Goal: Task Accomplishment & Management: Manage account settings

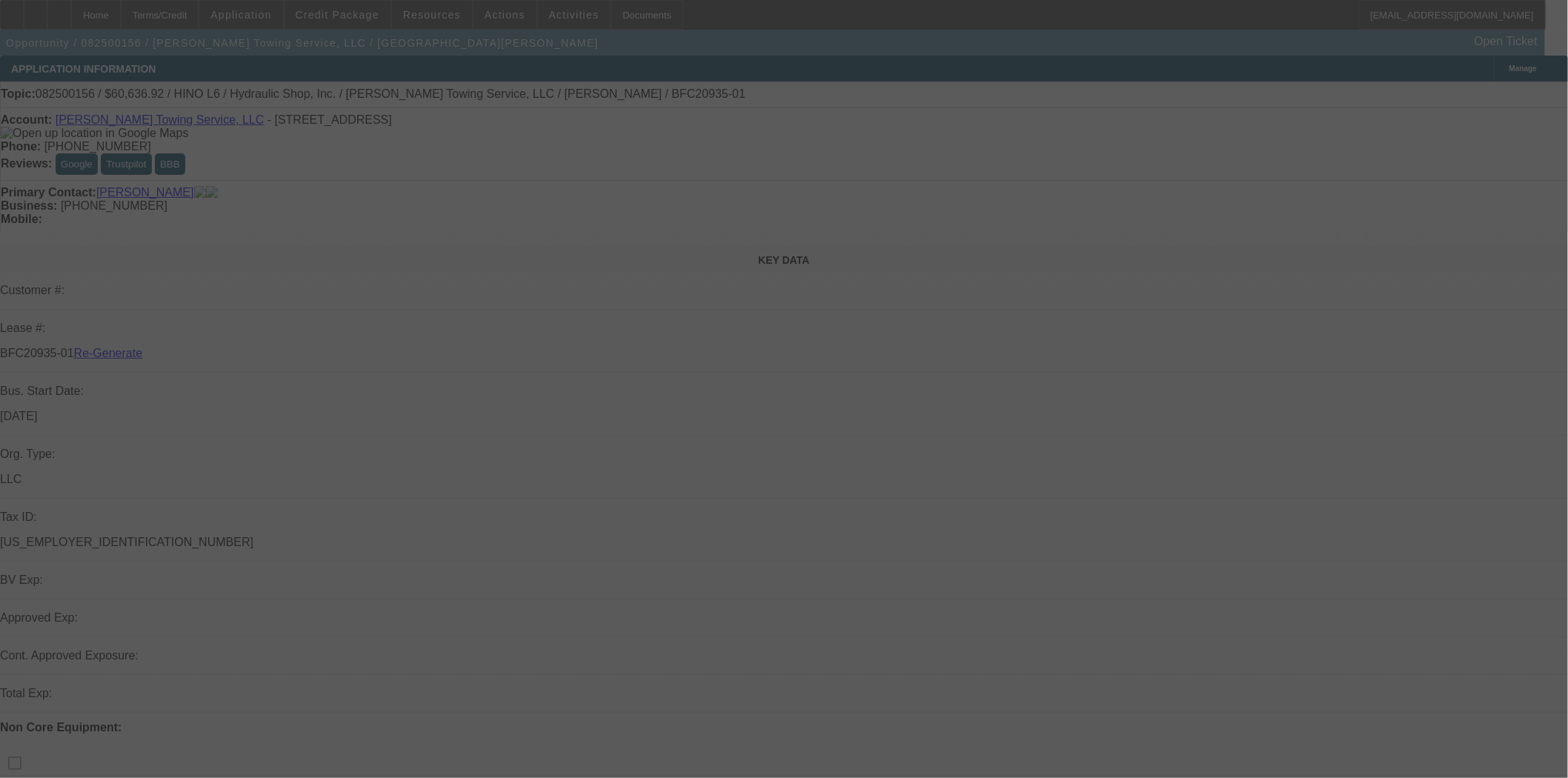
select select "3"
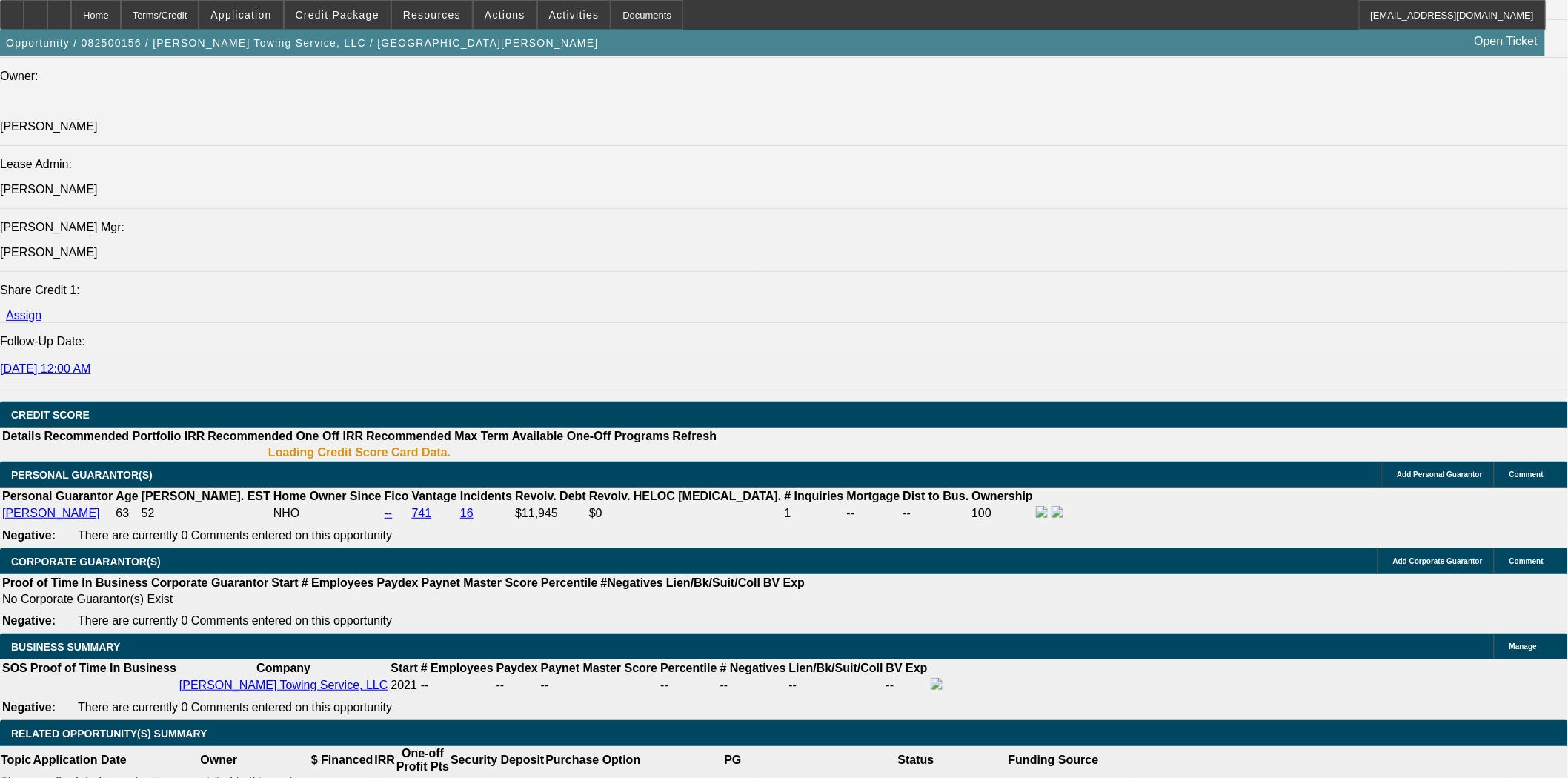
select select "0"
select select "6"
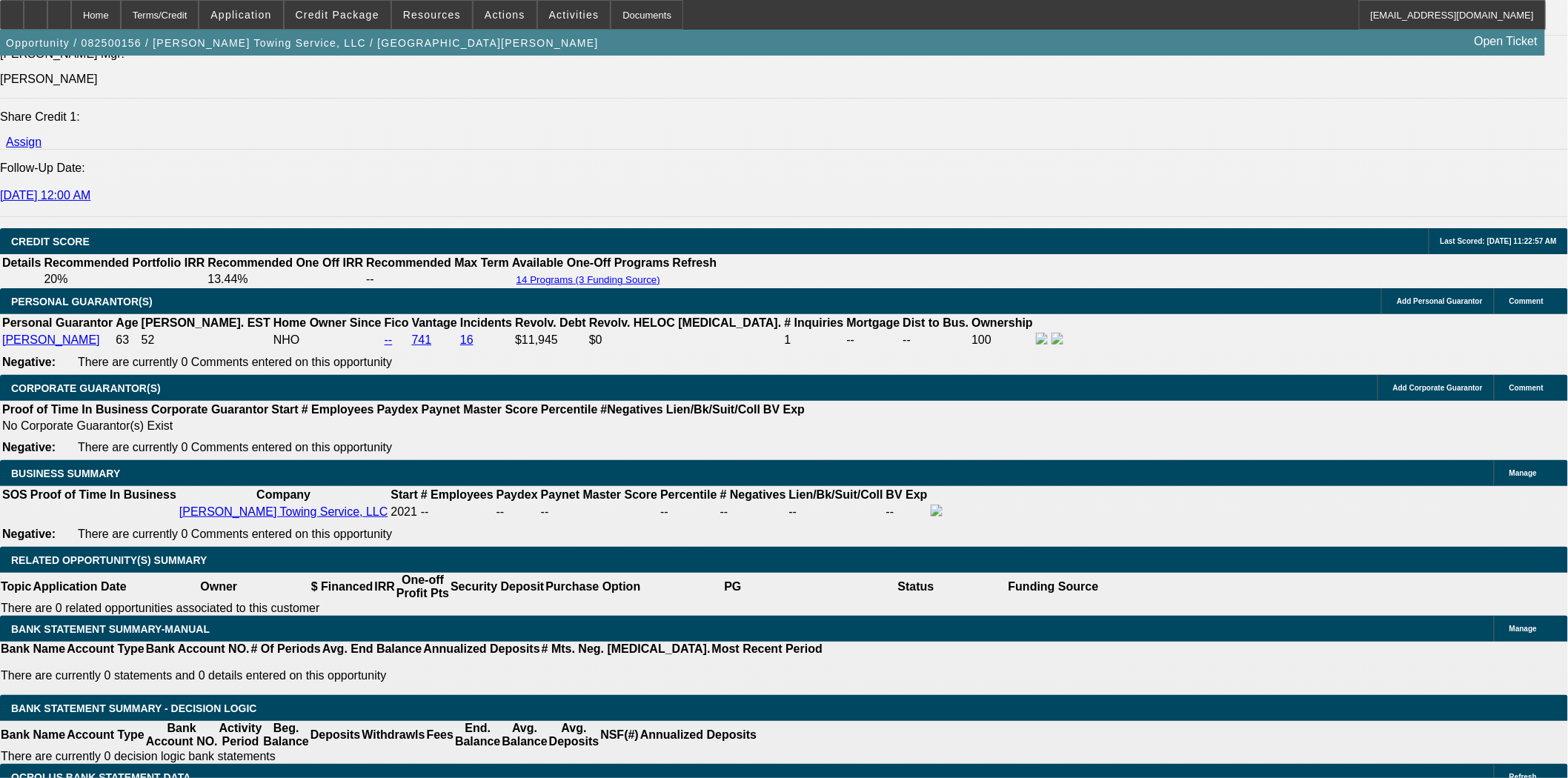
scroll to position [2124, 0]
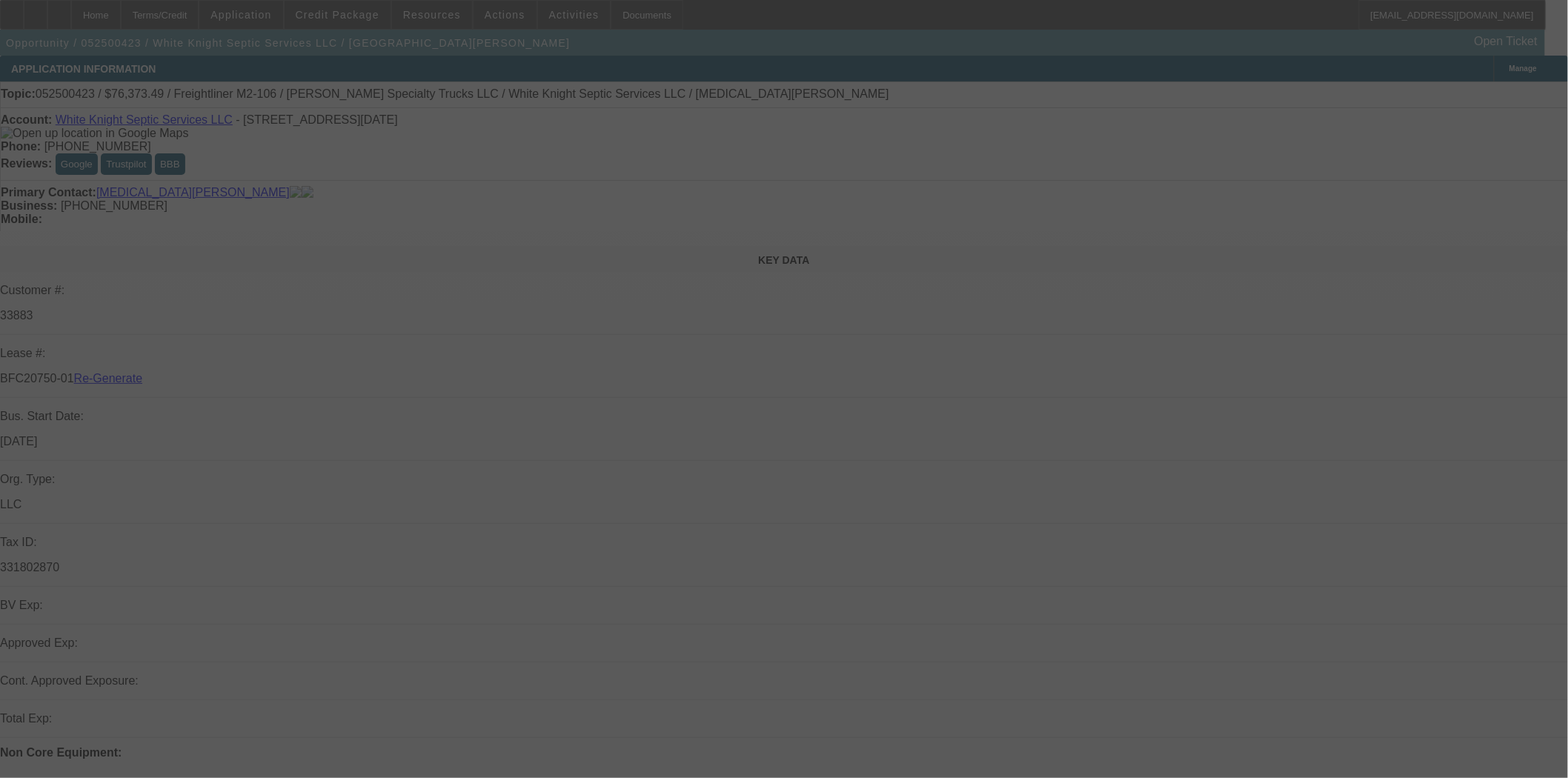
select select "4"
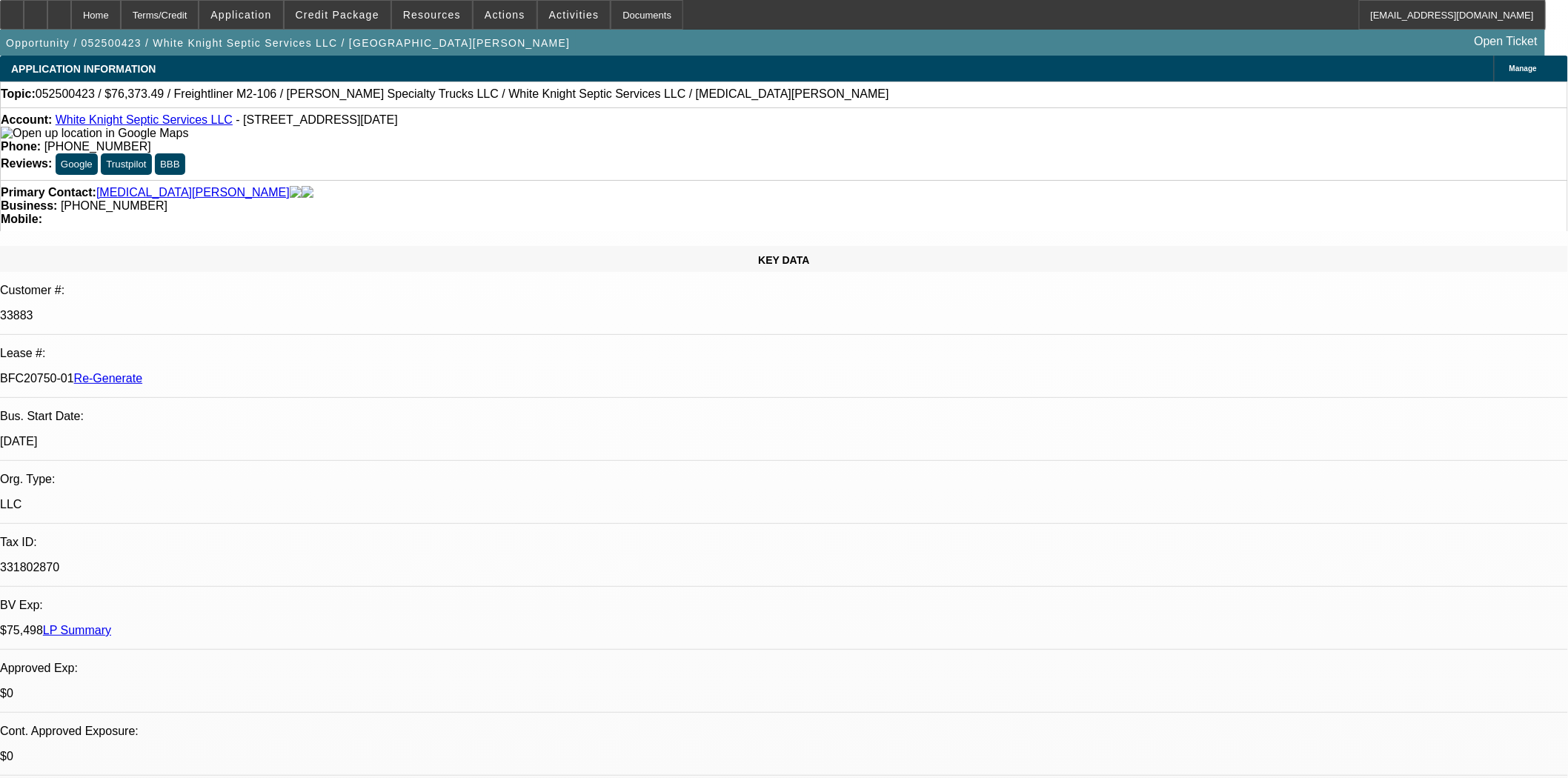
select select "0"
select select "2"
select select "0"
select select "6"
click at [120, 186] on div "Primary Contact: [MEDICAL_DATA][PERSON_NAME]" at bounding box center [784, 193] width 1566 height 13
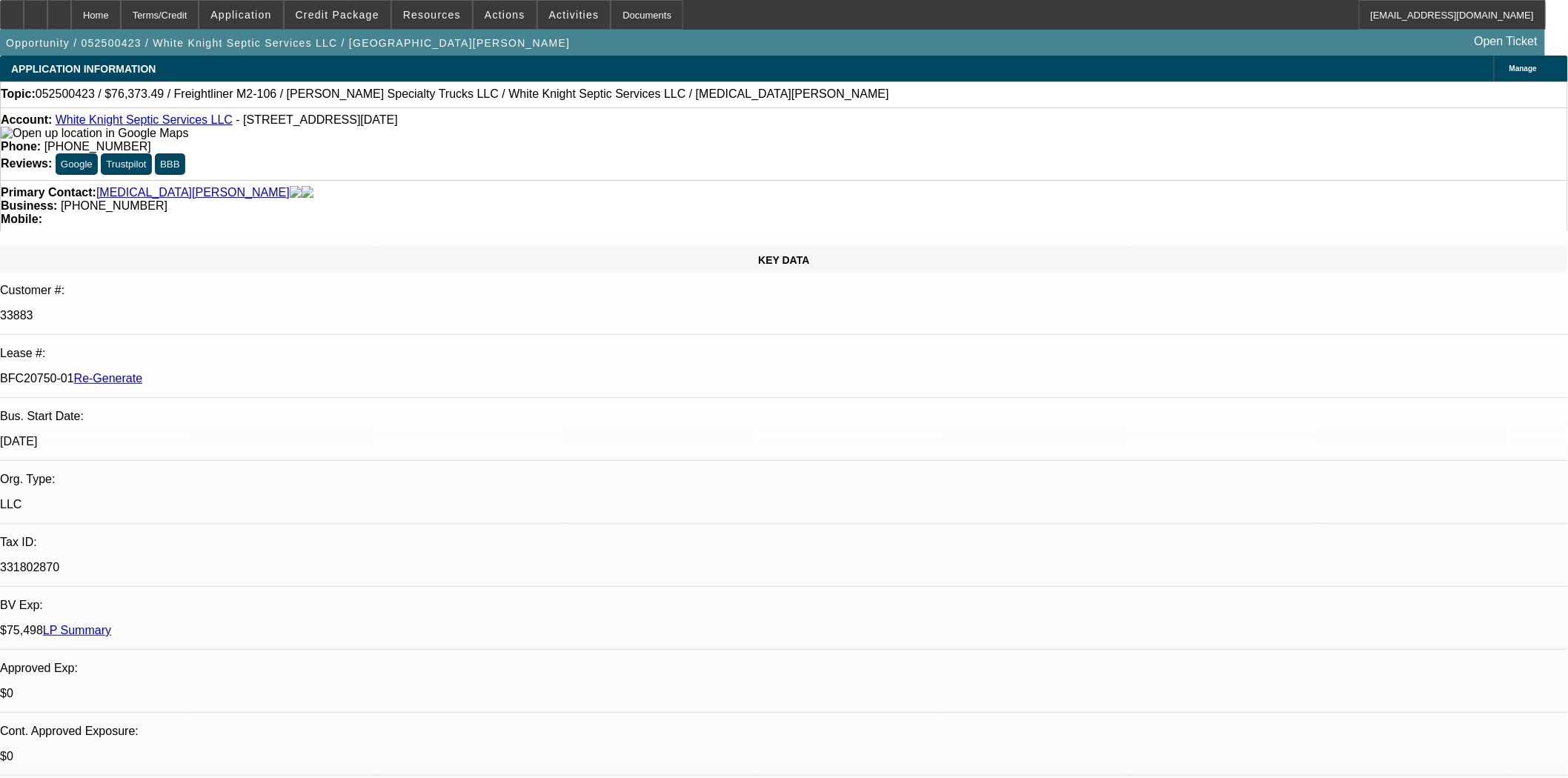
click at [122, 186] on link "Nix, Stephen" at bounding box center [193, 193] width 193 height 13
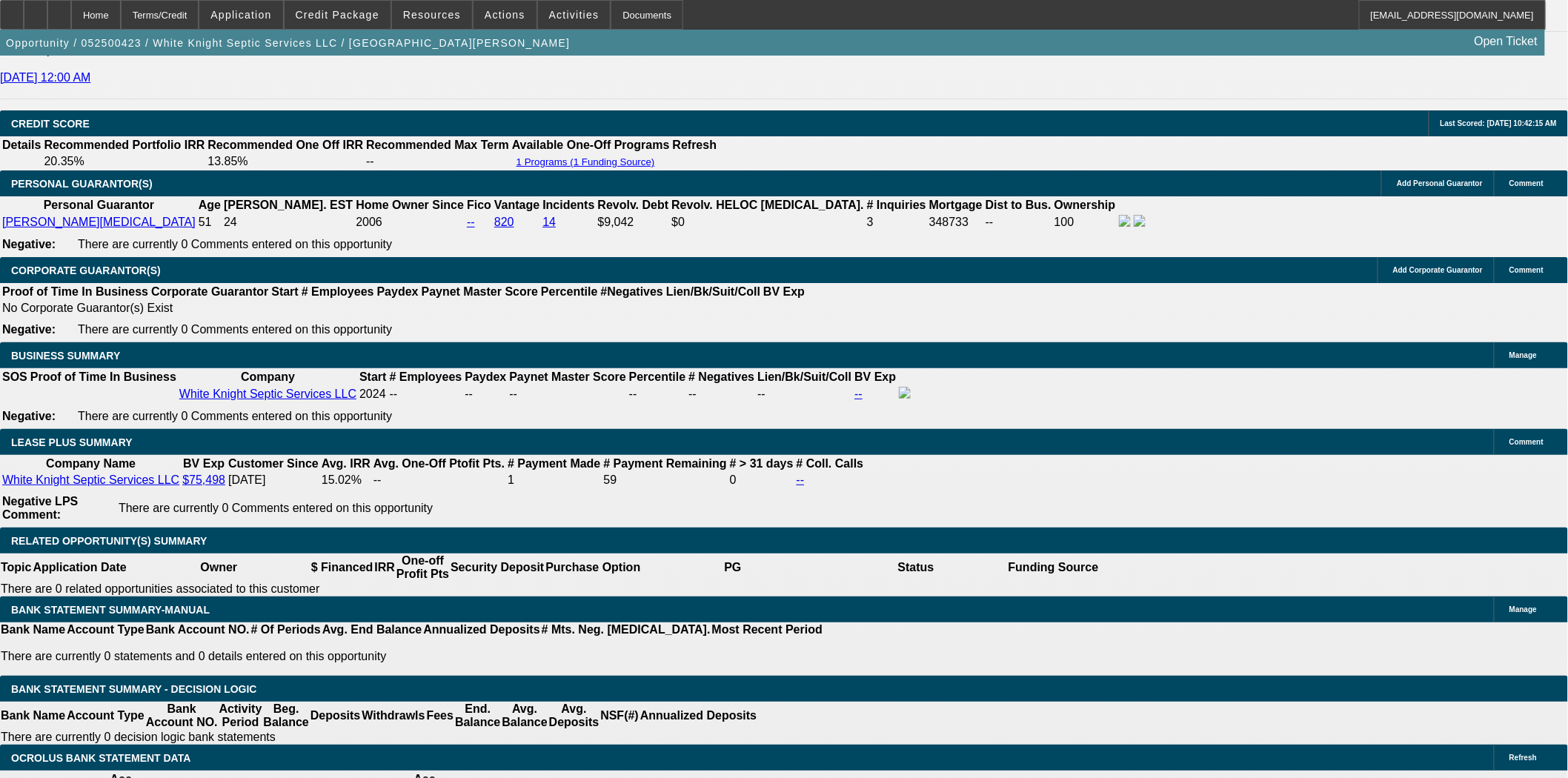
scroll to position [2140, 0]
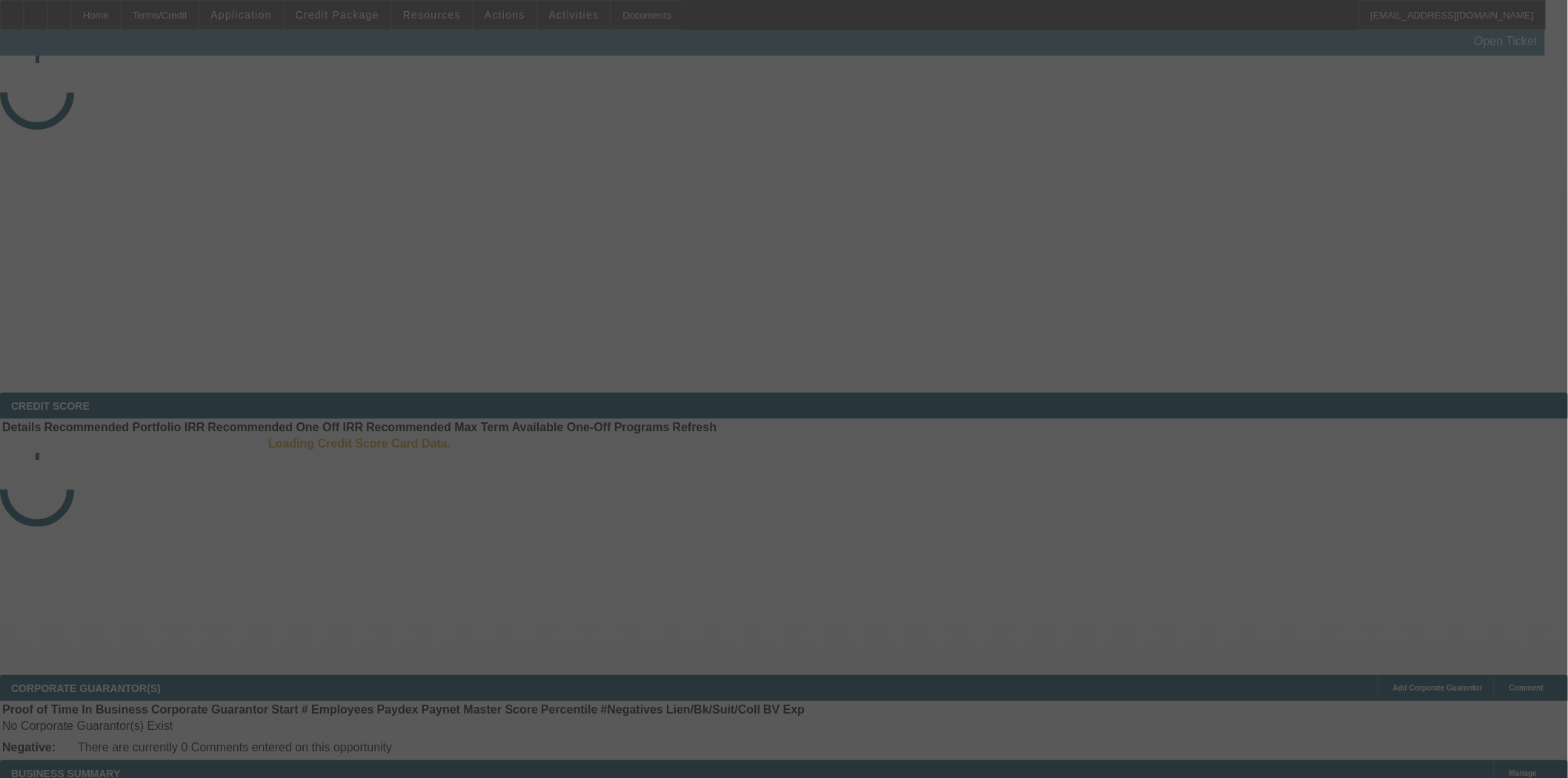
select select "4"
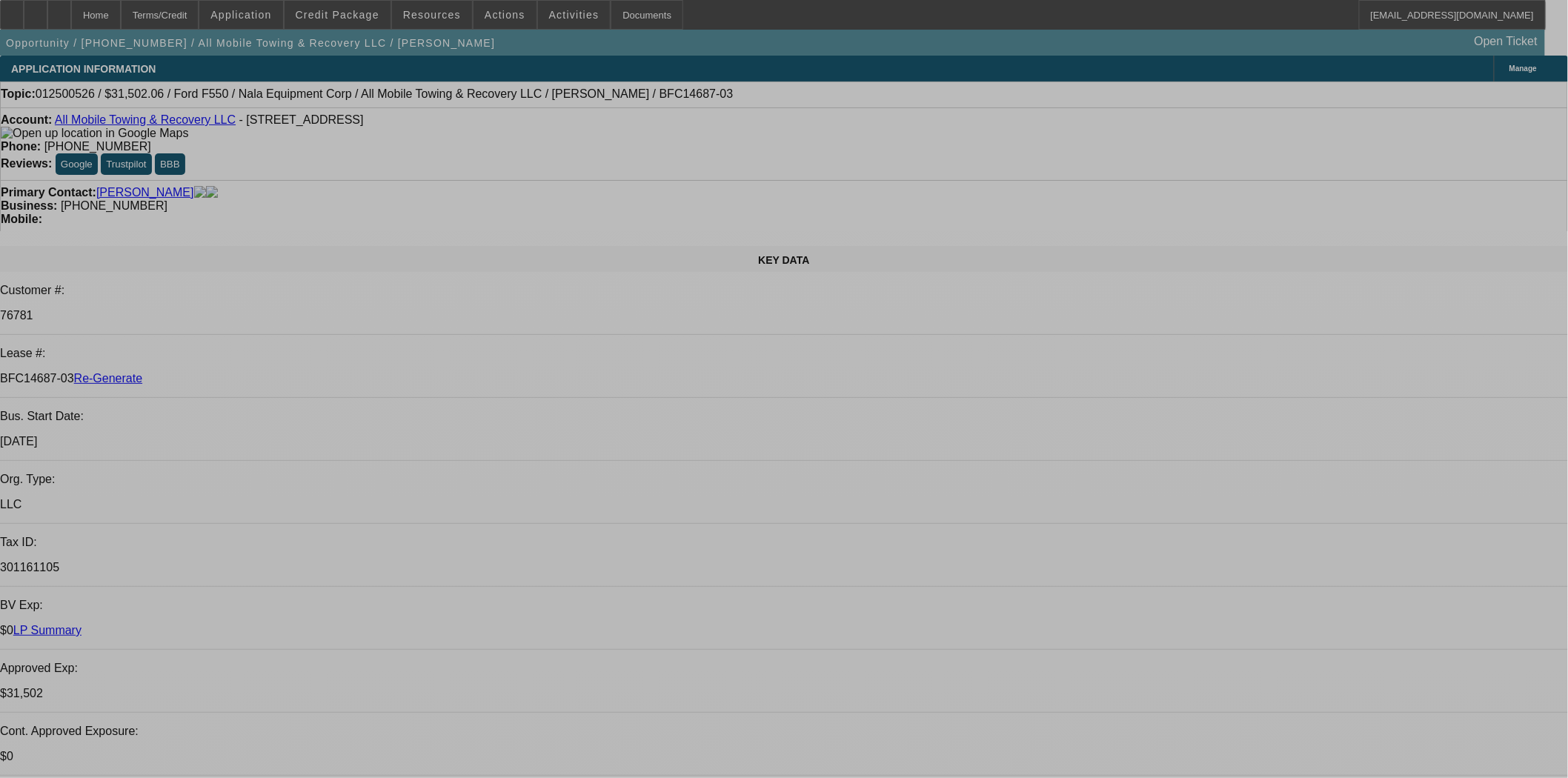
select select "0"
select select "2"
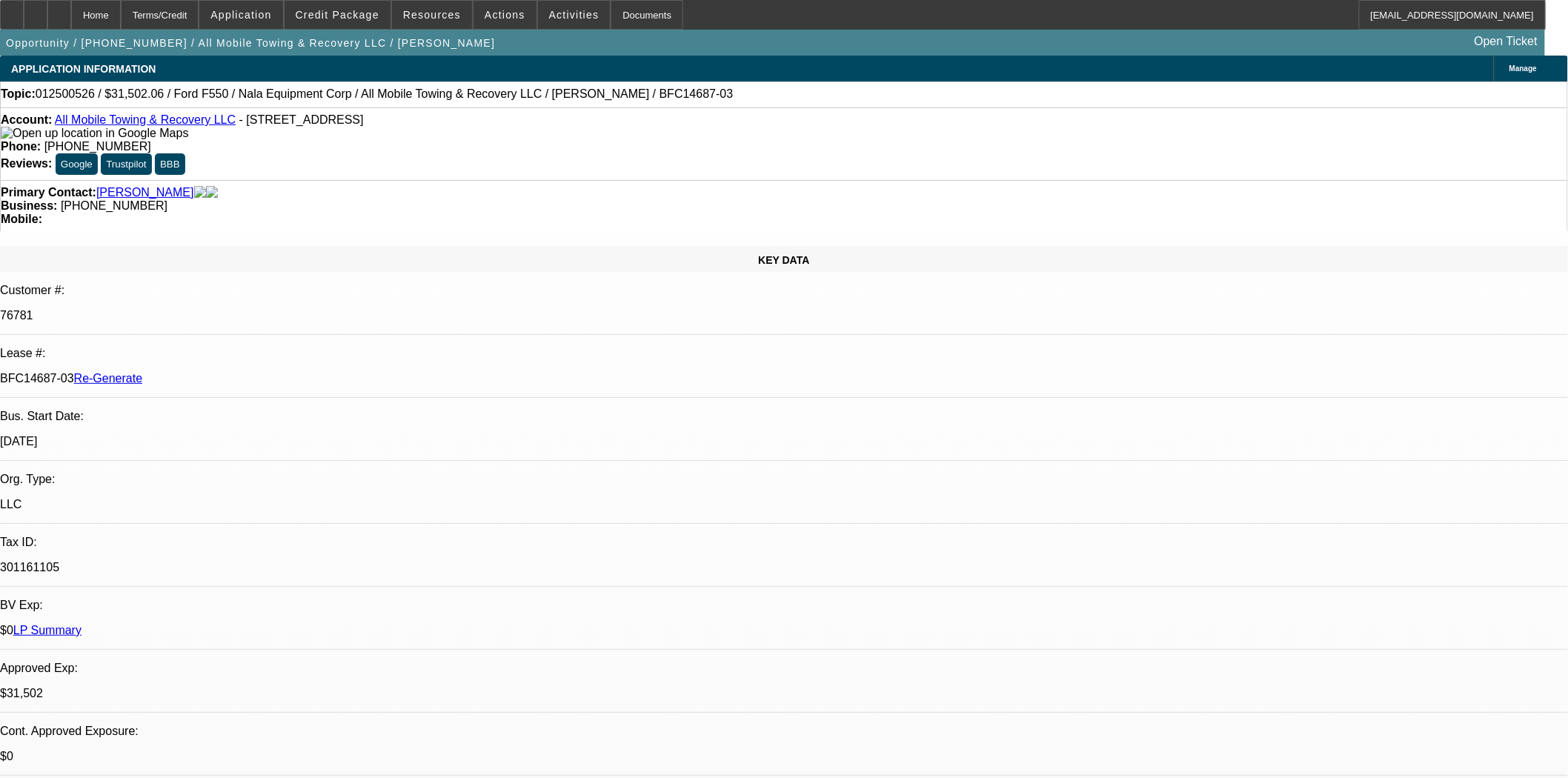
select select "0"
select select "6"
click at [350, 28] on span at bounding box center [337, 14] width 106 height 35
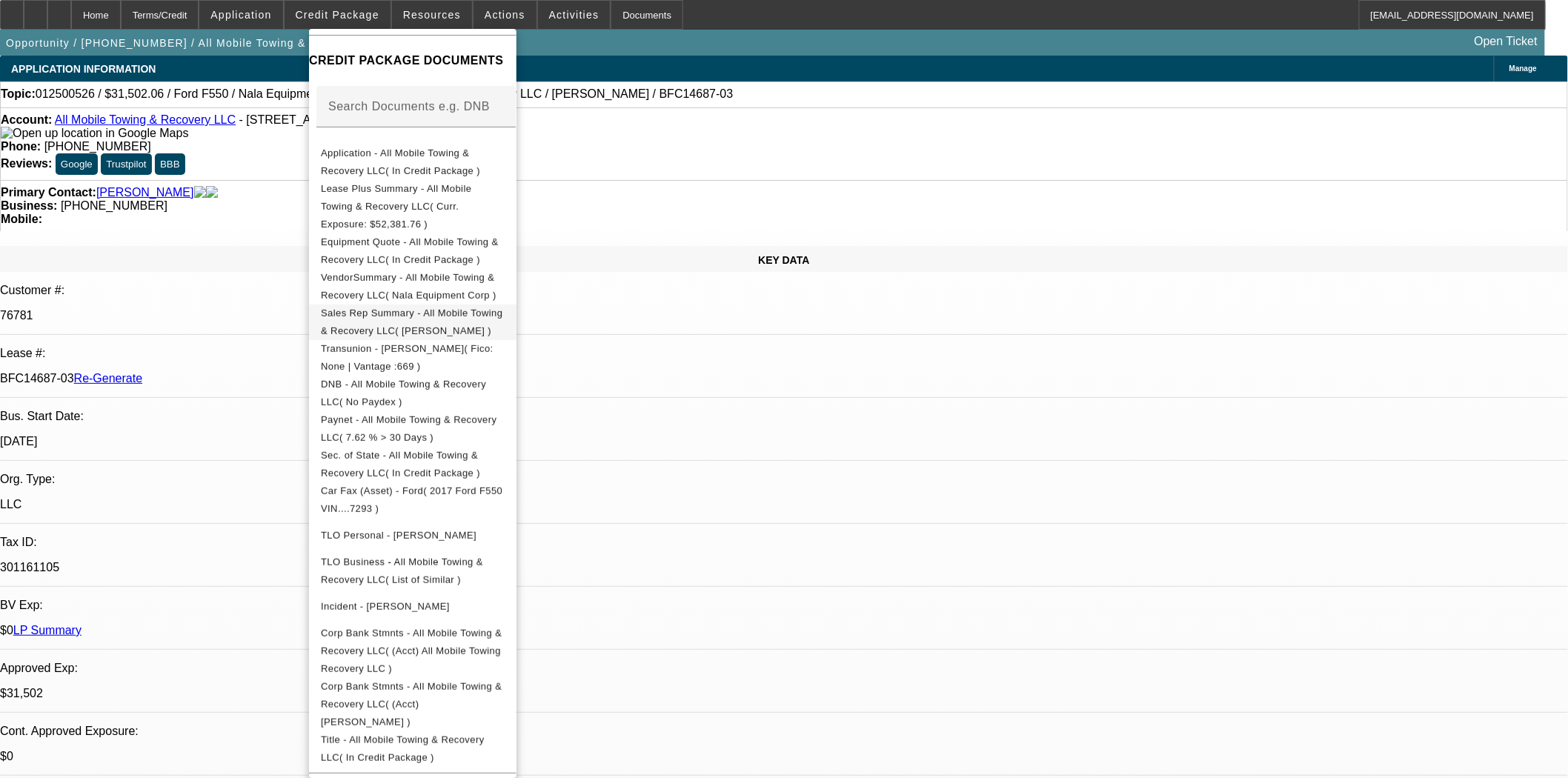
scroll to position [361, 0]
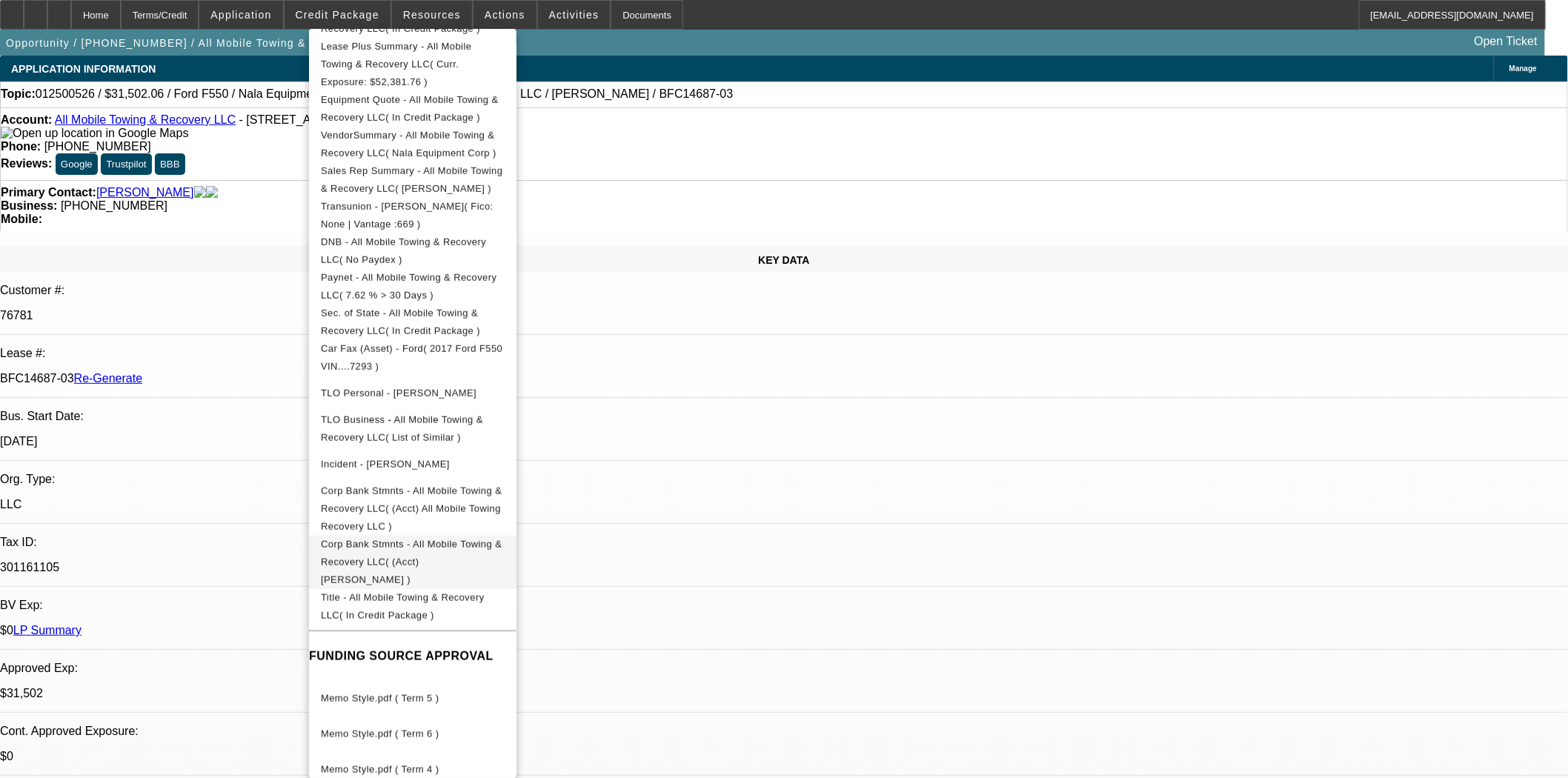
click at [502, 538] on span "Corp Bank Stmnts - All Mobile Towing & Recovery LLC( (Acct) Jeremy Reis )" at bounding box center [411, 561] width 181 height 47
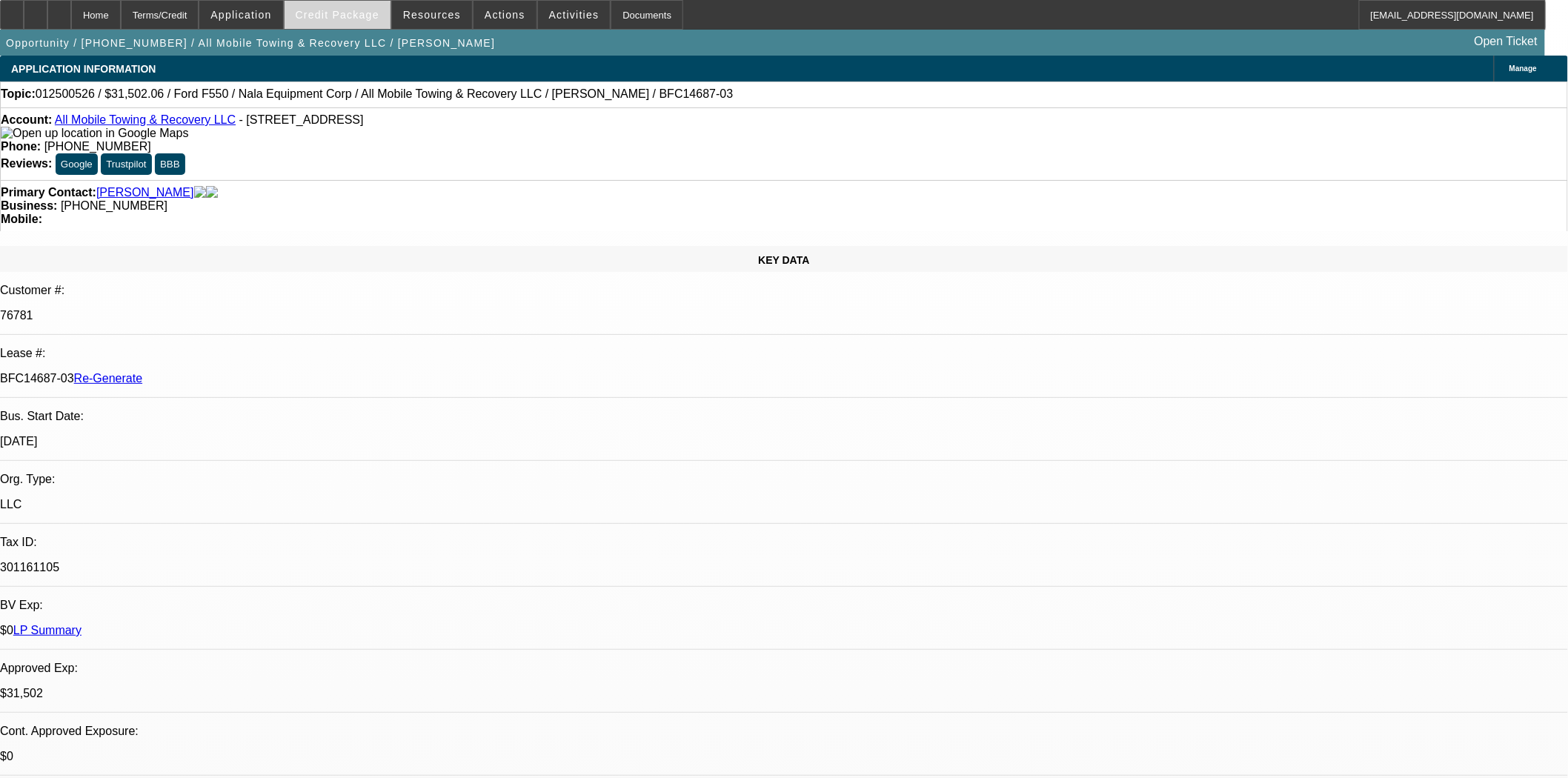
click at [355, 16] on span "Credit Package" at bounding box center [337, 14] width 83 height 11
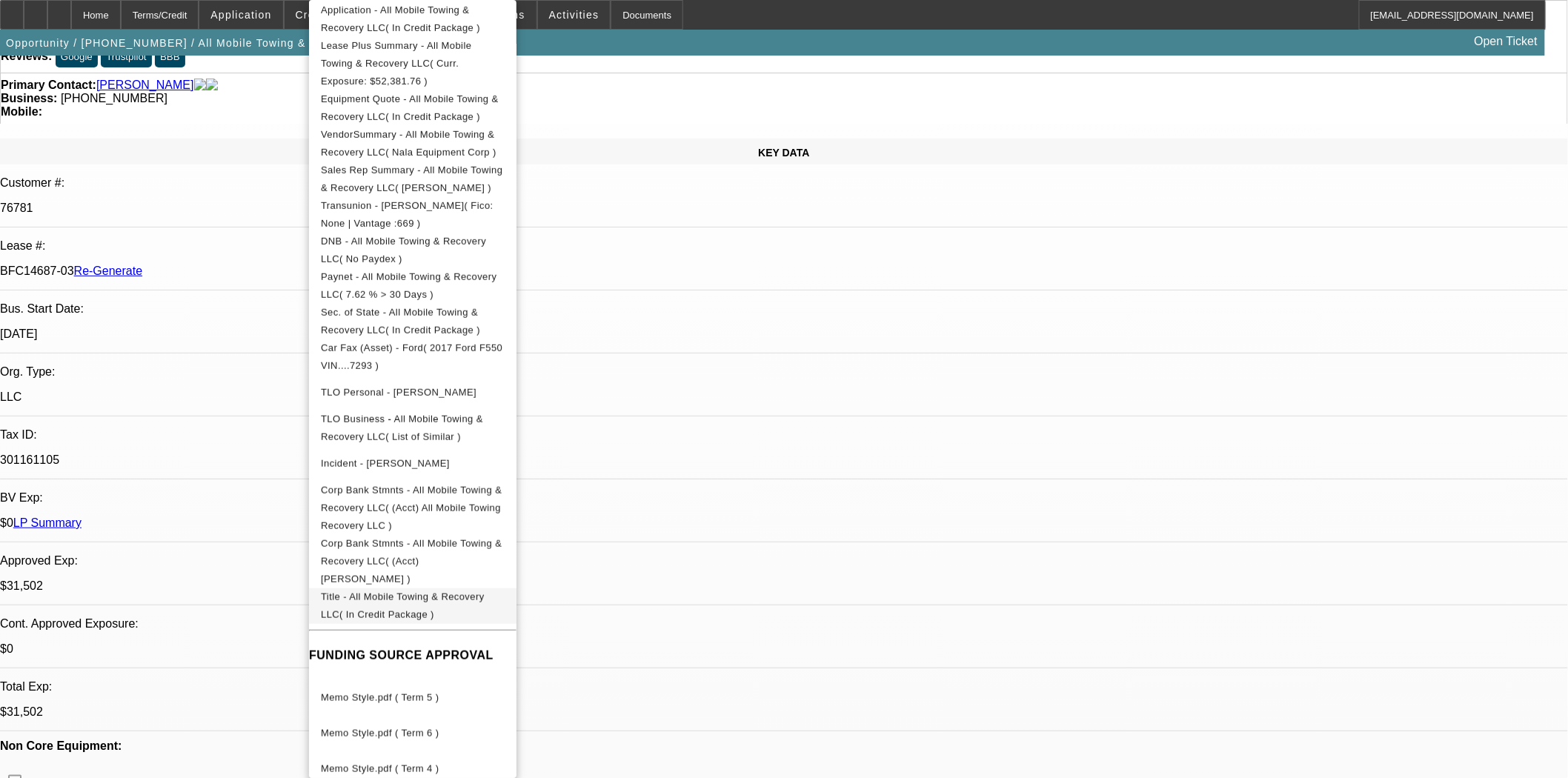
scroll to position [0, 0]
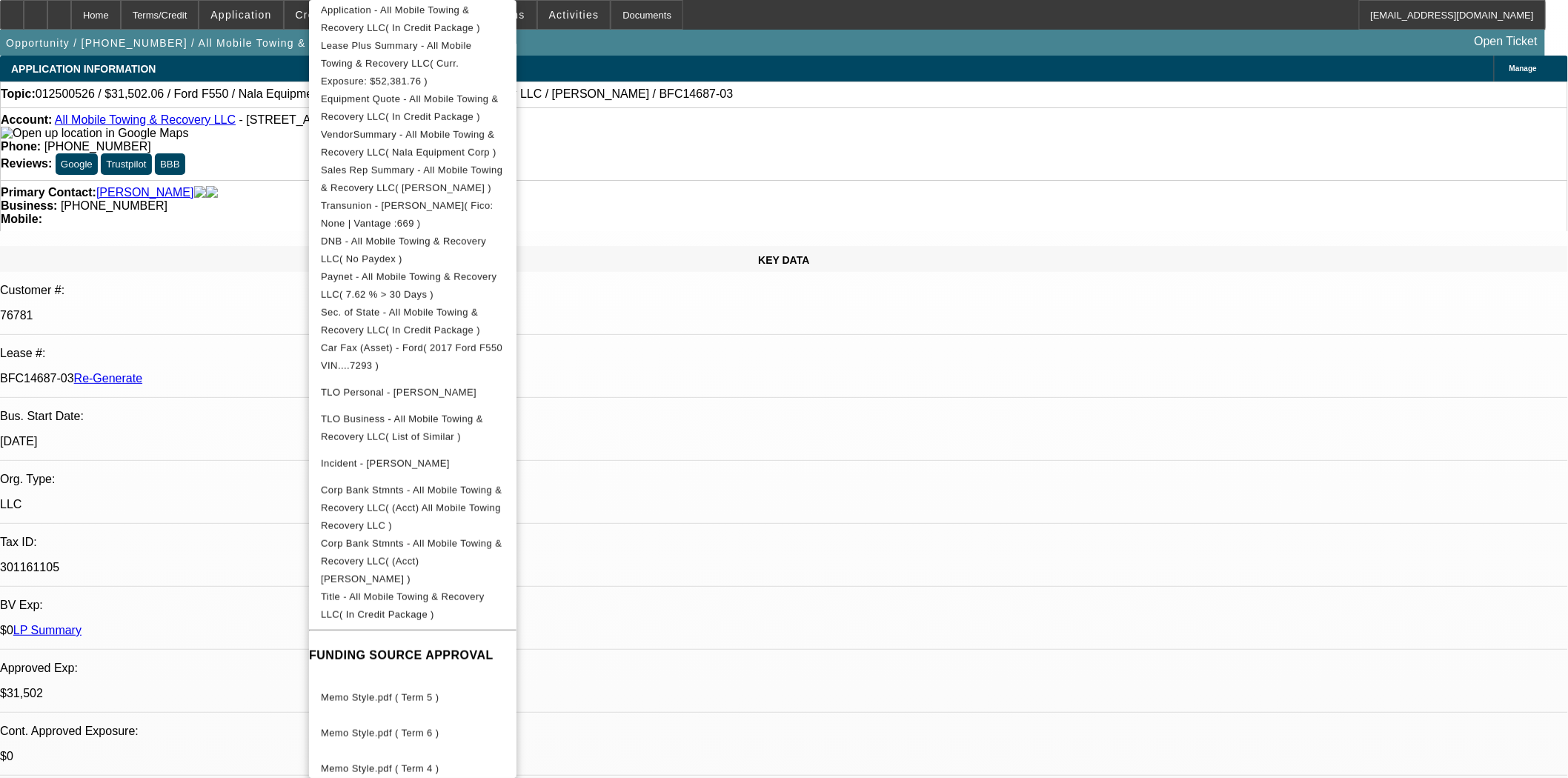
click at [234, 421] on div at bounding box center [784, 389] width 1568 height 778
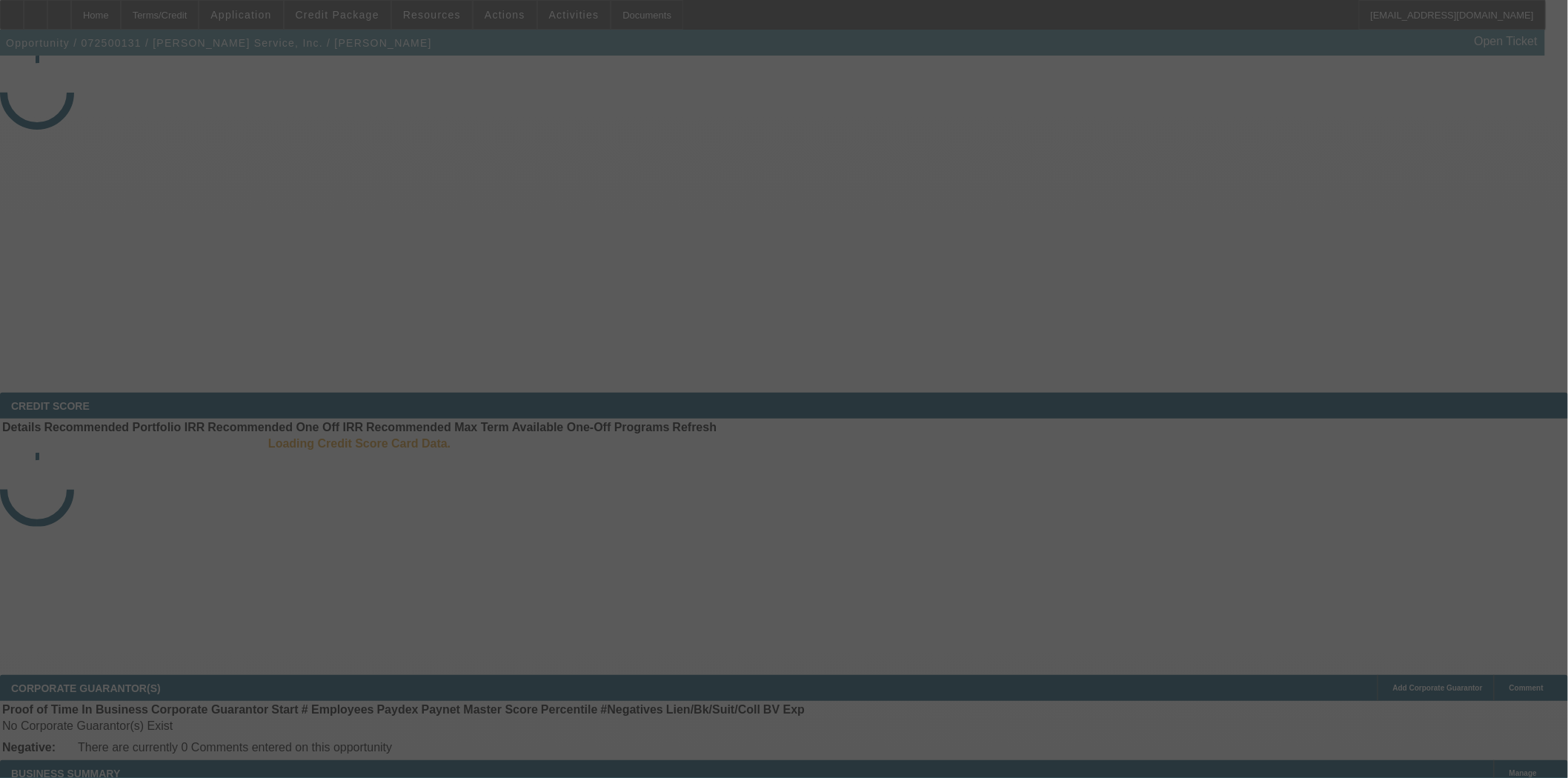
select select "3"
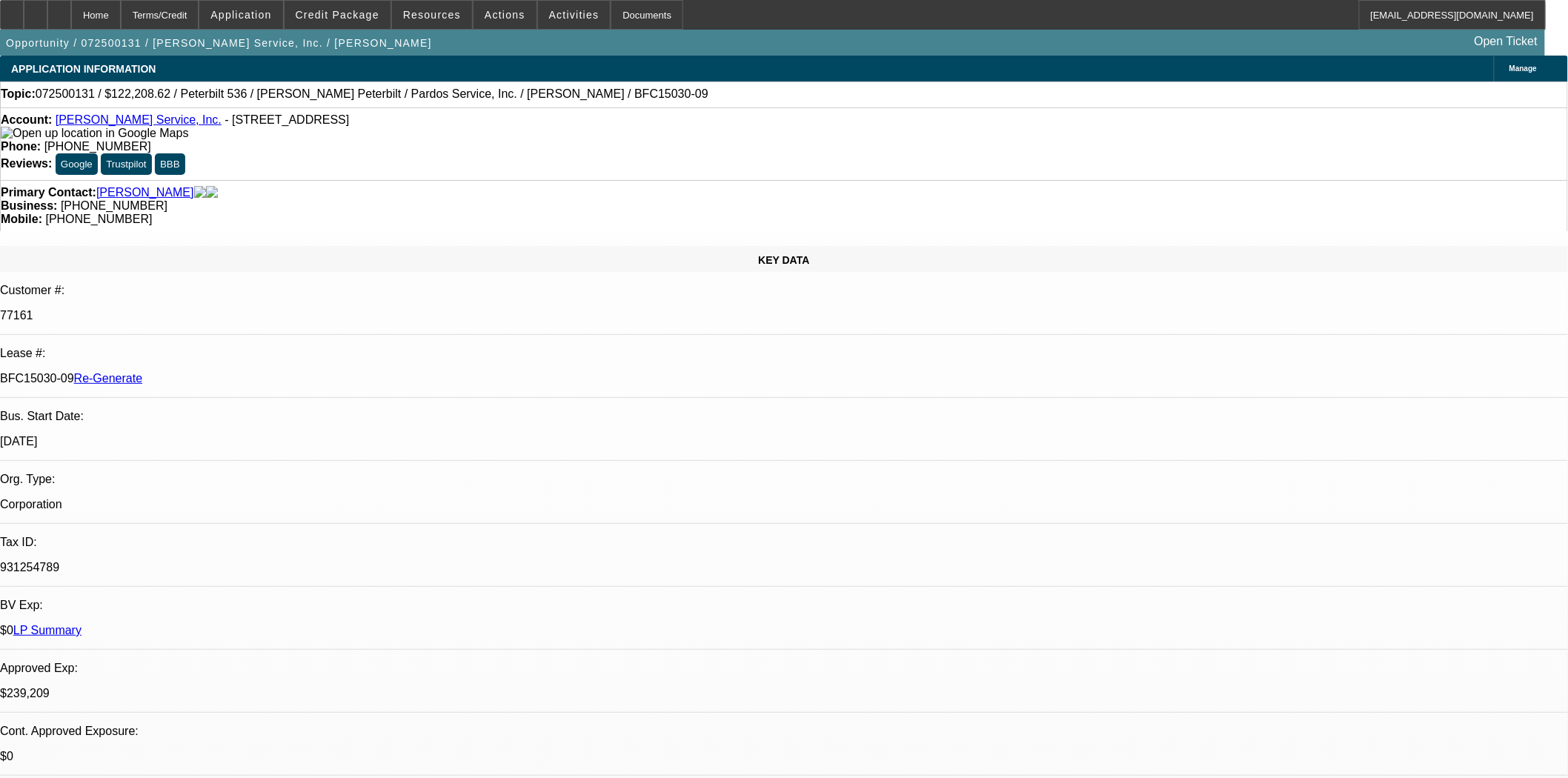
select select "0"
select select "6"
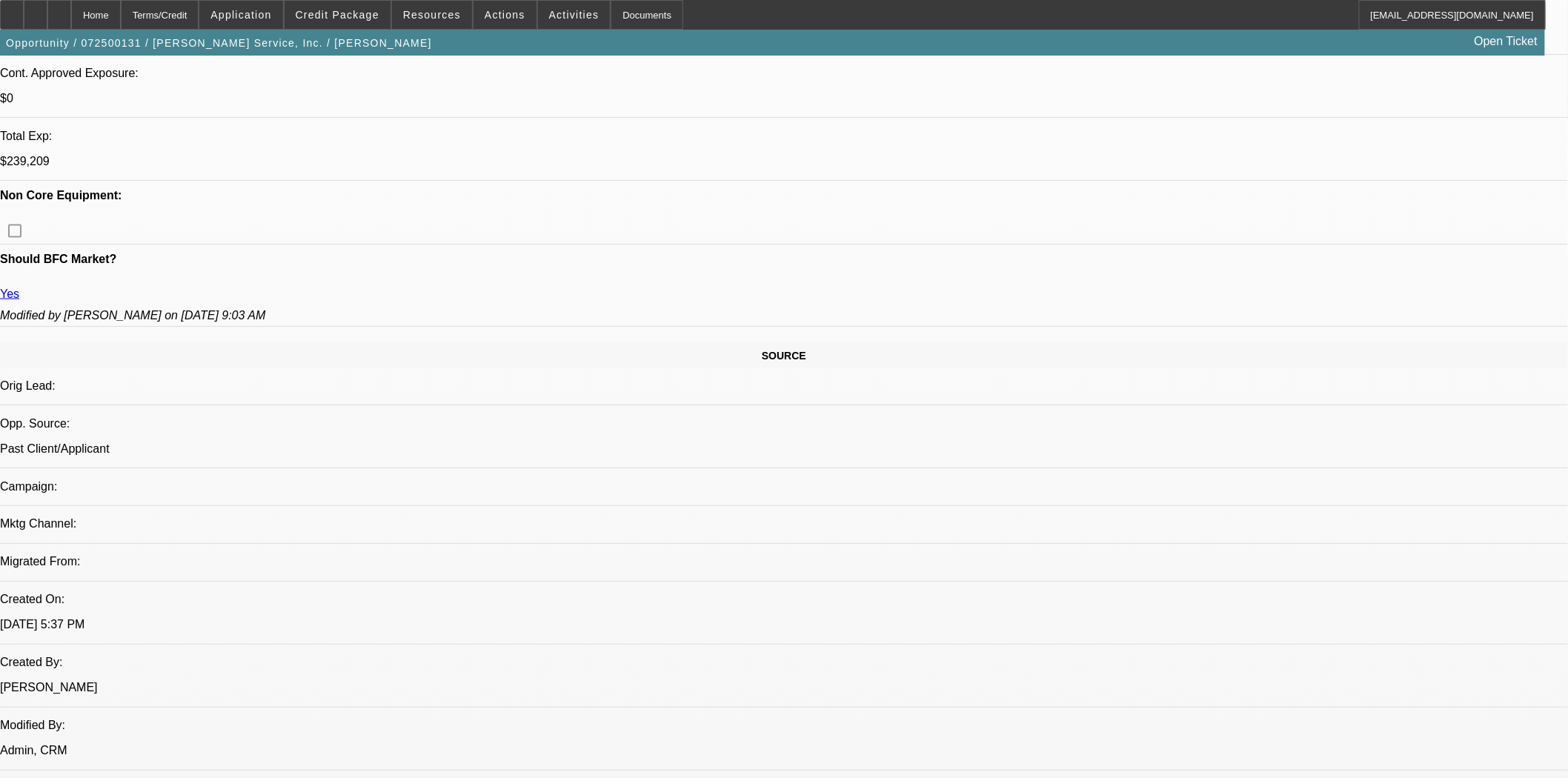
scroll to position [1070, 0]
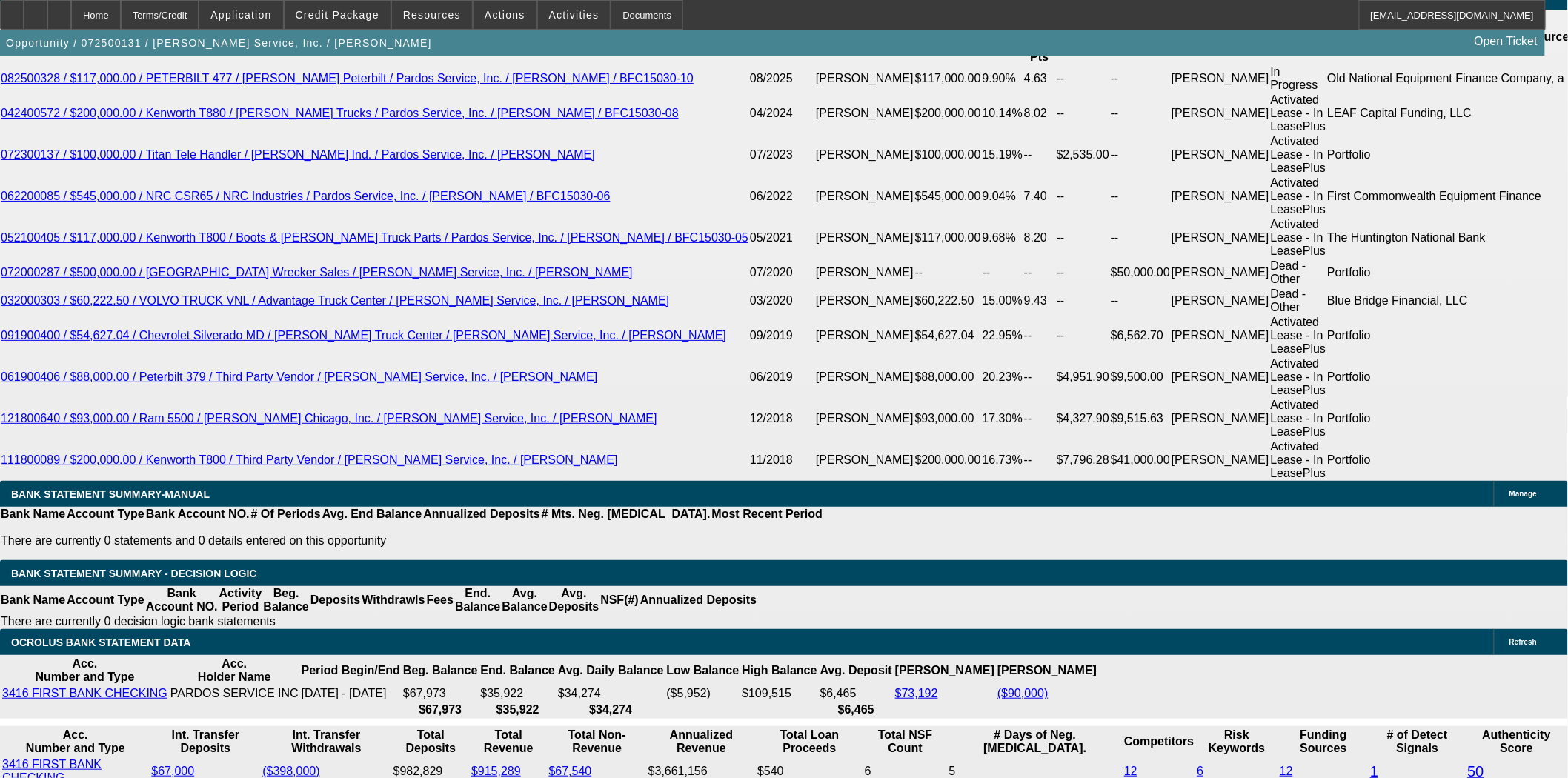
scroll to position [2547, 0]
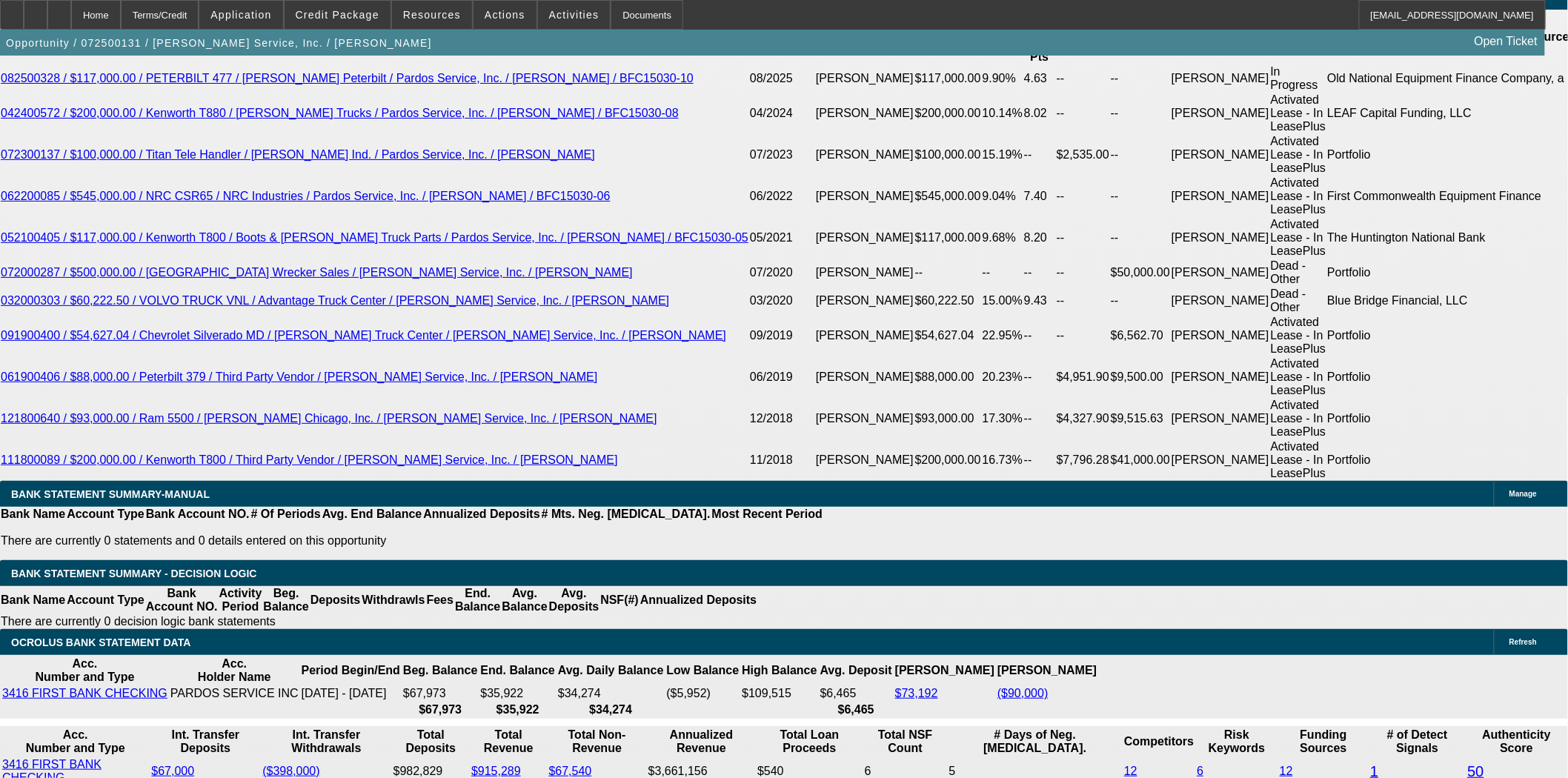
scroll to position [2464, 0]
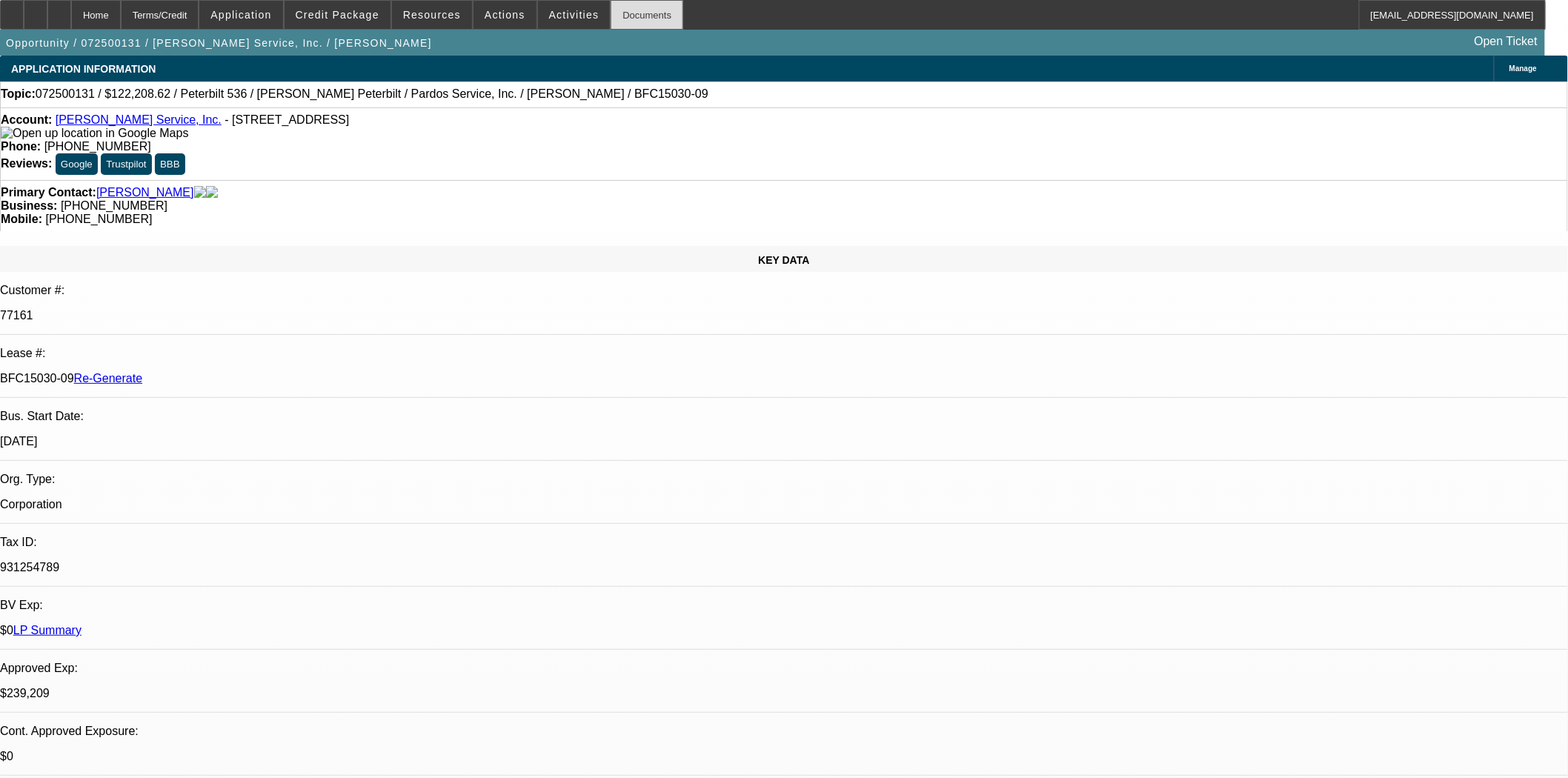
click at [632, 11] on div "Documents" at bounding box center [647, 14] width 73 height 30
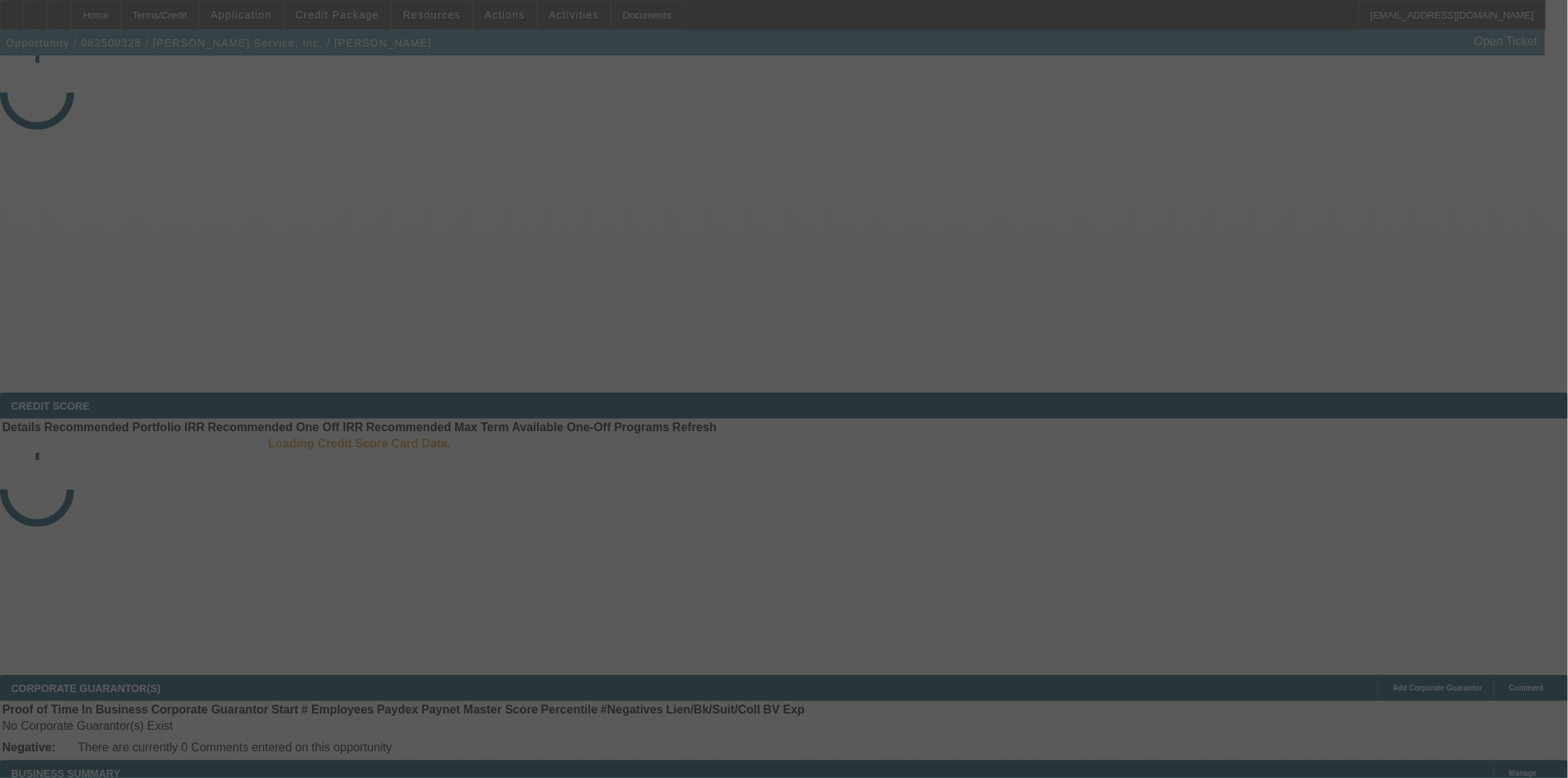
select select "3"
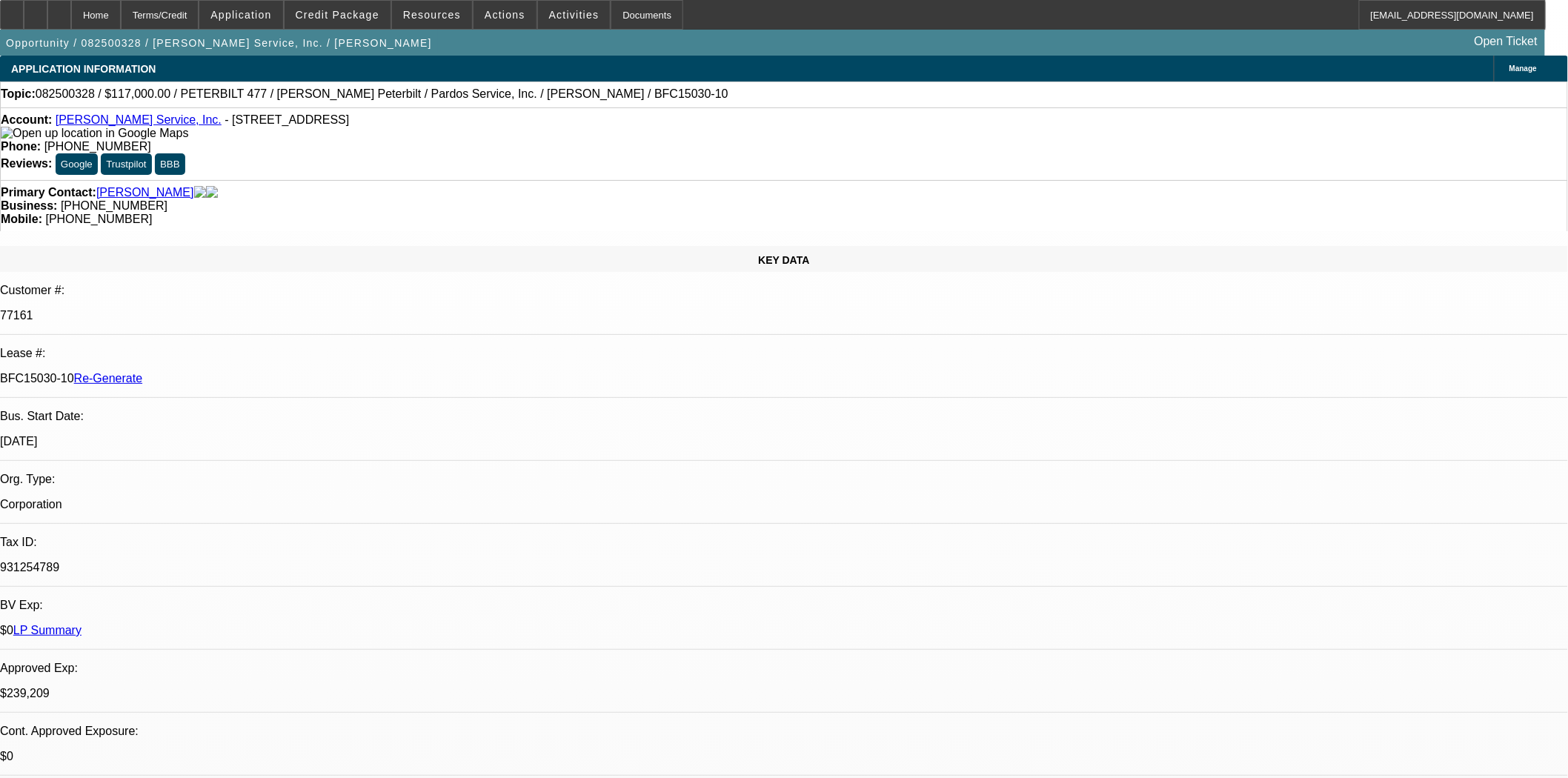
select select "0"
select select "2"
select select "0"
select select "6"
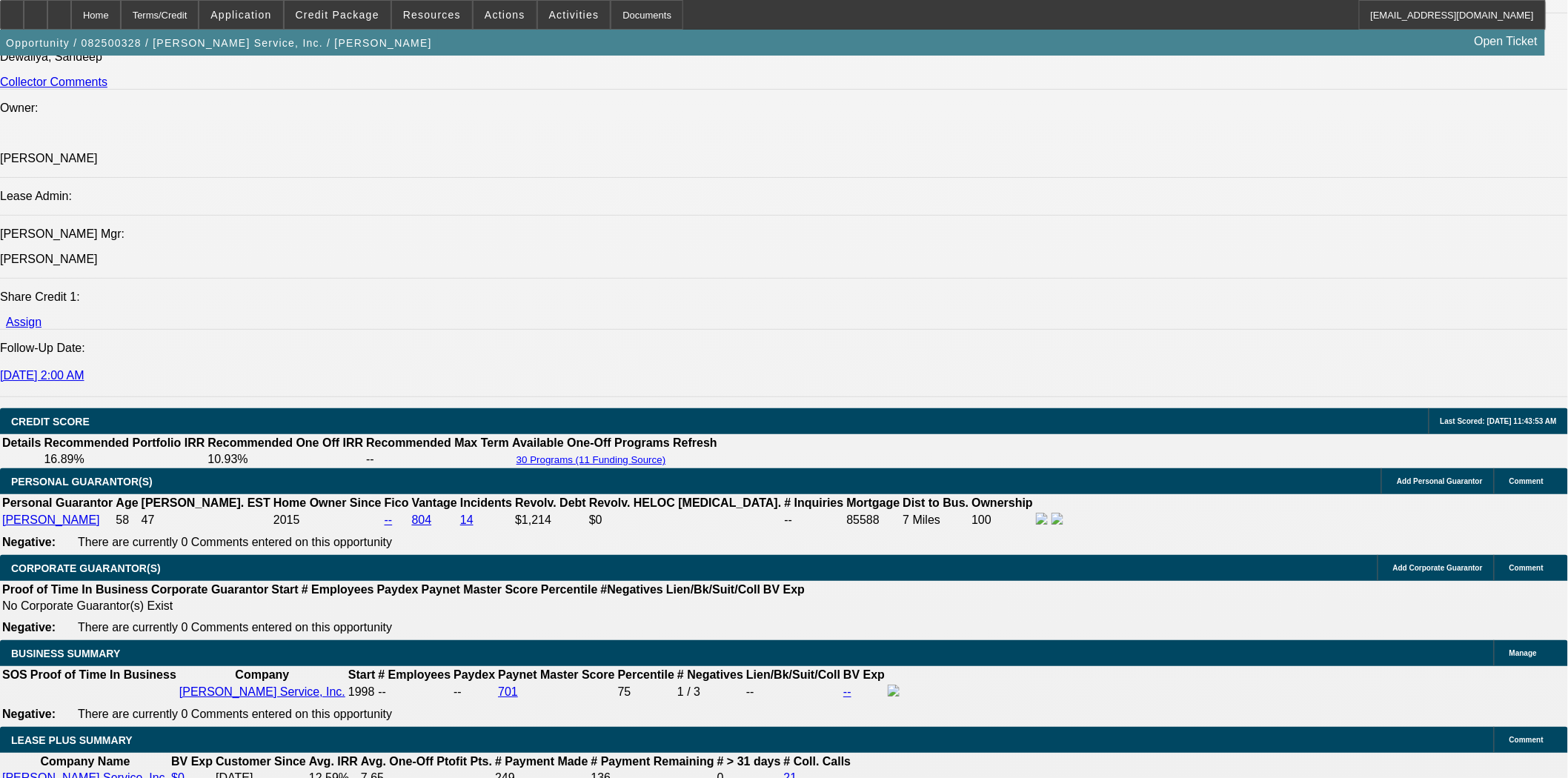
scroll to position [2140, 0]
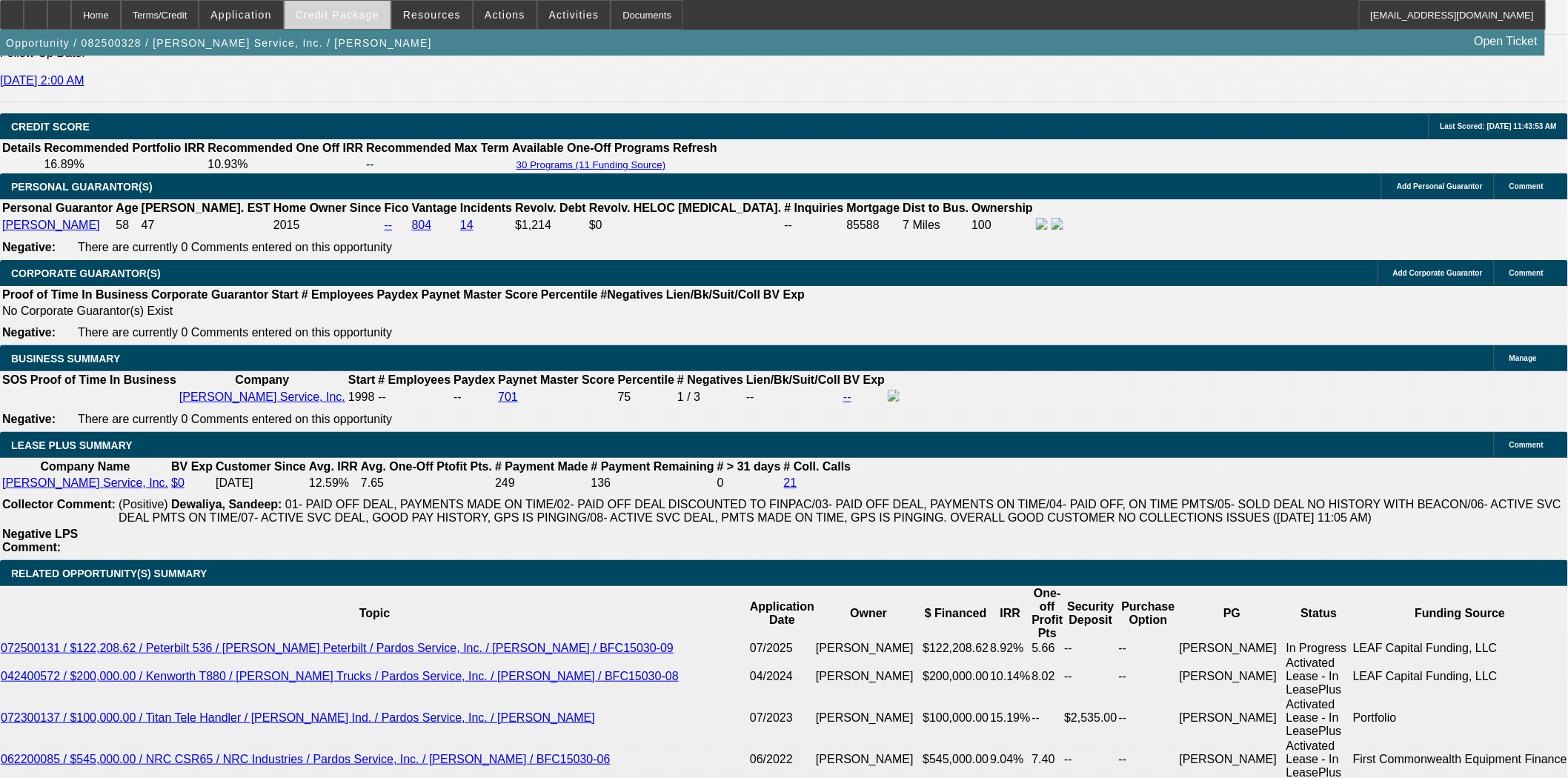
click at [334, 11] on span "Credit Package" at bounding box center [337, 14] width 83 height 11
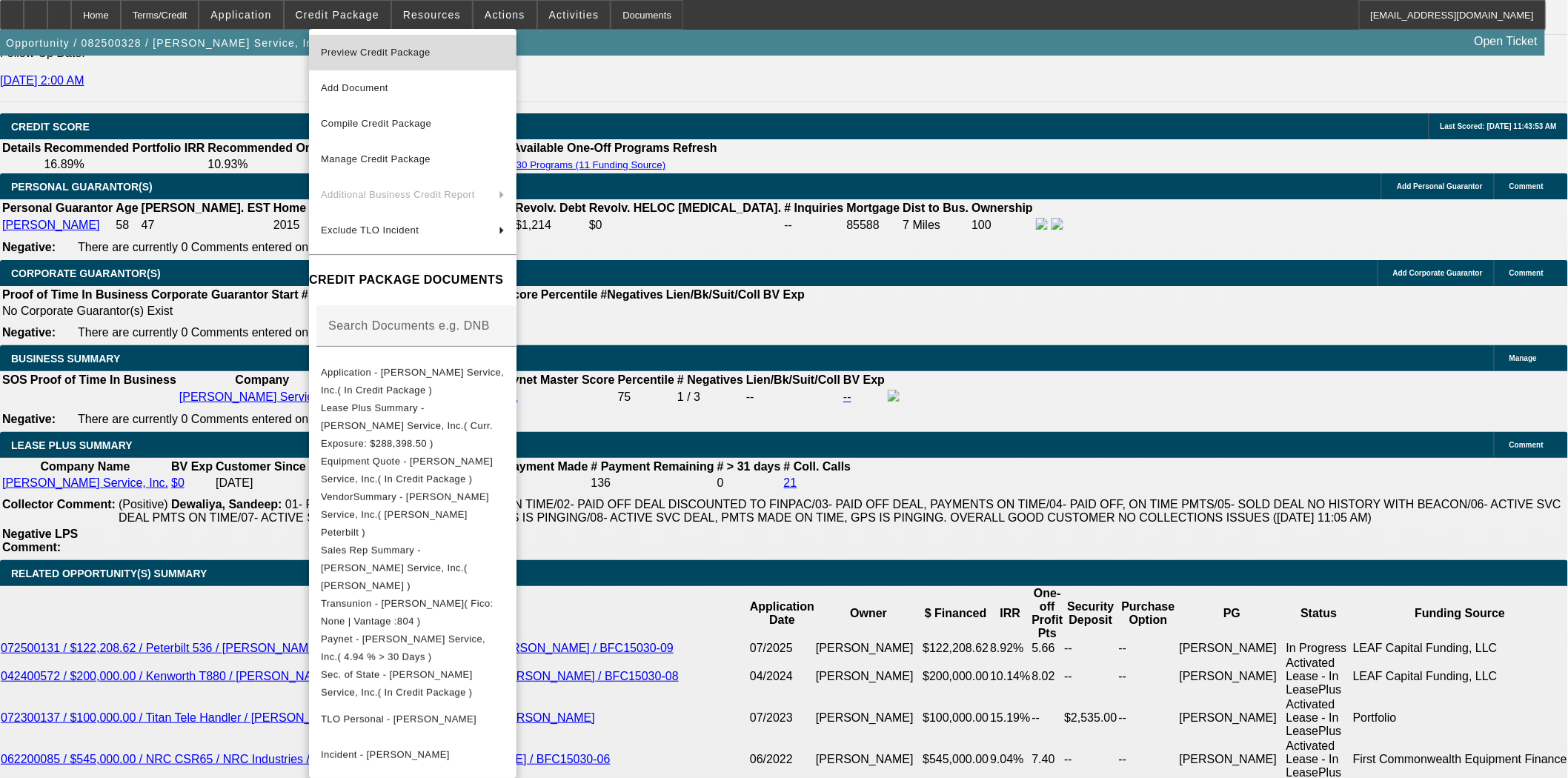
click at [357, 56] on span "Preview Credit Package" at bounding box center [375, 53] width 109 height 11
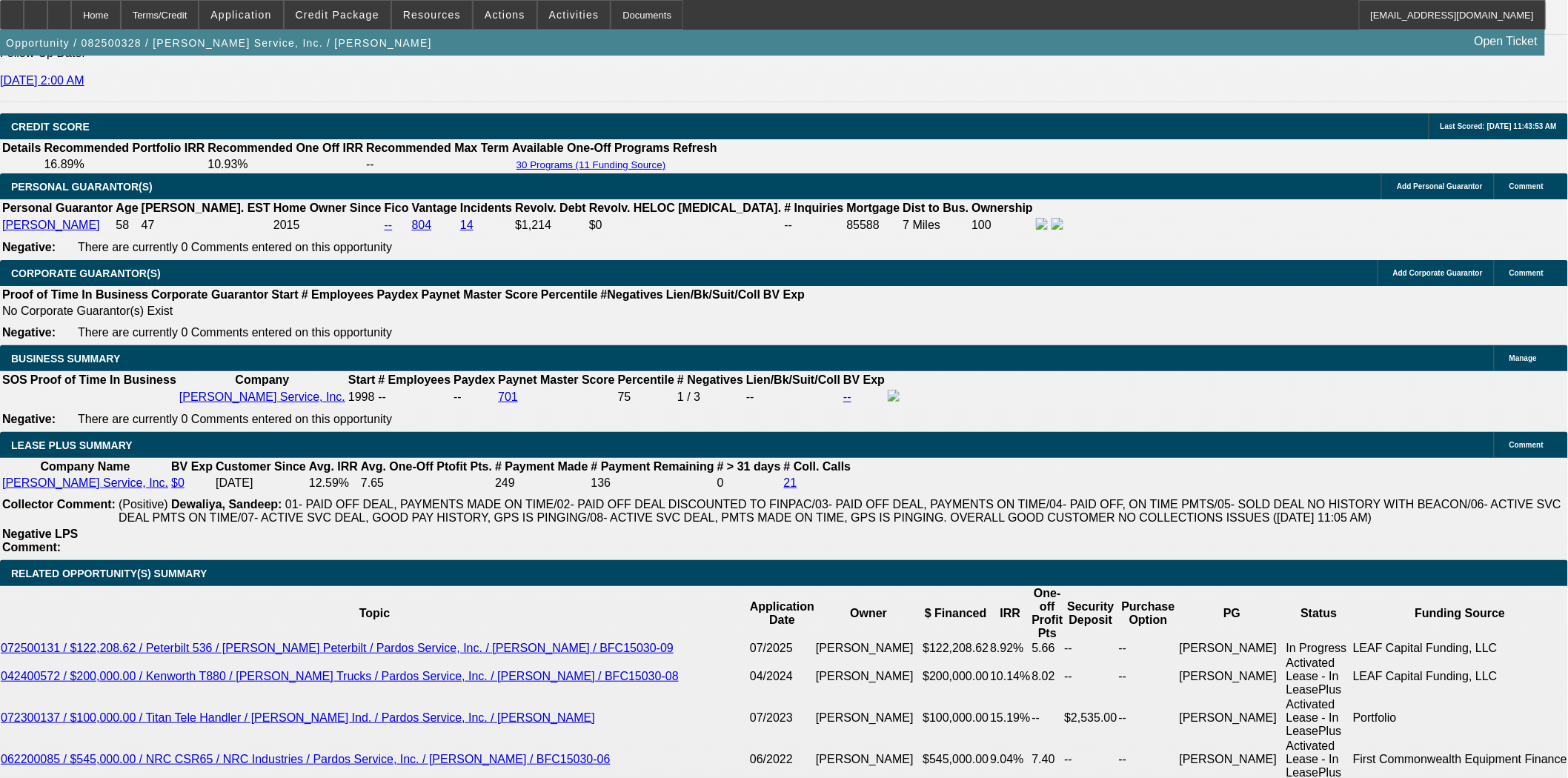
drag, startPoint x: 803, startPoint y: 334, endPoint x: 724, endPoint y: 326, distance: 79.4
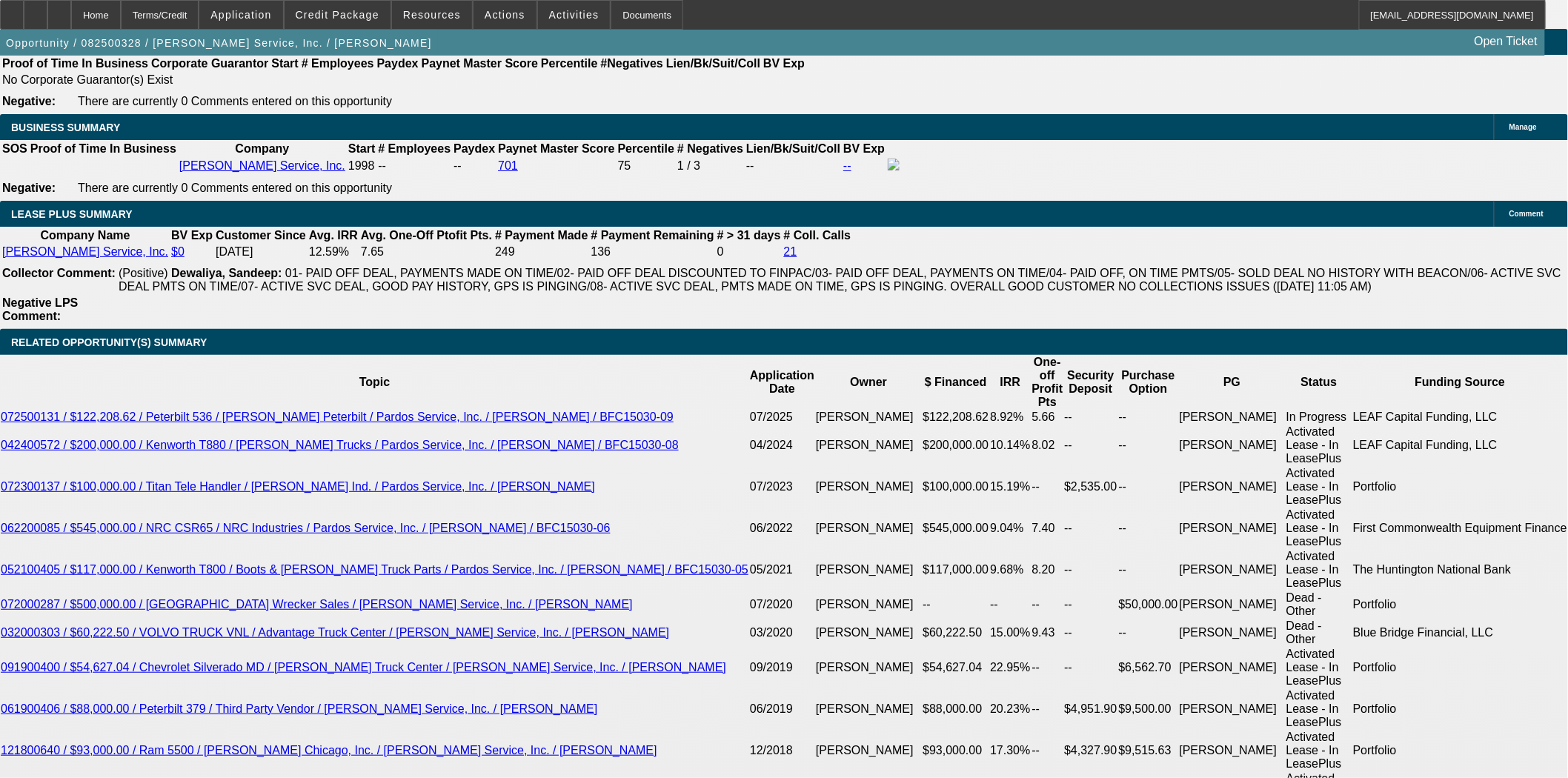
scroll to position [2388, 0]
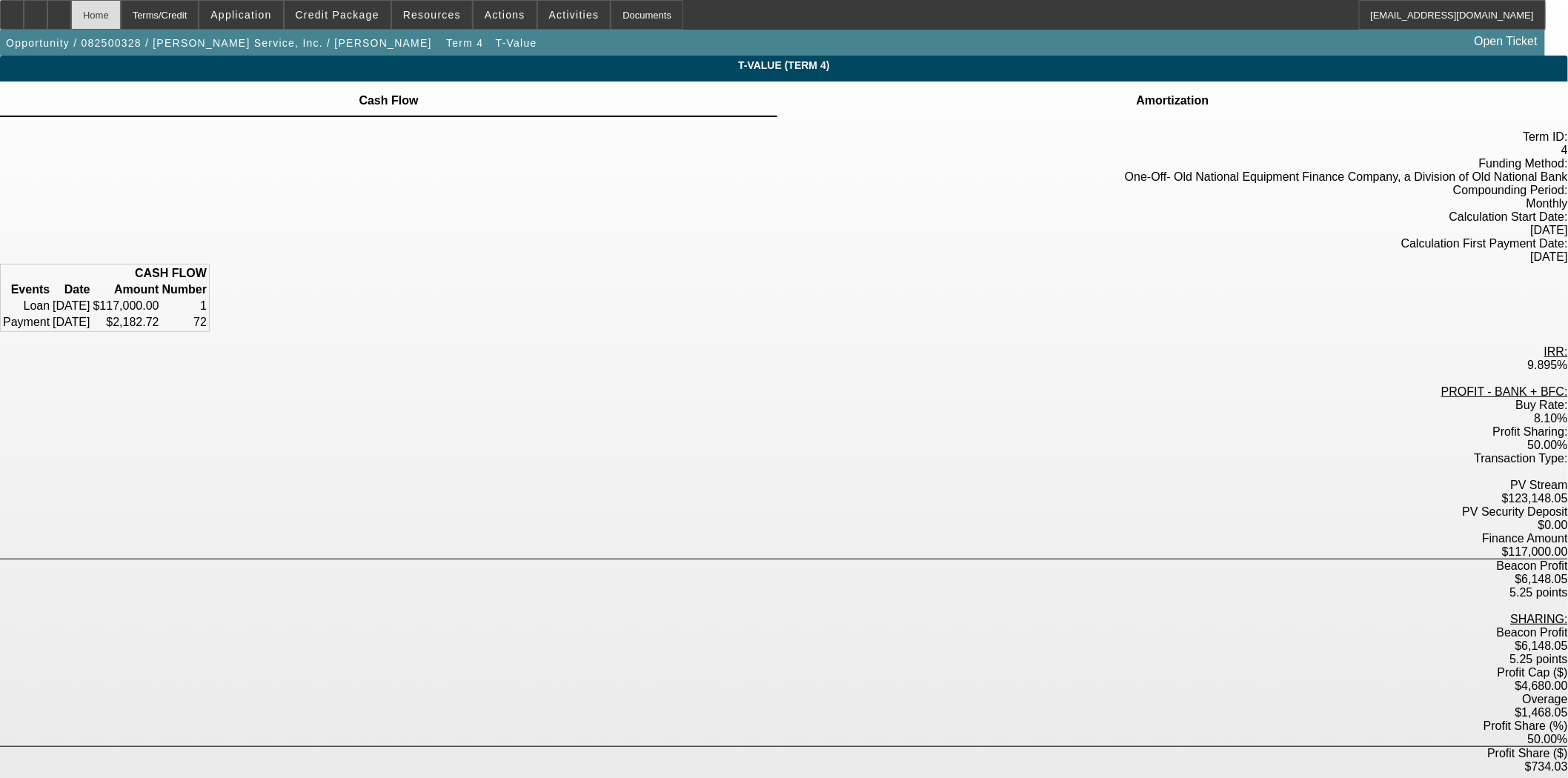
click at [121, 11] on div "Home" at bounding box center [96, 14] width 50 height 30
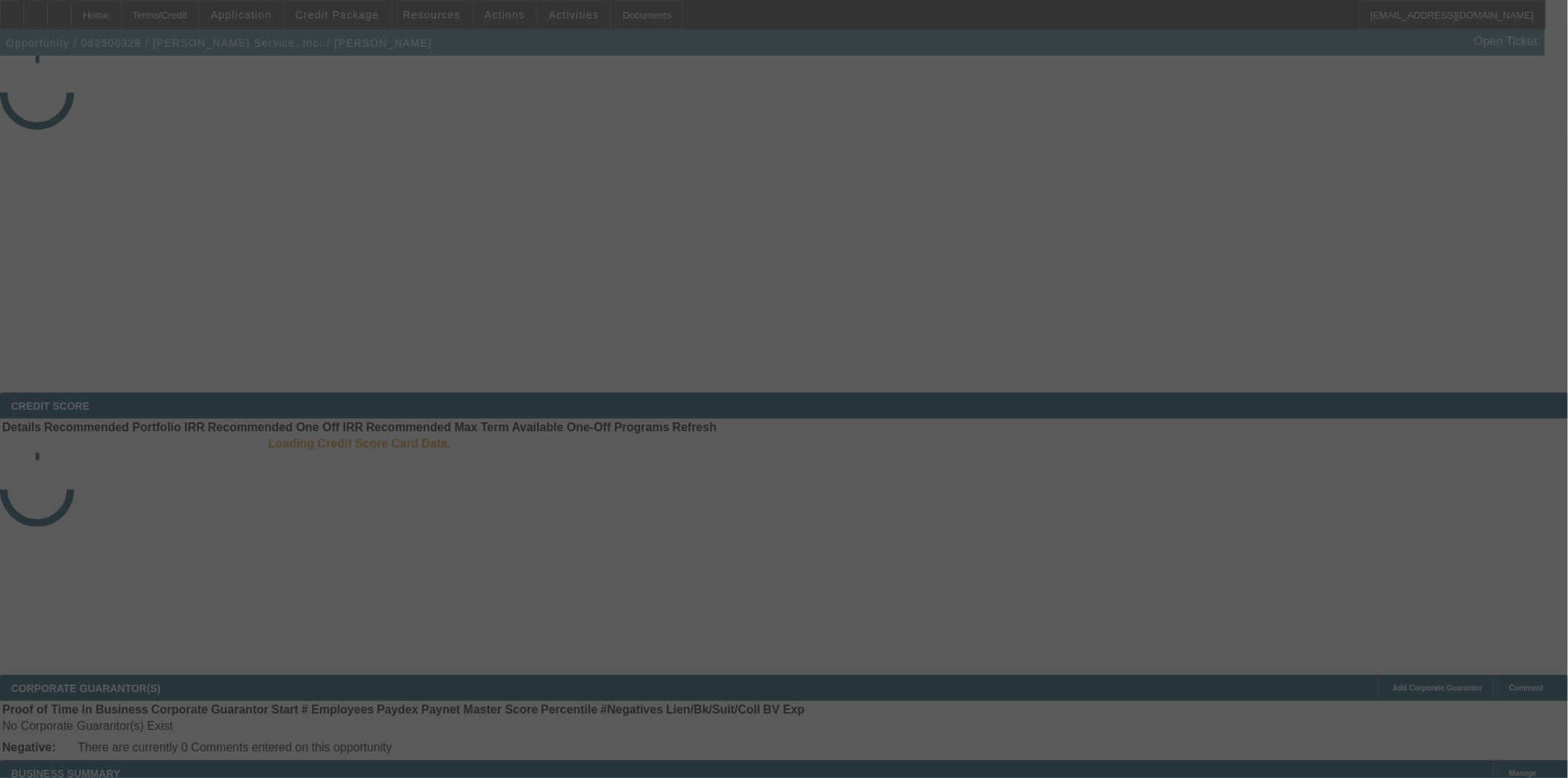
select select "3"
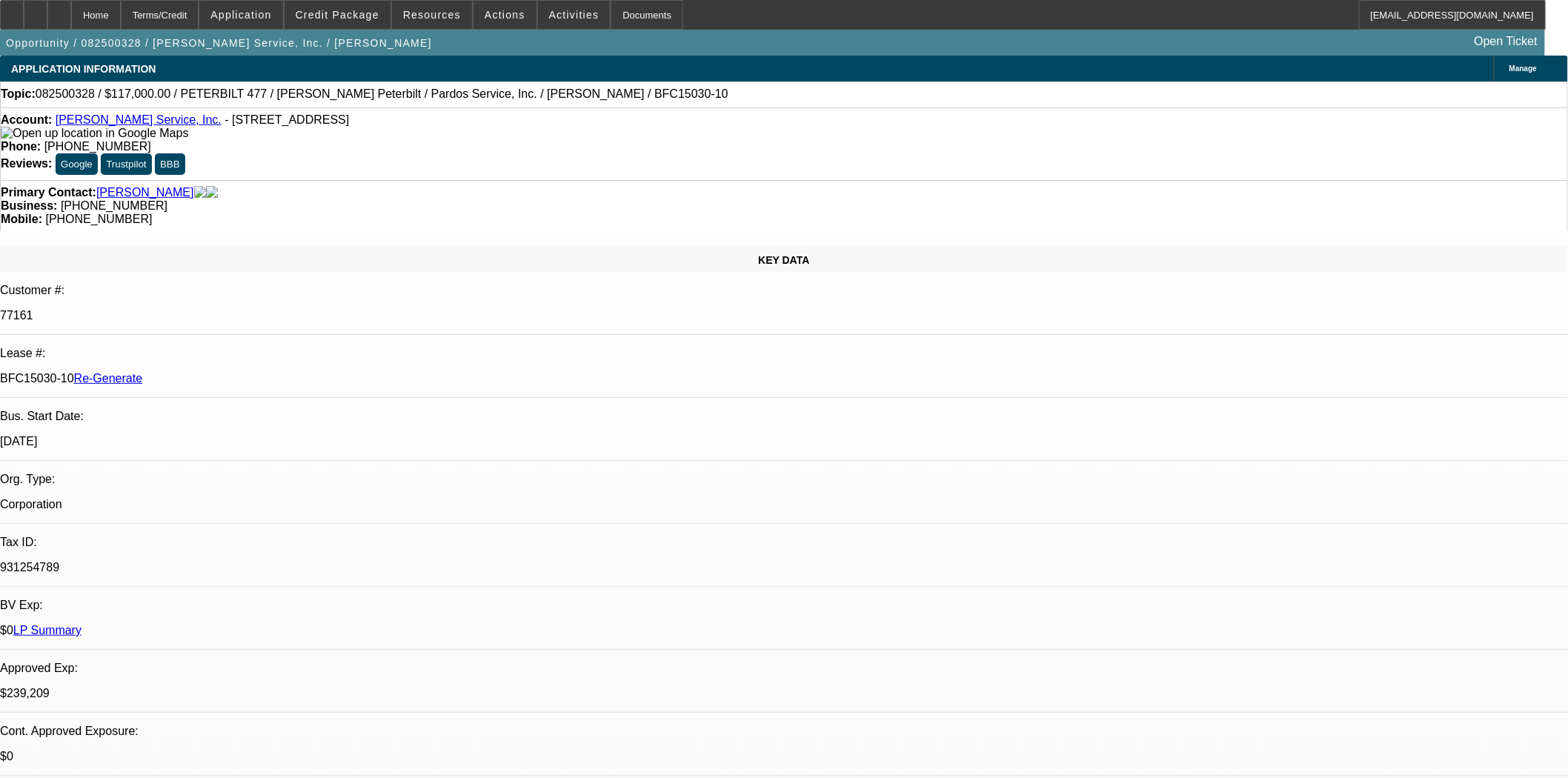
select select "0"
select select "2"
select select "0"
select select "6"
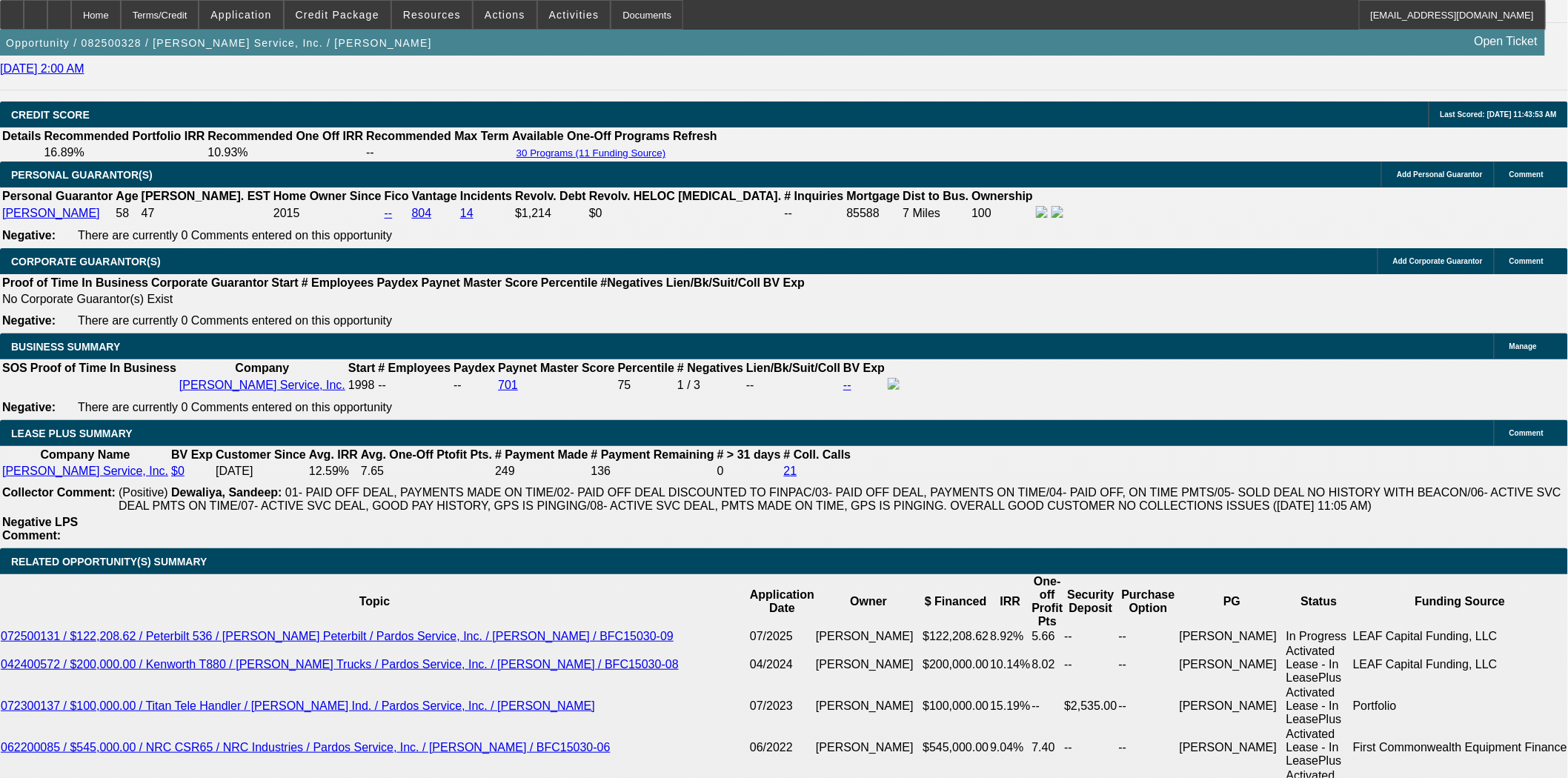
scroll to position [2305, 0]
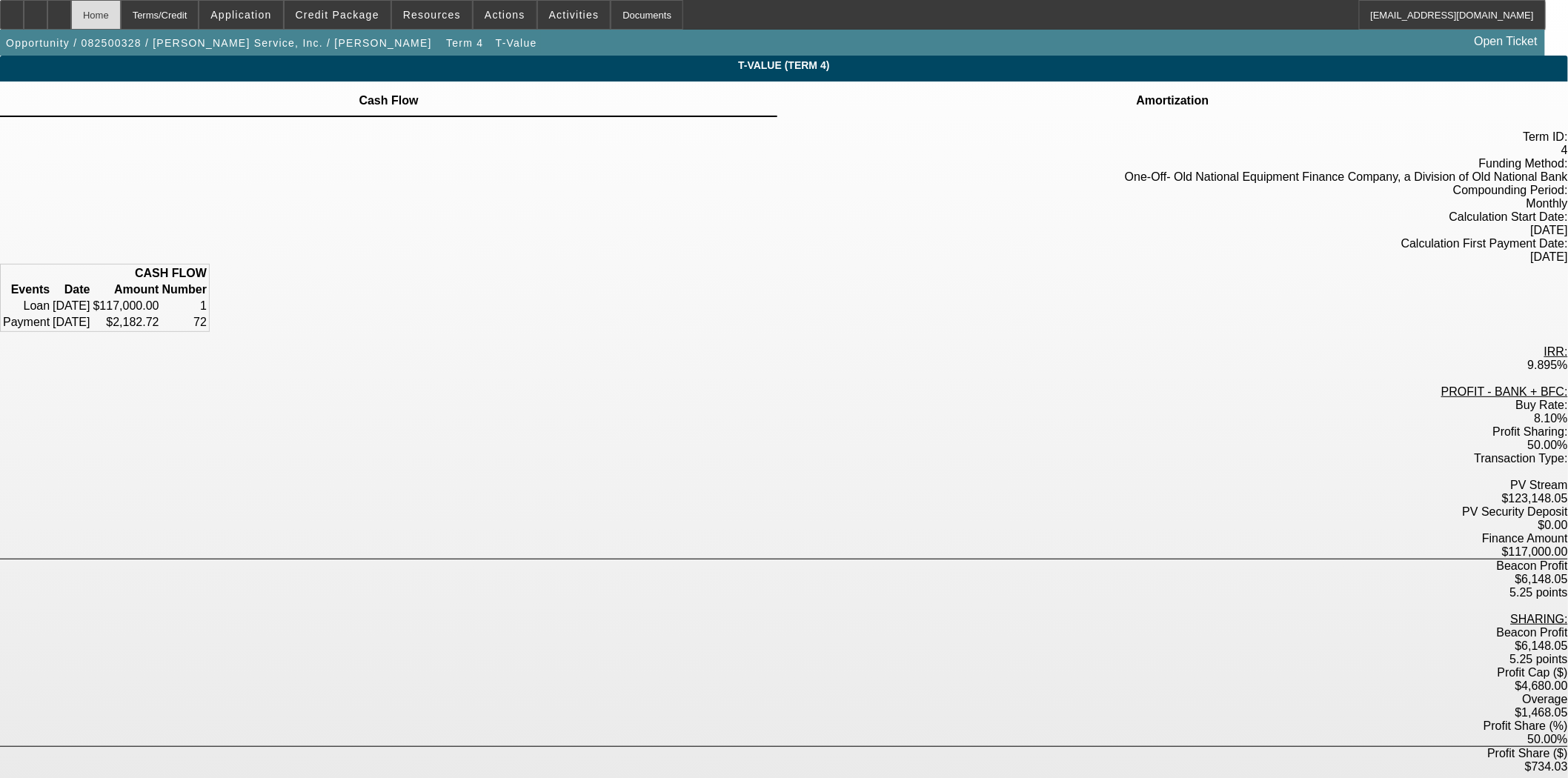
click at [121, 9] on div "Home" at bounding box center [96, 14] width 50 height 30
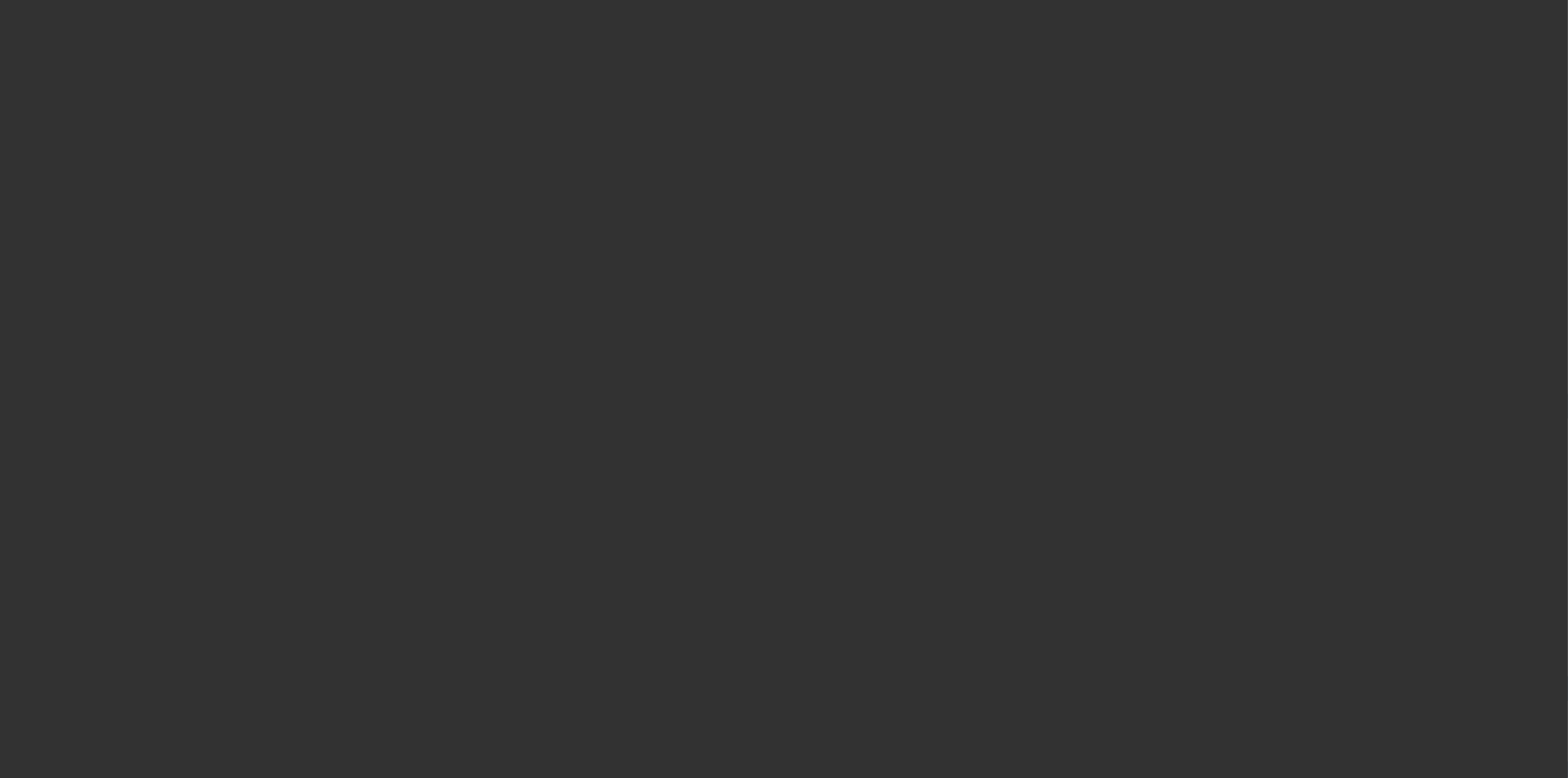
select select "3"
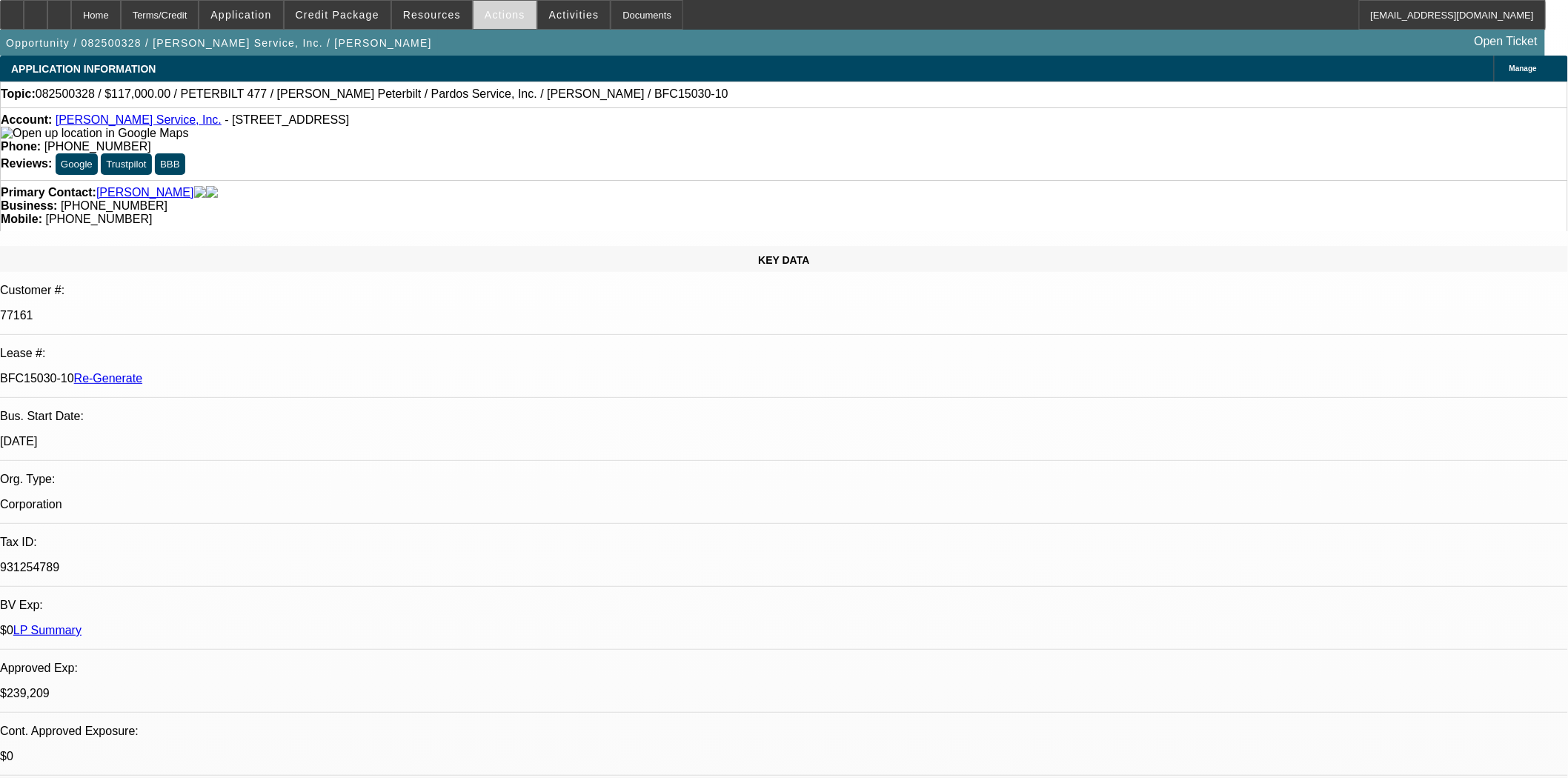
select select "0"
select select "2"
select select "0"
select select "6"
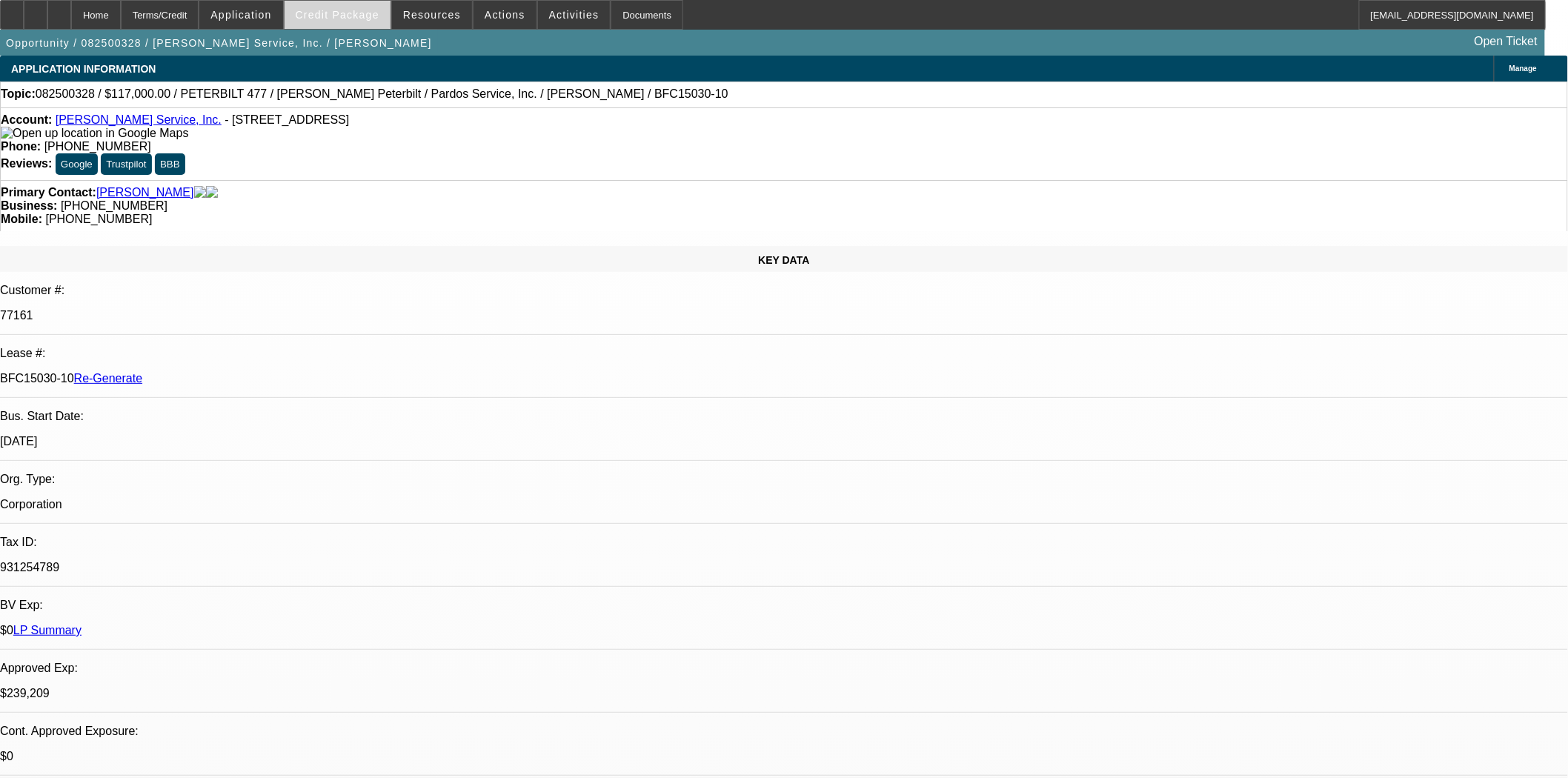
click at [369, 11] on span "Credit Package" at bounding box center [337, 14] width 83 height 11
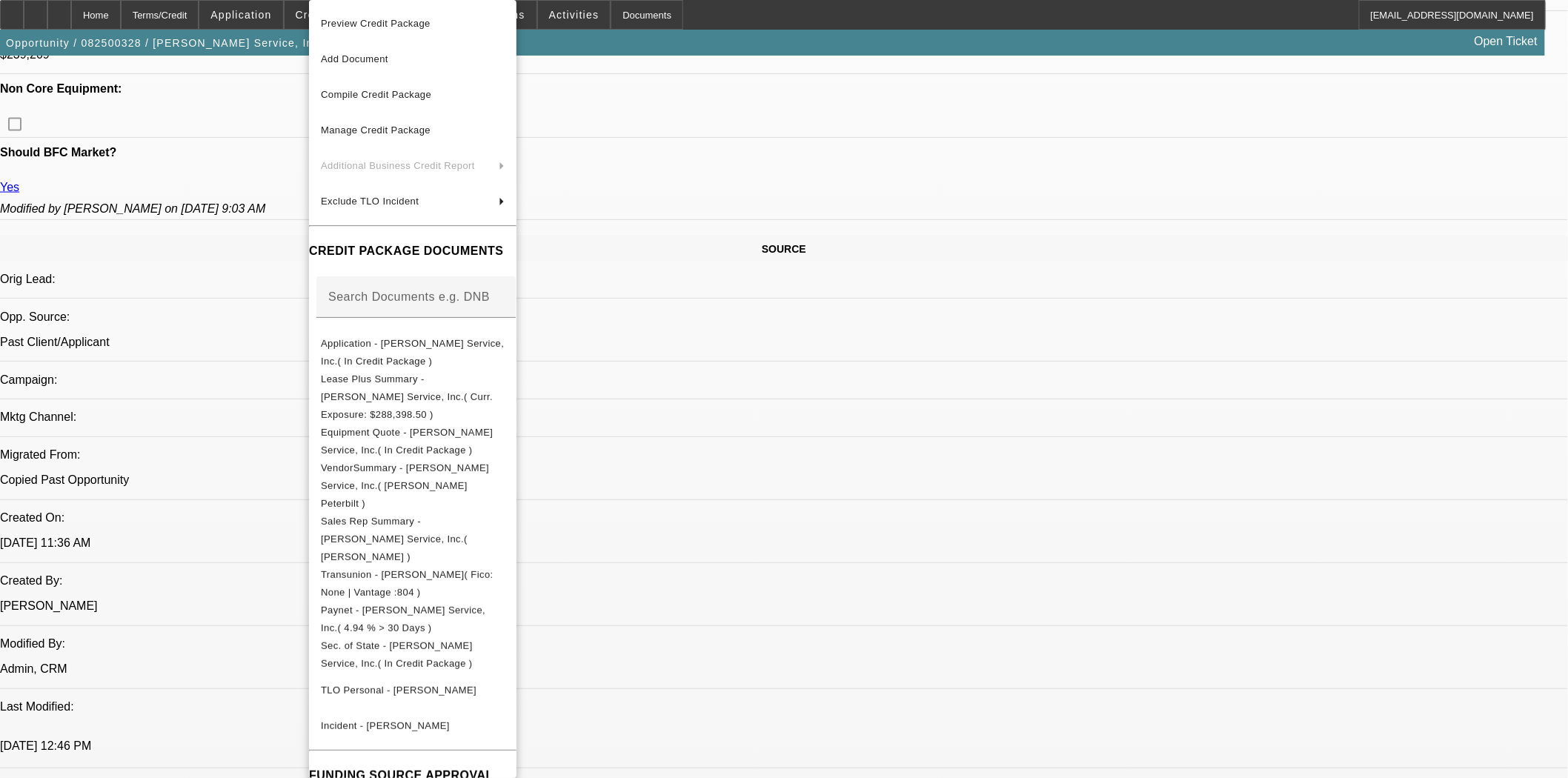
scroll to position [988, 0]
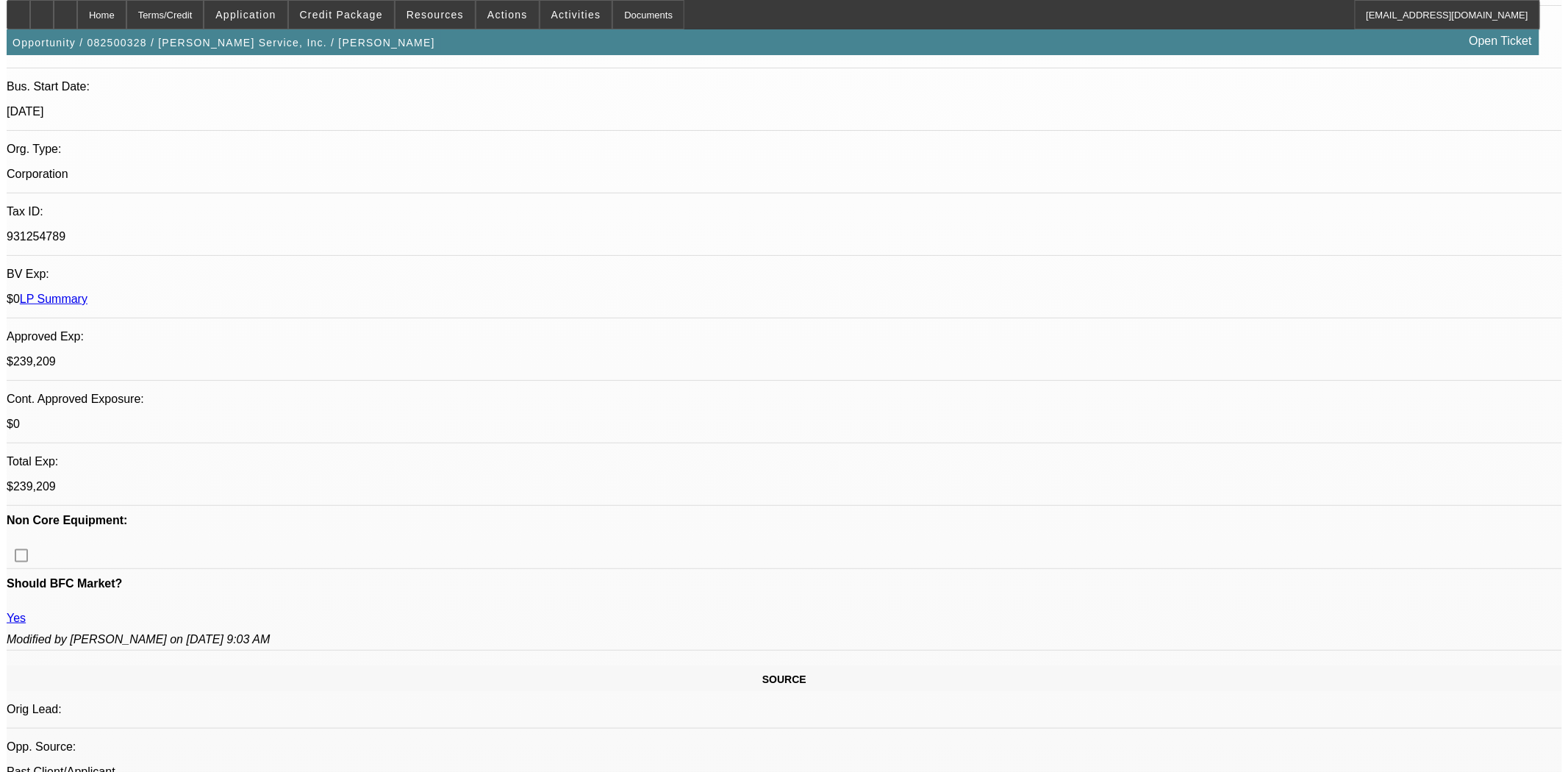
scroll to position [0, 0]
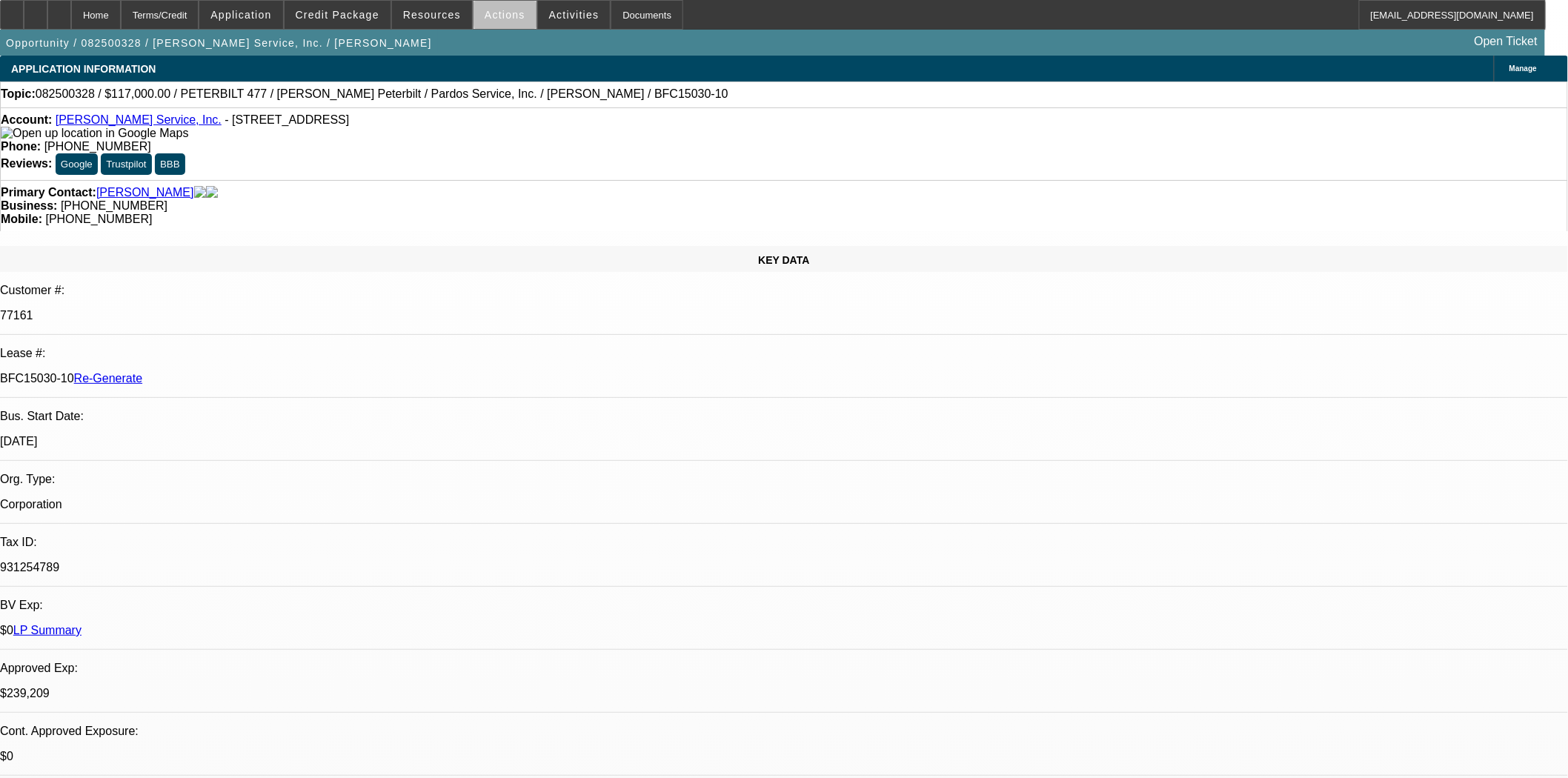
click at [512, 17] on span at bounding box center [505, 14] width 63 height 35
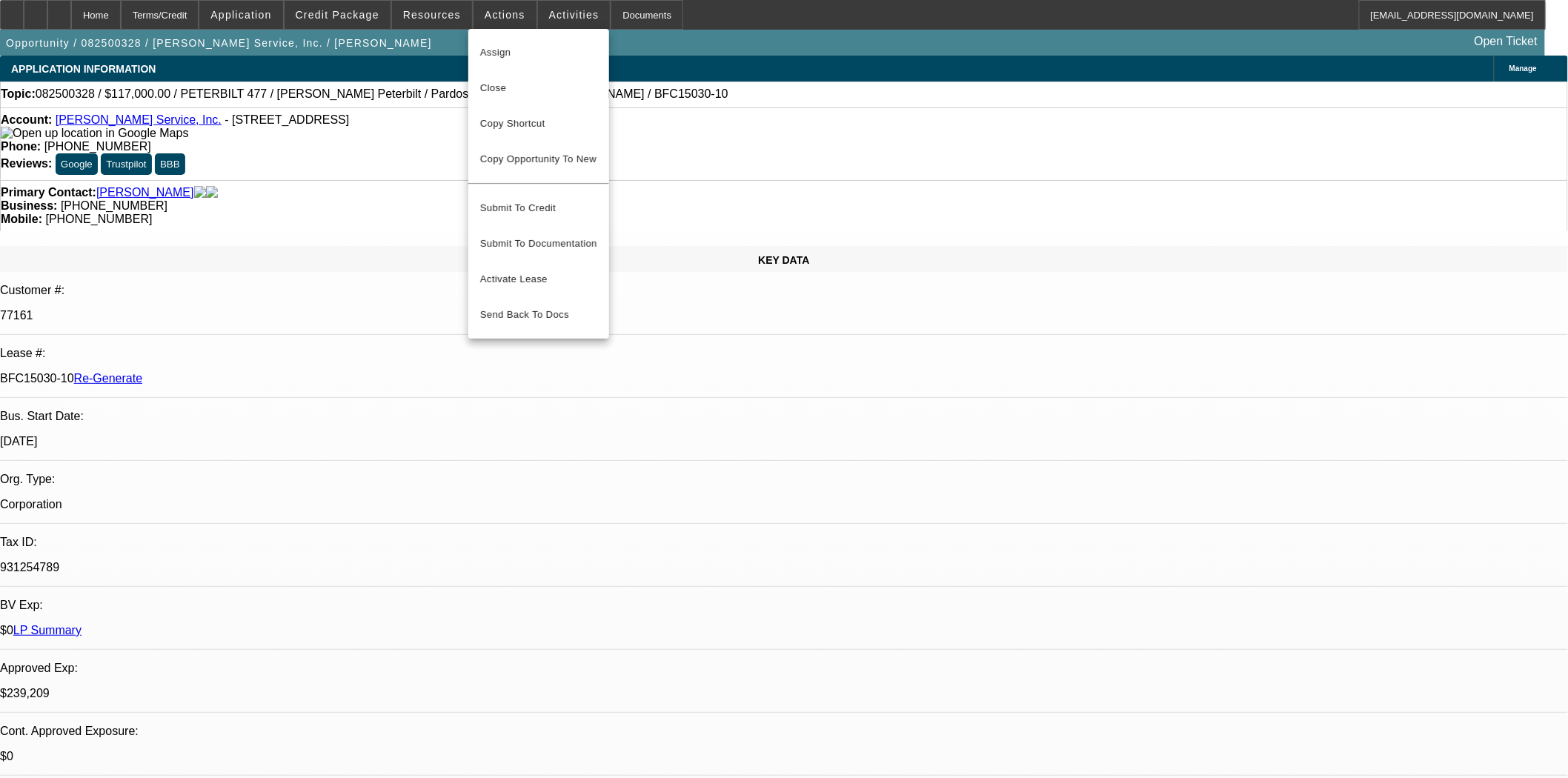
click at [508, 53] on span "Assign" at bounding box center [538, 53] width 117 height 18
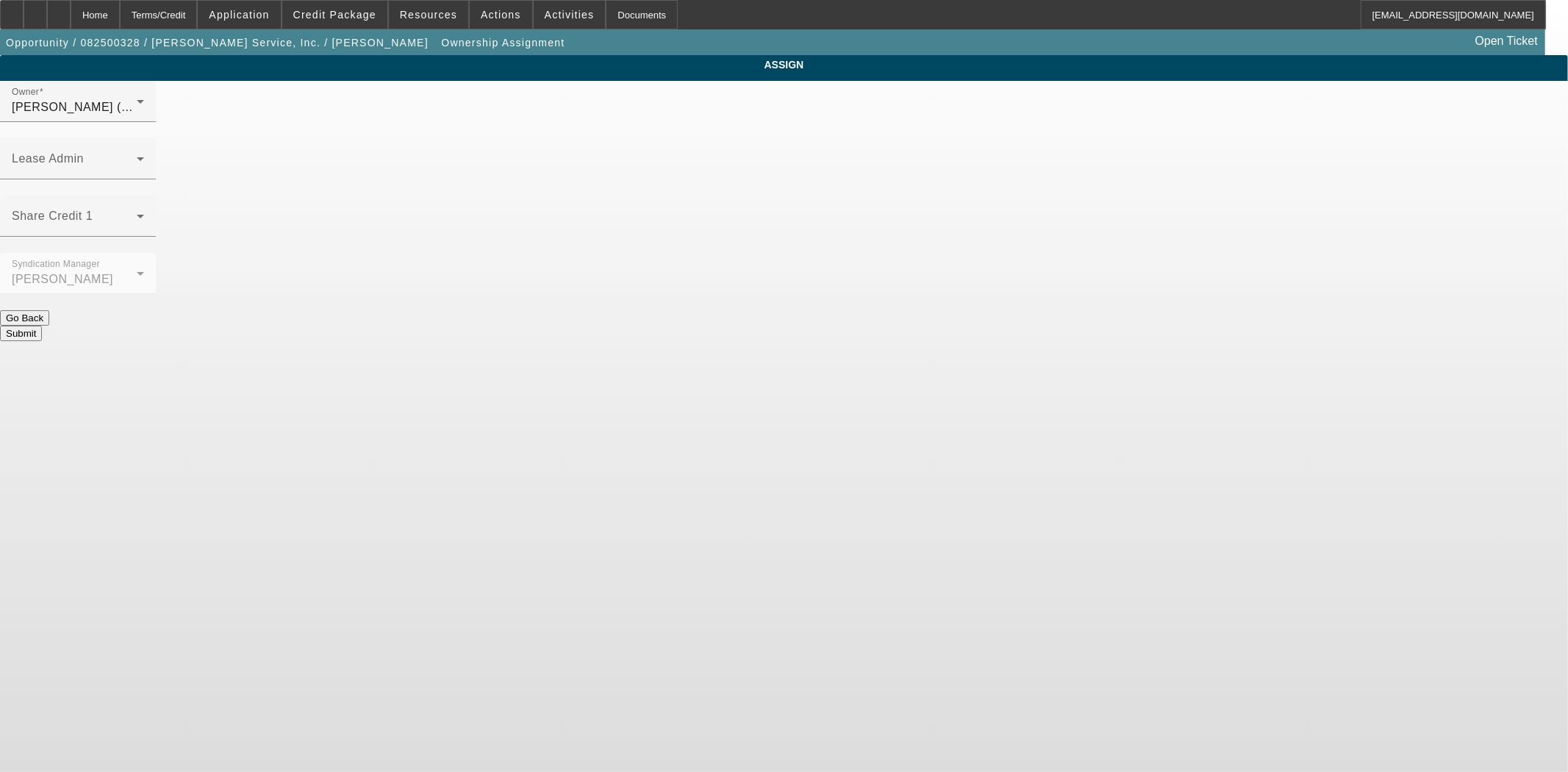
click at [817, 89] on div "Owner Seeley, Donald (Lvl 6) Lease Admin Share Credit 1 Syndication Manager Ari…" at bounding box center [784, 211] width 1568 height 261
click at [137, 156] on span at bounding box center [73, 164] width 124 height 18
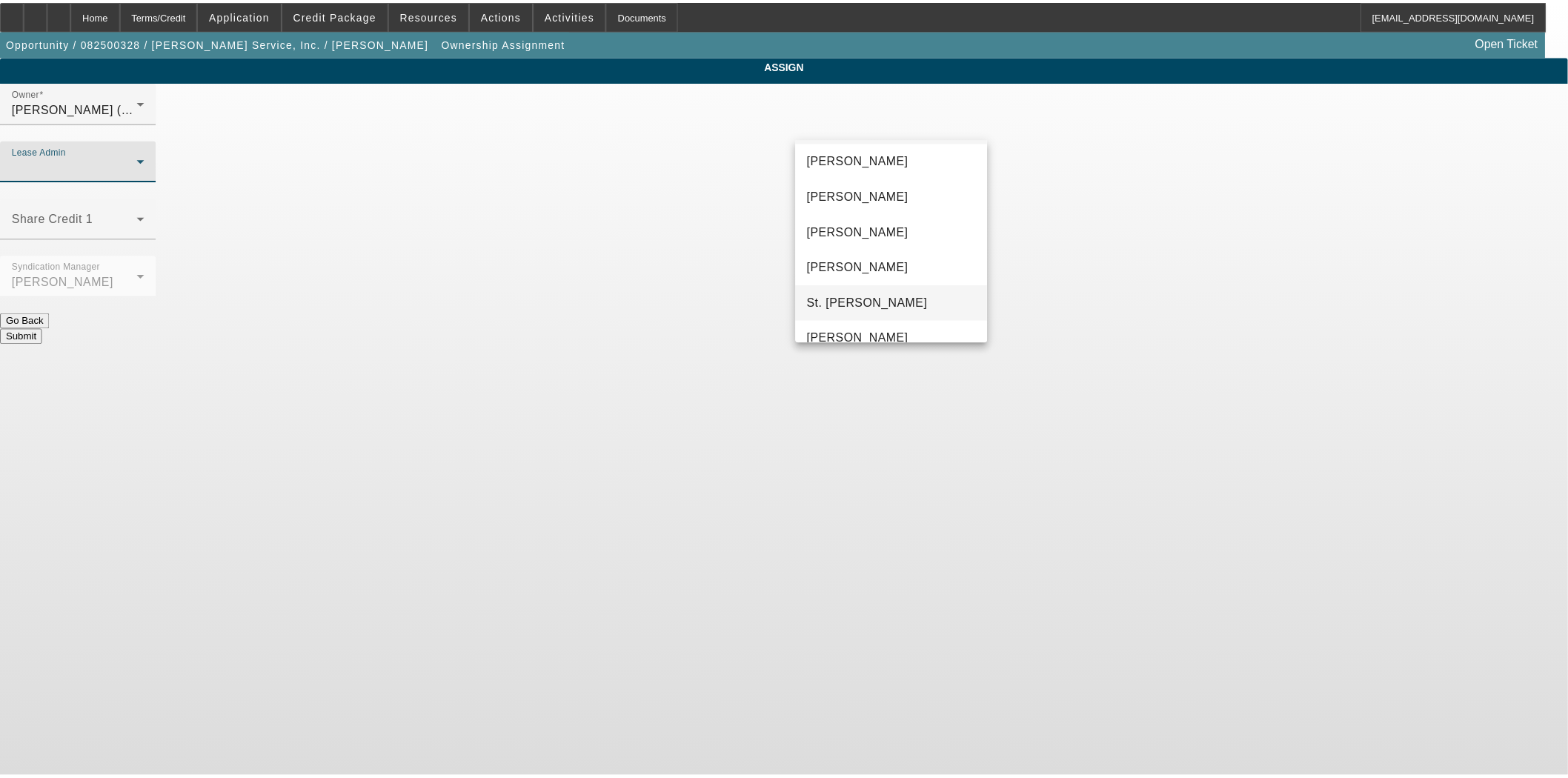
scroll to position [57, 0]
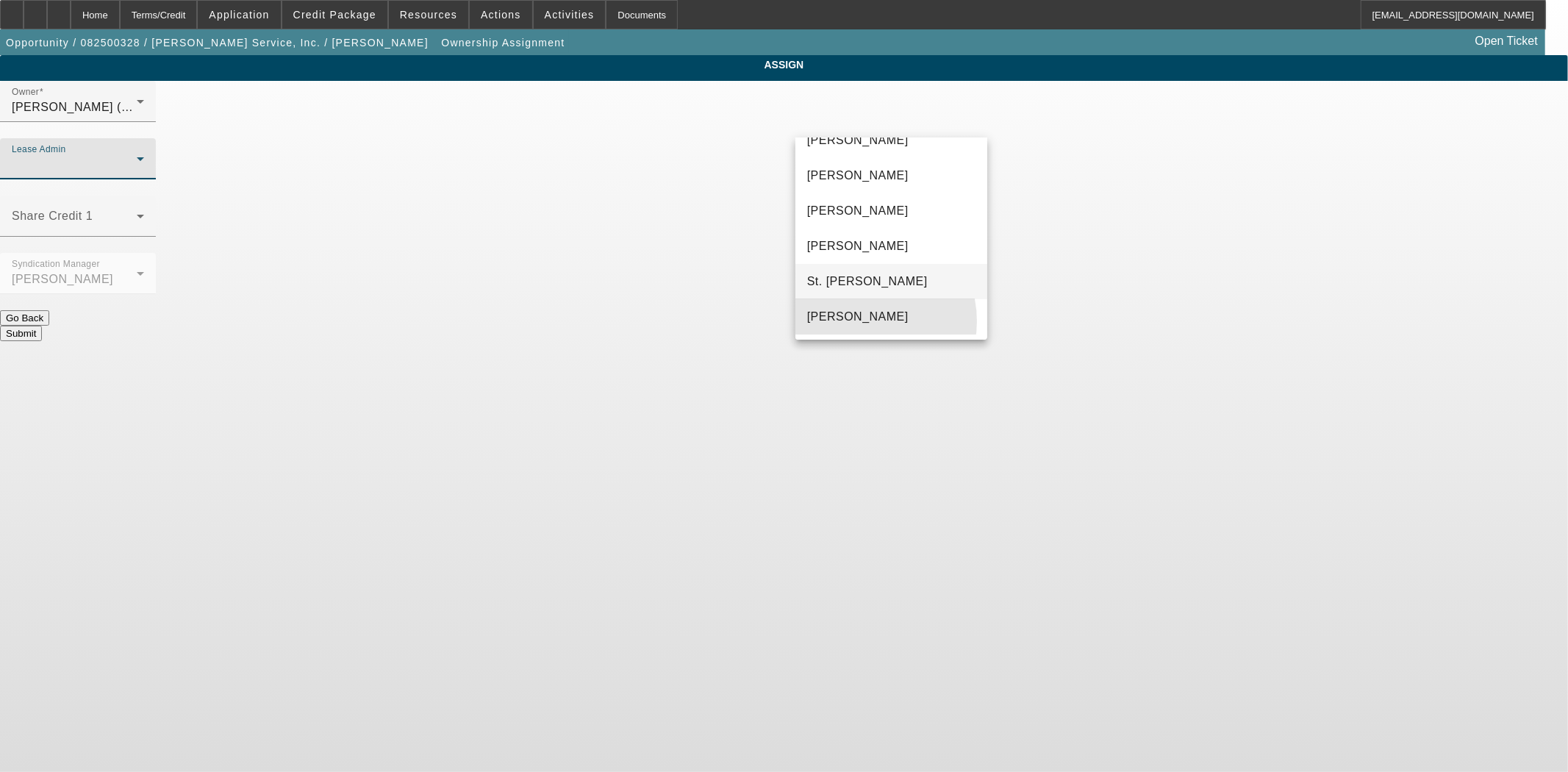
click at [862, 320] on span "[PERSON_NAME]" at bounding box center [857, 317] width 102 height 18
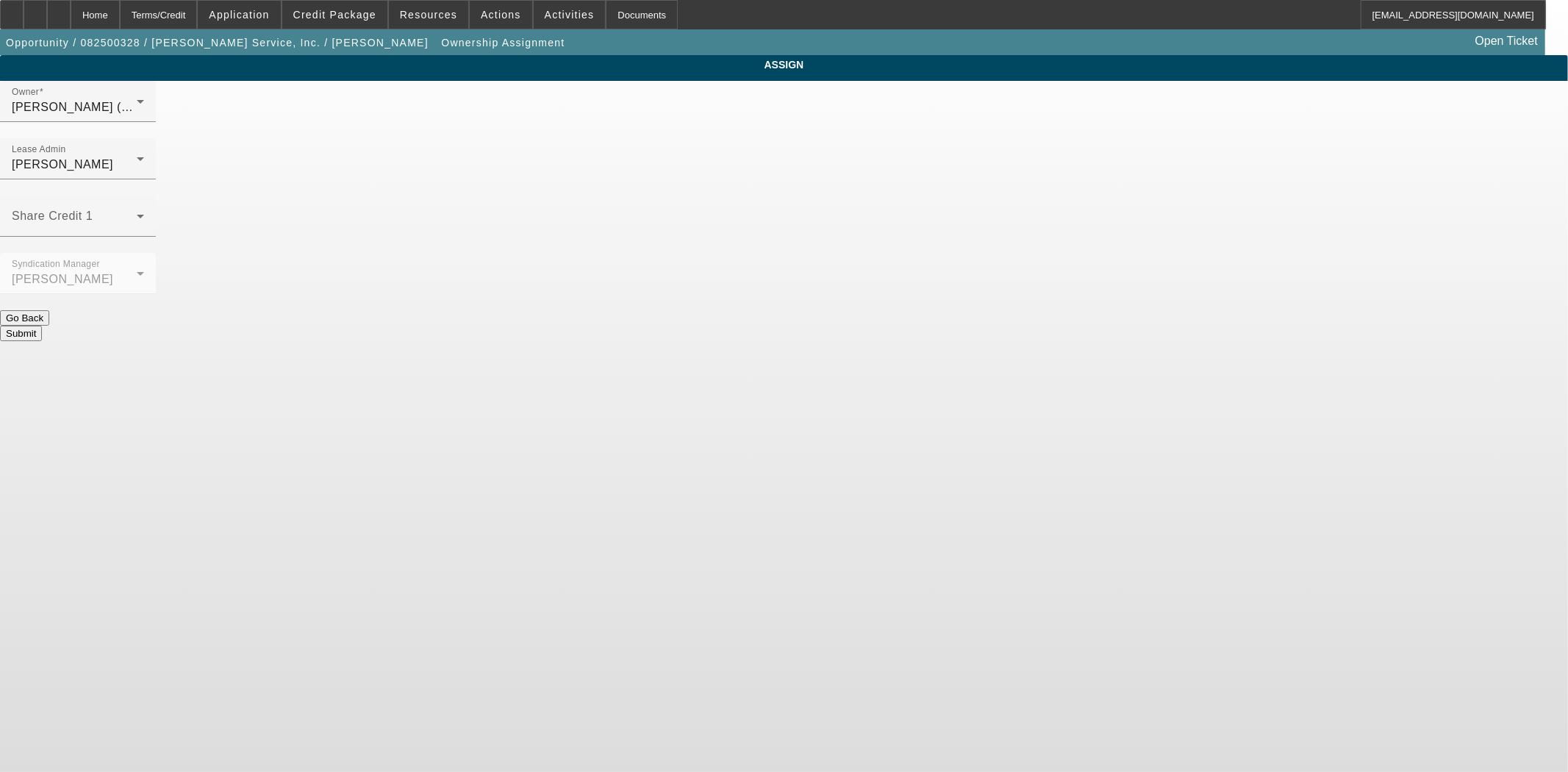
click at [42, 326] on button "Submit" at bounding box center [21, 334] width 42 height 15
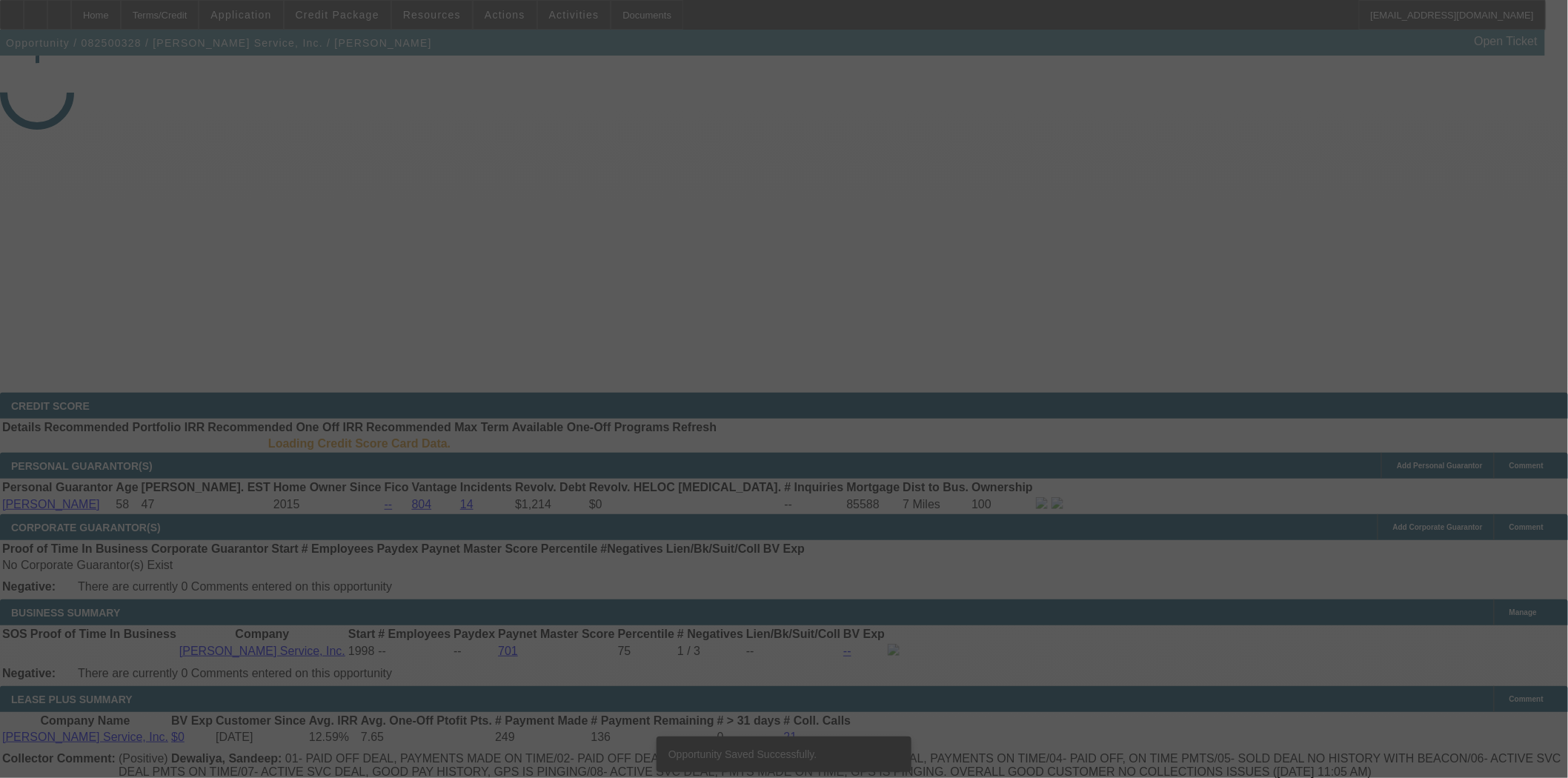
select select "3"
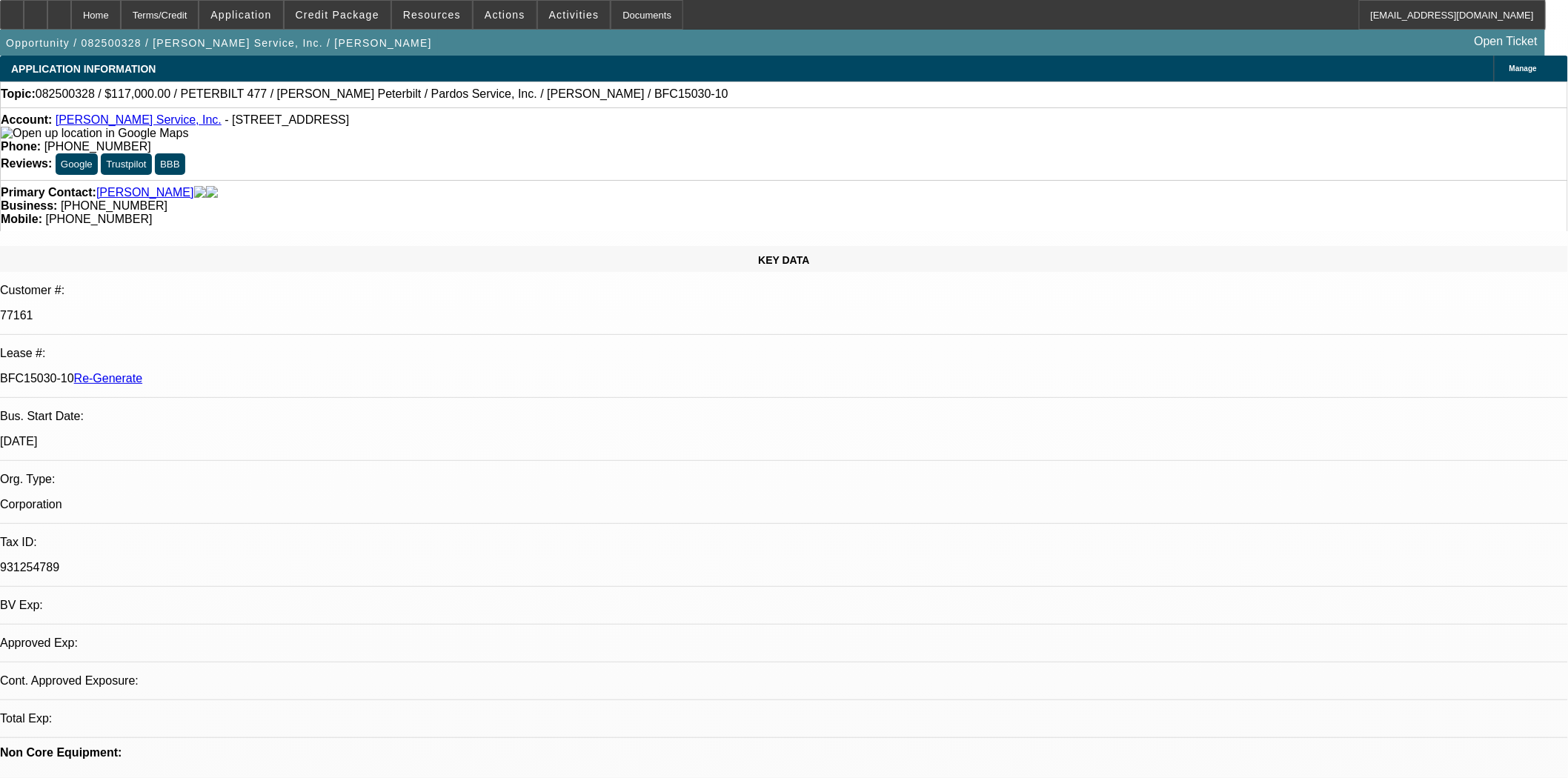
select select "0"
select select "2"
select select "0"
select select "6"
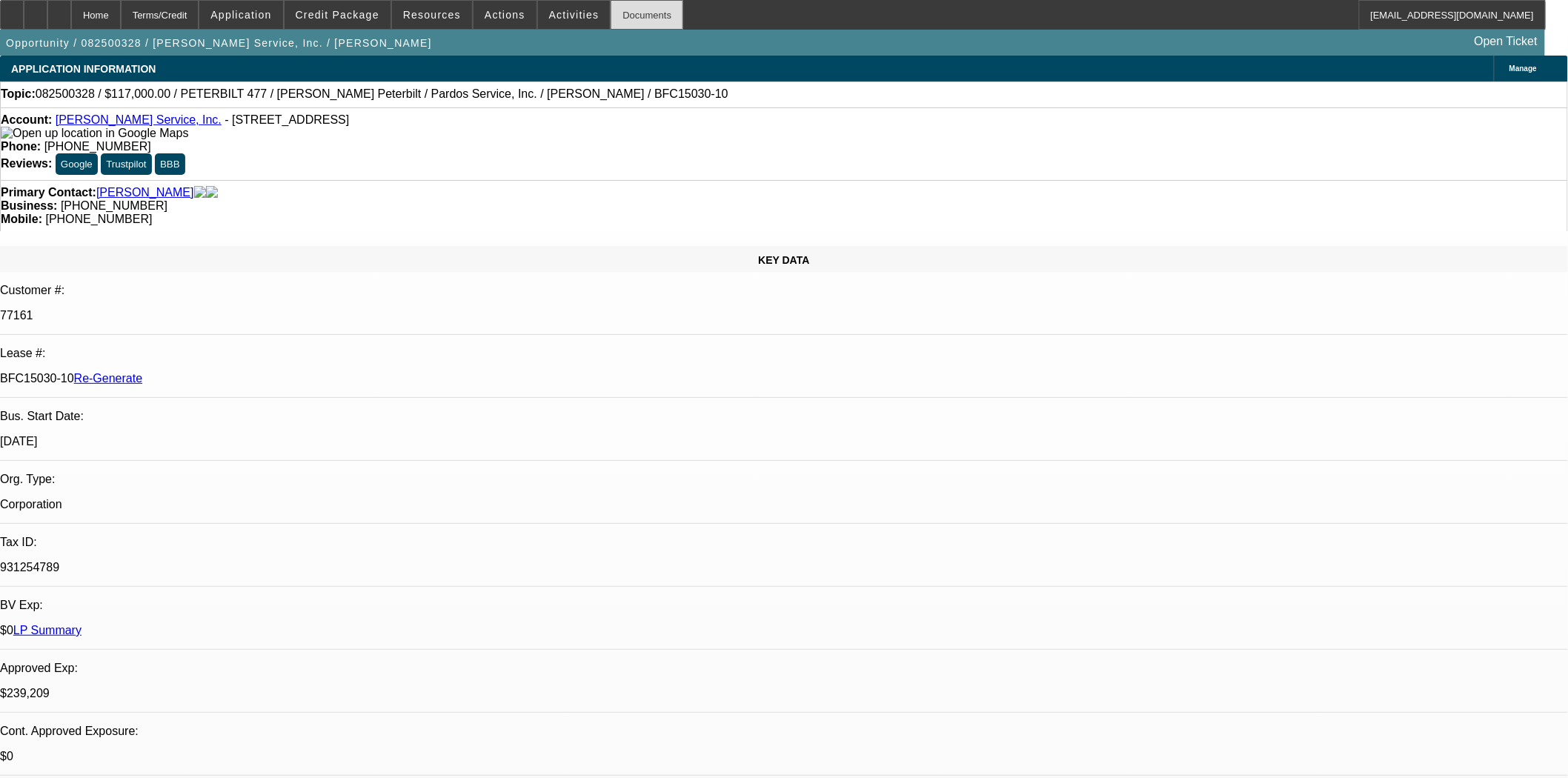
click at [623, 24] on div "Documents" at bounding box center [647, 14] width 73 height 30
click at [349, 11] on span "Credit Package" at bounding box center [337, 14] width 83 height 11
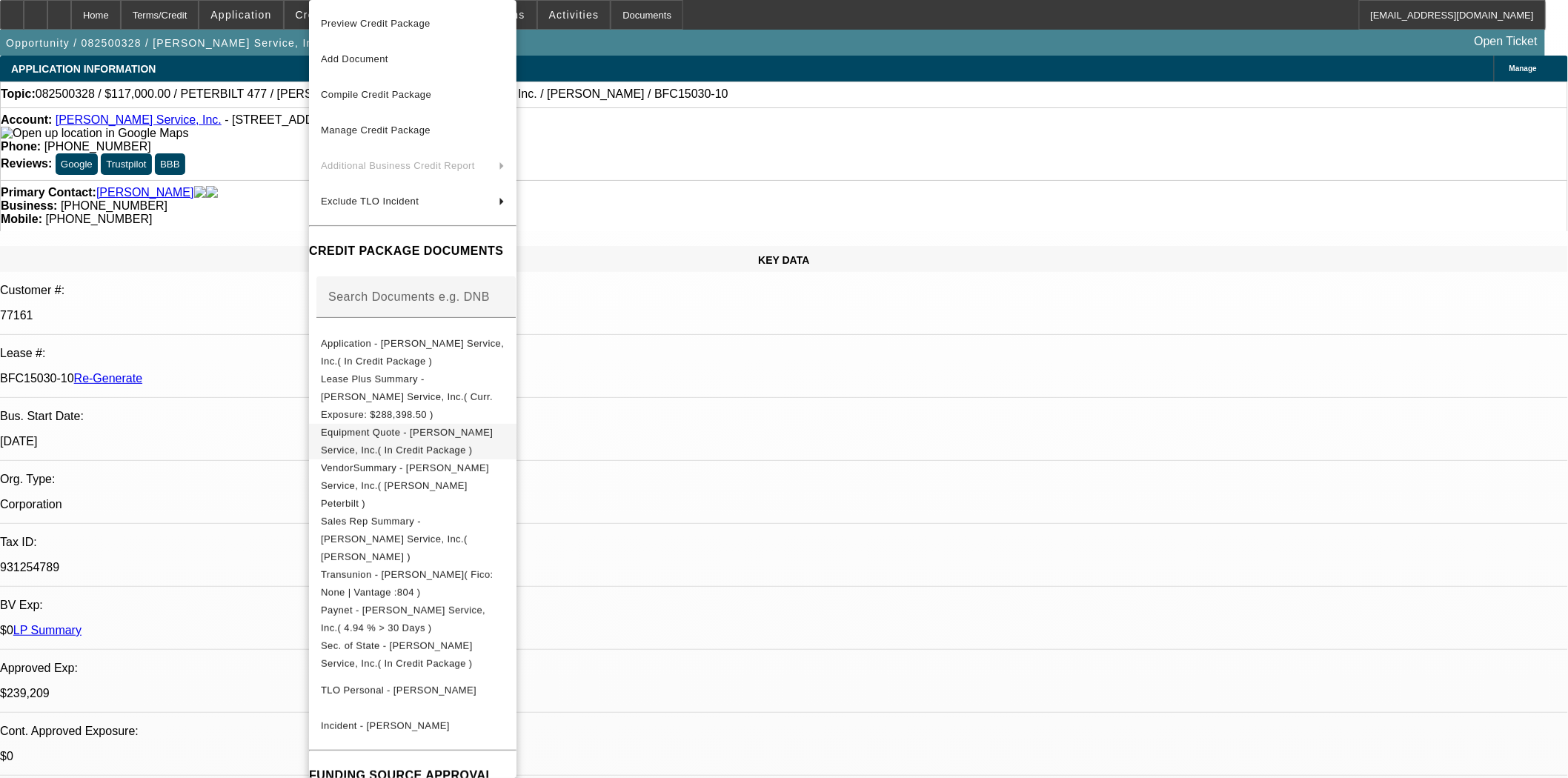
click at [409, 427] on span "Equipment Quote - Pardo's Service, Inc.( In Credit Package )" at bounding box center [406, 442] width 171 height 29
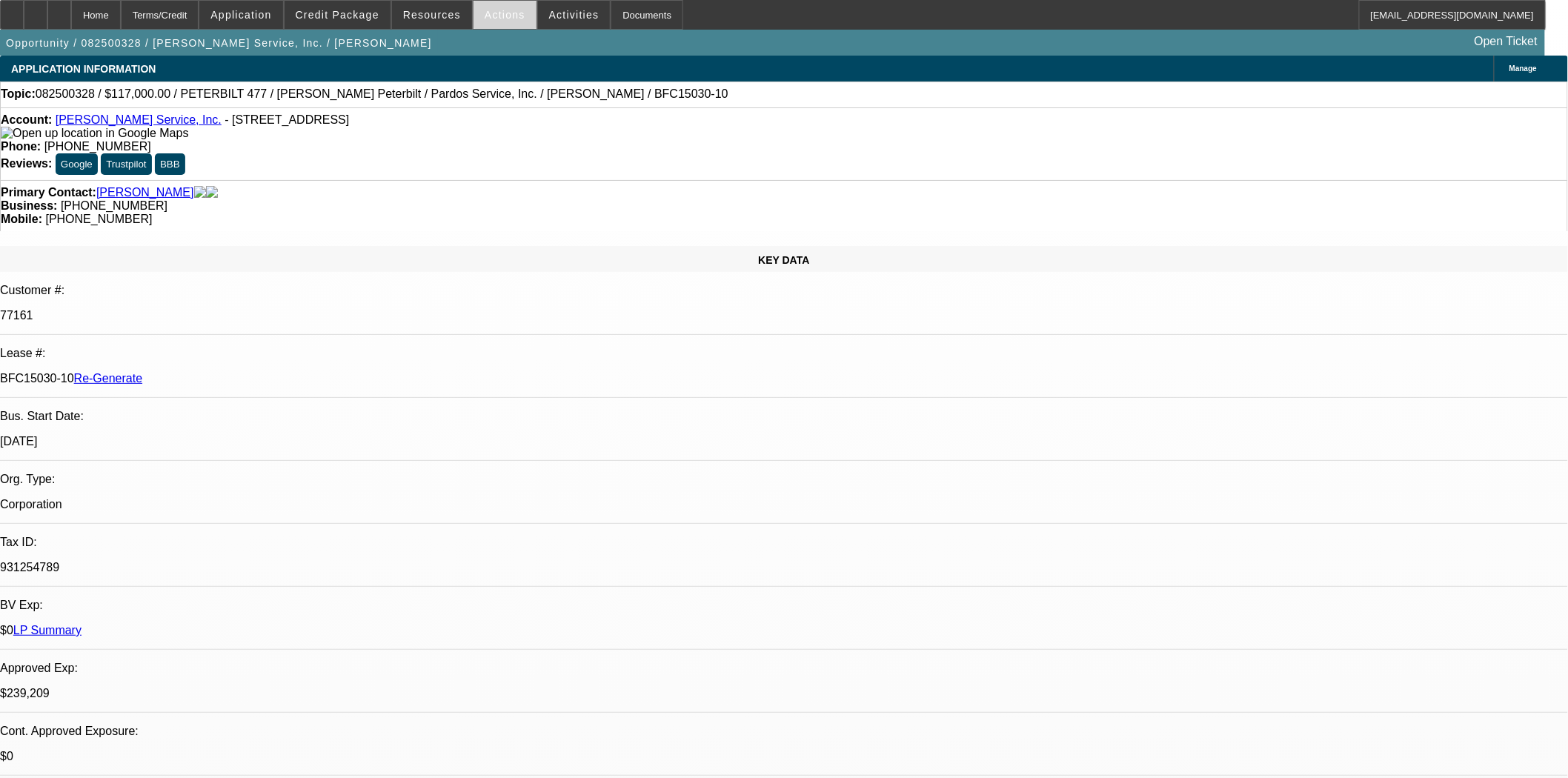
click at [504, 11] on span "Actions" at bounding box center [505, 14] width 41 height 11
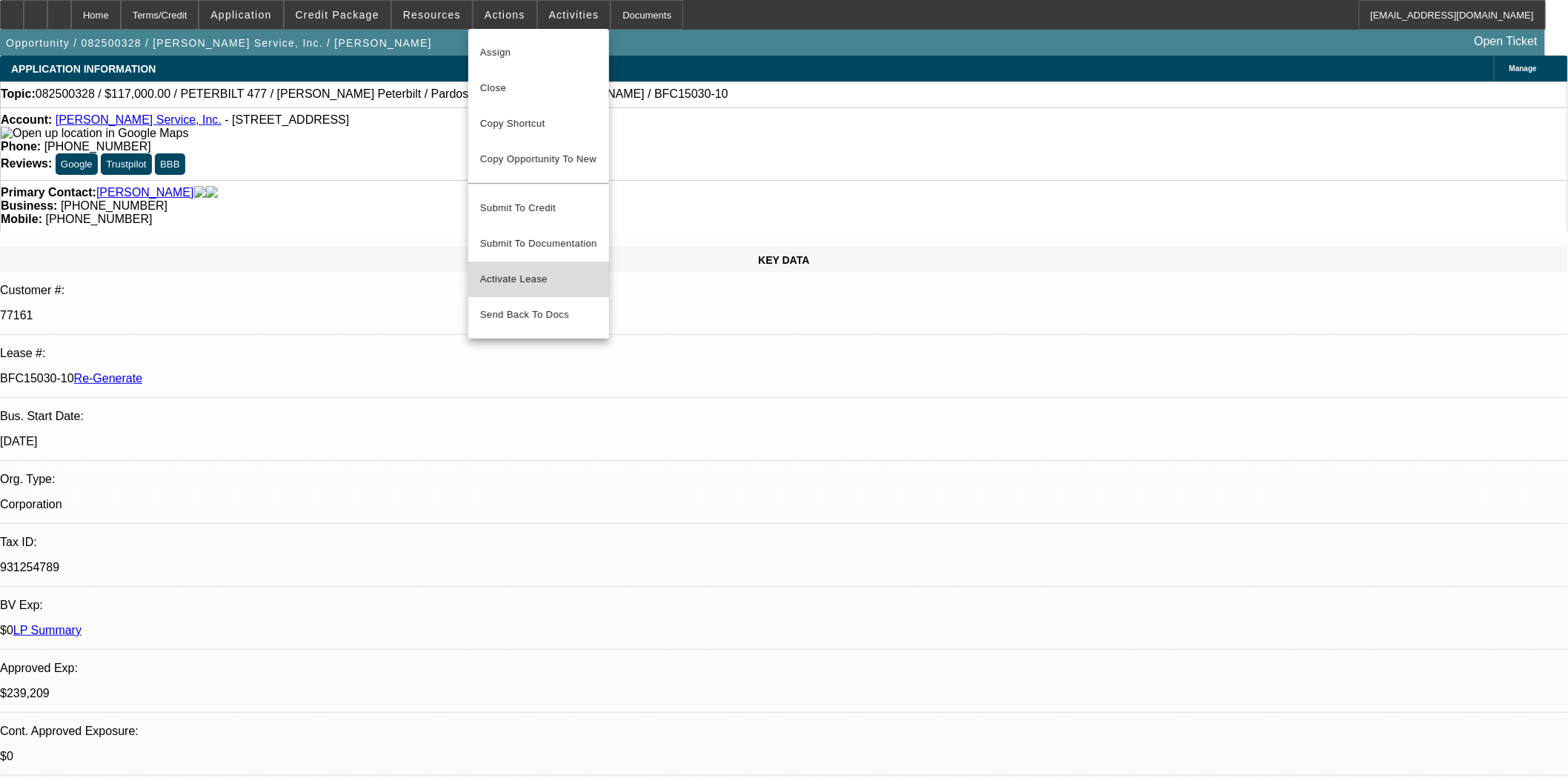
click at [515, 270] on span "Activate Lease" at bounding box center [538, 279] width 117 height 18
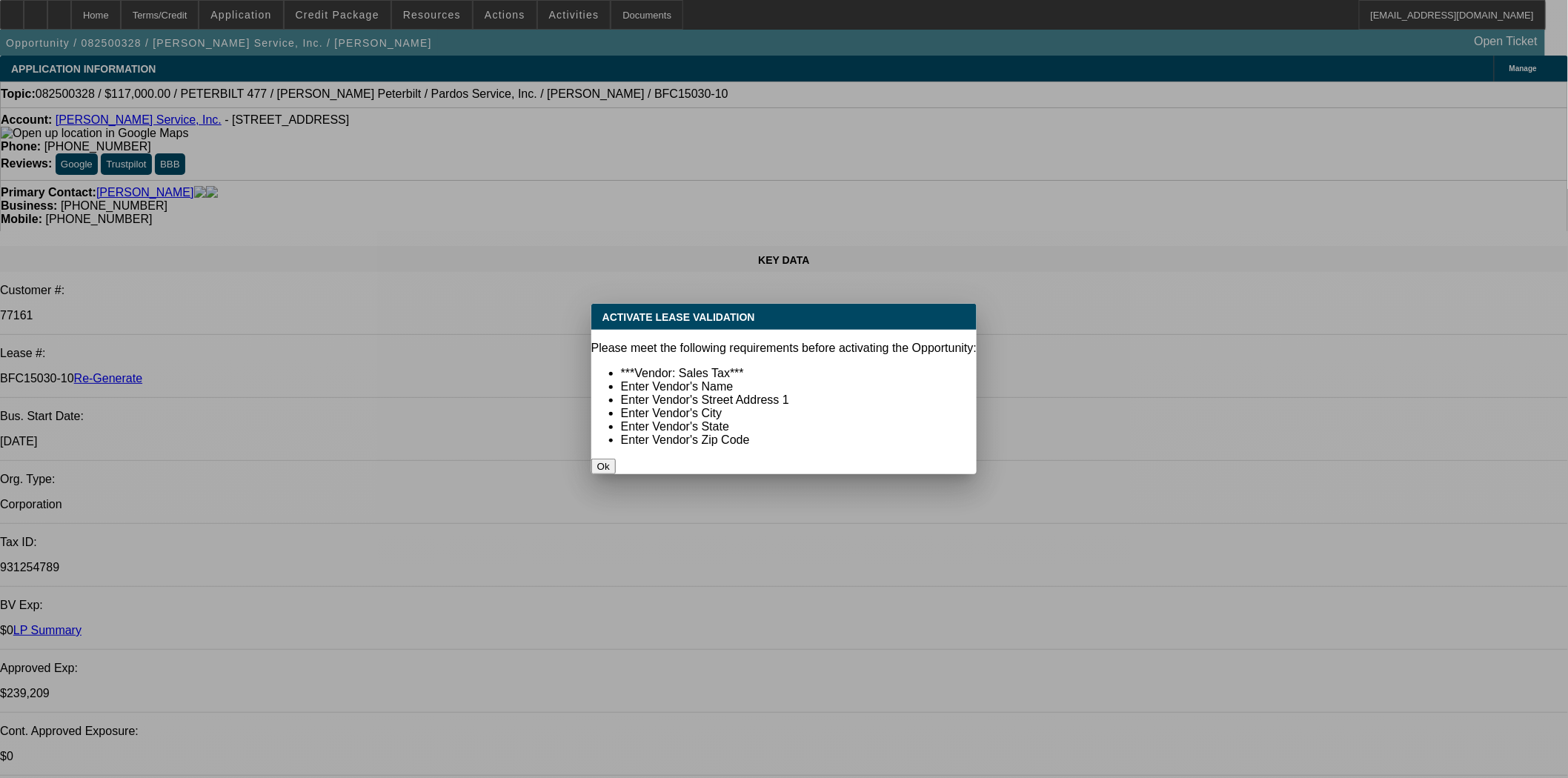
click at [758, 459] on div "Ok" at bounding box center [784, 467] width 385 height 15
click at [616, 459] on button "Ok" at bounding box center [603, 467] width 25 height 15
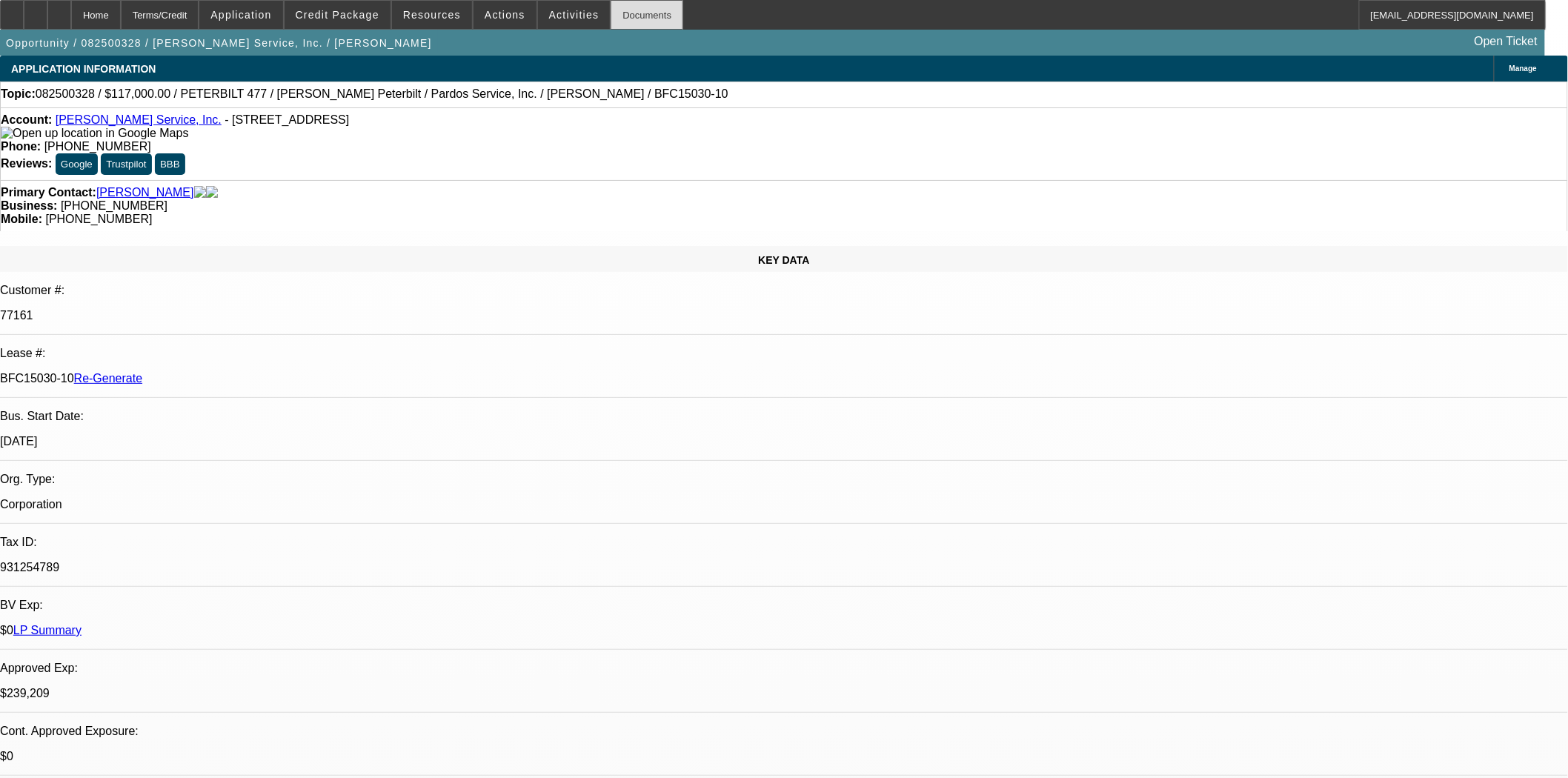
click at [617, 20] on div "Documents" at bounding box center [647, 14] width 73 height 30
click at [549, 17] on span "Activities" at bounding box center [574, 14] width 51 height 11
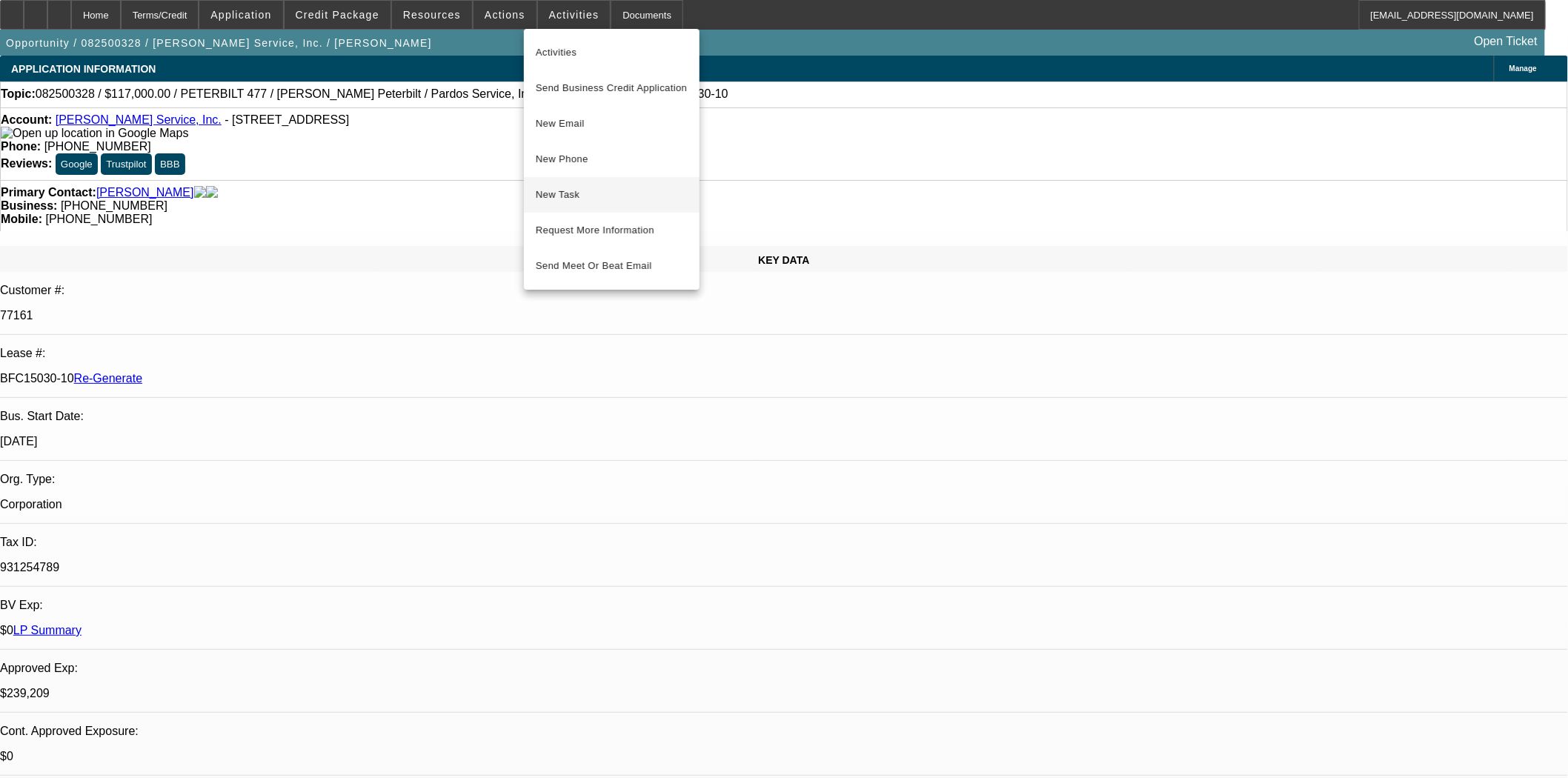
click at [560, 195] on span "New Task" at bounding box center [611, 194] width 152 height 18
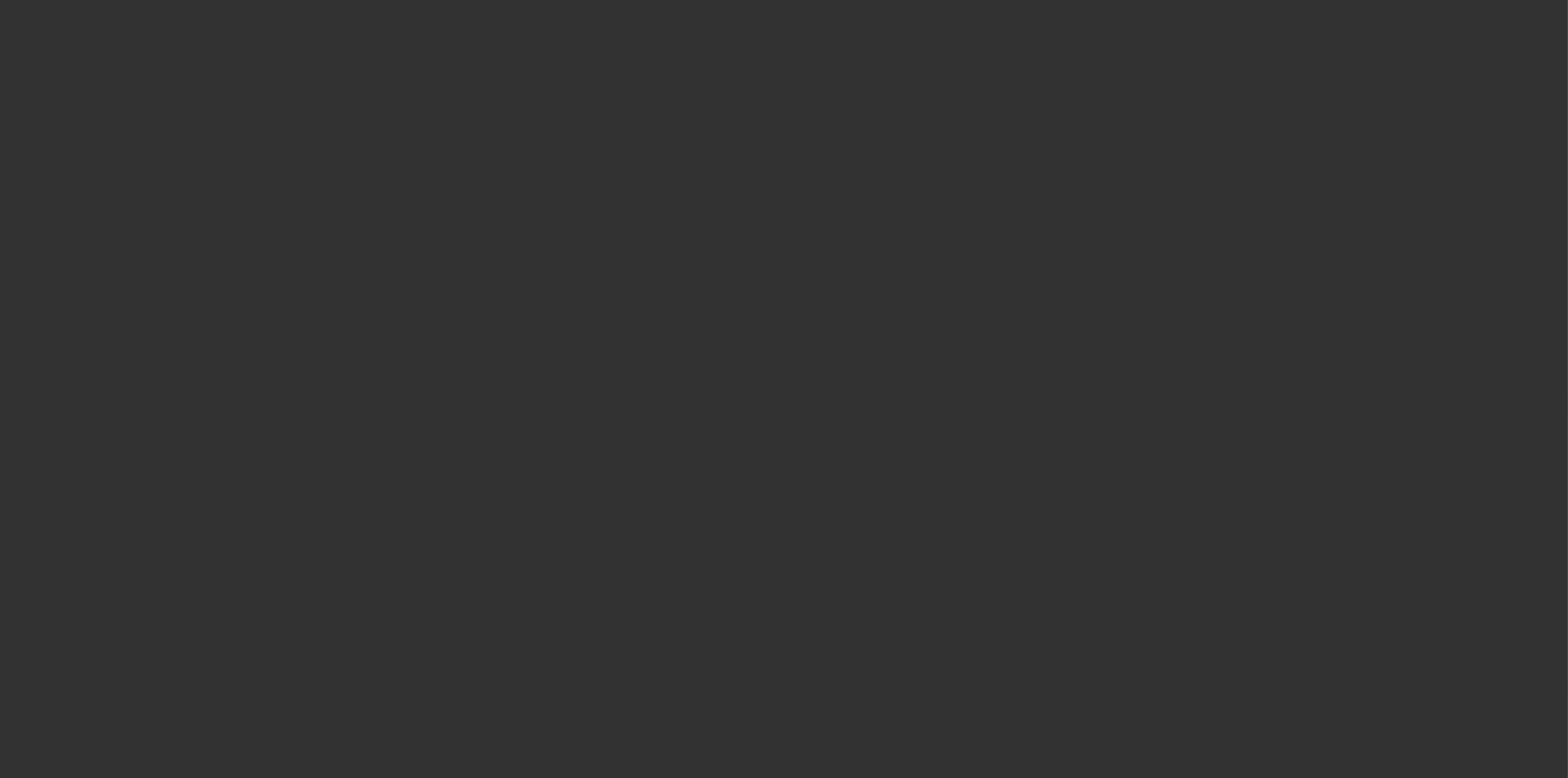
select select "3"
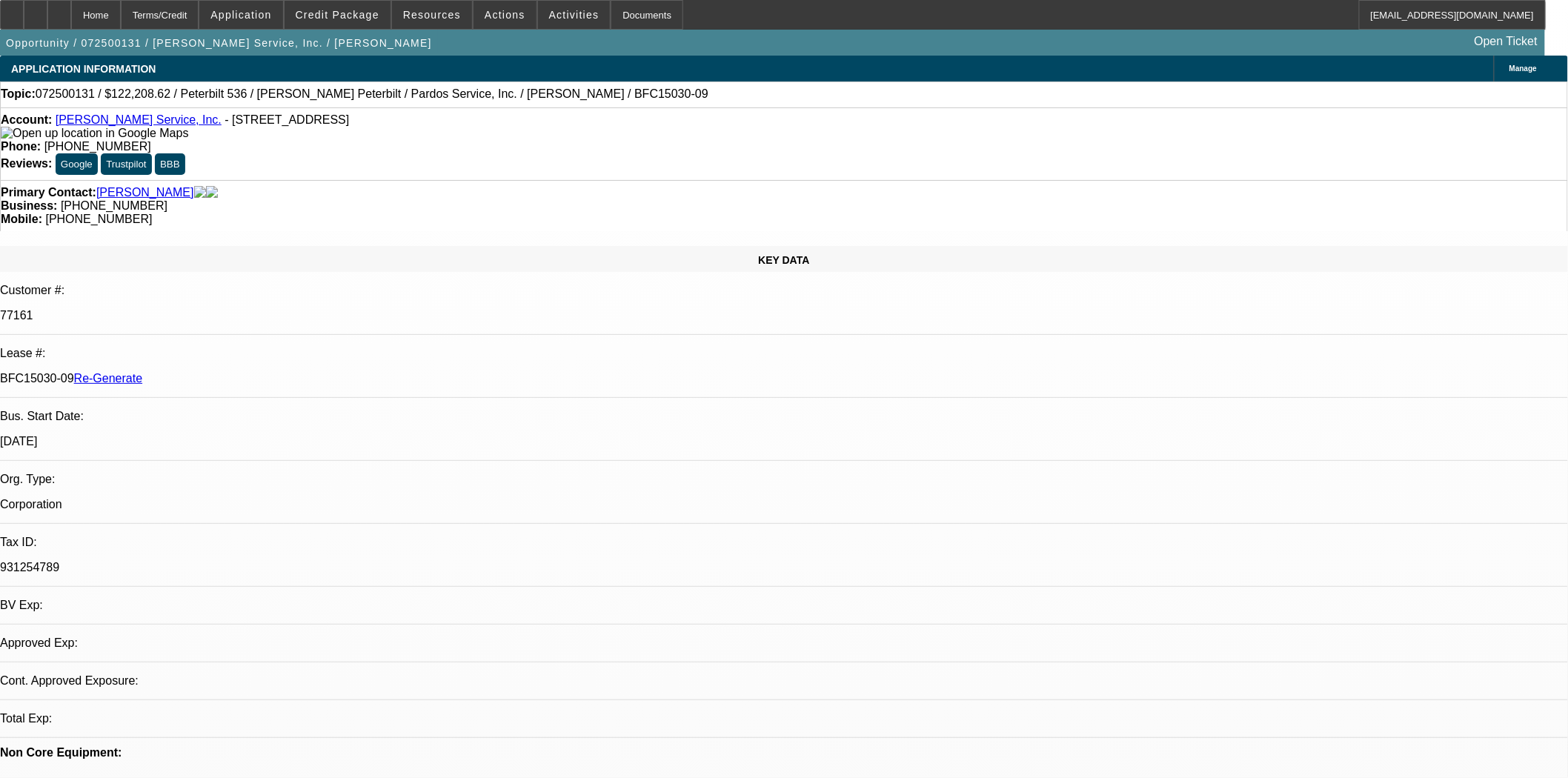
select select "0"
select select "6"
click at [610, 11] on div "Documents" at bounding box center [647, 14] width 73 height 30
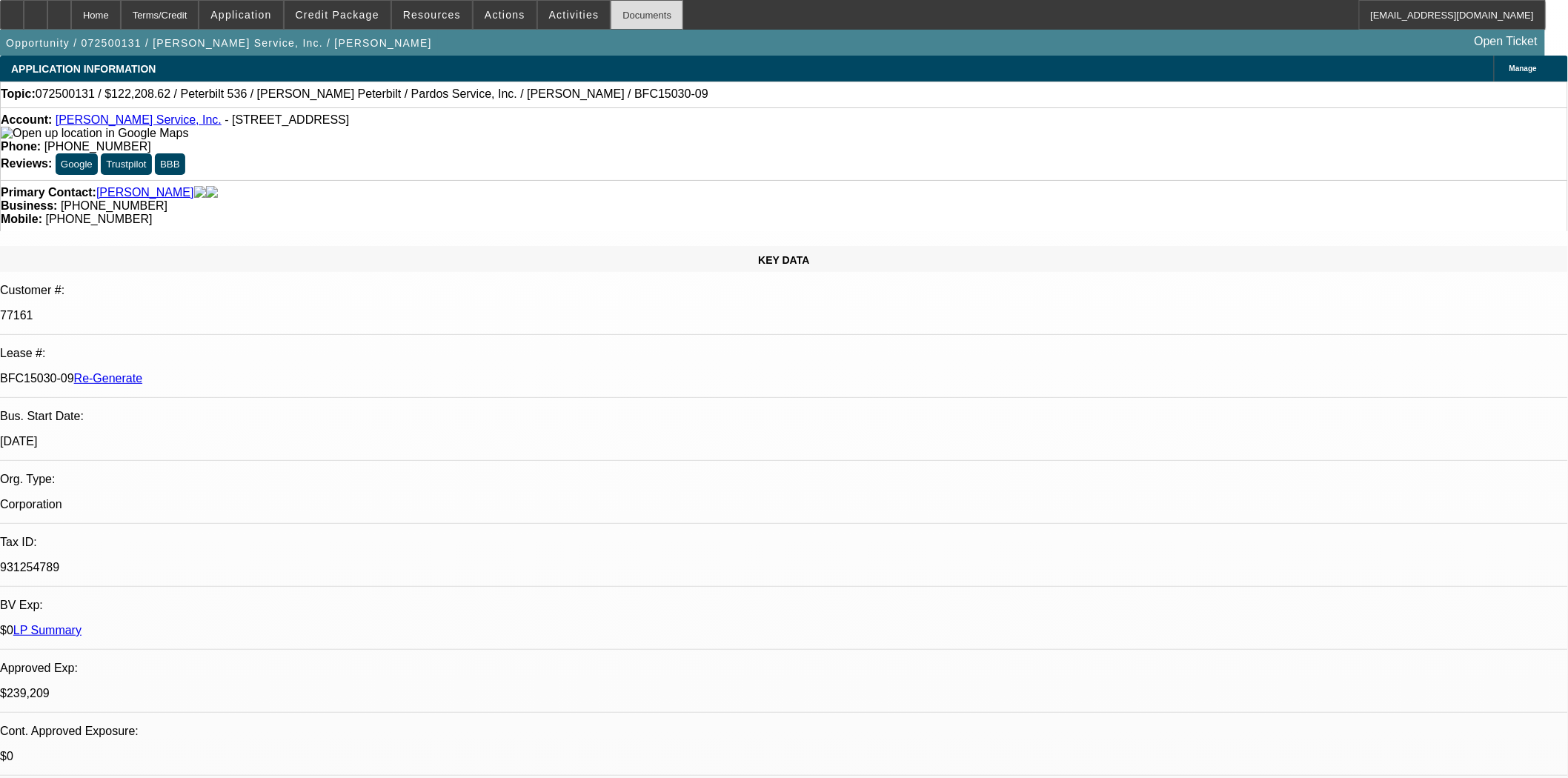
click at [626, 21] on div "Documents" at bounding box center [647, 14] width 73 height 30
click at [506, 17] on span "Actions" at bounding box center [505, 14] width 41 height 11
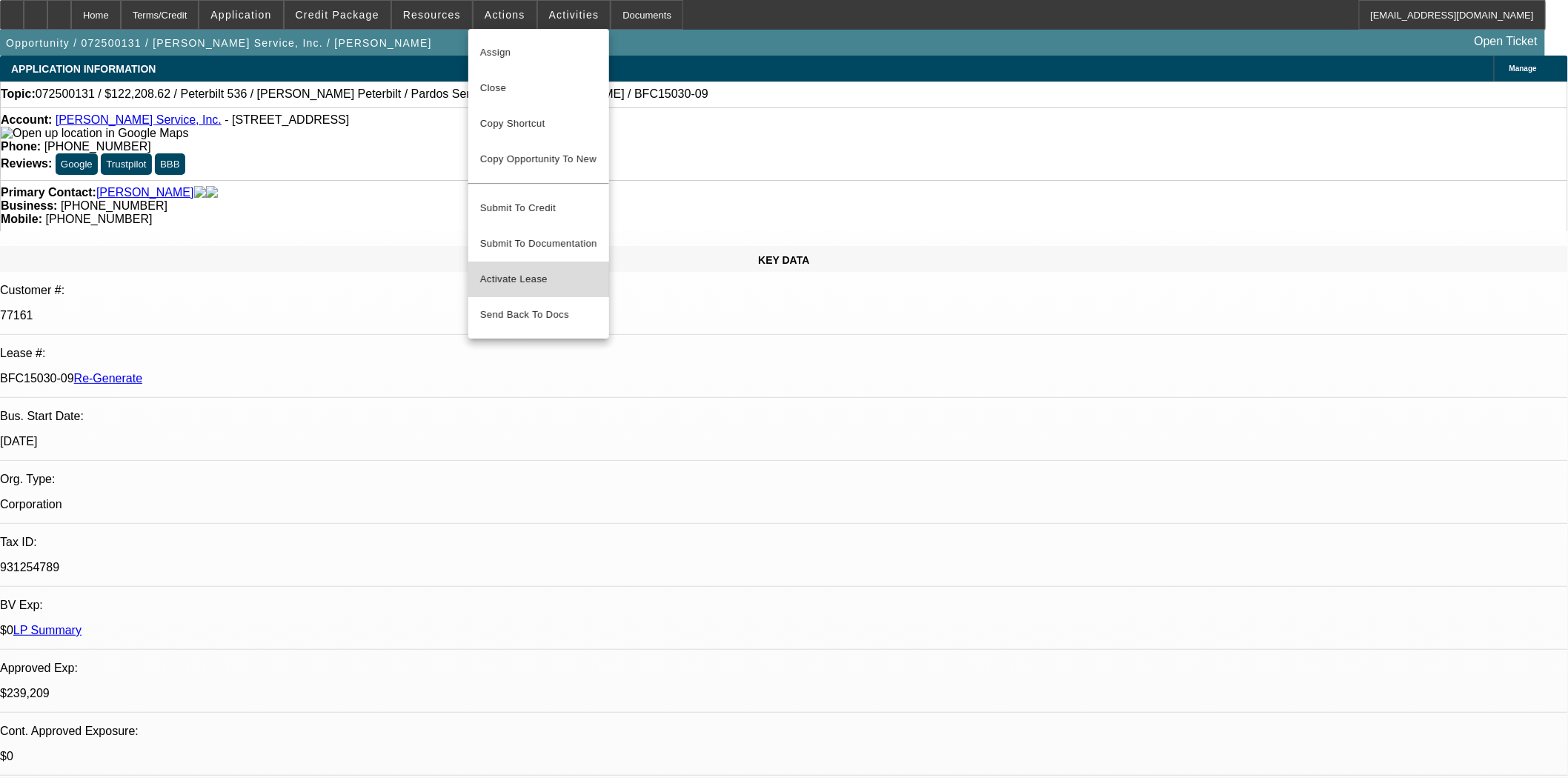
click at [523, 270] on span "Activate Lease" at bounding box center [538, 279] width 117 height 18
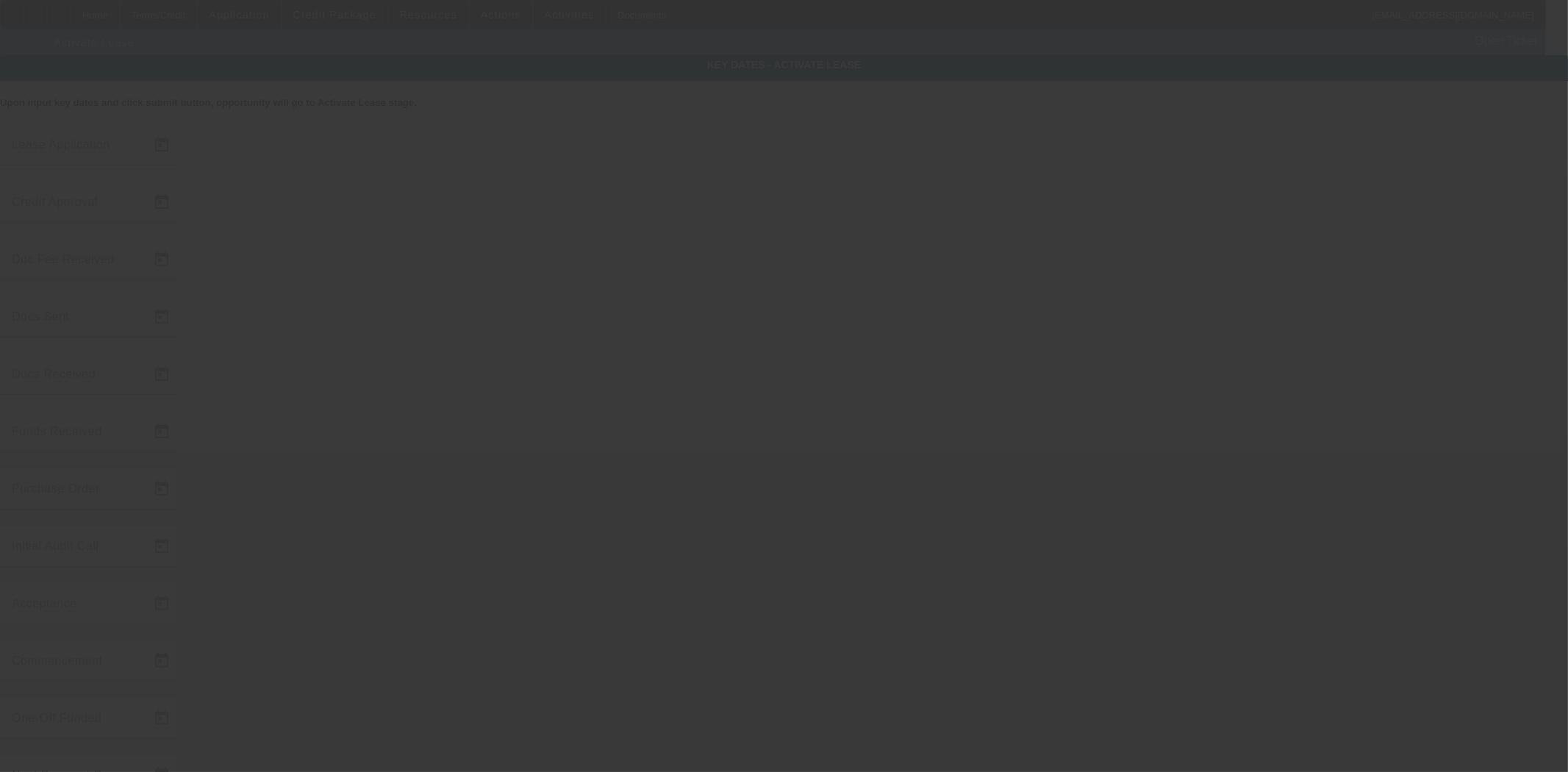
type input "7/7/2025"
type input "8/13/2025"
type input "8/14/2025"
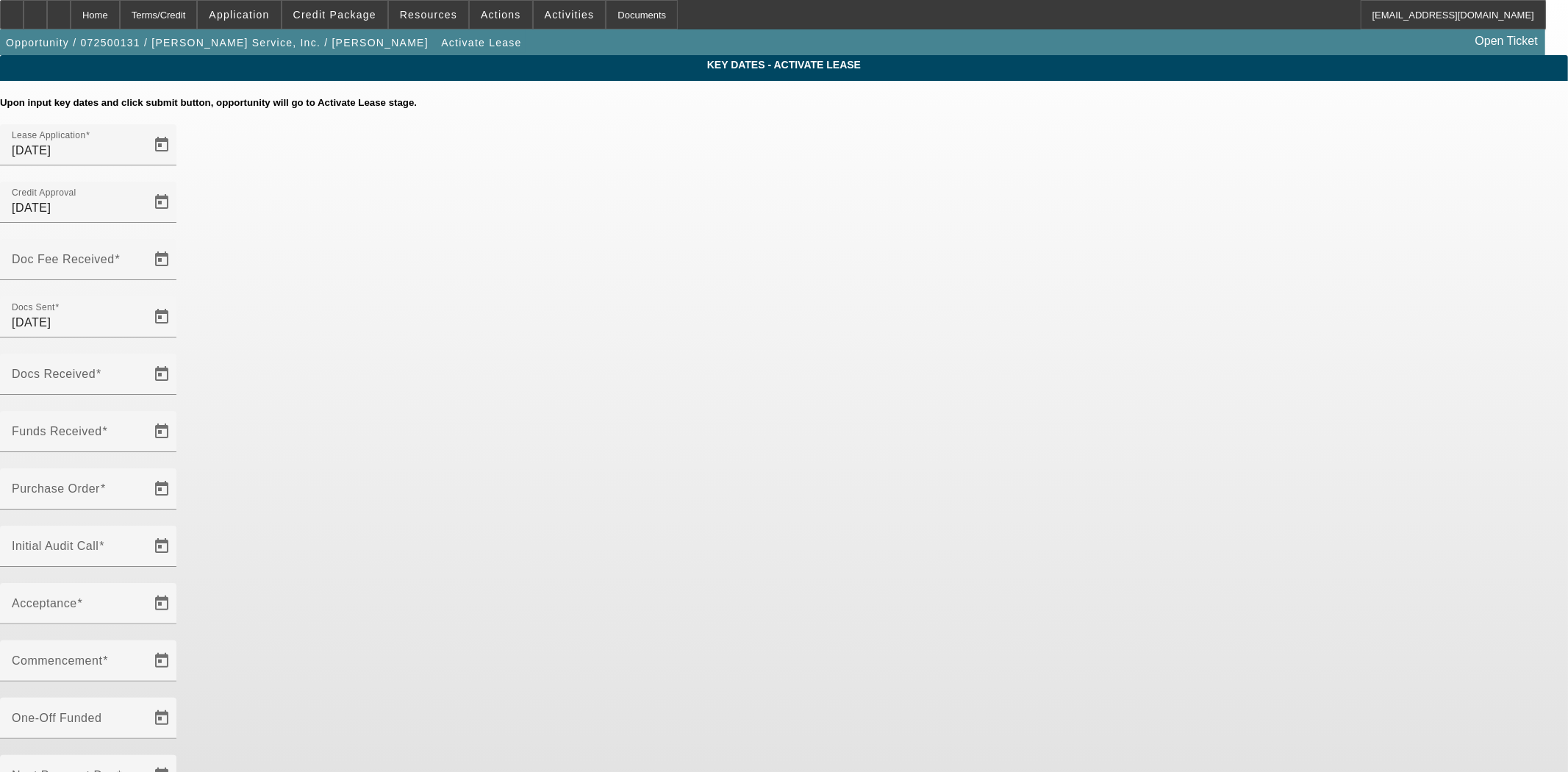
click at [177, 280] on div at bounding box center [88, 288] width 177 height 16
click at [115, 253] on mat-label "Doc Fee Received" at bounding box center [63, 259] width 103 height 12
click at [144, 257] on input "Doc Fee Received" at bounding box center [77, 265] width 132 height 18
type input "8/19/2025"
type input "[DATE]"
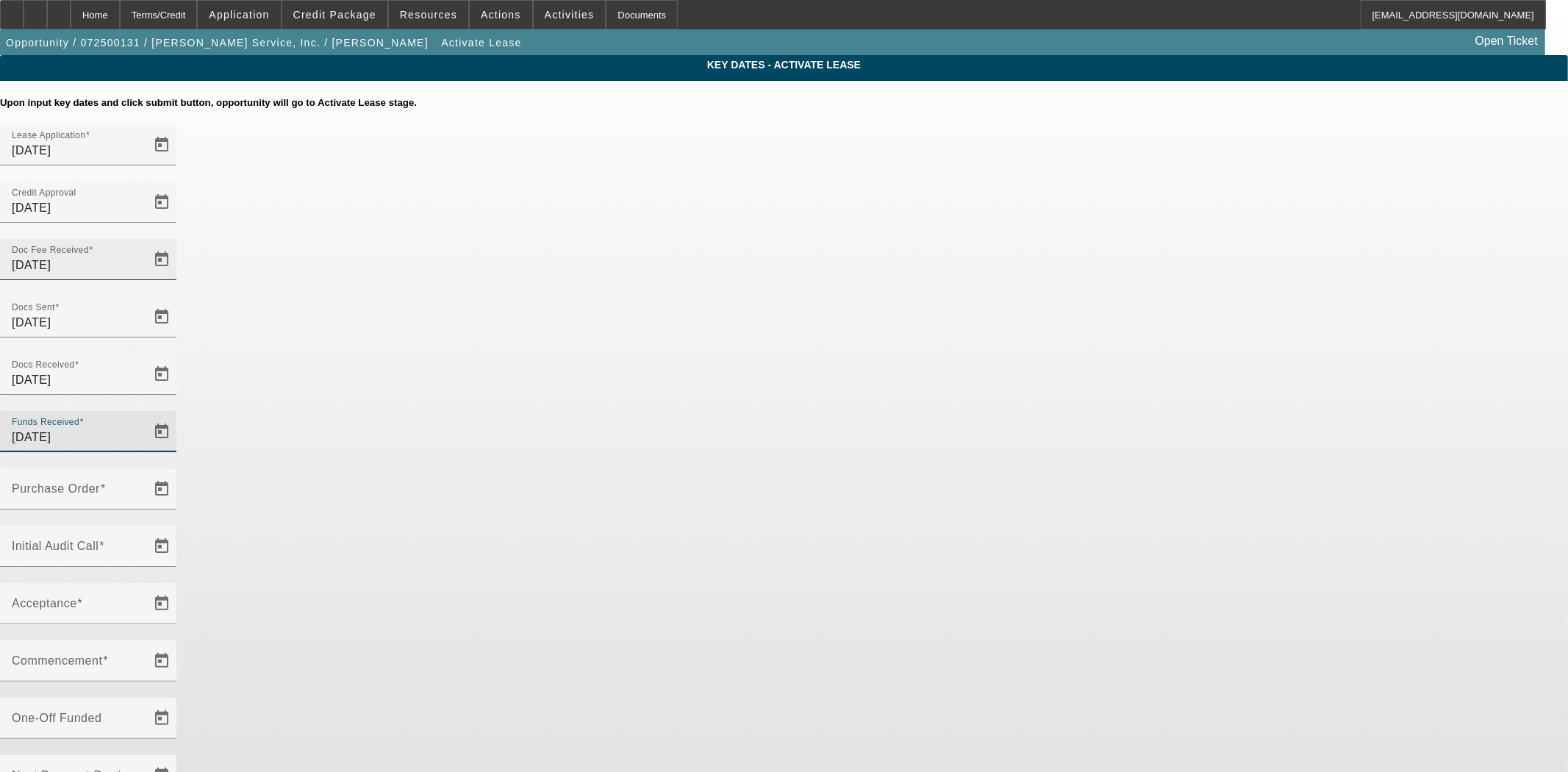
type input "[DATE]"
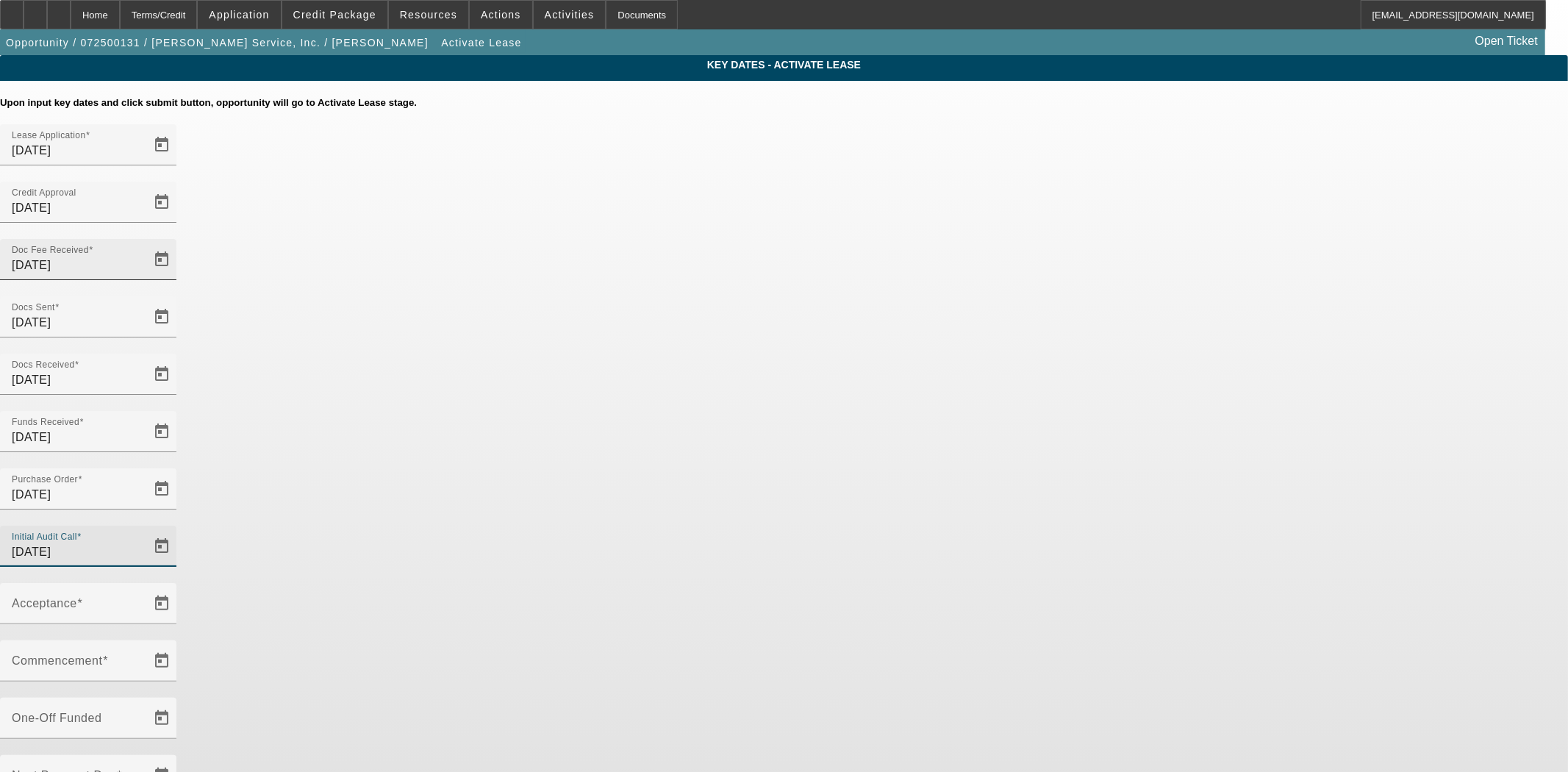
type input "[DATE]"
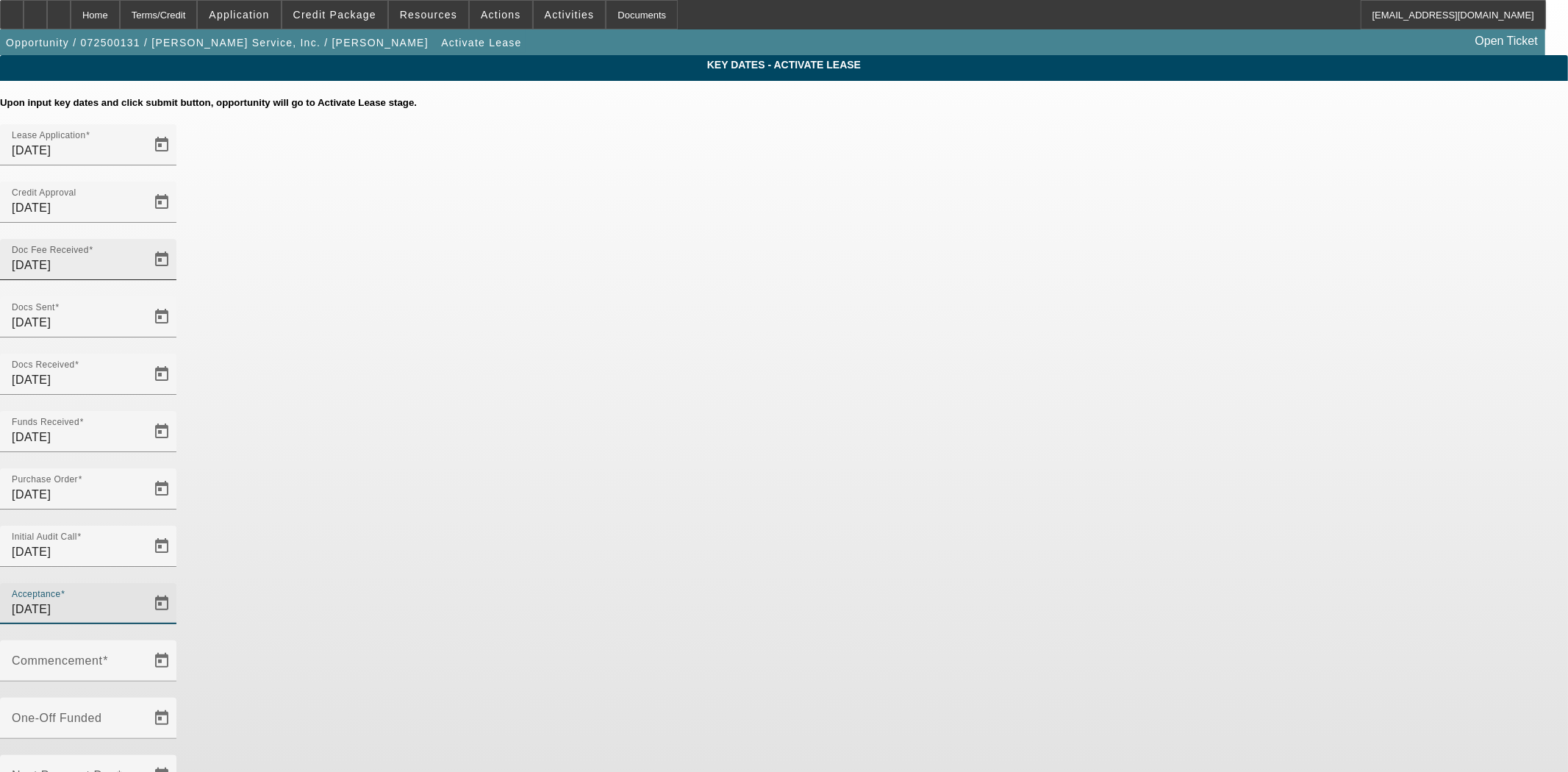
type input "[DATE]"
type input "9/1/2025"
type input "10/1/2025"
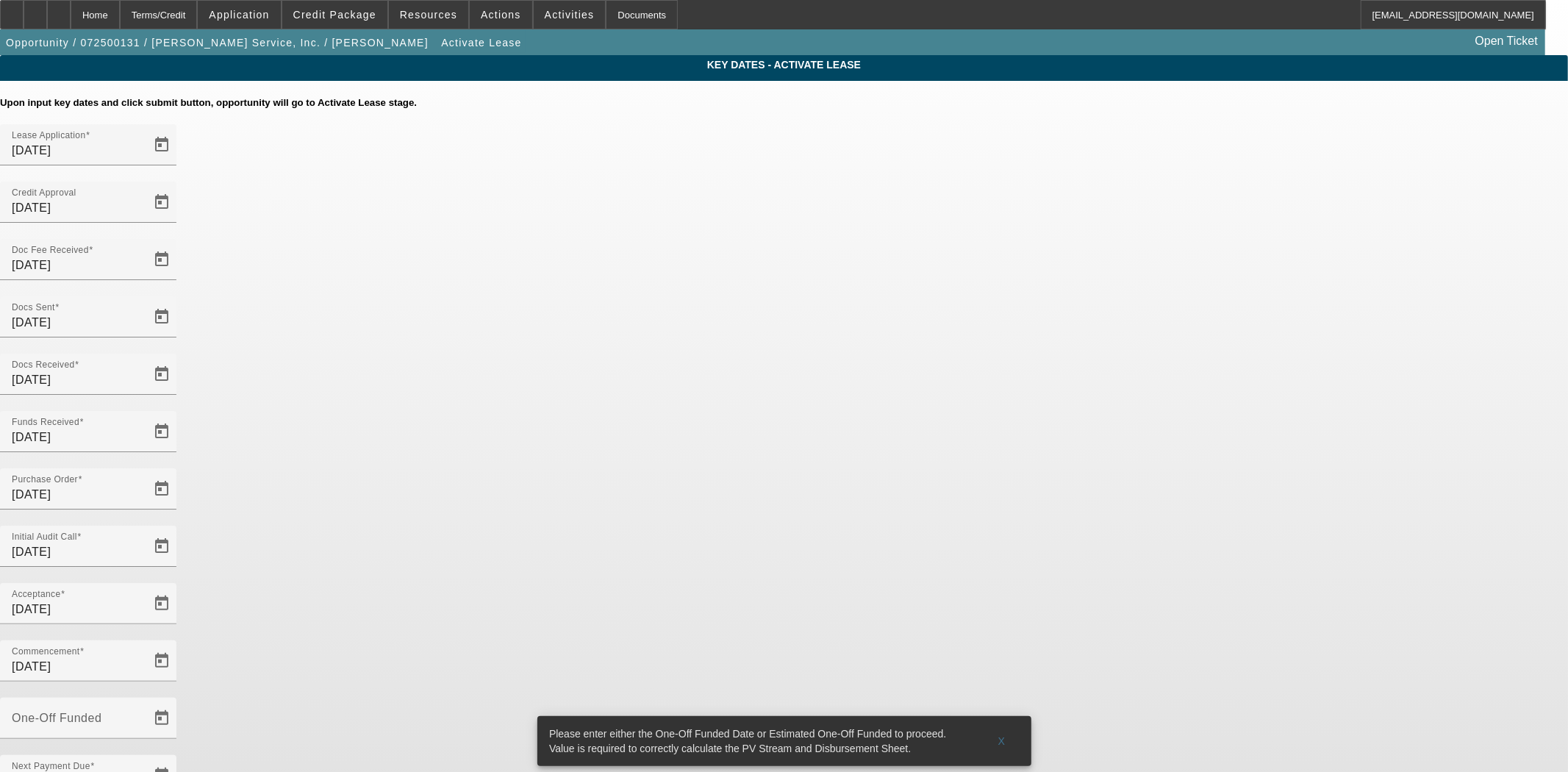
type input "8/21/2025"
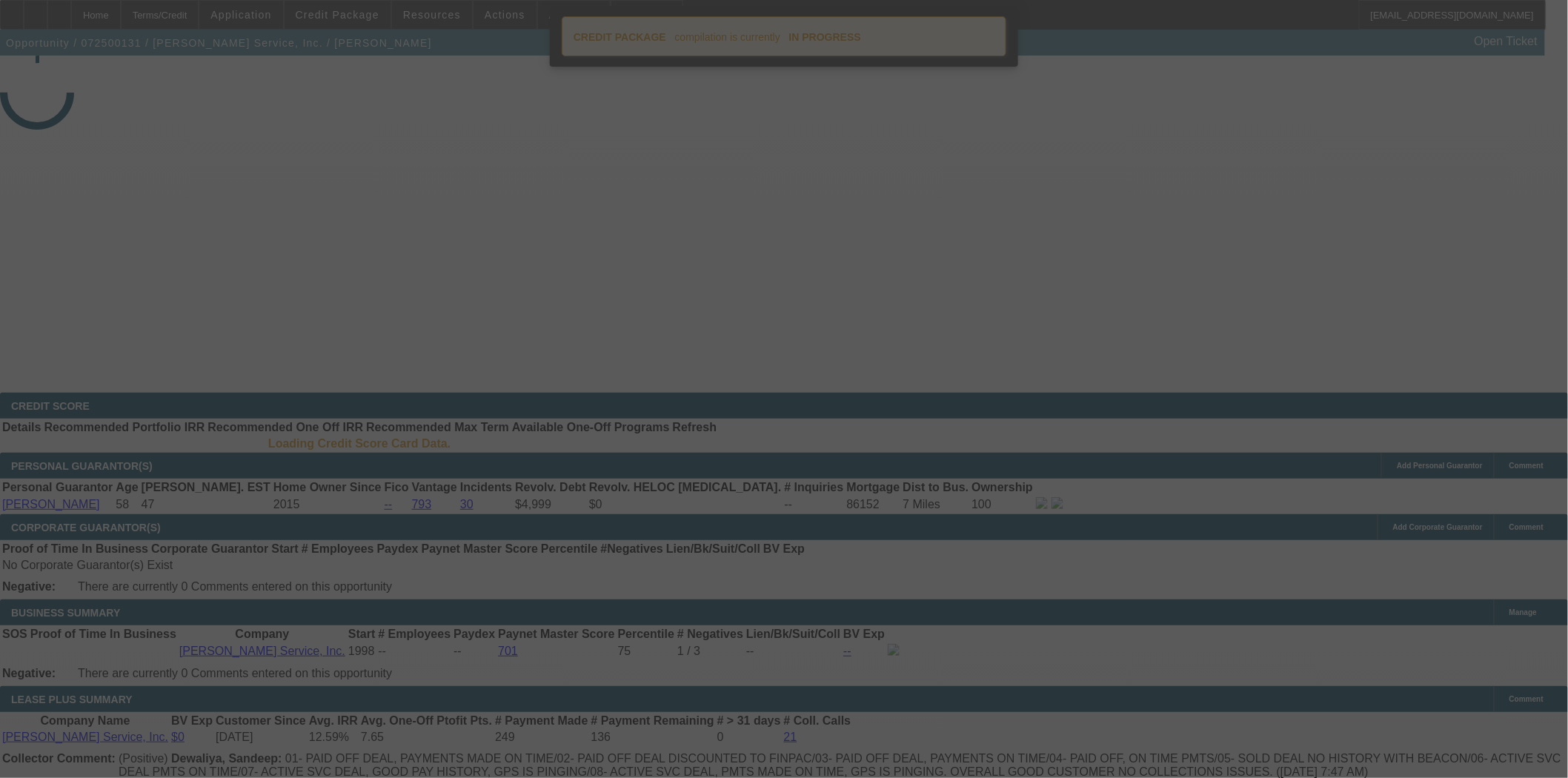
select select "4"
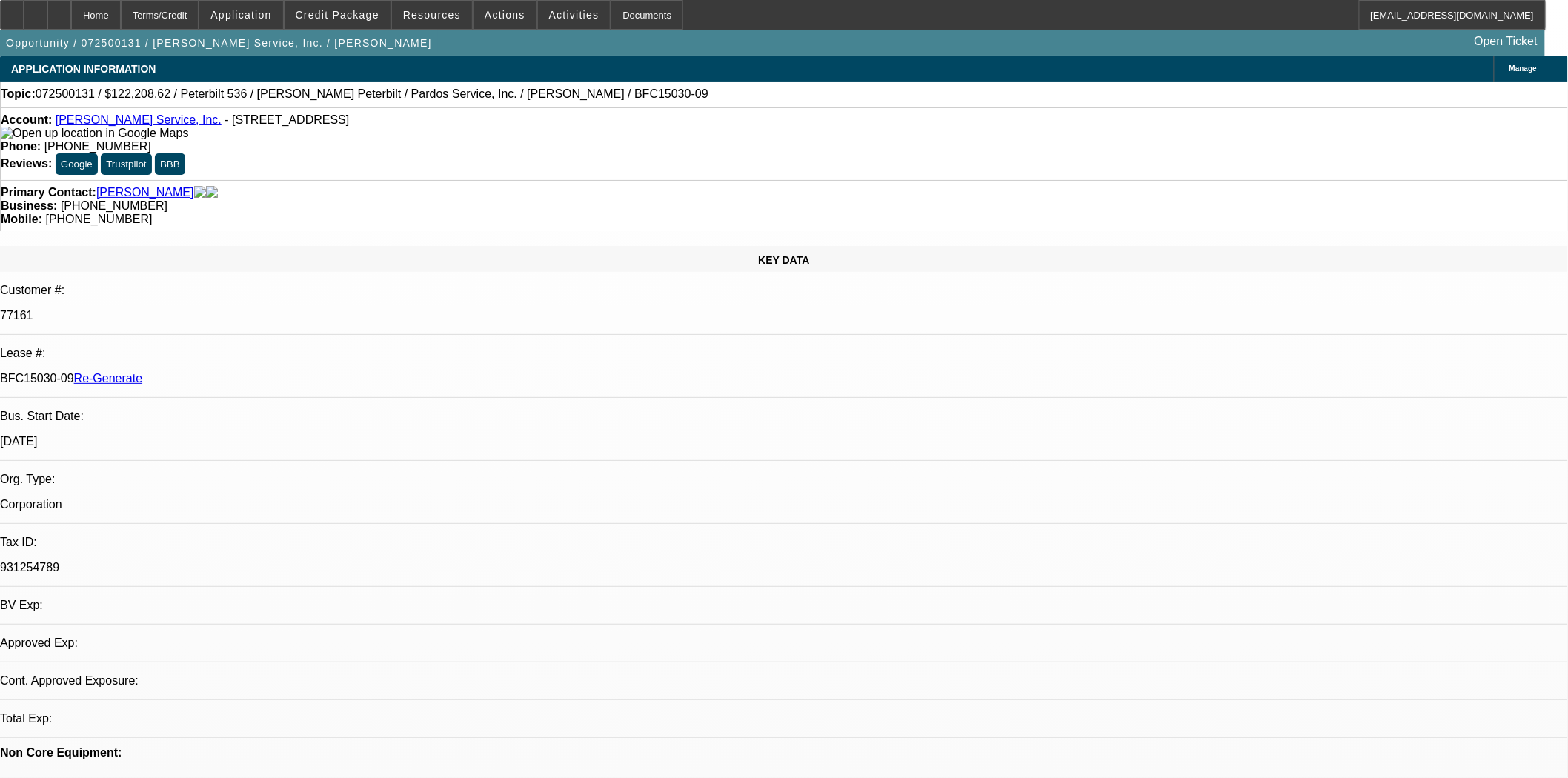
select select "0"
select select "6"
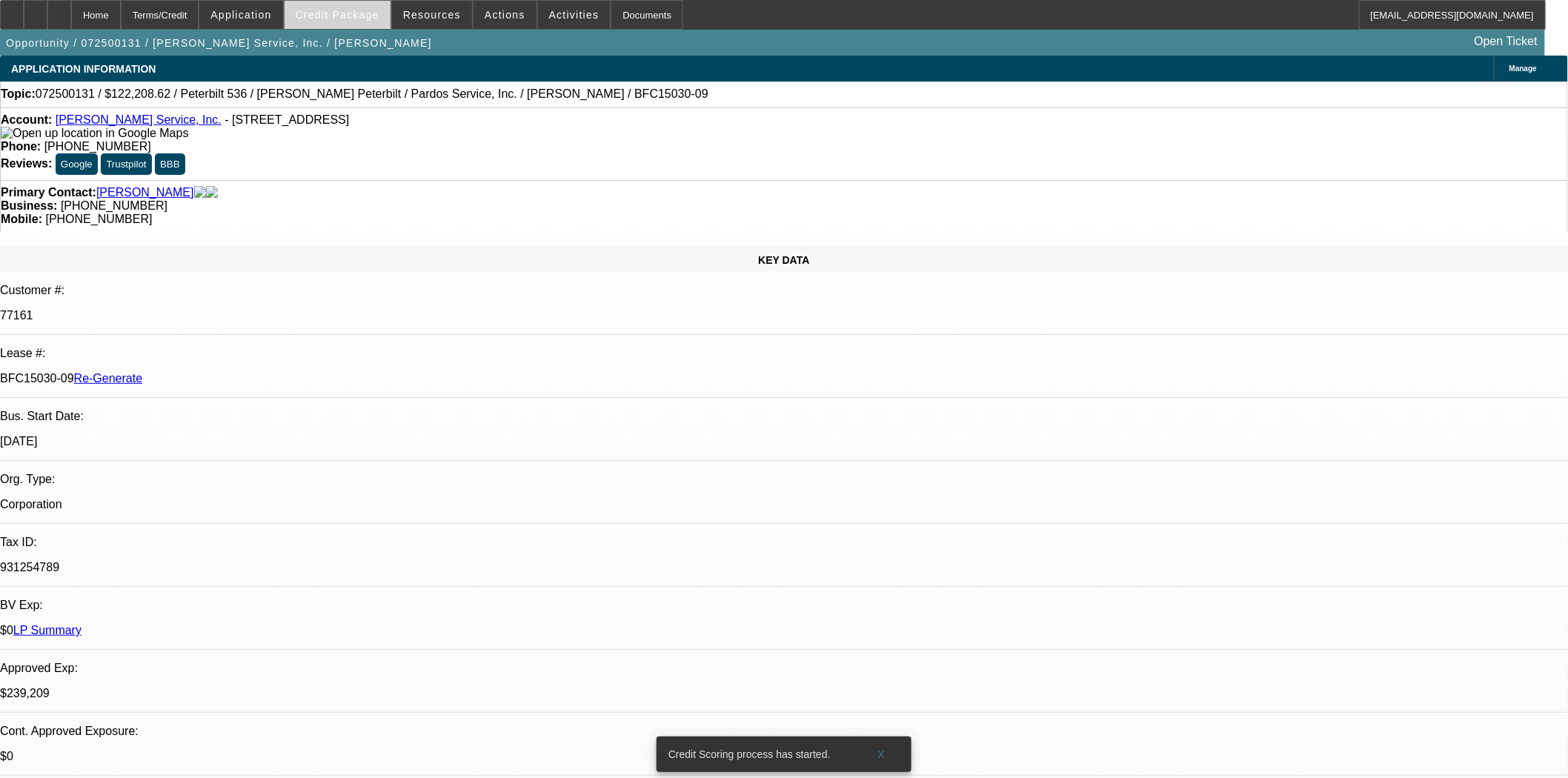
click at [365, 12] on span "Credit Package" at bounding box center [337, 14] width 83 height 11
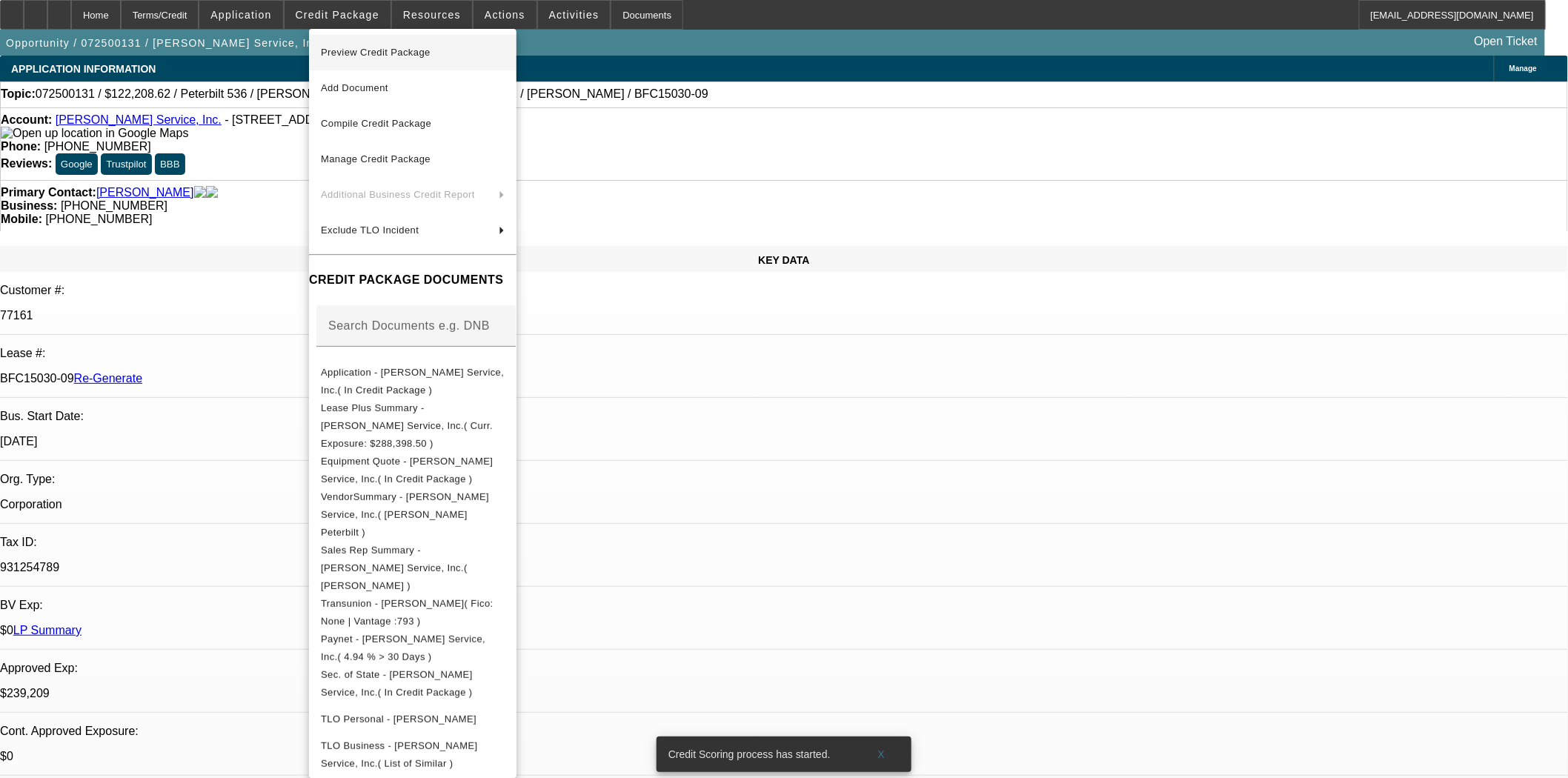
click at [375, 54] on span "Preview Credit Package" at bounding box center [375, 53] width 109 height 11
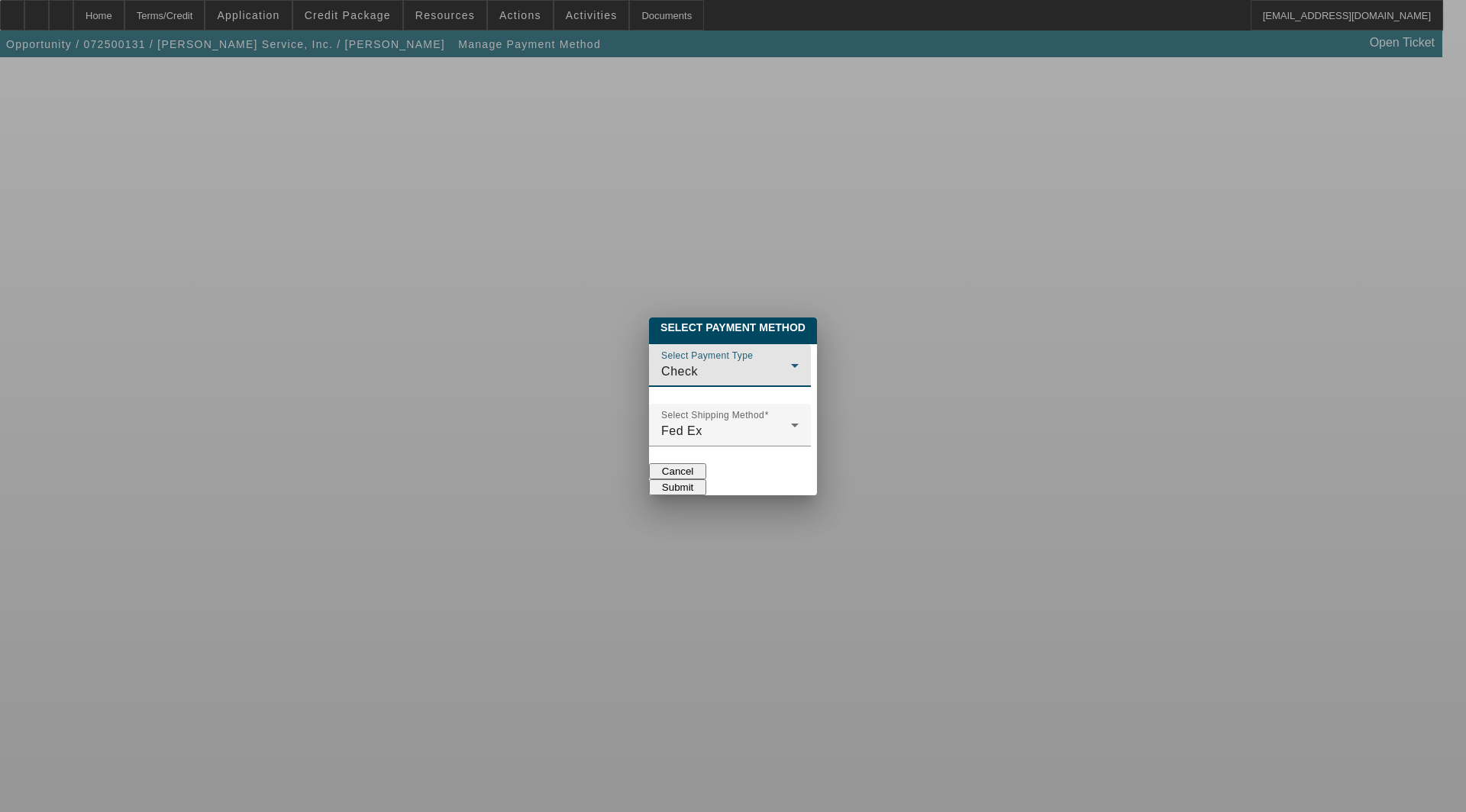
click at [686, 362] on div "Check" at bounding box center [726, 371] width 129 height 19
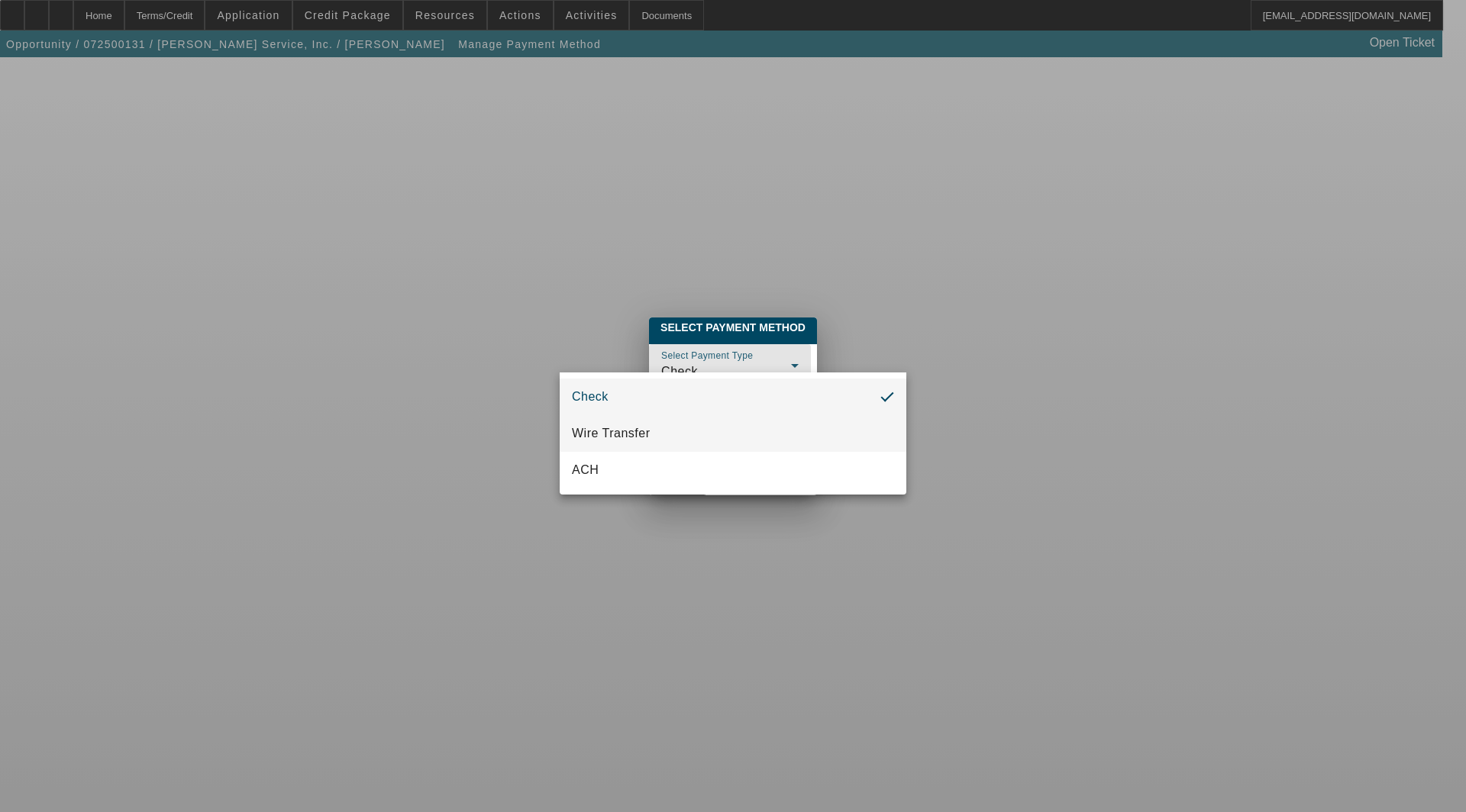
click at [636, 419] on mat-option "Wire Transfer" at bounding box center [733, 433] width 347 height 37
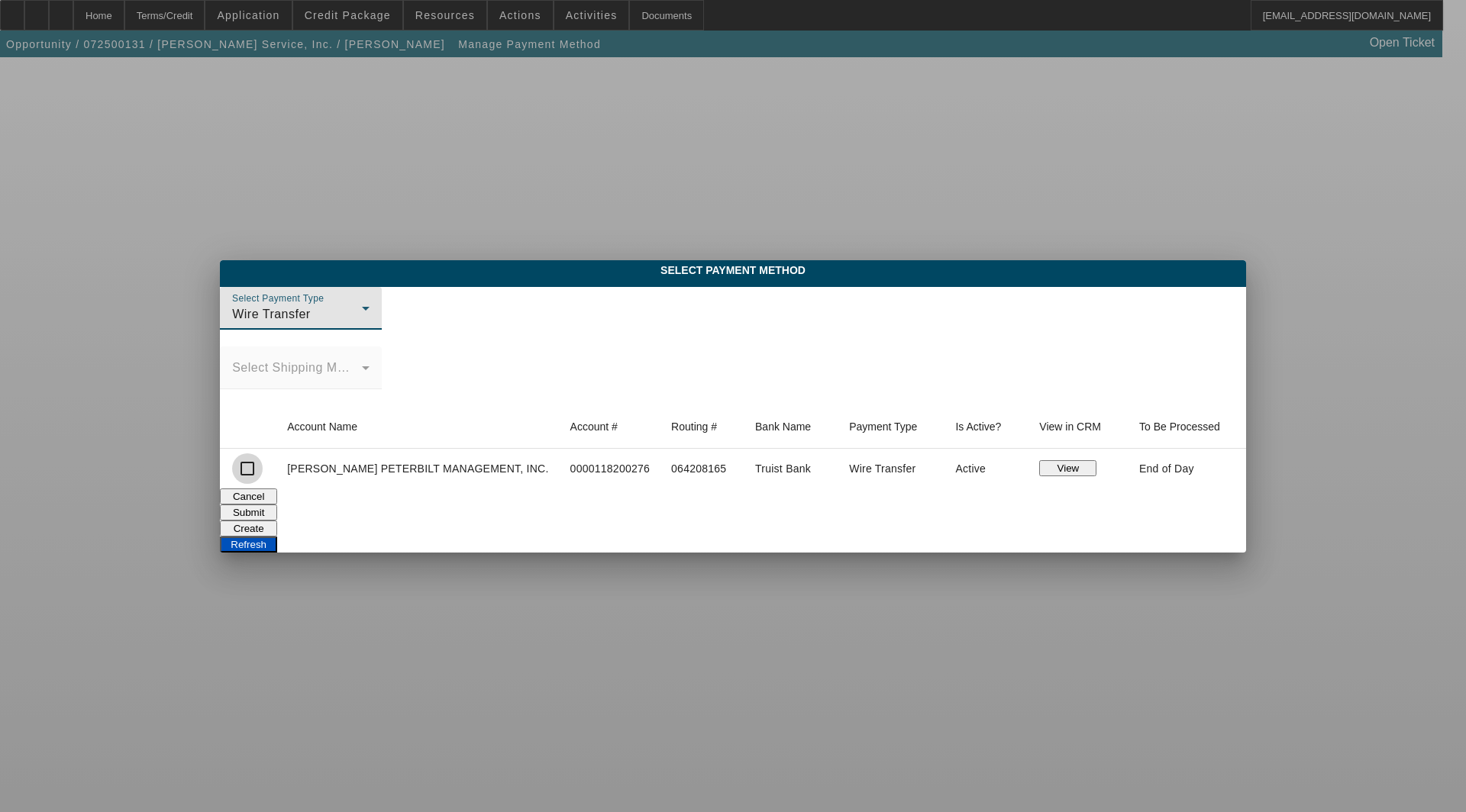
click at [247, 462] on input "checkbox" at bounding box center [247, 468] width 31 height 31
checkbox input "true"
click at [277, 504] on button "Submit" at bounding box center [249, 512] width 57 height 16
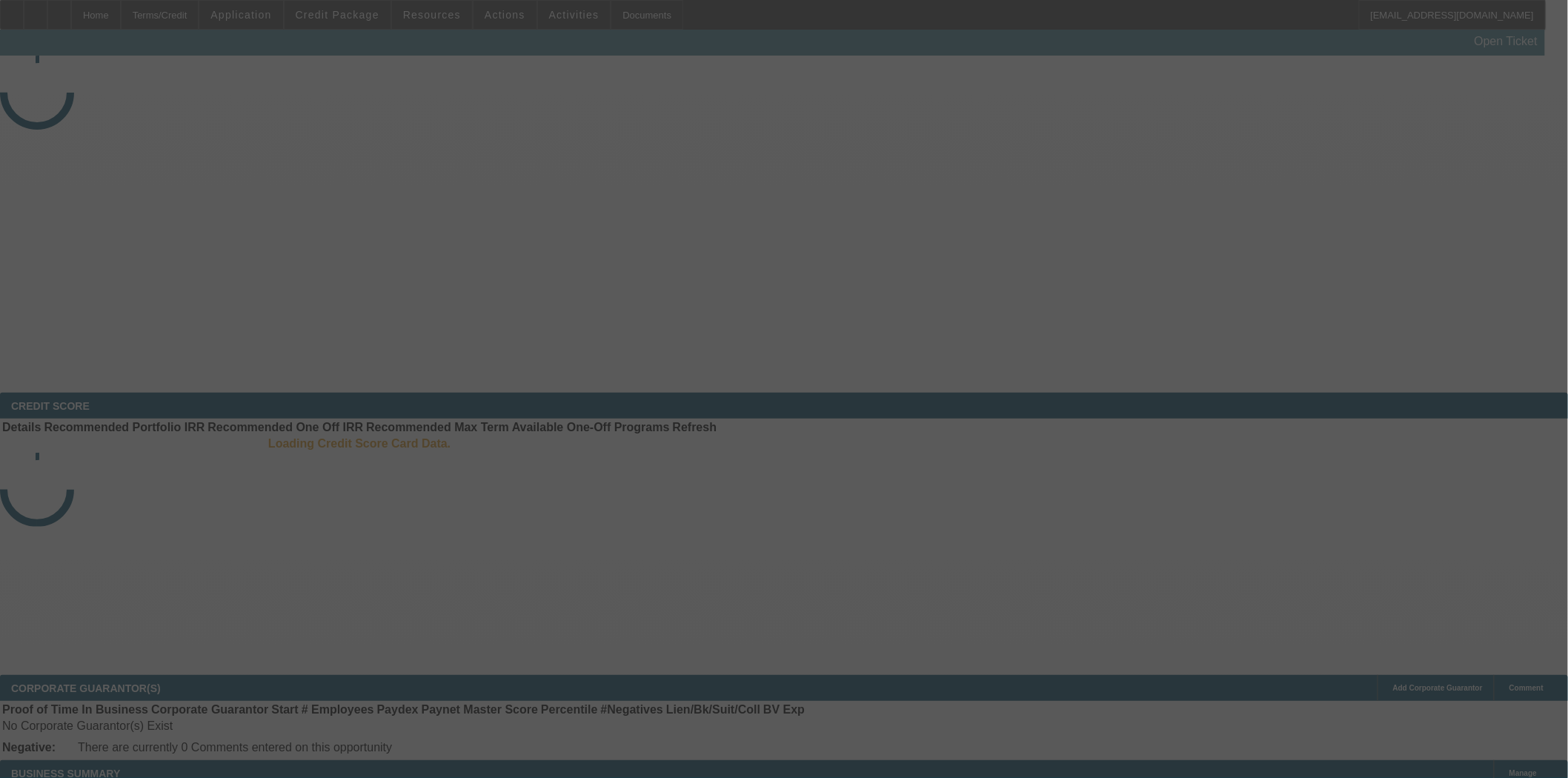
select select "3"
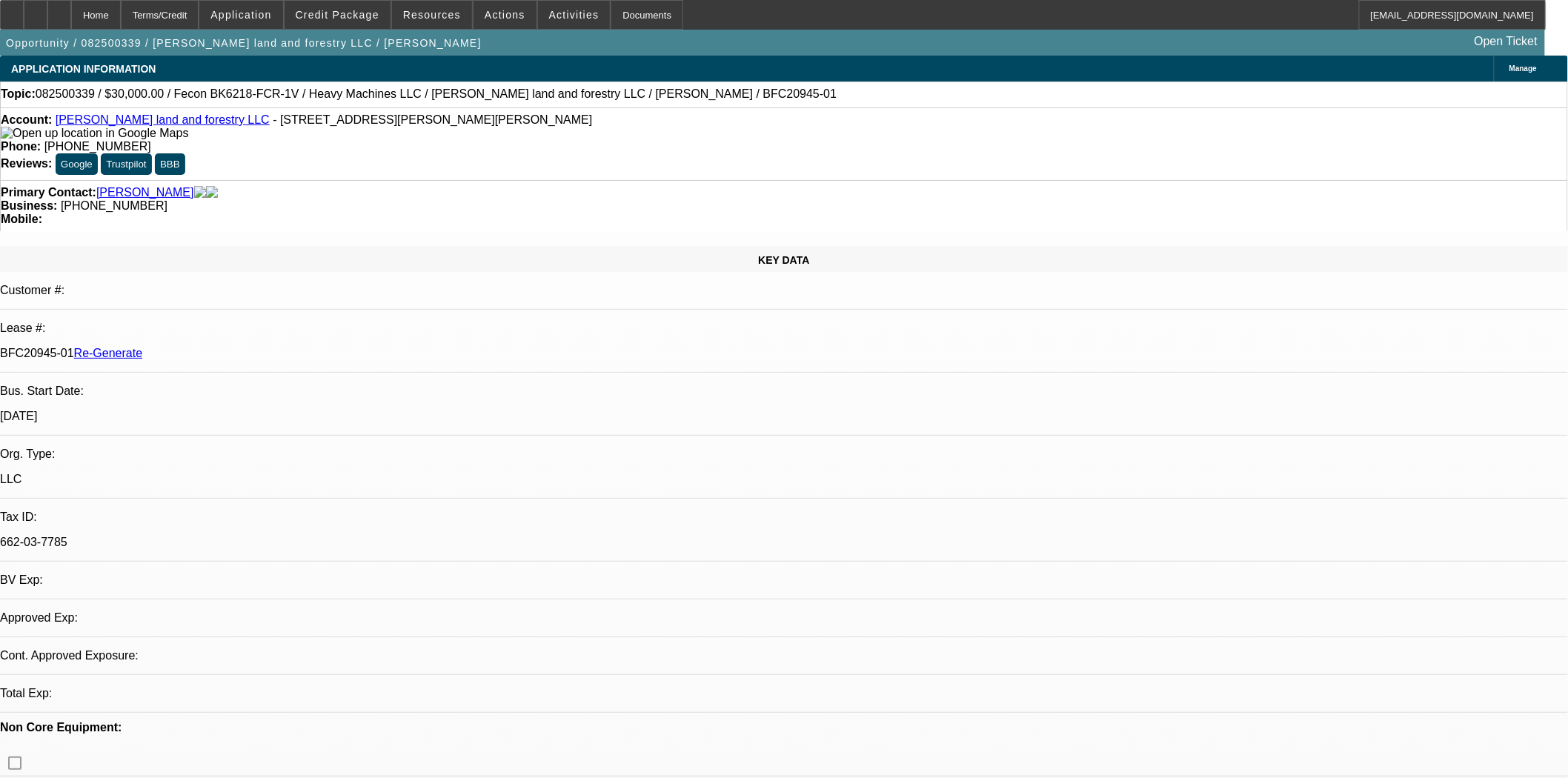
select select "0"
select select "2"
select select "0"
select select "6"
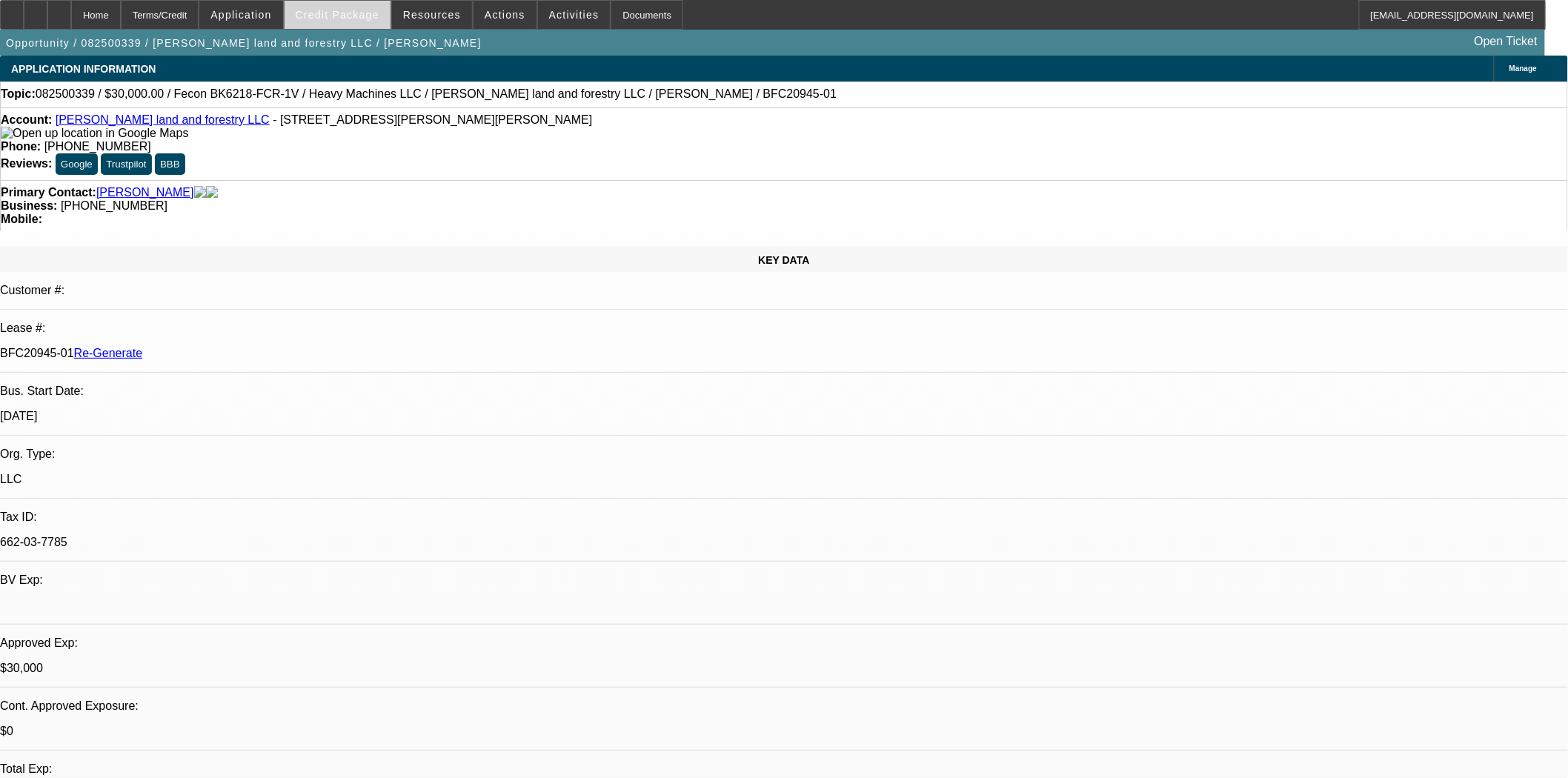
click at [347, 17] on span "Credit Package" at bounding box center [337, 14] width 83 height 11
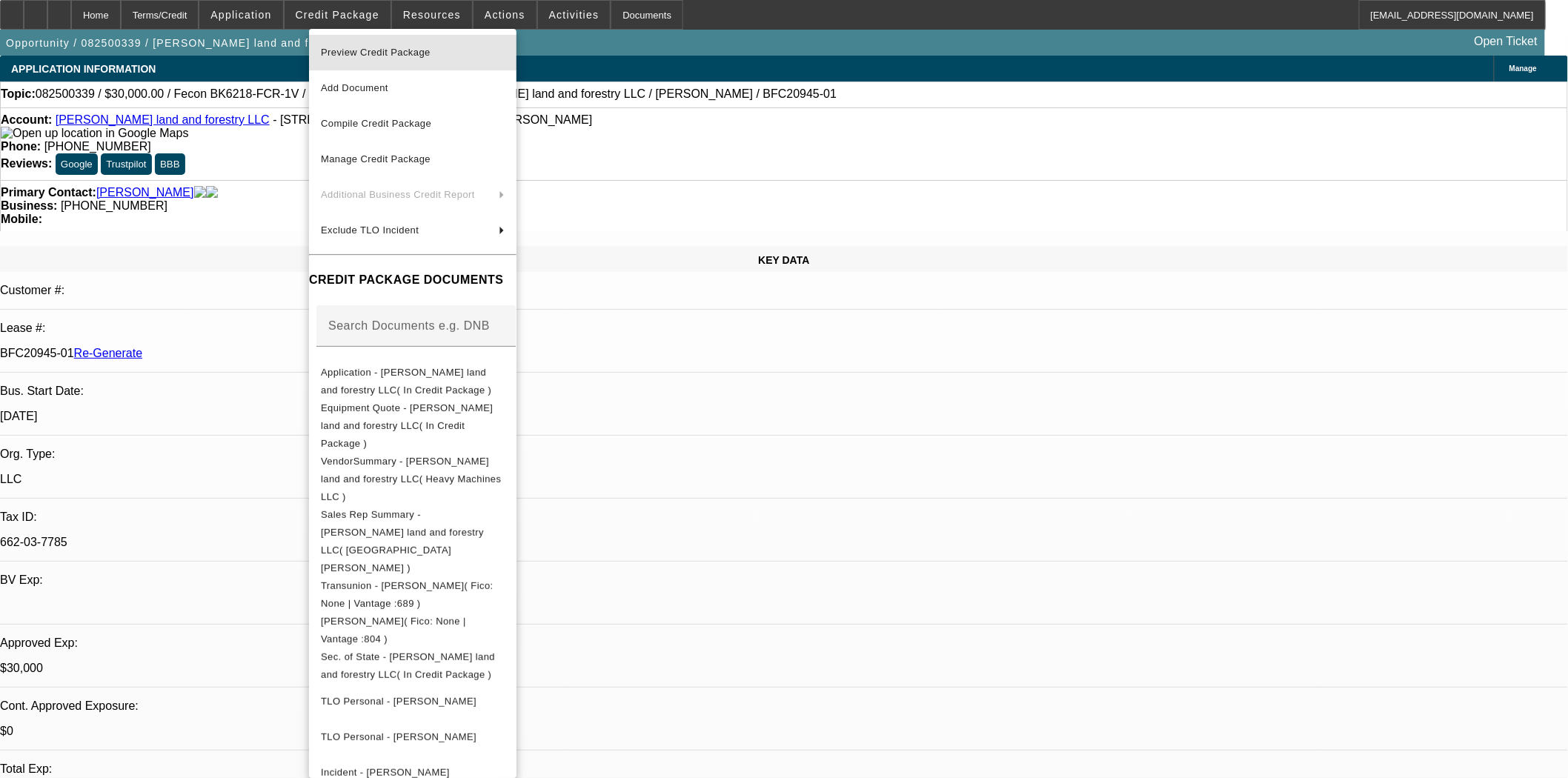
click at [349, 52] on span "Preview Credit Package" at bounding box center [375, 53] width 109 height 11
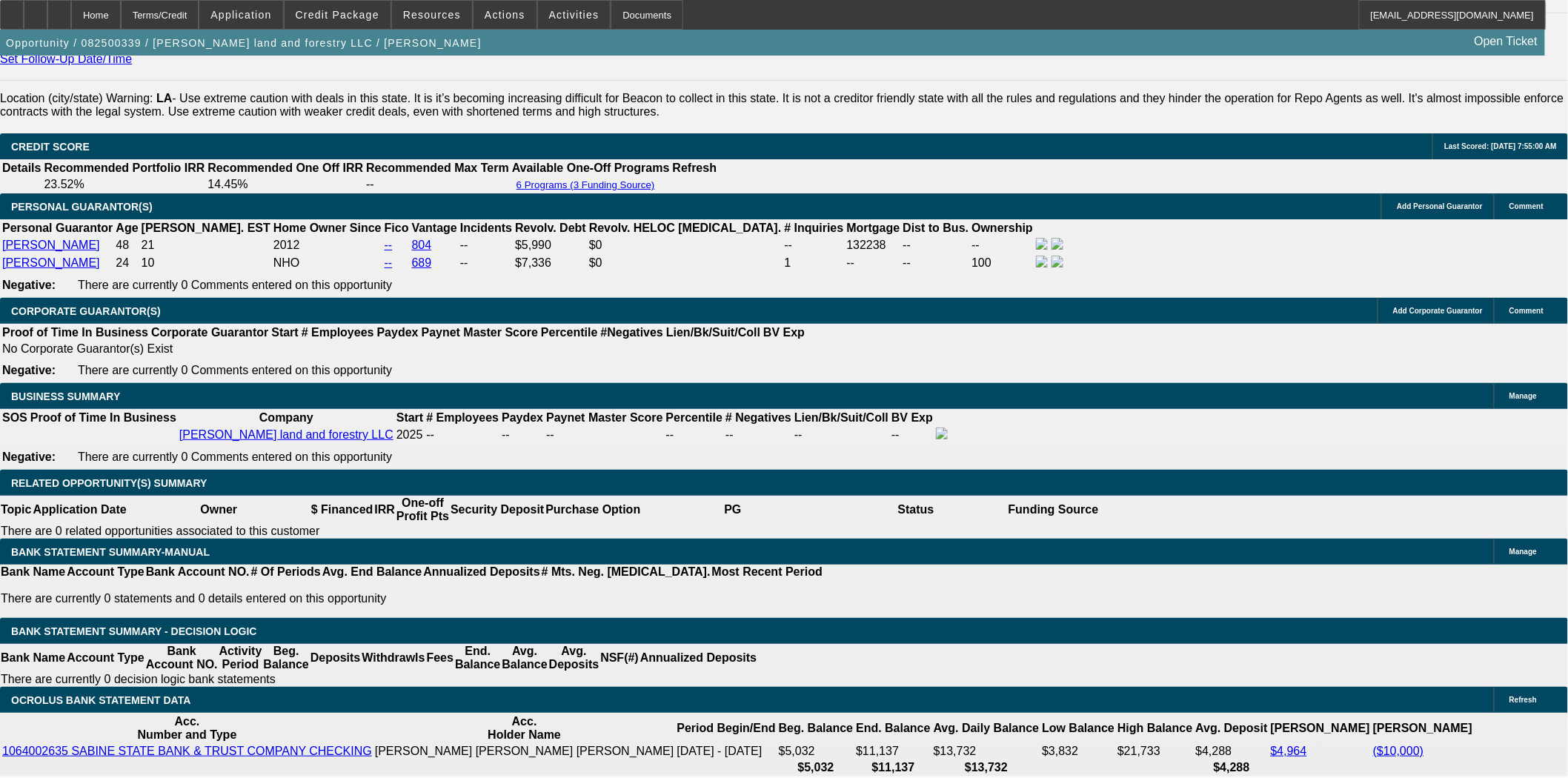
scroll to position [2140, 0]
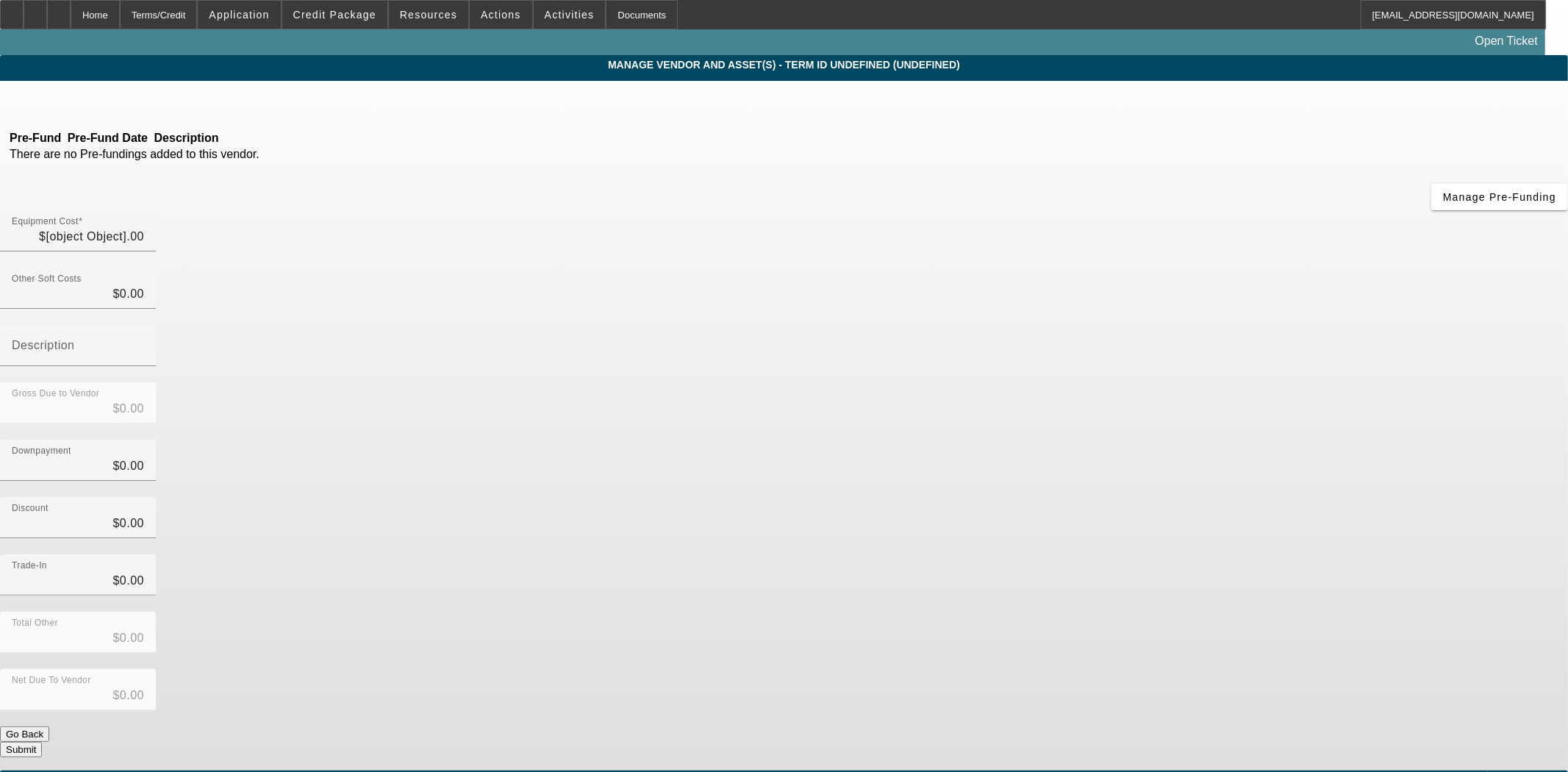
type input "$41,500.00"
type input "$3,984.00"
type input "$45,484.00"
type input "$3,984.00"
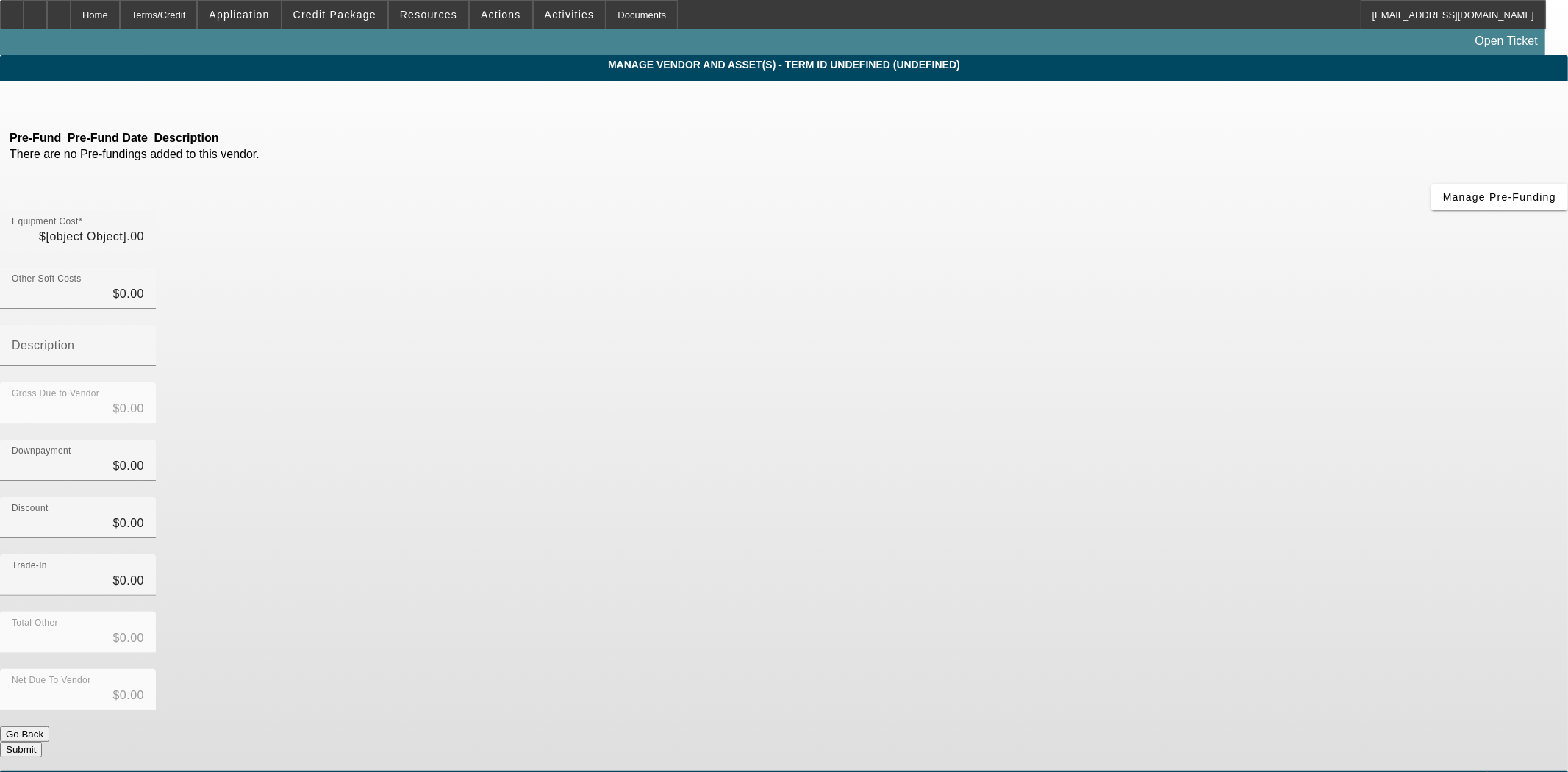
type input "$41,500.00"
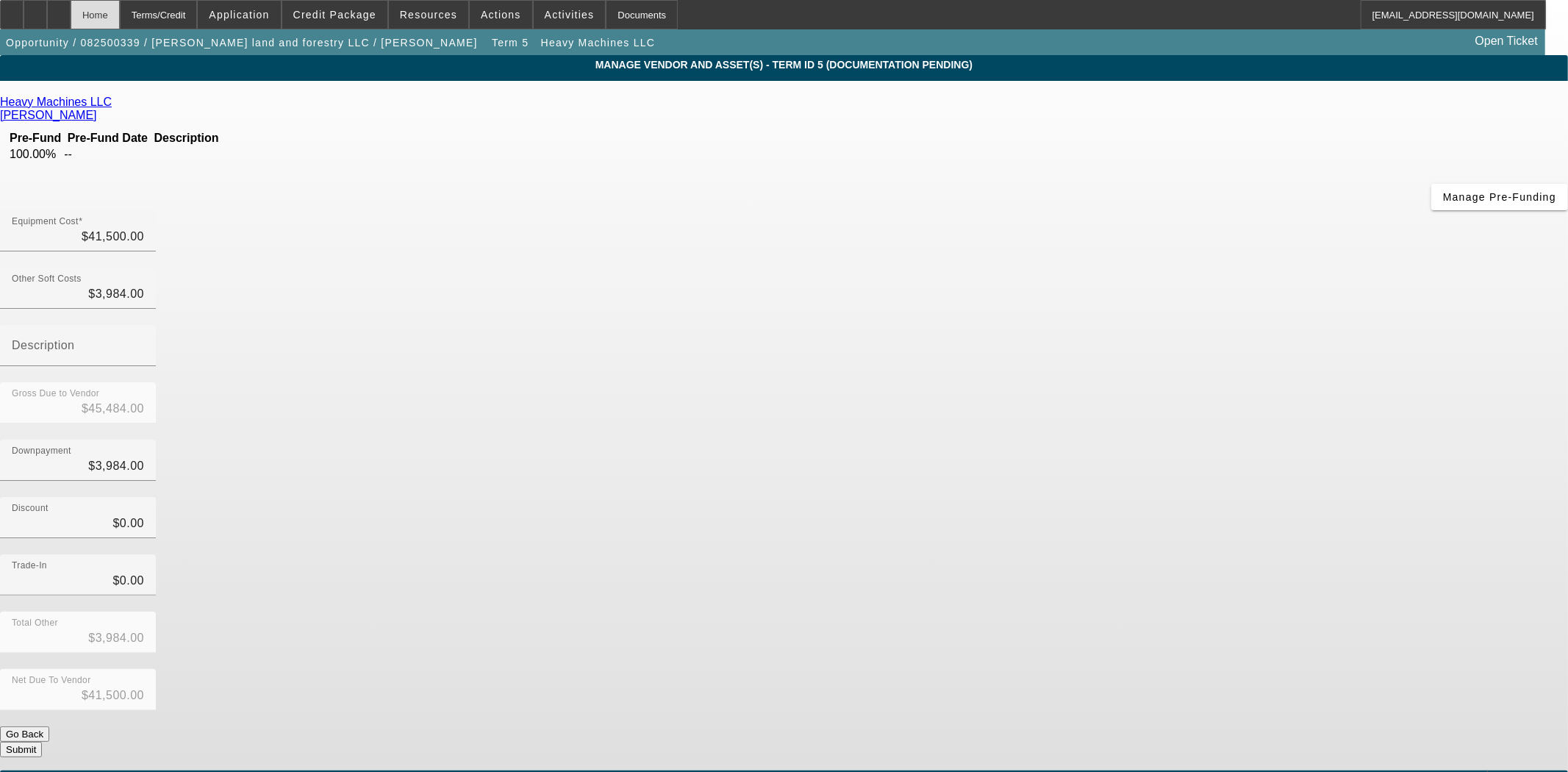
click at [114, 16] on div "Home" at bounding box center [95, 14] width 49 height 29
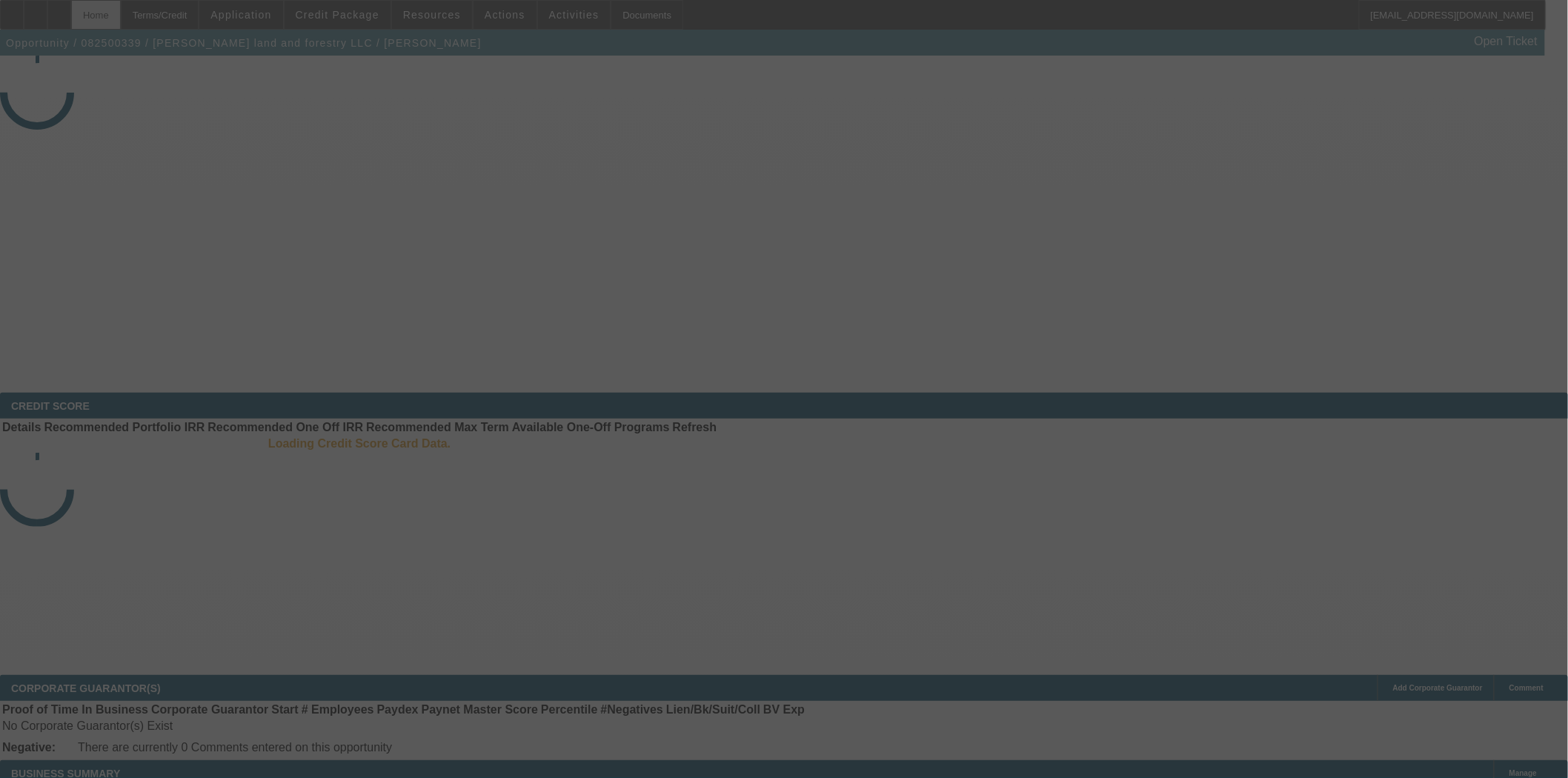
select select "3"
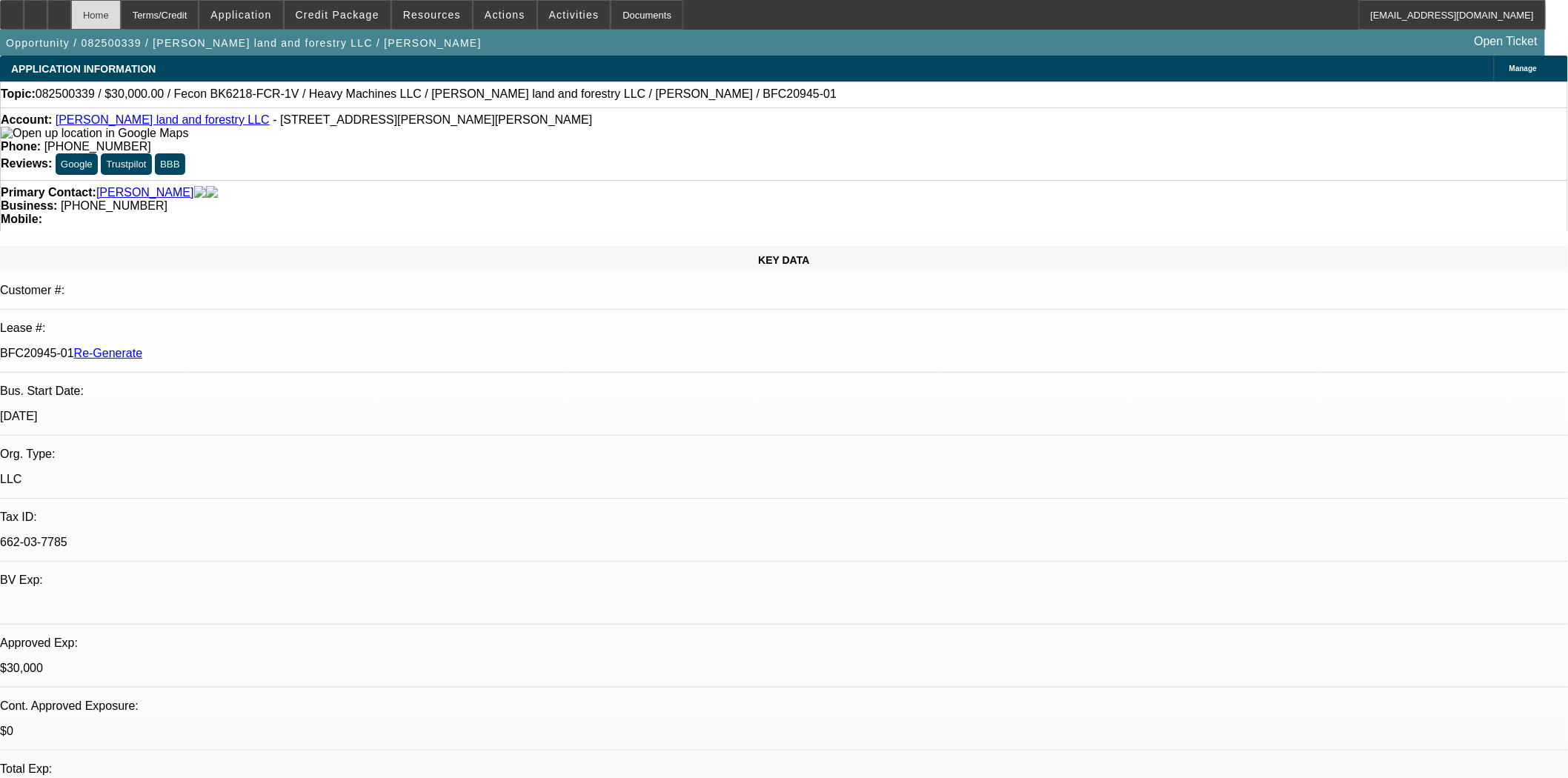
select select "0"
select select "2"
select select "0"
select select "6"
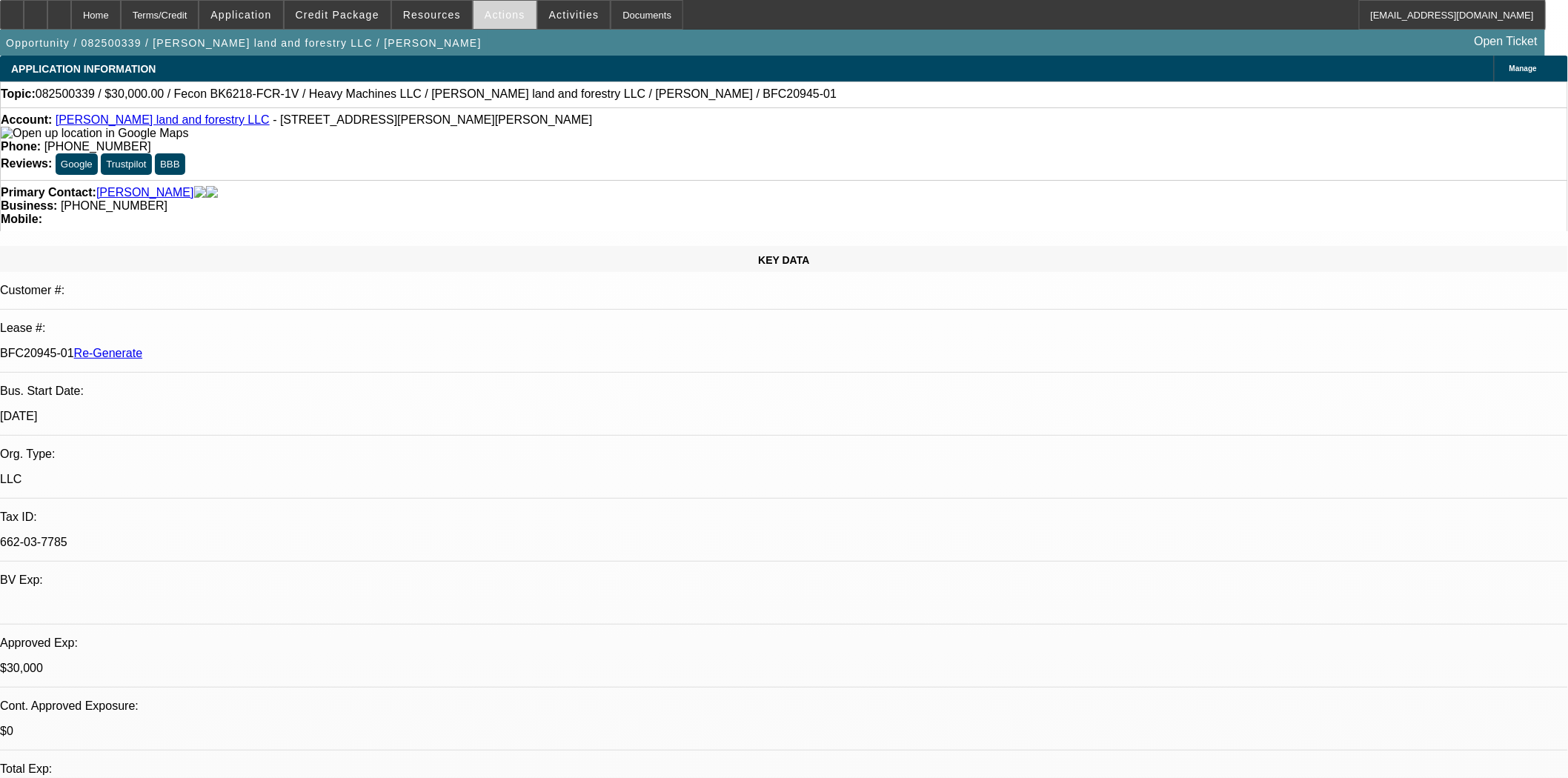
click at [473, 19] on span at bounding box center [505, 14] width 63 height 35
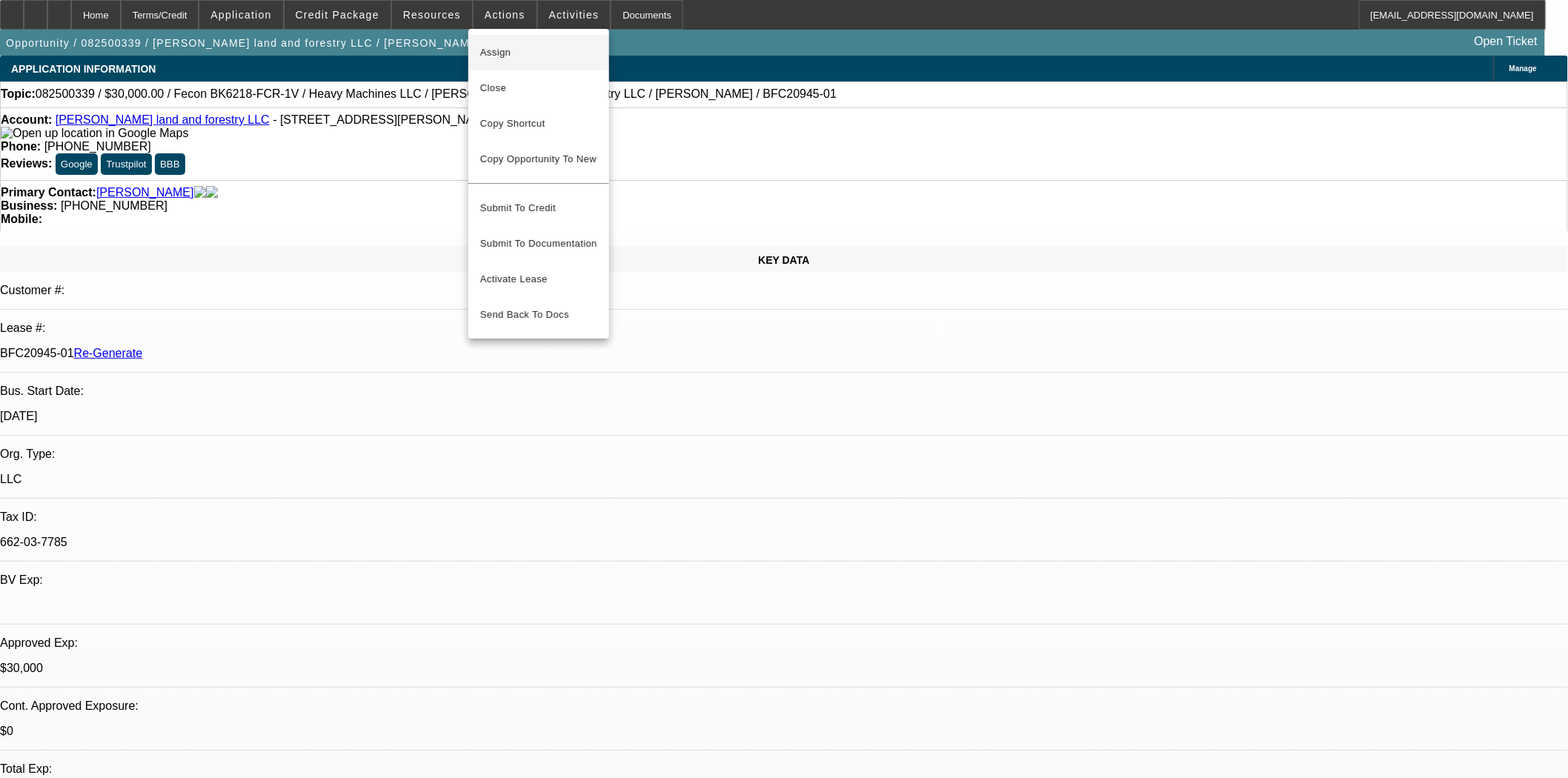
click at [502, 46] on span "Assign" at bounding box center [538, 53] width 117 height 18
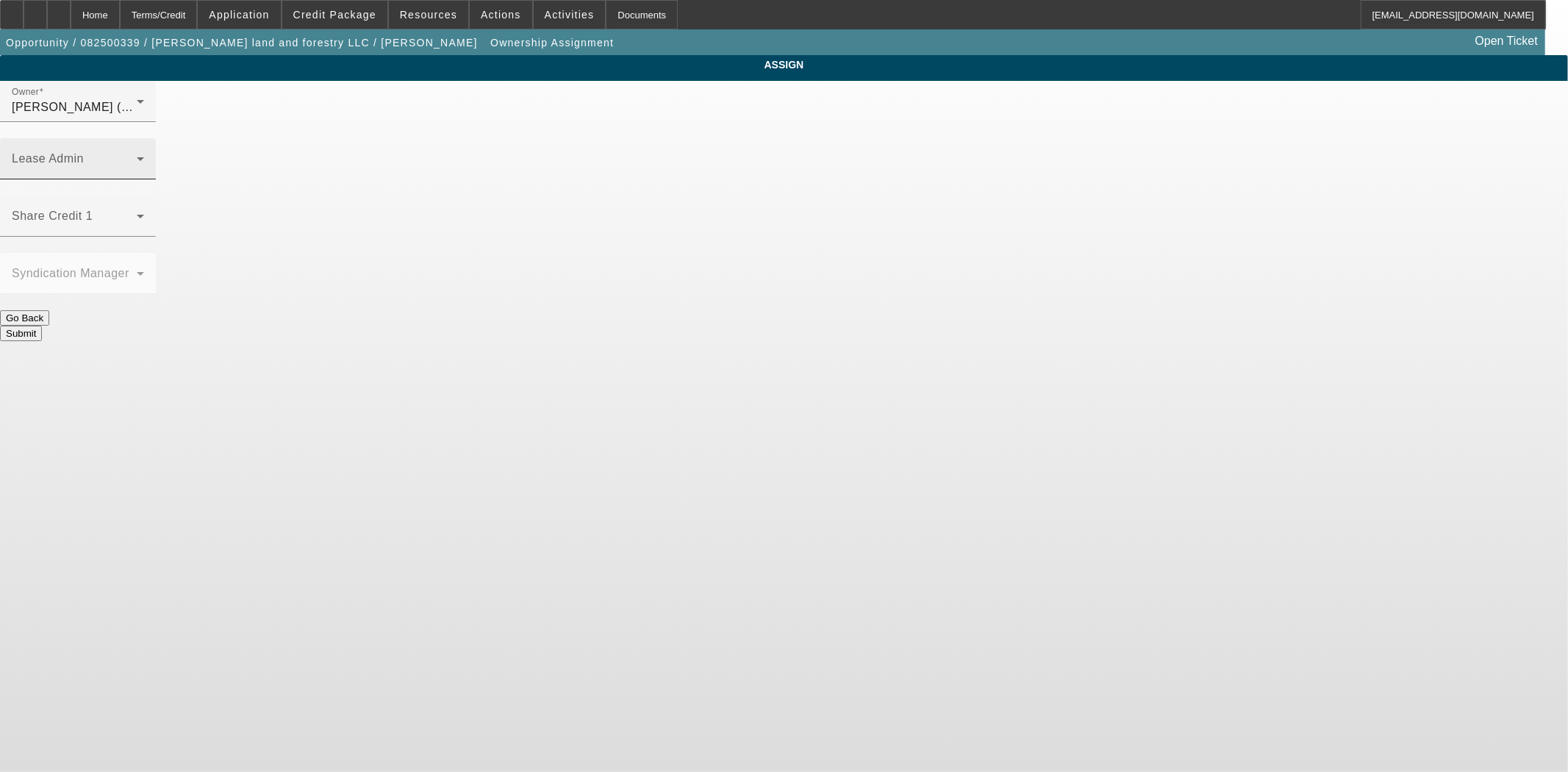
click at [144, 138] on div "Lease Admin" at bounding box center [77, 158] width 132 height 41
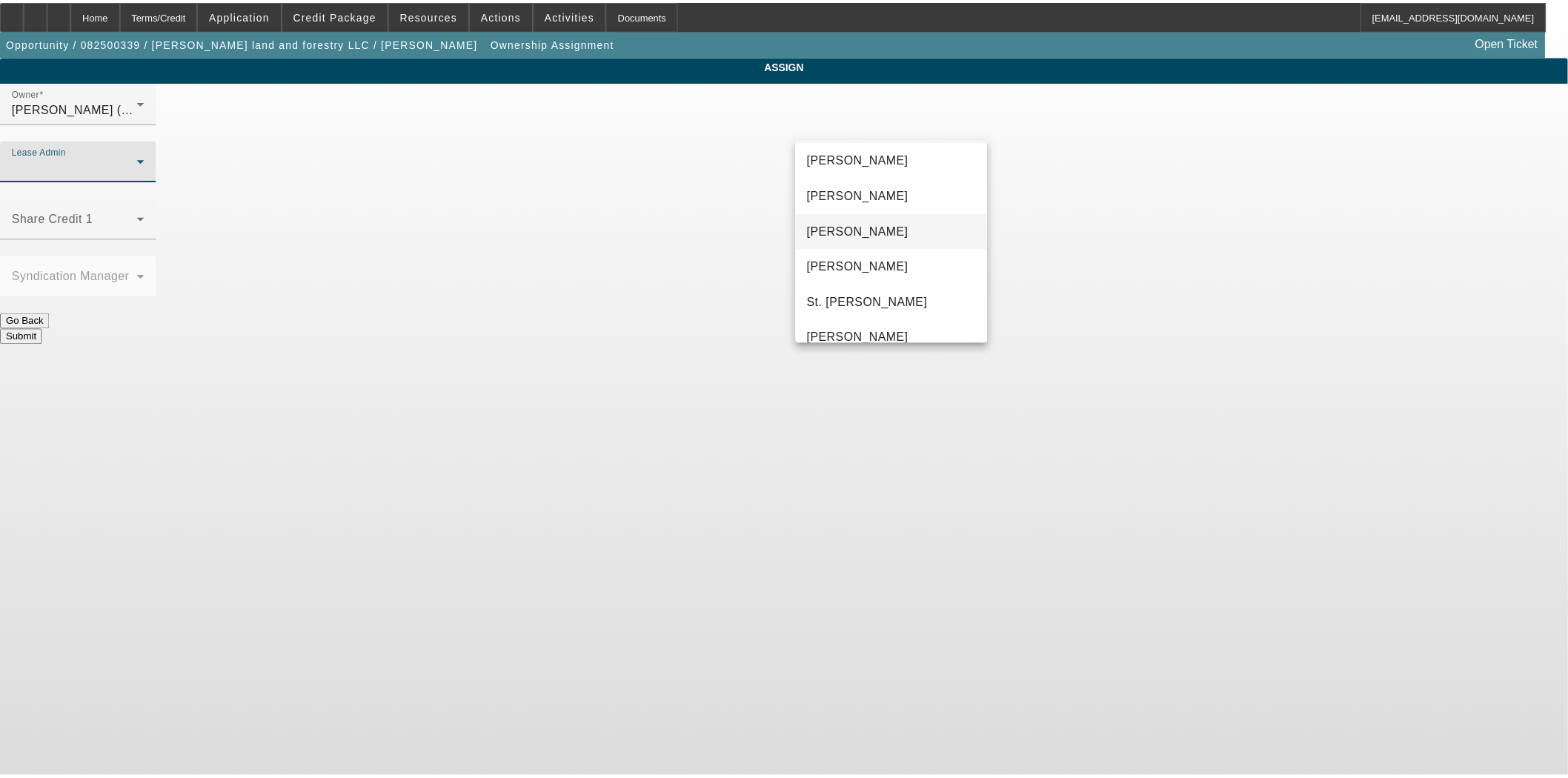
scroll to position [57, 0]
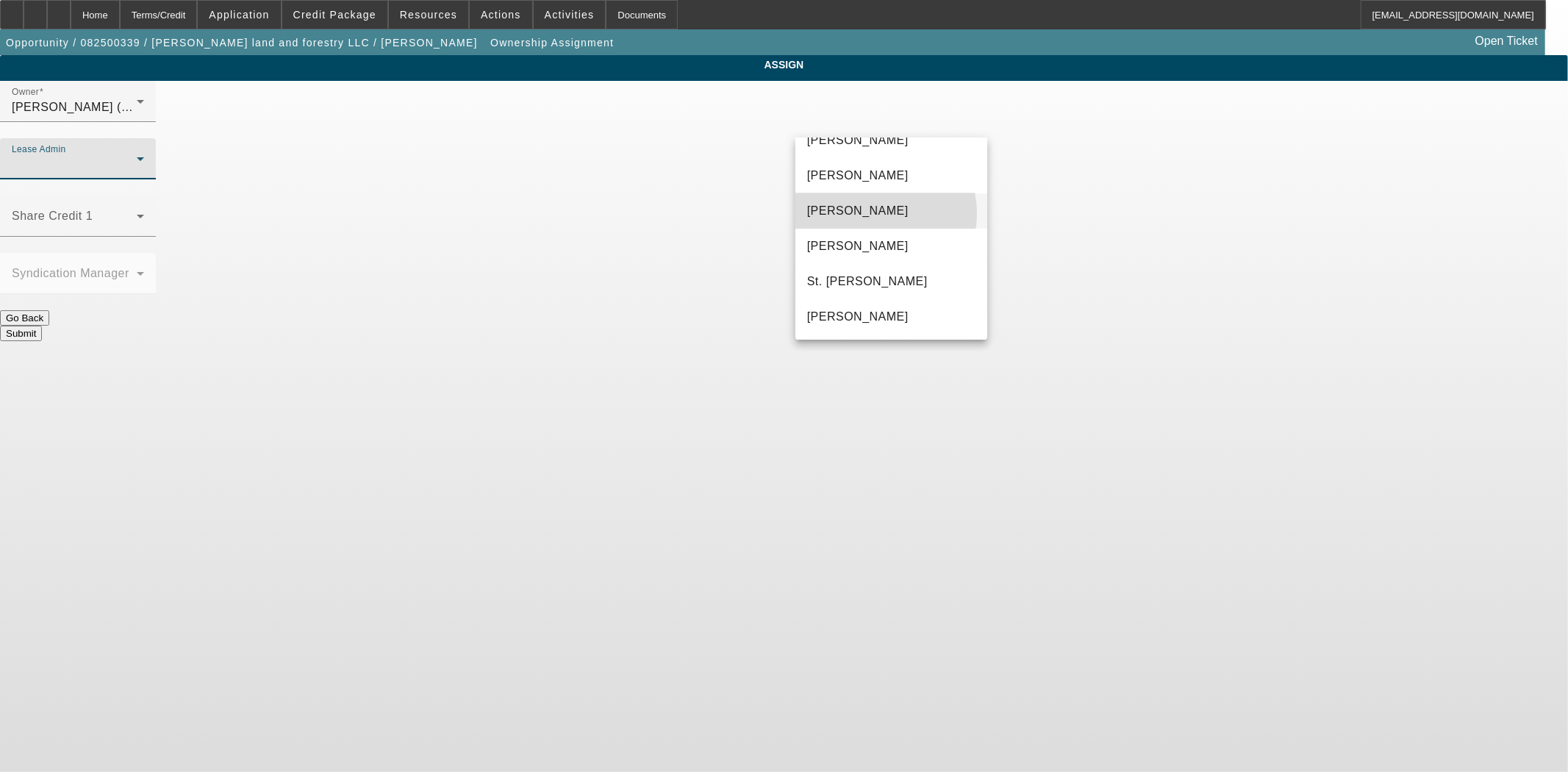
click at [879, 213] on span "Gonzalez, Amanda" at bounding box center [857, 211] width 102 height 18
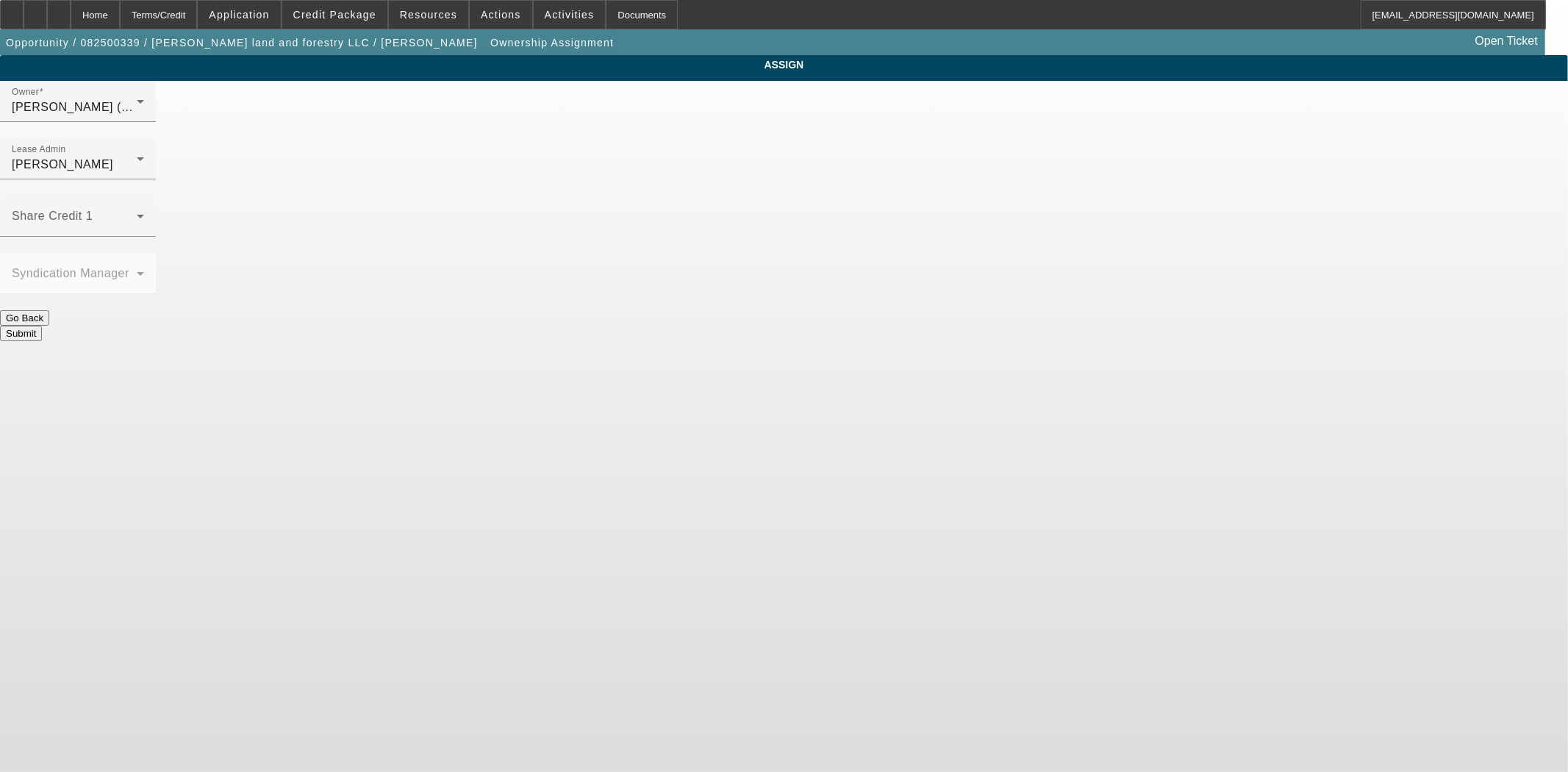
click at [42, 326] on button "Submit" at bounding box center [21, 334] width 42 height 15
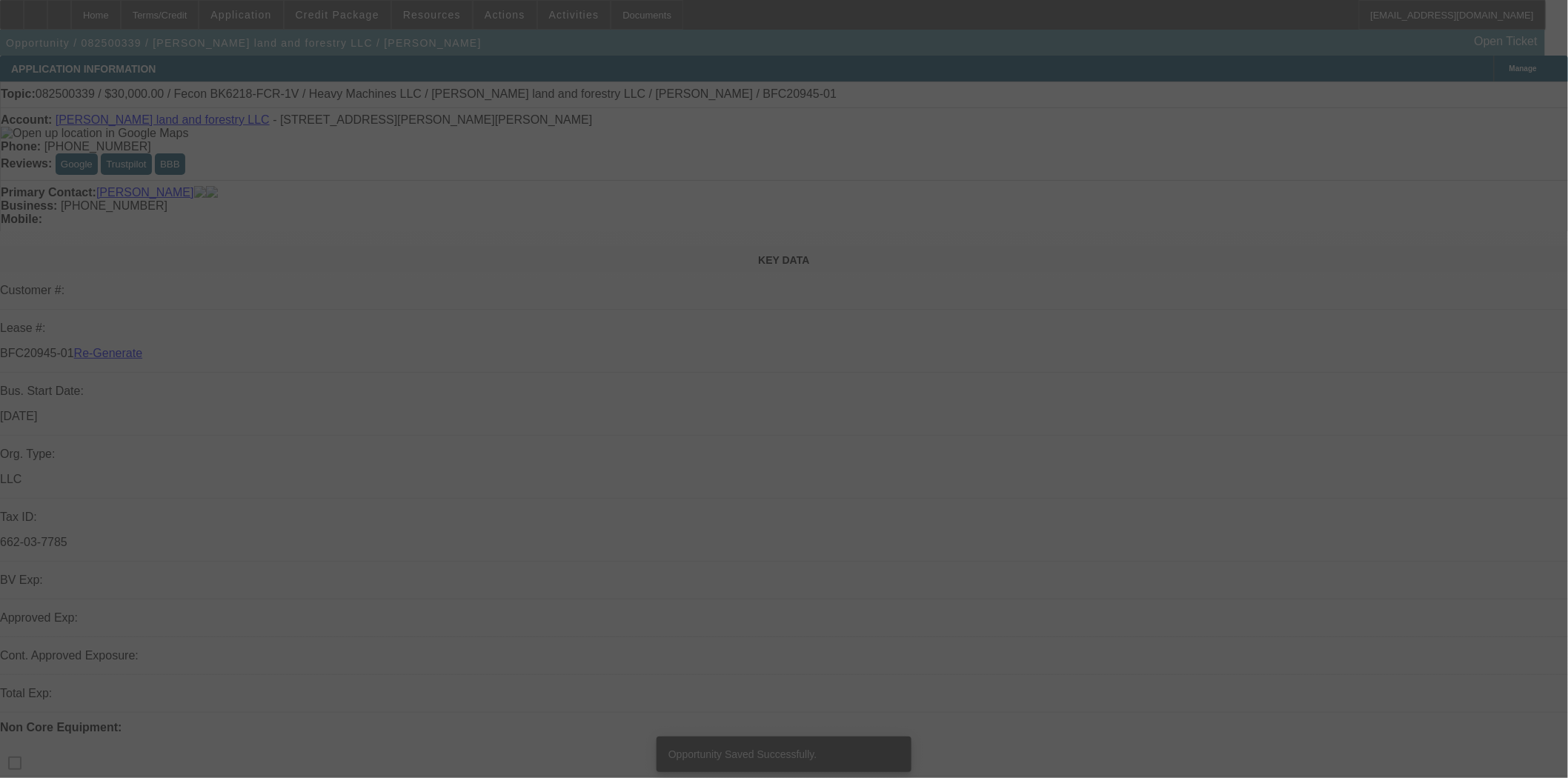
select select "3"
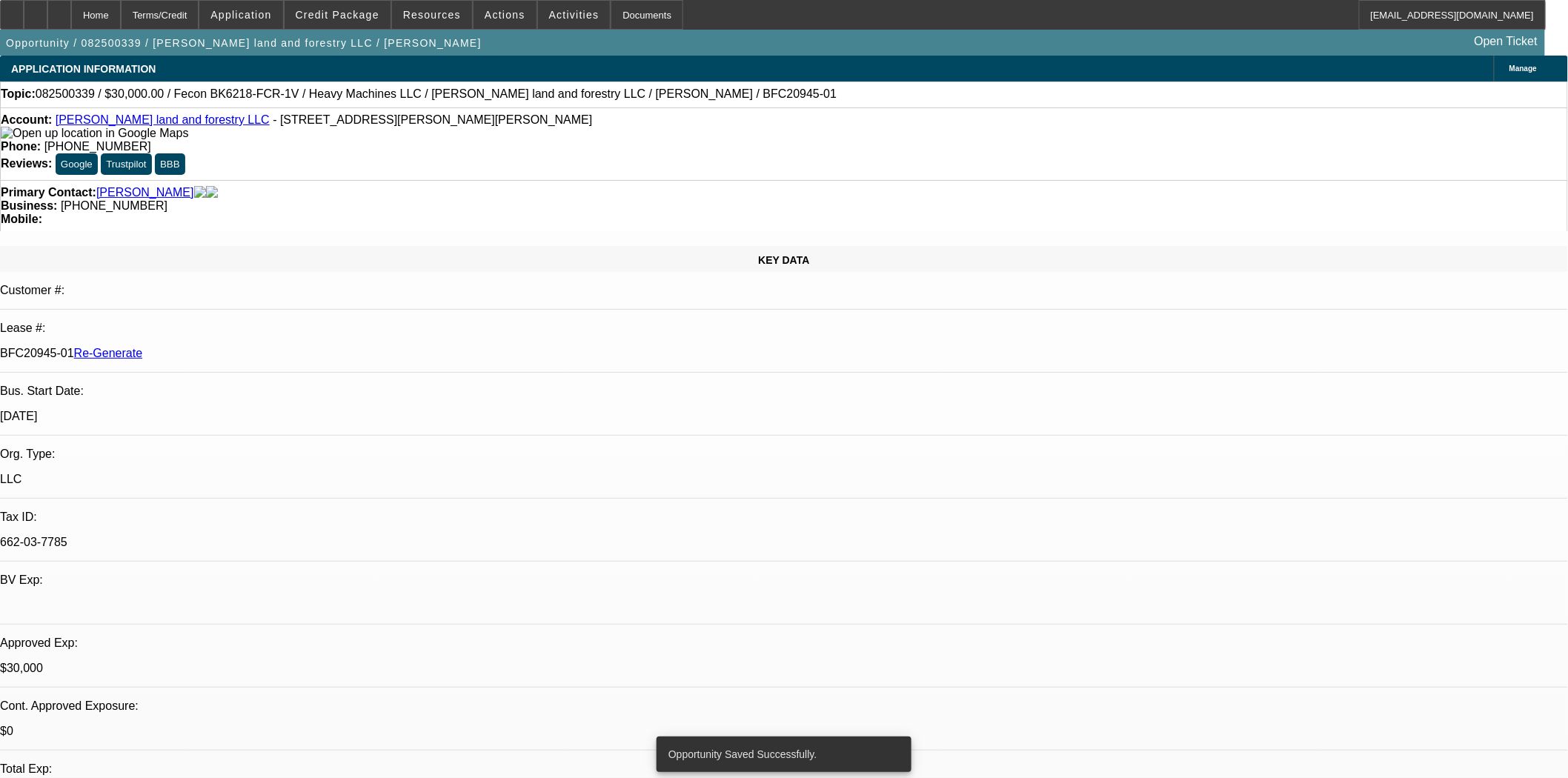
select select "0"
select select "2"
select select "0"
select select "6"
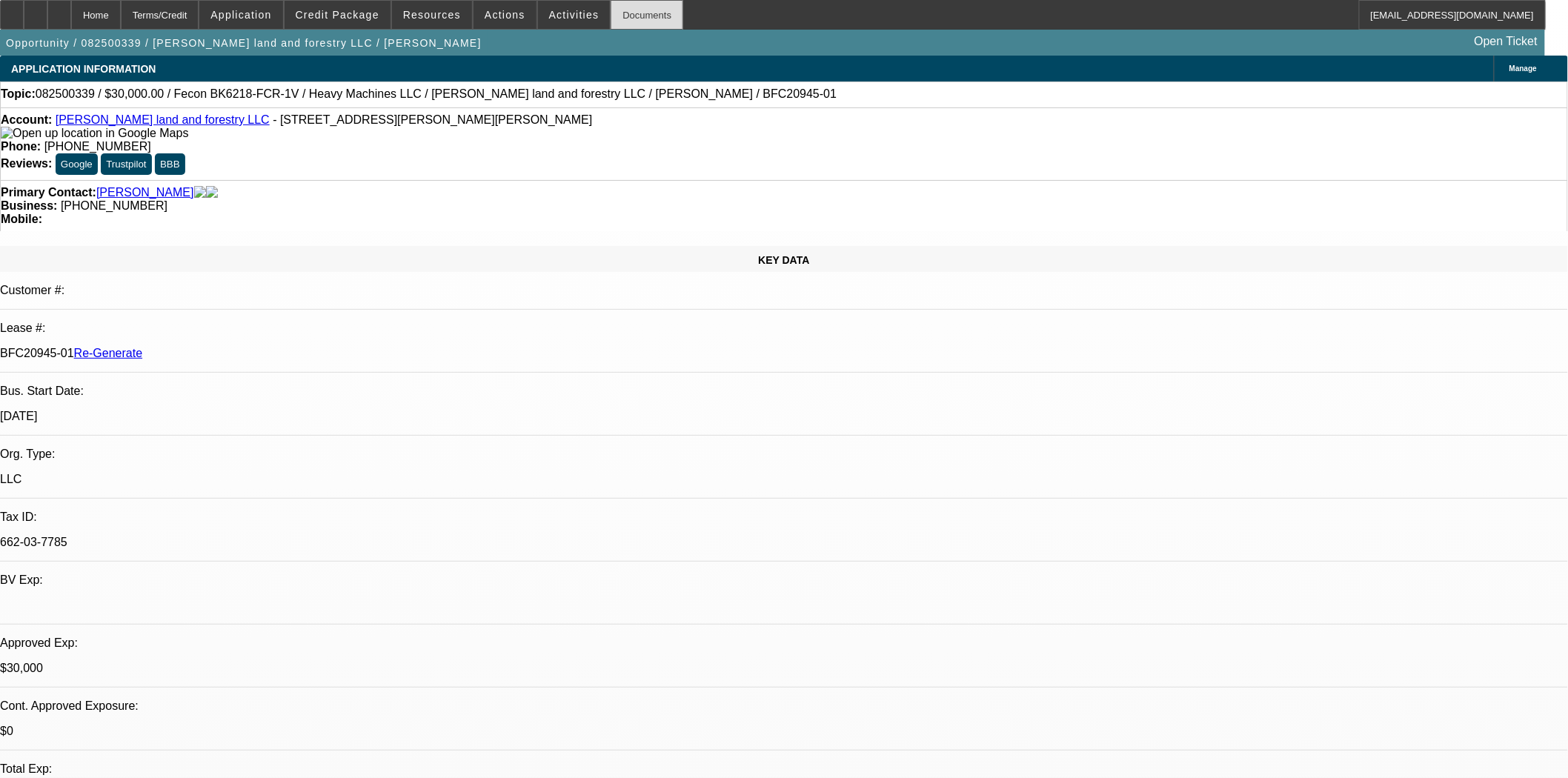
click at [613, 11] on div "Documents" at bounding box center [647, 14] width 73 height 30
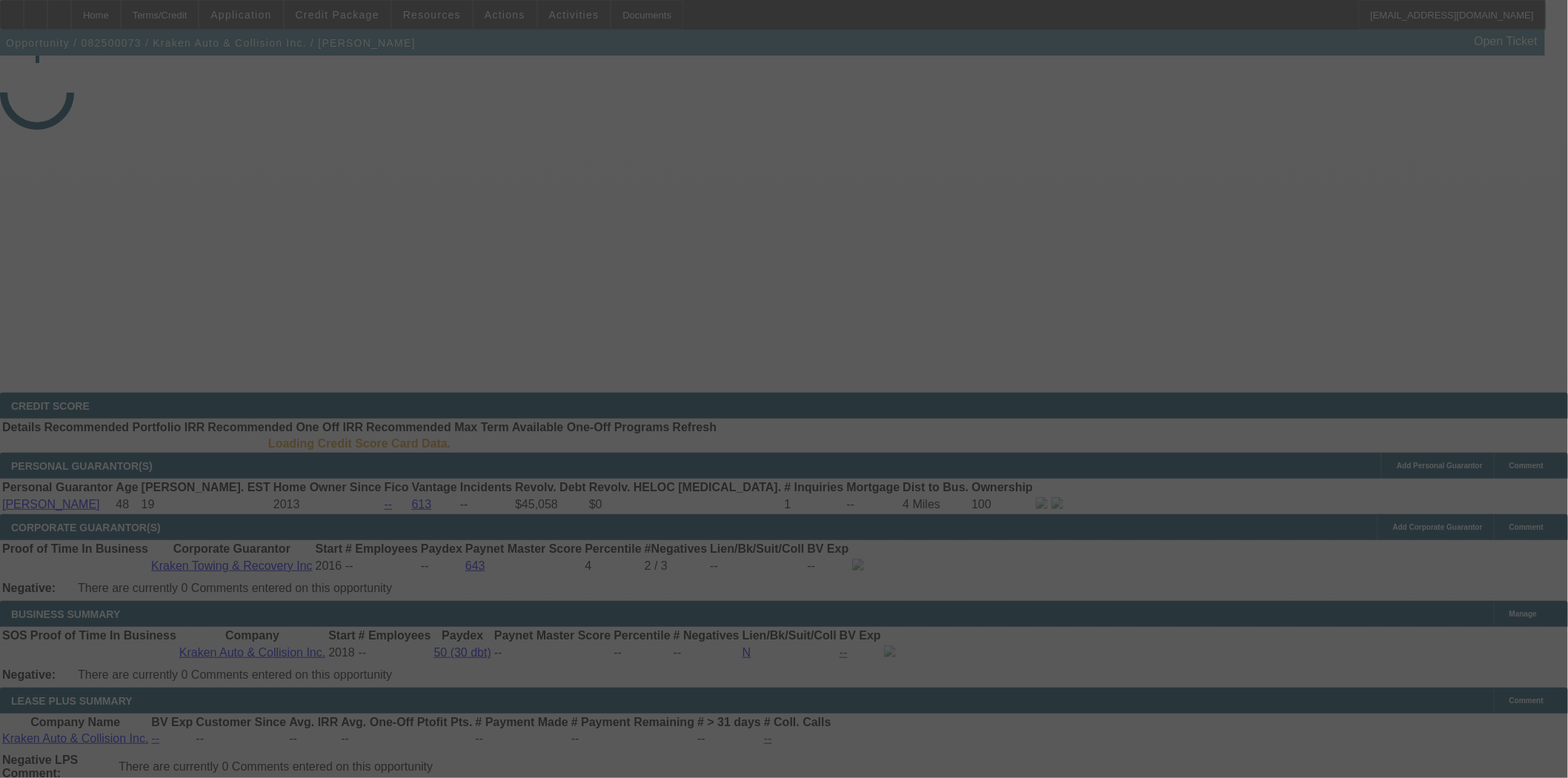
select select "4"
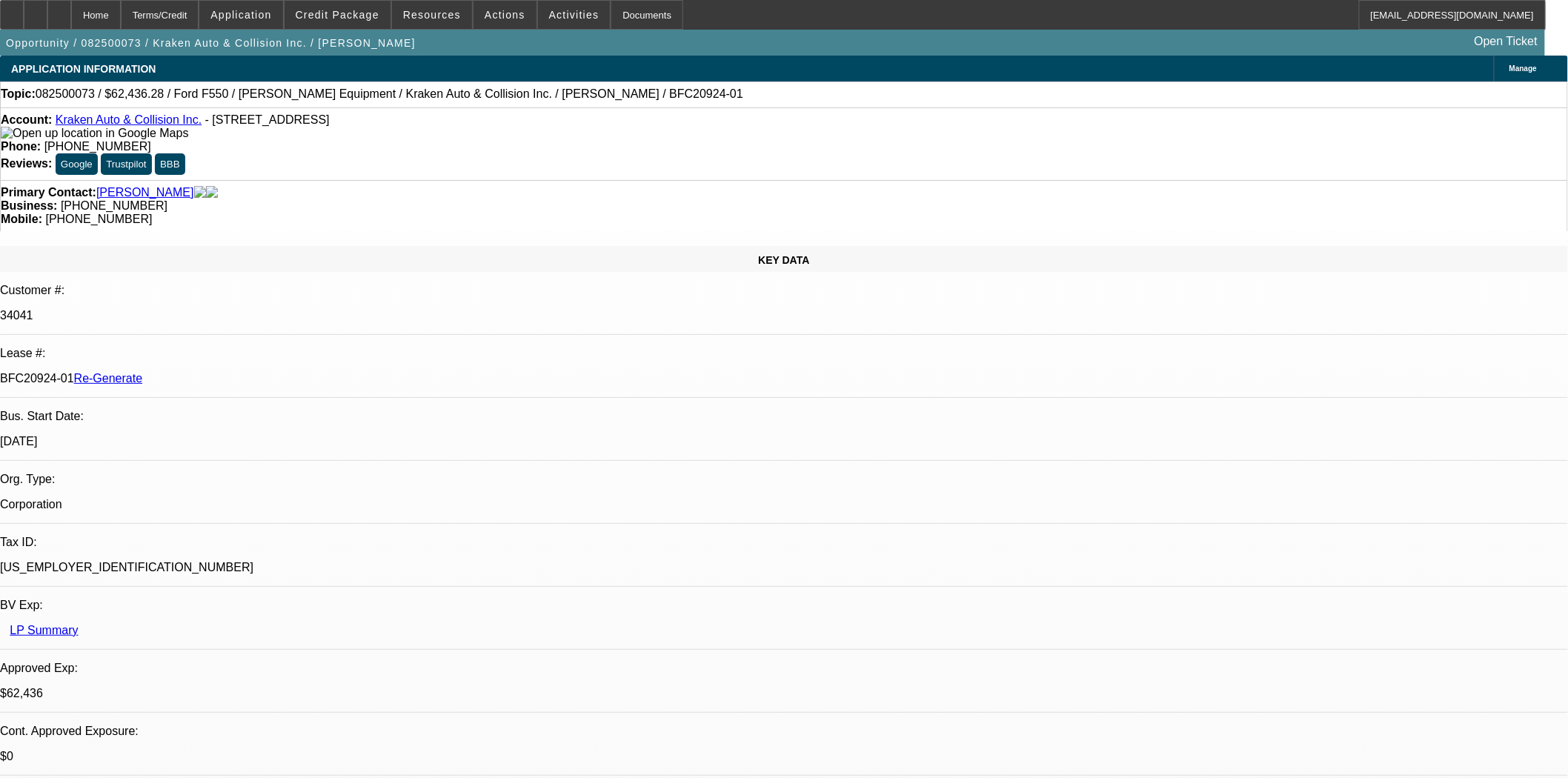
select select "0"
select select "3"
select select "0.1"
select select "4"
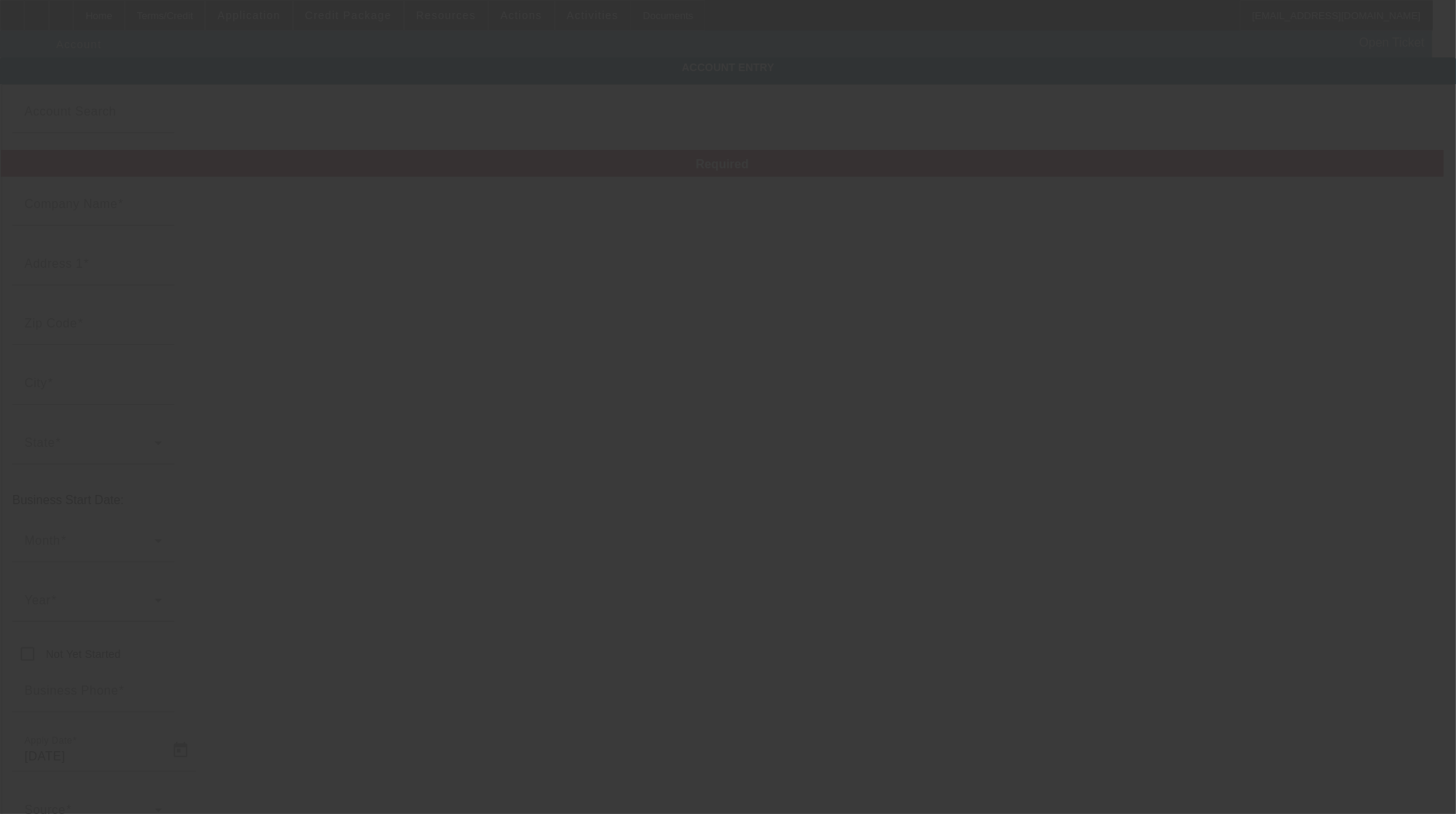
type input "[PERSON_NAME] Service, Inc."
type input "[STREET_ADDRESS]"
type input "47374"
type input "[GEOGRAPHIC_DATA]"
type input "[PHONE_NUMBER]"
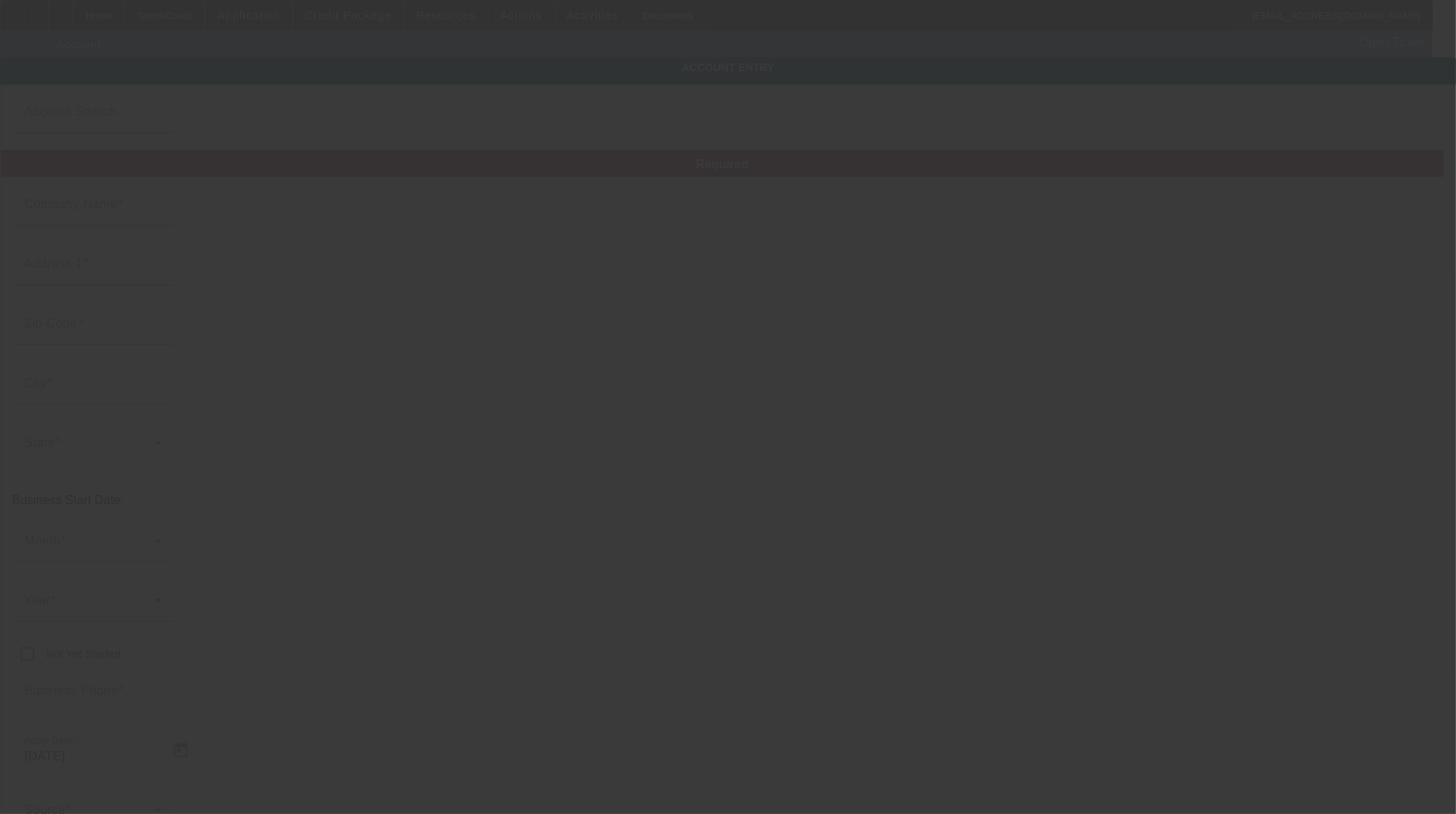
type input "[EMAIL_ADDRESS][DOMAIN_NAME]"
type input "[PERSON_NAME]"
type input "[PHONE_NUMBER]"
type input "931254789"
type input "[URL][DOMAIN_NAME]"
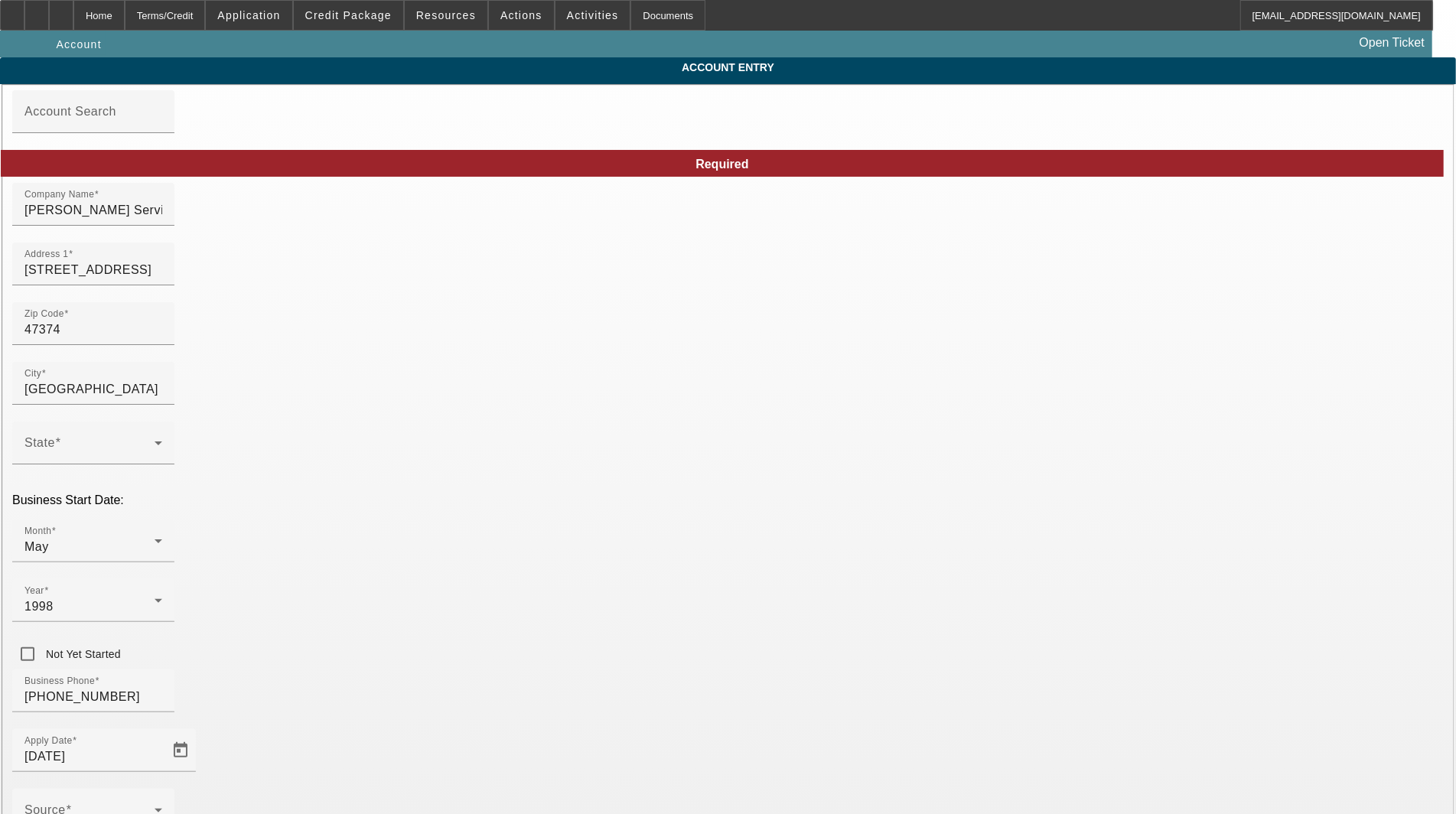
type input "[DATE]"
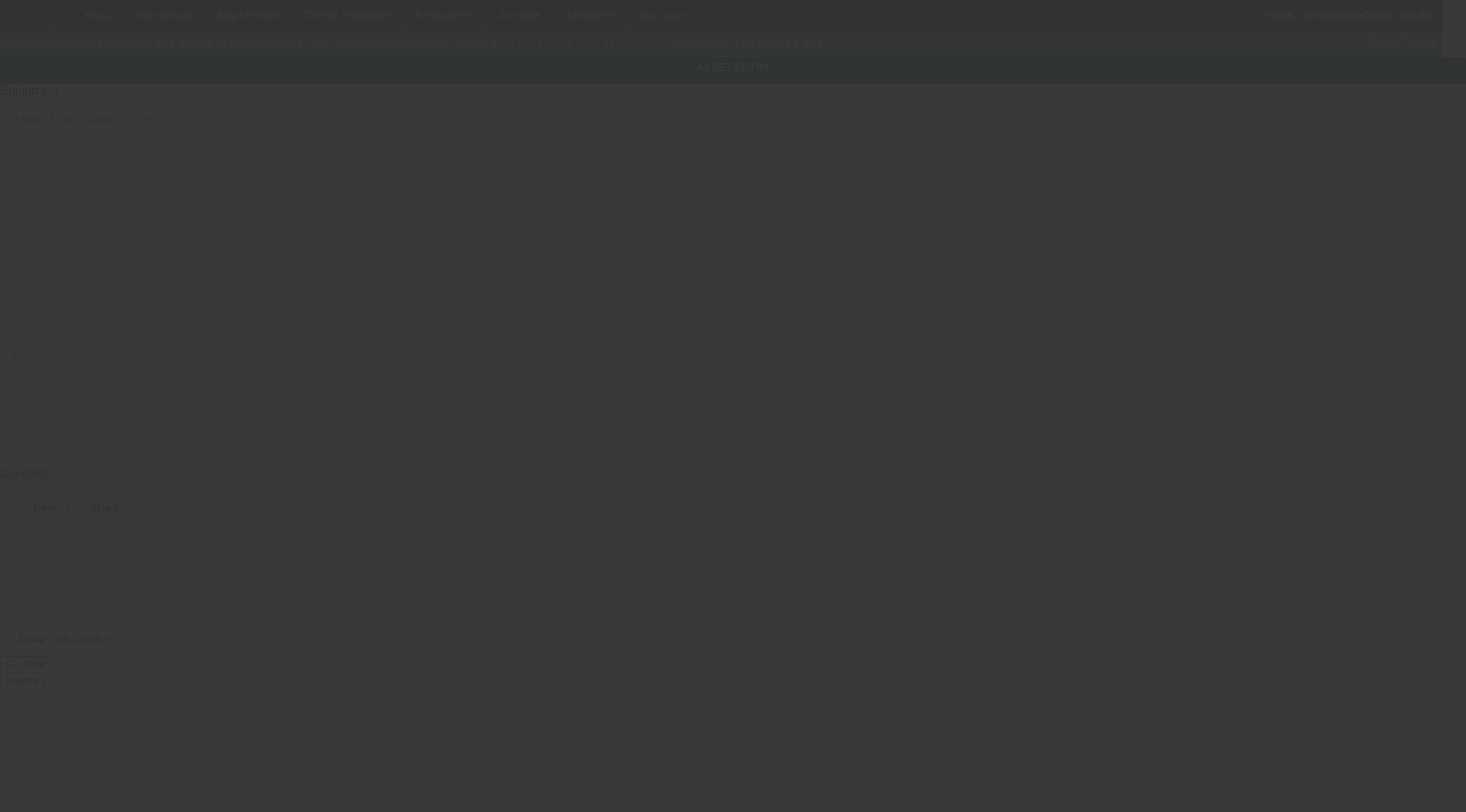
type input "[US_VEHICLE_IDENTIFICATION_NUMBER]"
type input "PETERBILT"
type input "477"
radio input "true"
type textarea "Day Cab"
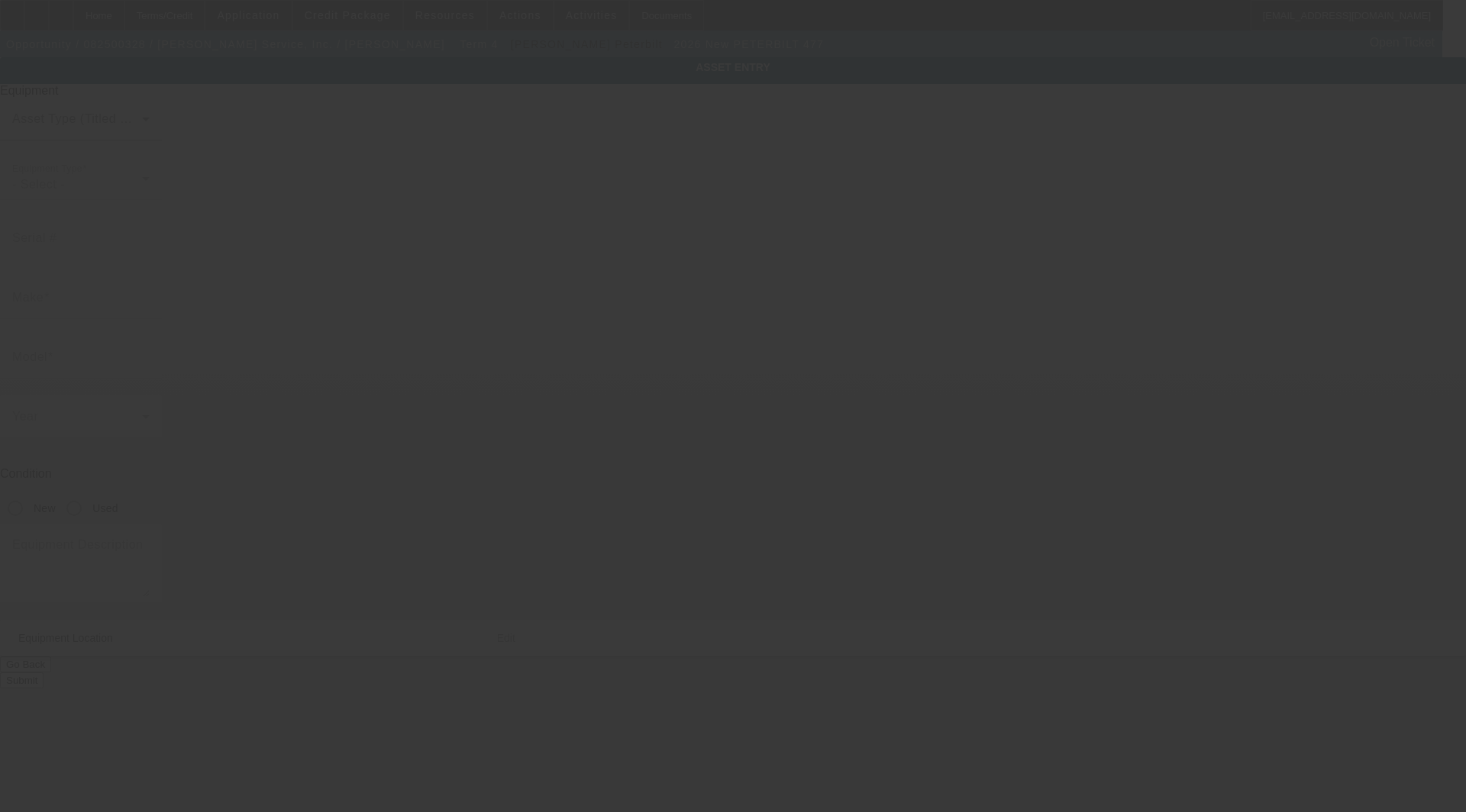
type input "[STREET_ADDRESS]"
type input "Richmond"
type input "47374"
type input "Wayne"
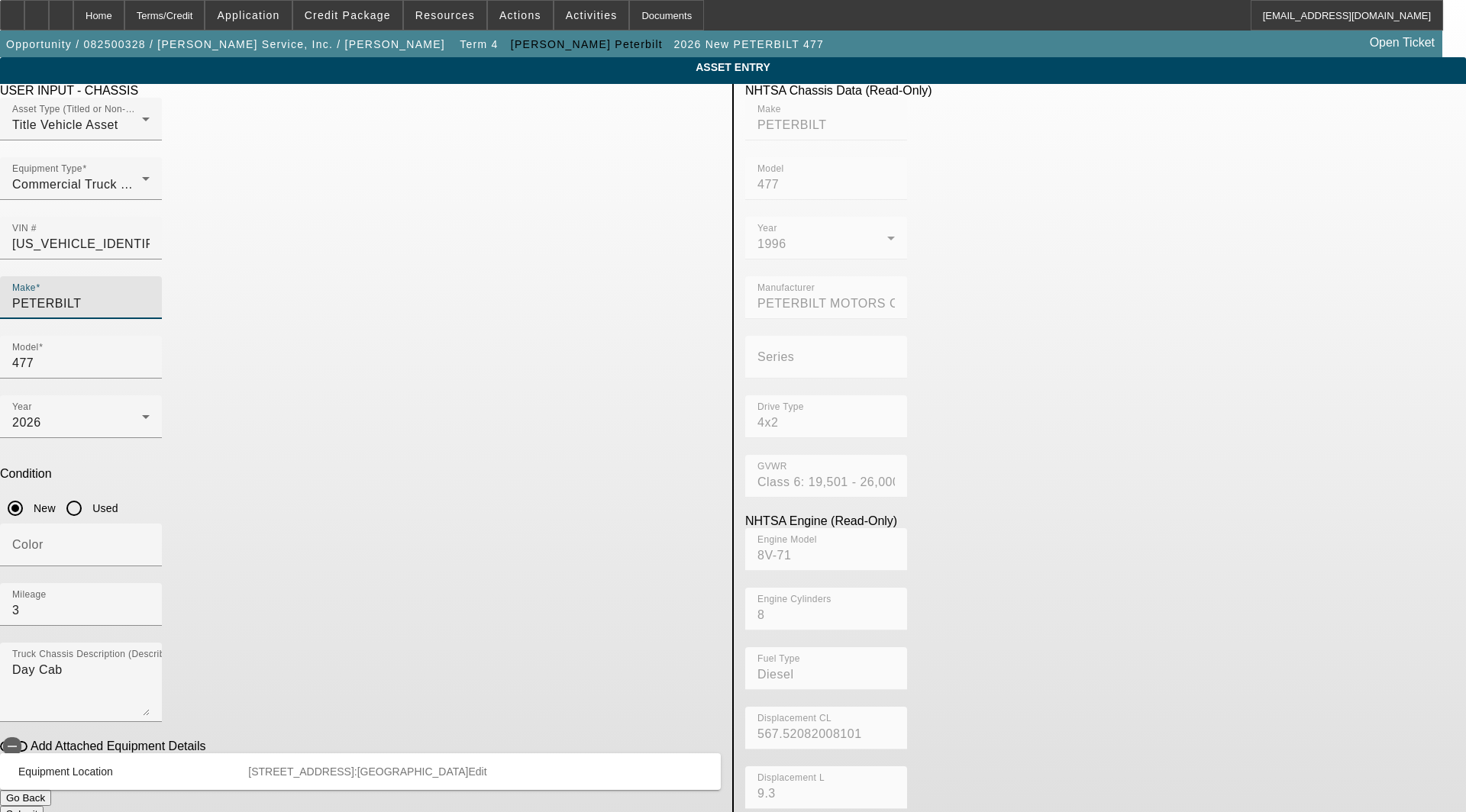
drag, startPoint x: 424, startPoint y: 278, endPoint x: -59, endPoint y: 292, distance: 483.2
click at [0, 292] on html "Home Terms/Credit Application Credit Package Resources Actions Activities Docum…" at bounding box center [733, 406] width 1466 height 812
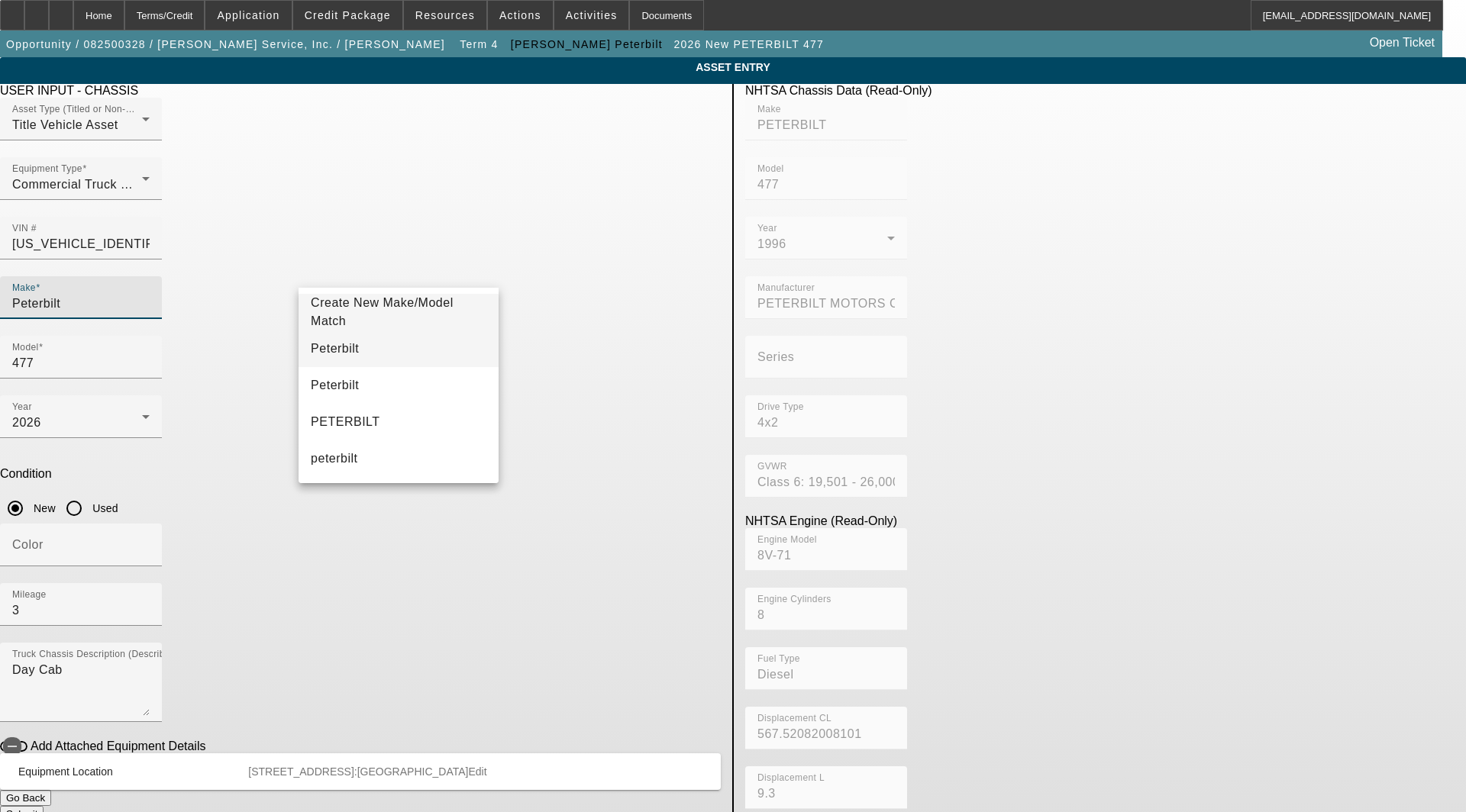
type input "Peterbilt"
click at [339, 354] on span "Peterbilt" at bounding box center [335, 348] width 48 height 19
type input "Peterbilt"
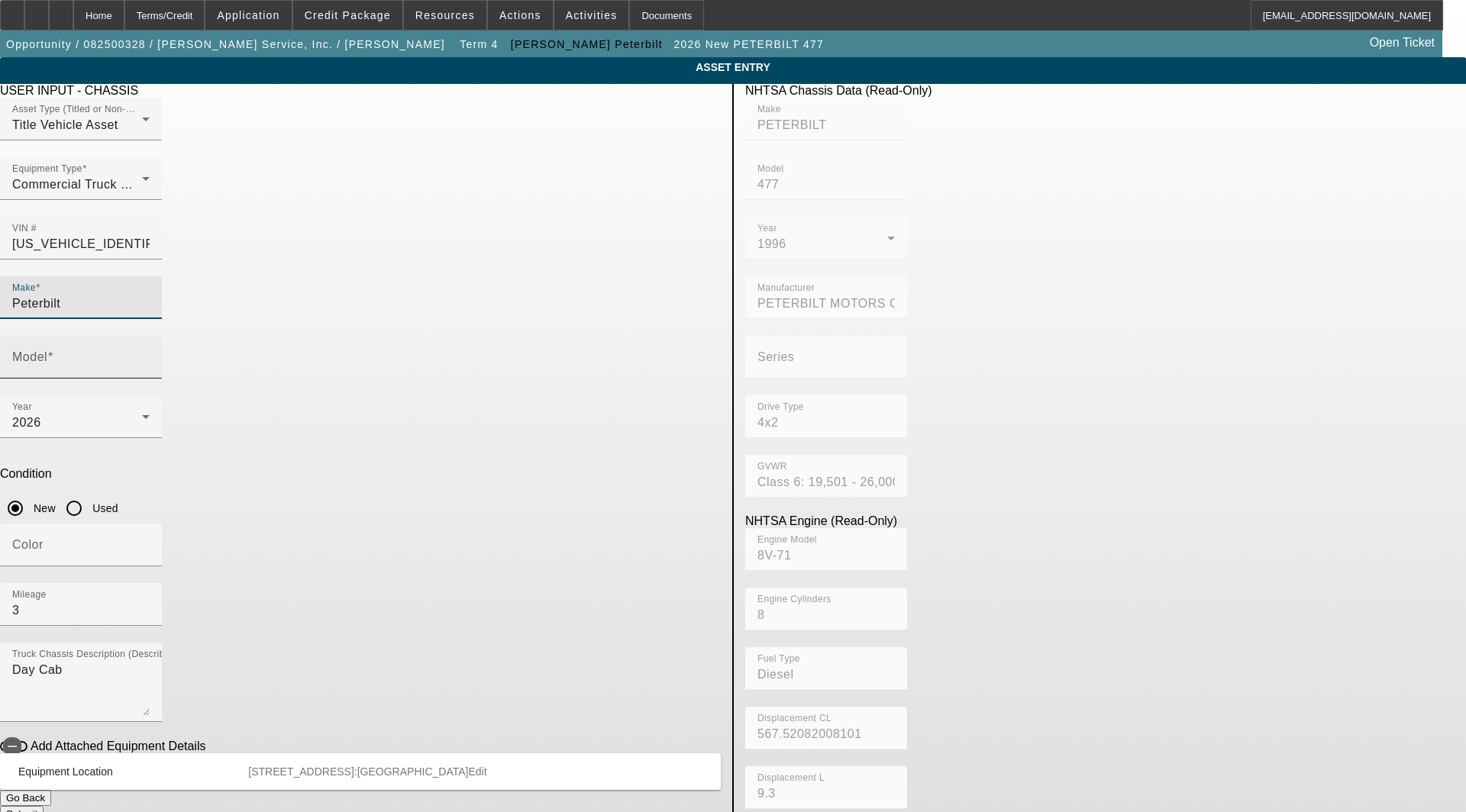
click at [150, 354] on input "Model" at bounding box center [80, 363] width 137 height 19
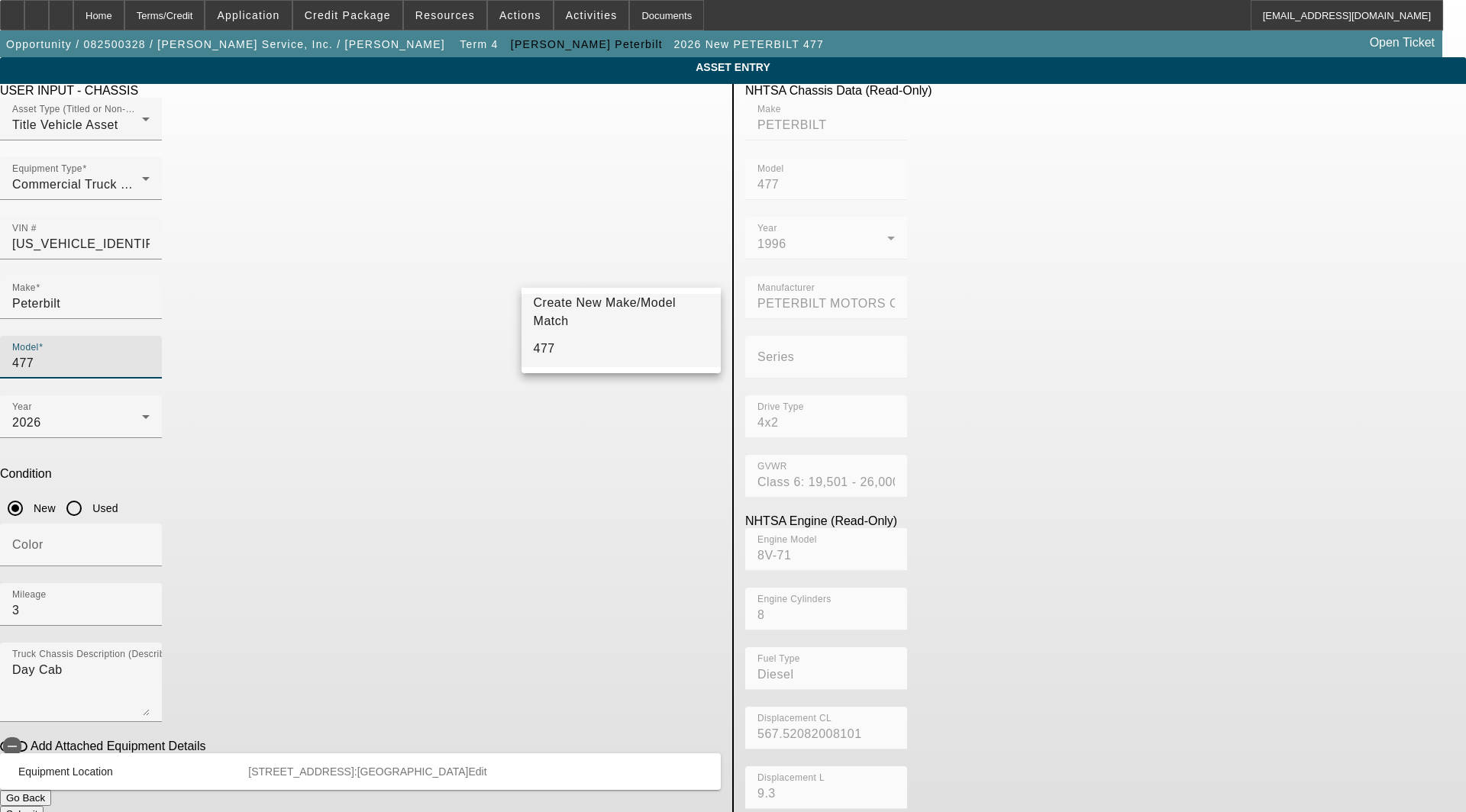
type input "477"
click at [559, 347] on mat-option "477" at bounding box center [621, 348] width 199 height 37
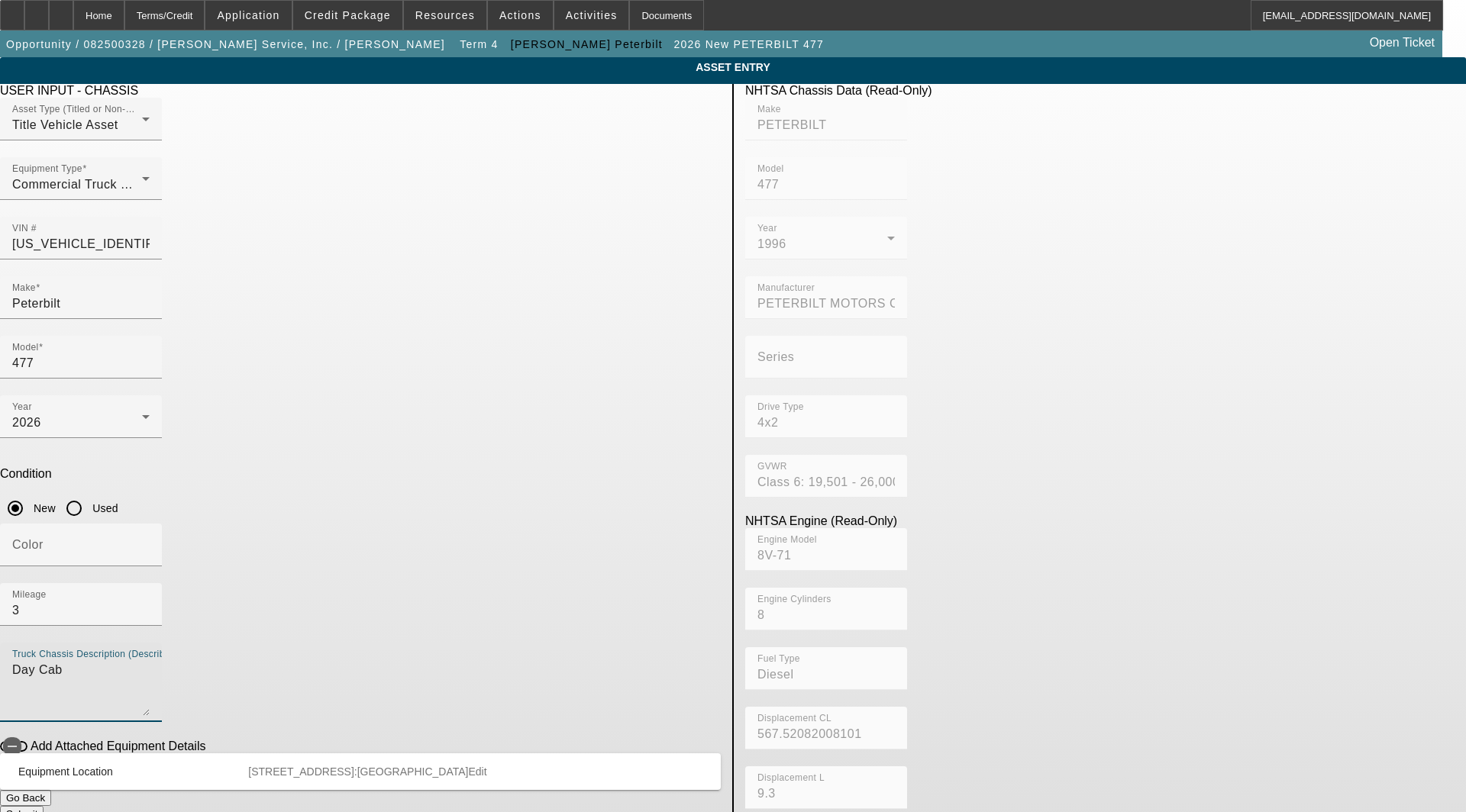
drag, startPoint x: 451, startPoint y: 470, endPoint x: -86, endPoint y: 458, distance: 537.1
click at [0, 458] on html "Home Terms/Credit Application Credit Package Resources Actions Activities Docum…" at bounding box center [733, 406] width 1466 height 812
type textarea "includes: all options, attachments and accessories"
click at [676, 766] on mat-panel-description "2147 US Highway 35 N Richmond IN 47374 County:Wayne Edit" at bounding box center [466, 772] width 436 height 12
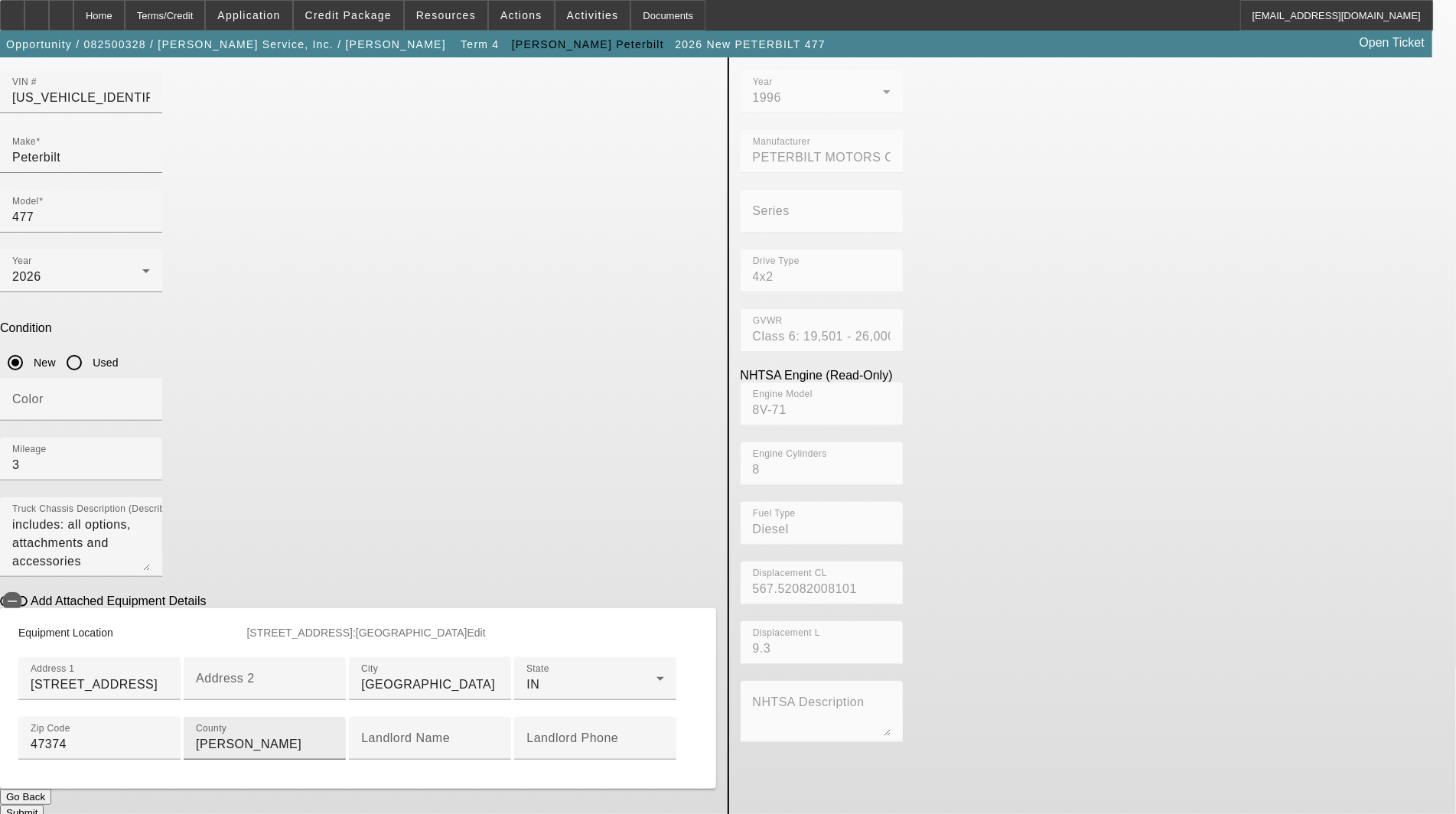
scroll to position [360, 0]
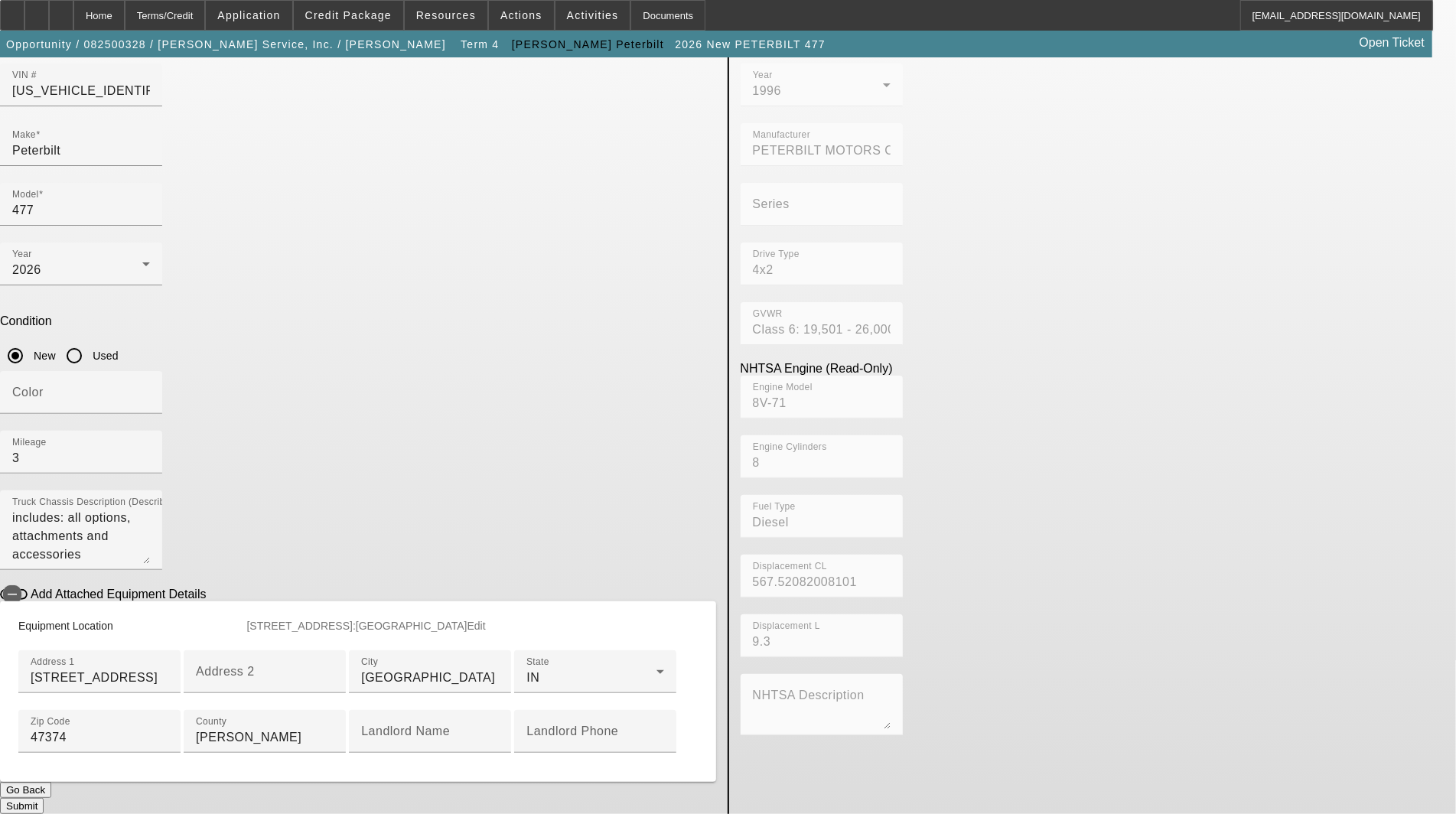
click at [44, 798] on button "Submit" at bounding box center [22, 806] width 44 height 16
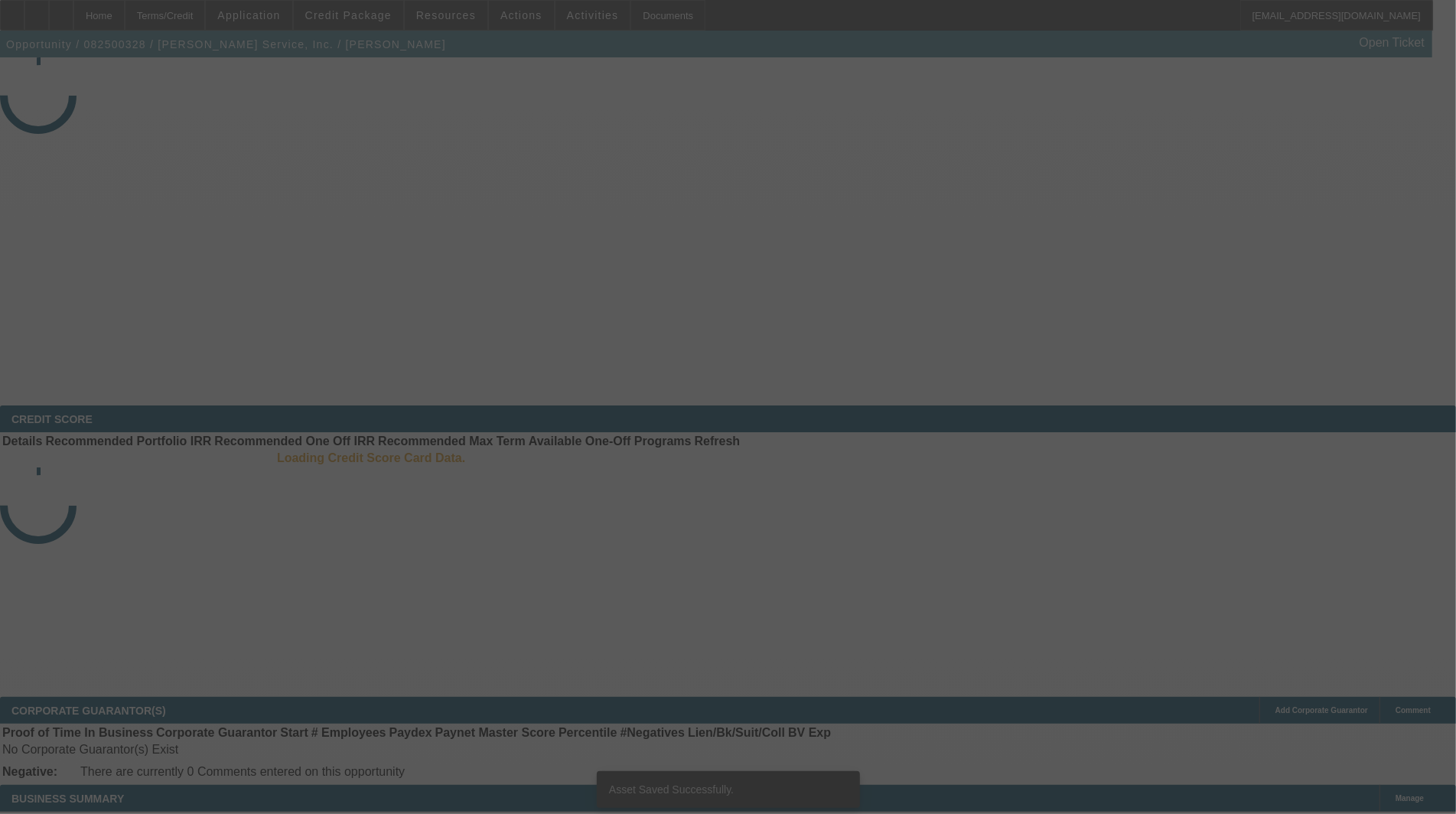
select select "3"
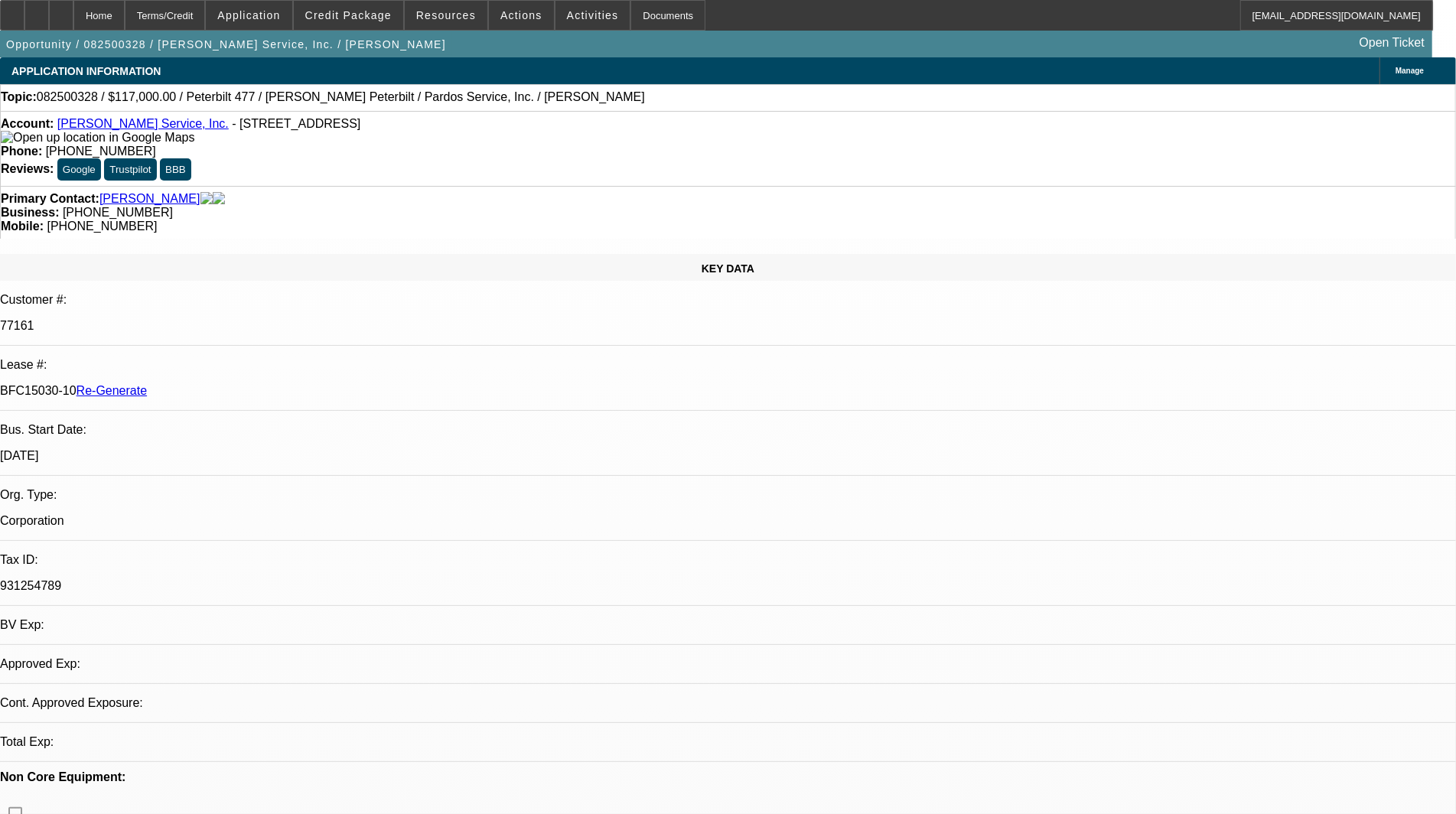
select select "0"
select select "2"
select select "0"
select select "6"
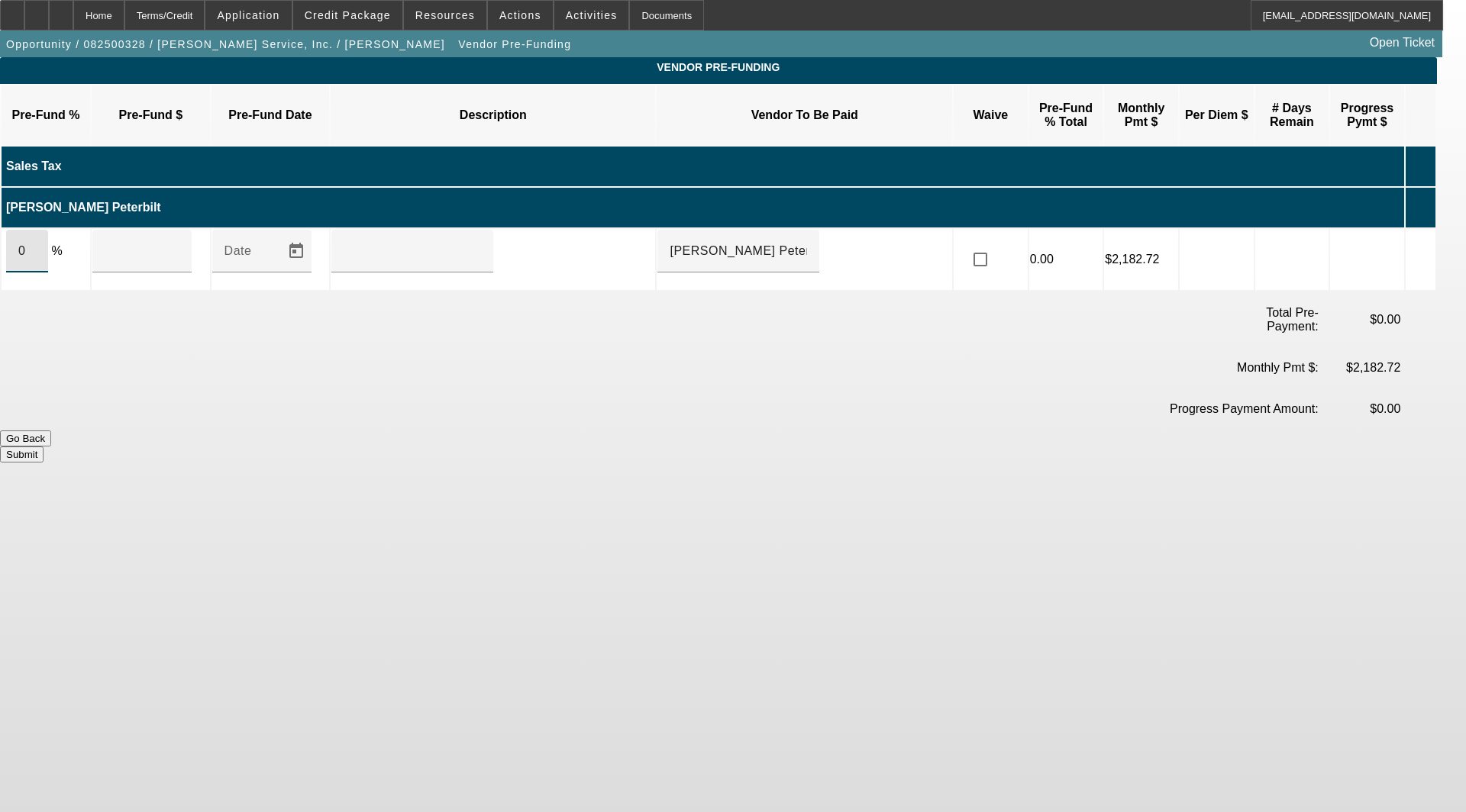
drag, startPoint x: 55, startPoint y: 218, endPoint x: -71, endPoint y: 227, distance: 126.3
click at [0, 227] on html "Home Terms/Credit Application Credit Package Resources Actions Activities Docum…" at bounding box center [733, 406] width 1466 height 812
type input "100"
type input "$114,161.00"
click at [474, 242] on input "upon execution of this AGreement" at bounding box center [412, 251] width 137 height 19
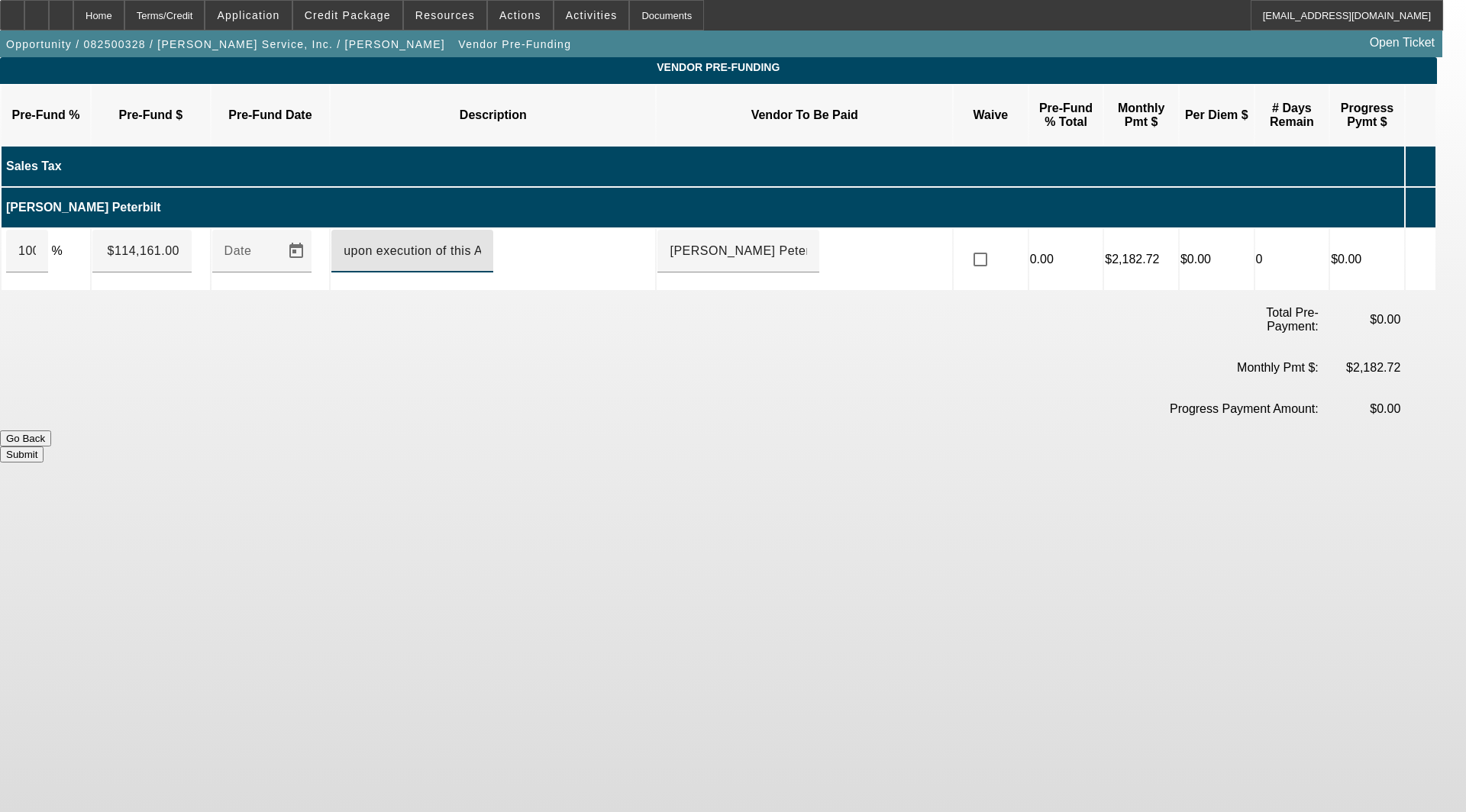
type input "upon execution of this Agreement"
click at [582, 348] on td at bounding box center [408, 368] width 354 height 39
click at [43, 446] on button "Submit" at bounding box center [22, 454] width 43 height 16
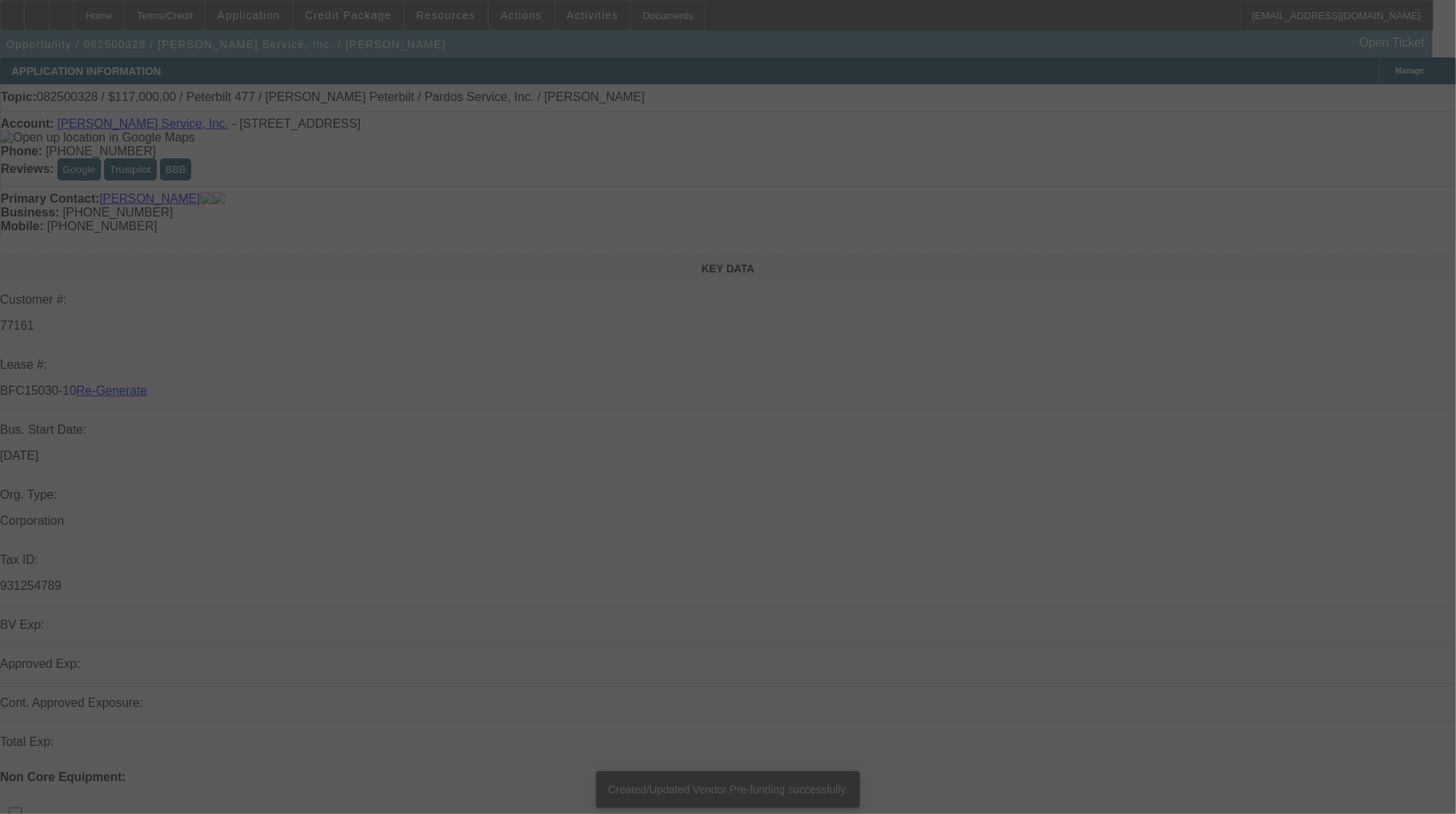
select select "3"
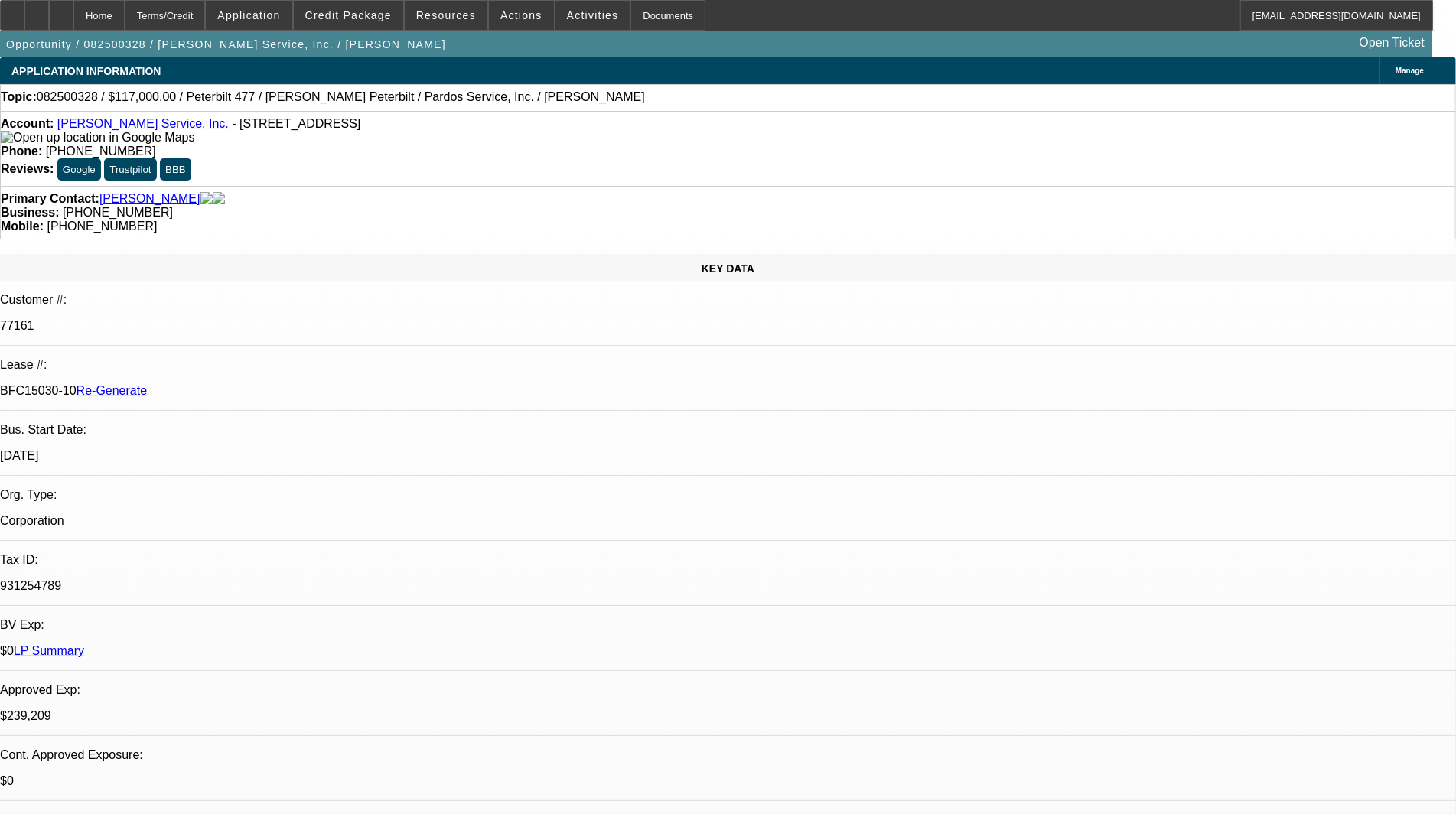
select select "0"
select select "2"
select select "0"
select select "6"
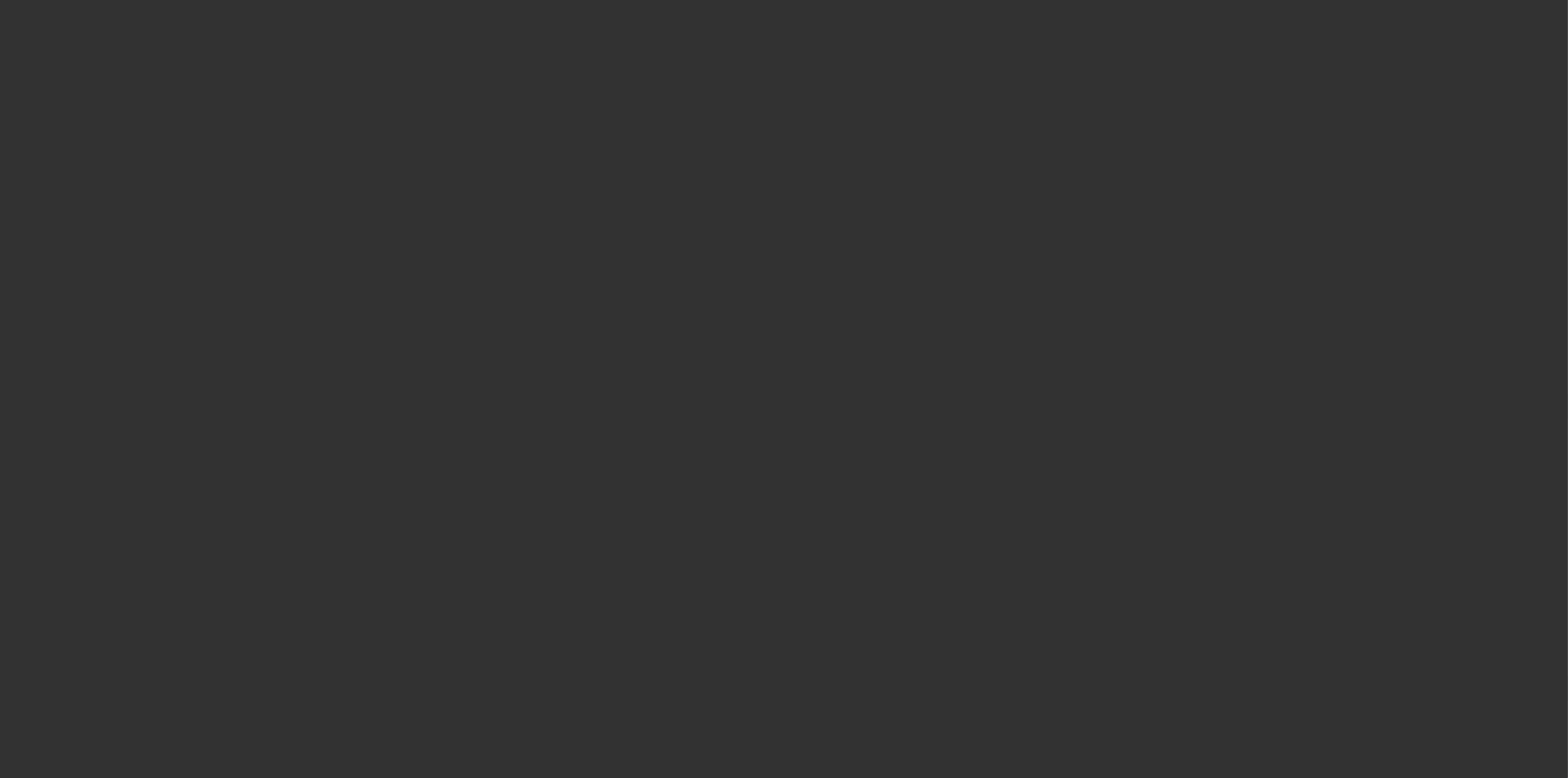
select select "3"
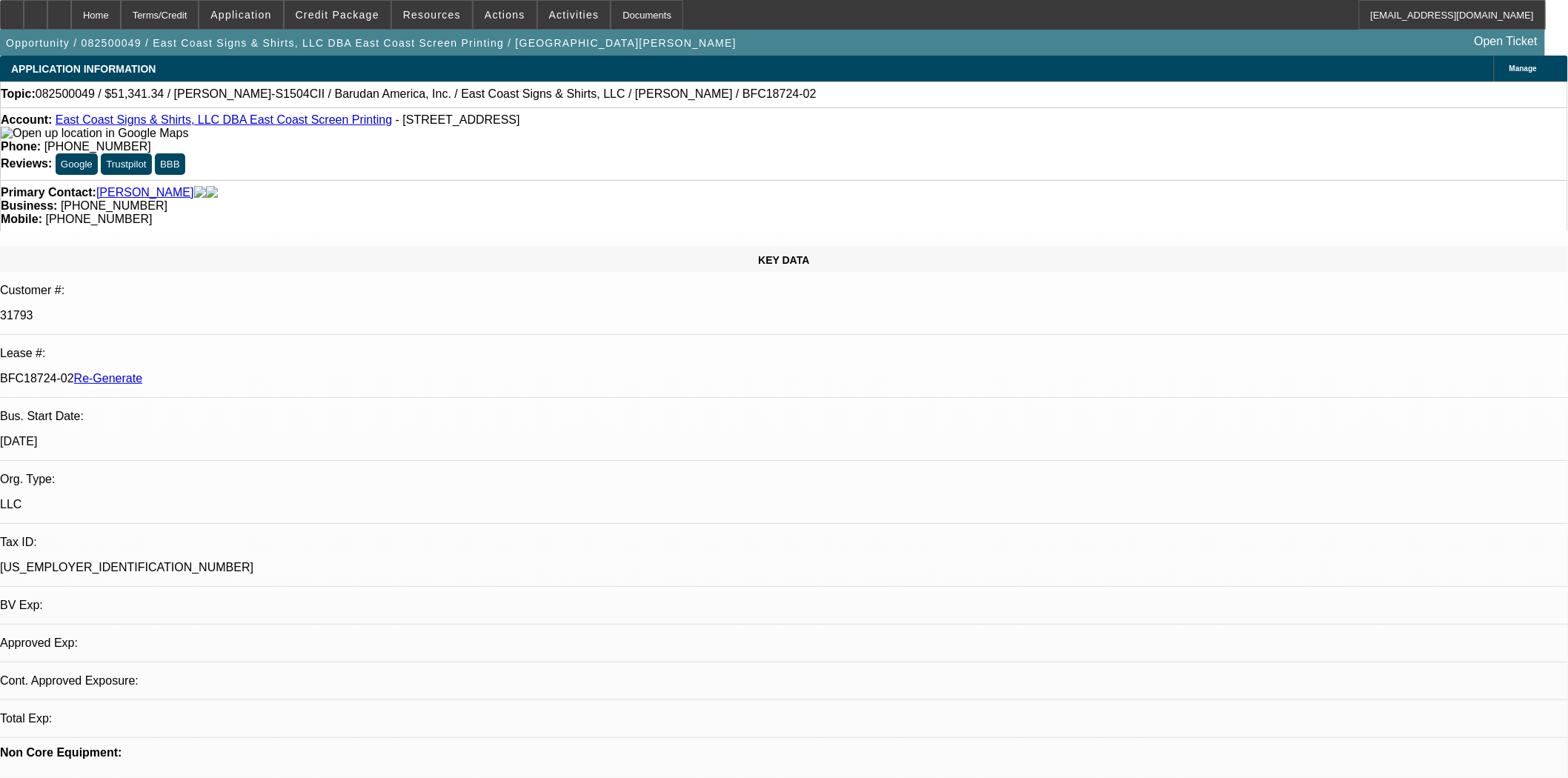
select select "0"
select select "2"
select select "0"
select select "6"
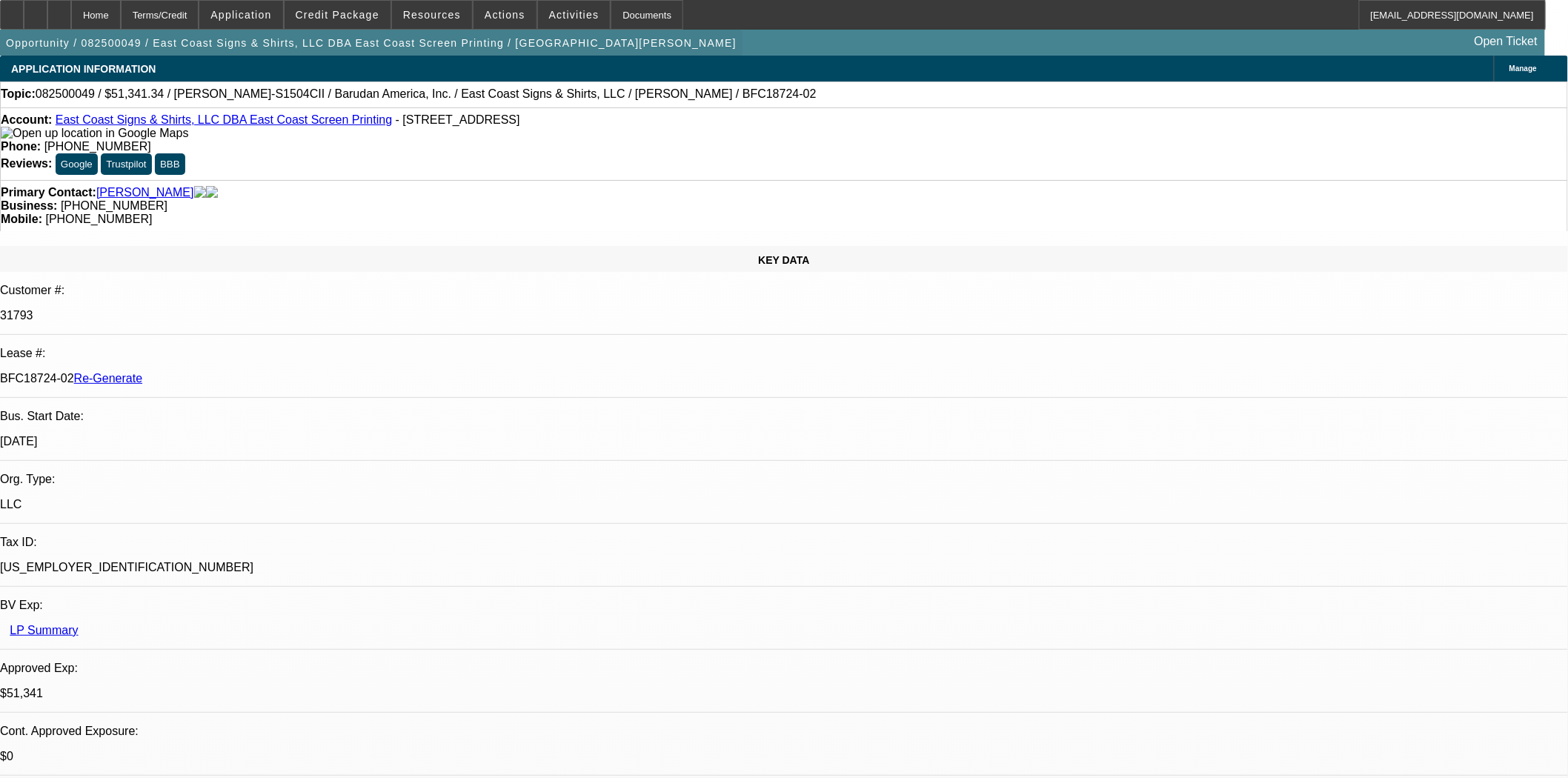
click at [344, 32] on span "button" at bounding box center [371, 42] width 742 height 35
click at [349, 23] on span at bounding box center [337, 14] width 106 height 35
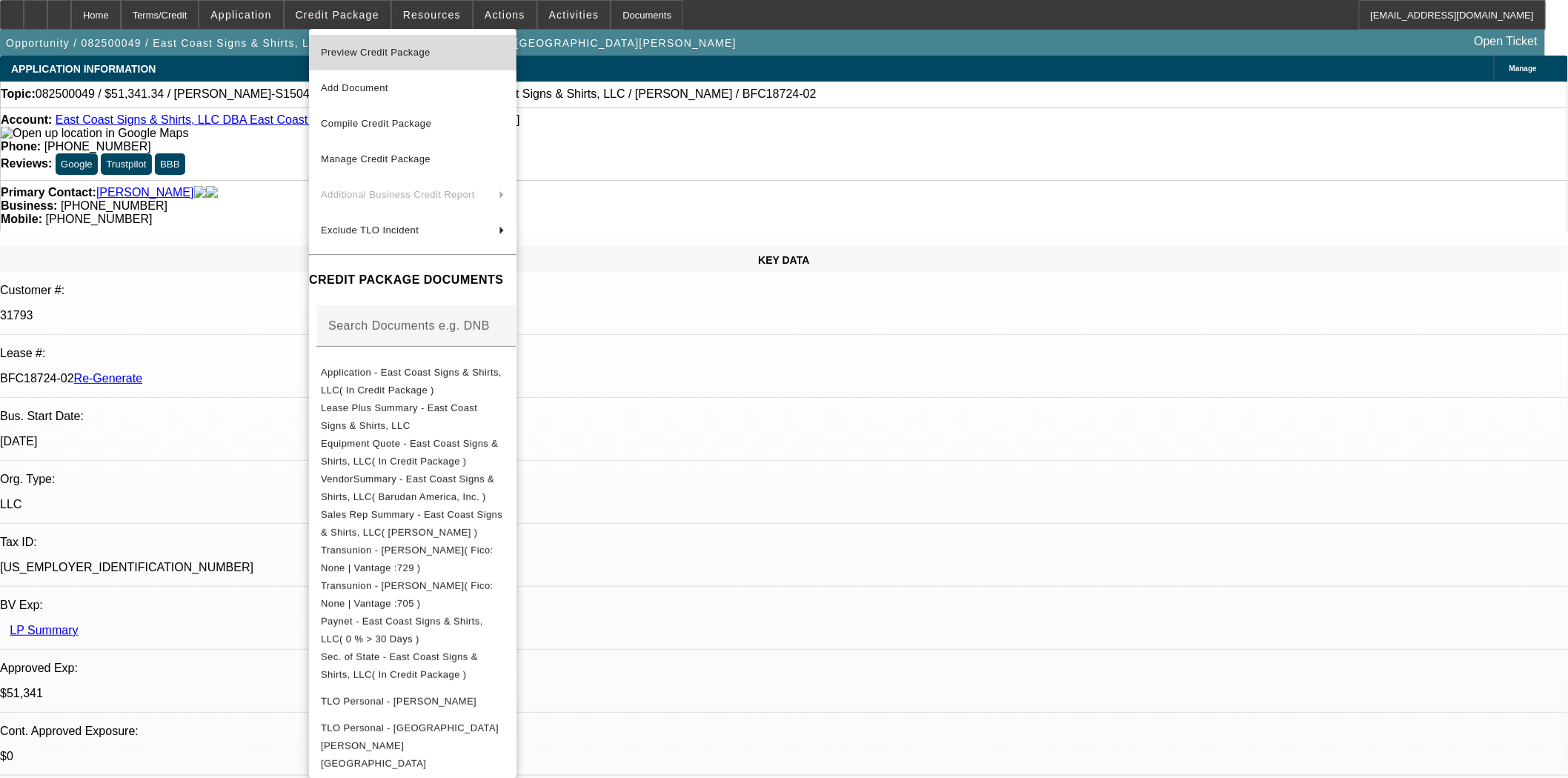
click at [405, 37] on button "Preview Credit Package" at bounding box center [413, 52] width 208 height 35
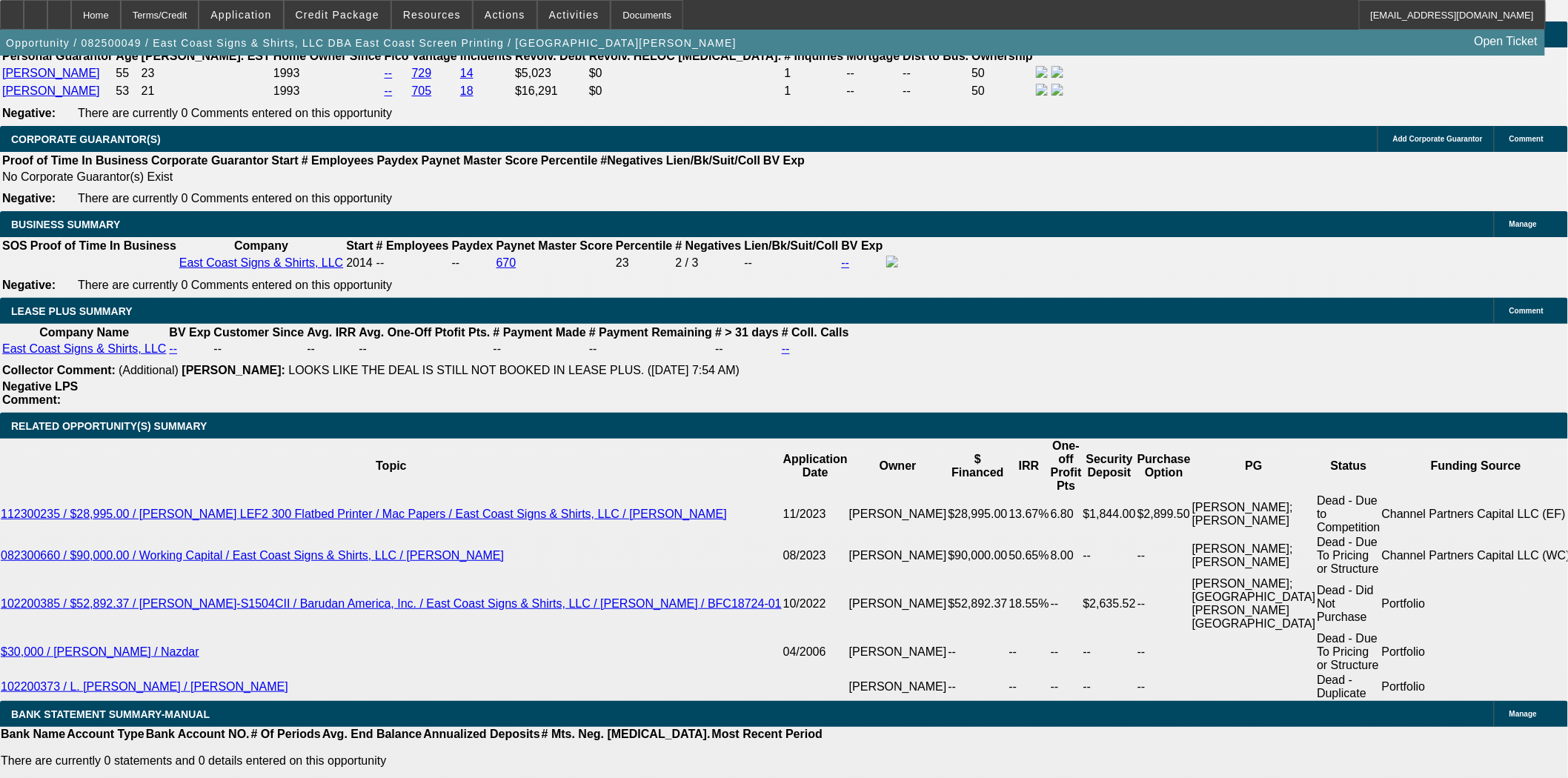
scroll to position [2305, 0]
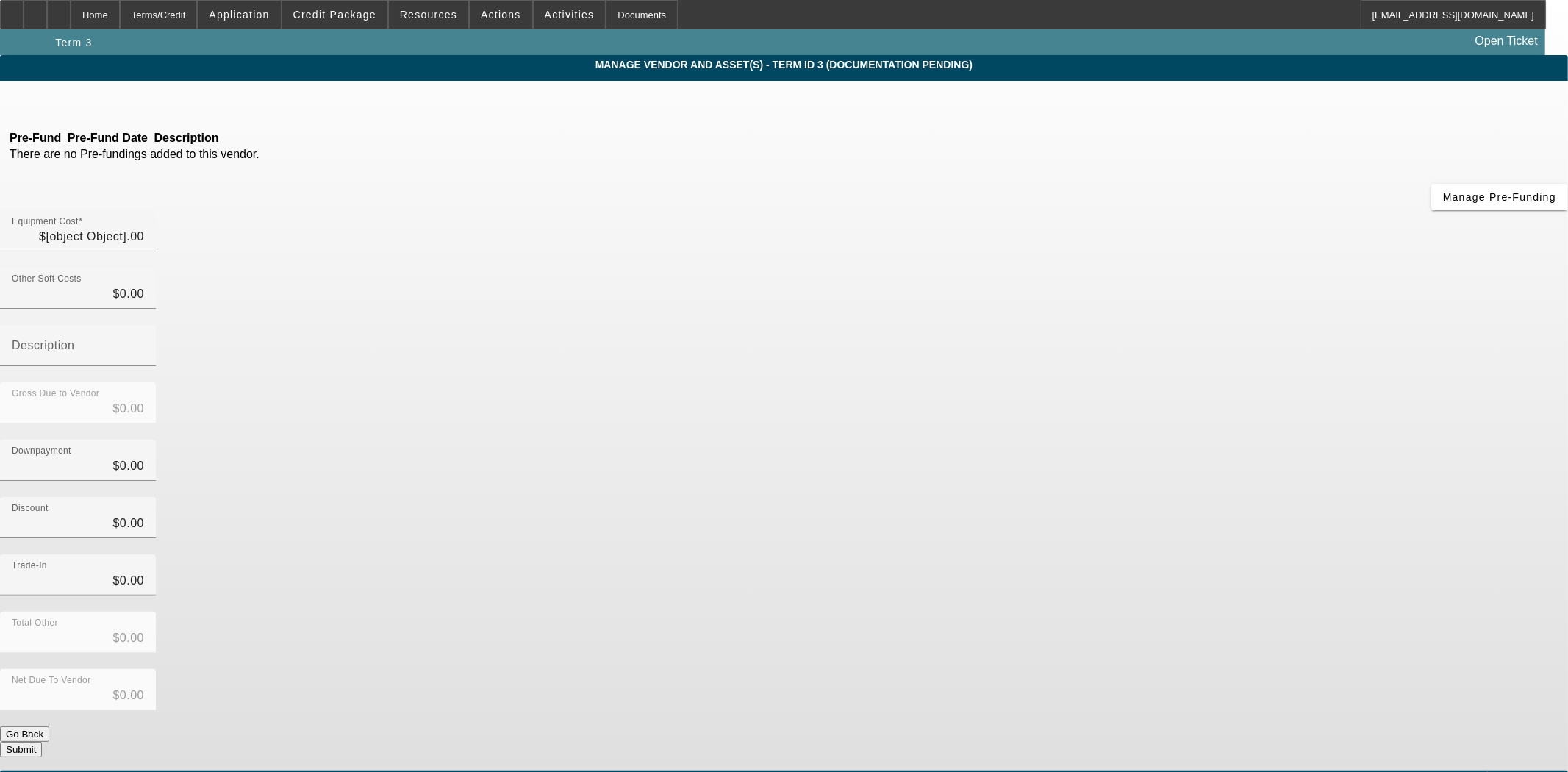
type input "$60,000.00"
type input "$2,045.93"
type input "Shipping"
type input "$62,045.93"
type input "$5,704.59"
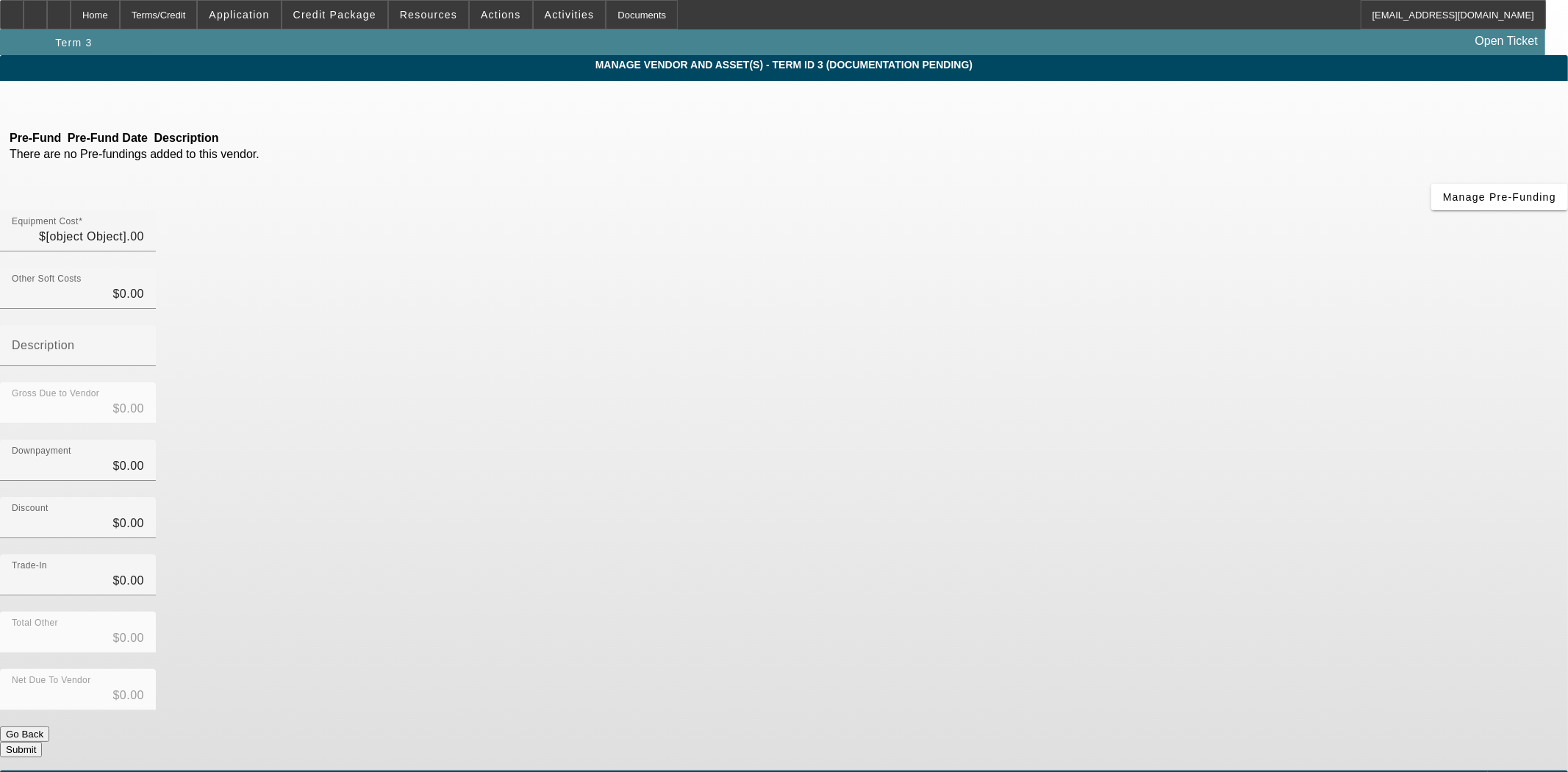
type input "$5,000.00"
type input "$10,704.59"
type input "$51,341.34"
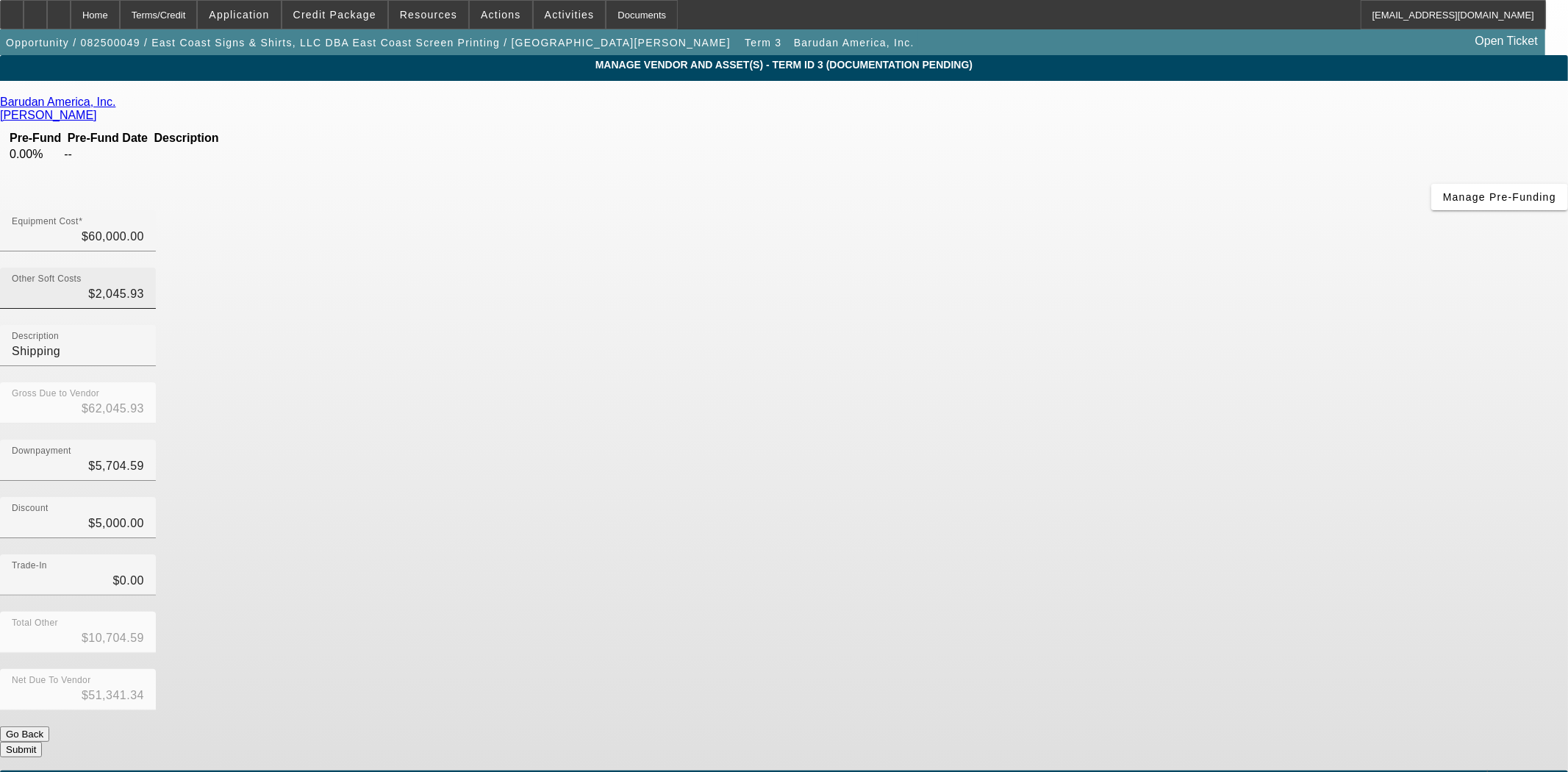
type input "2045.93"
drag, startPoint x: 931, startPoint y: 178, endPoint x: 1051, endPoint y: 186, distance: 120.3
click at [1051, 268] on div "Other Soft Costs 2045.93 Description Shipping" at bounding box center [784, 325] width 1568 height 115
type input "$60,000.00"
type input "$49,295.41"
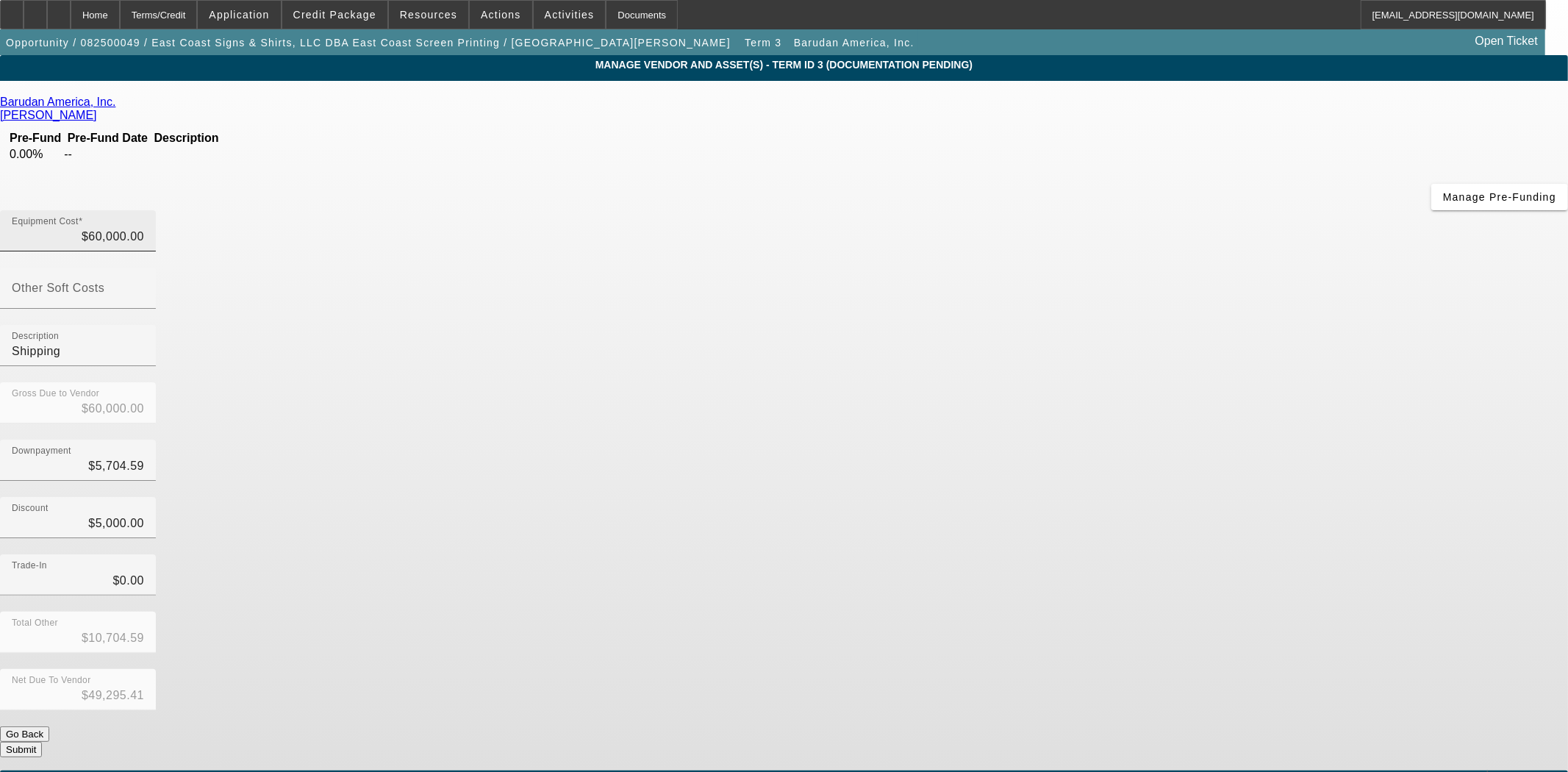
click at [144, 210] on div "Equipment Cost $60,000.00" at bounding box center [77, 230] width 132 height 41
drag, startPoint x: 935, startPoint y: 125, endPoint x: 1194, endPoint y: 136, distance: 259.2
click at [1188, 210] on div "Equipment Cost 60000" at bounding box center [784, 239] width 1568 height 57
type input "5"
type input "$5.00"
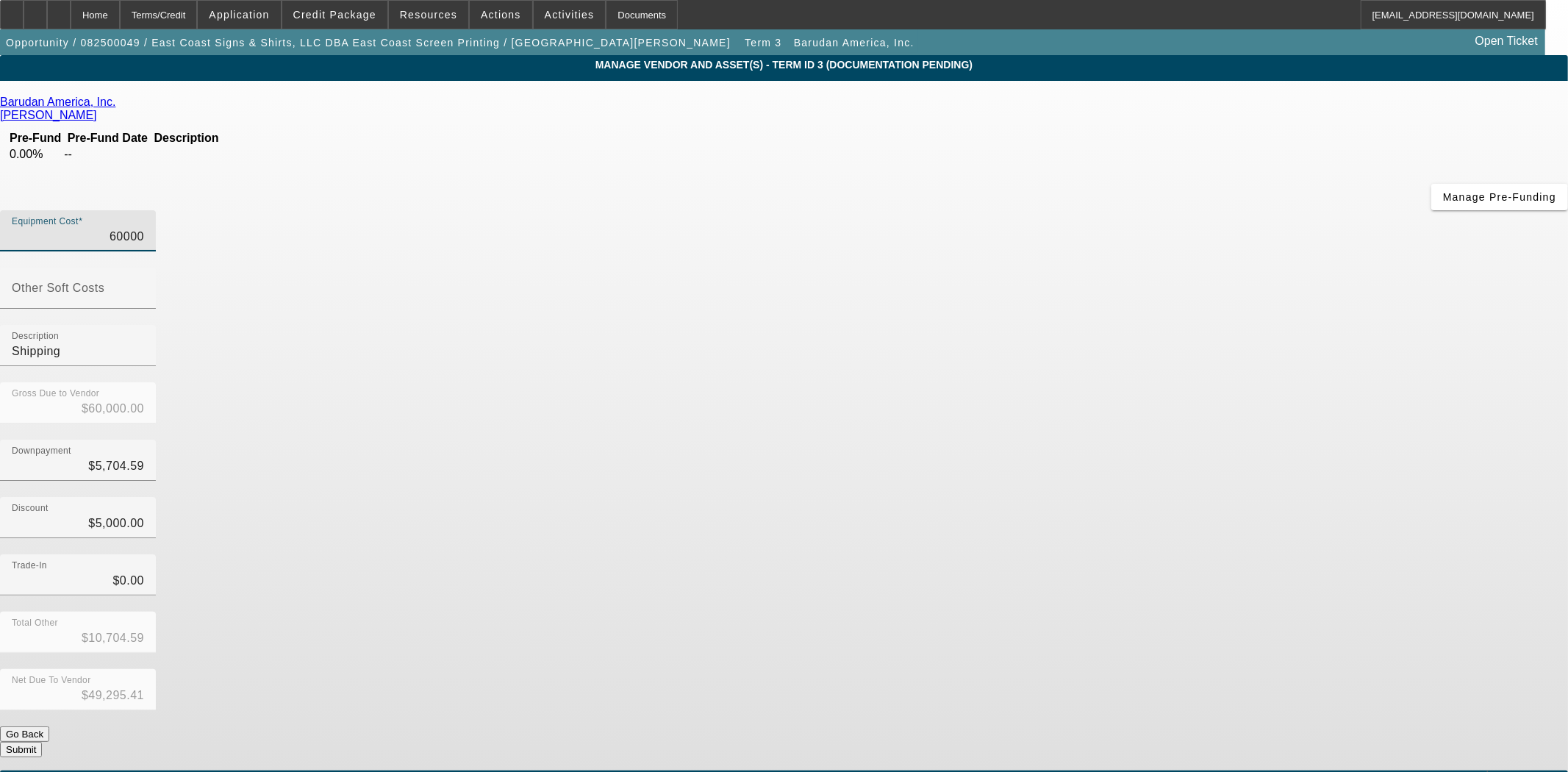
type input "$-10,699.59"
type input "57"
type input "$57.00"
type input "$-10,647.59"
type input "570"
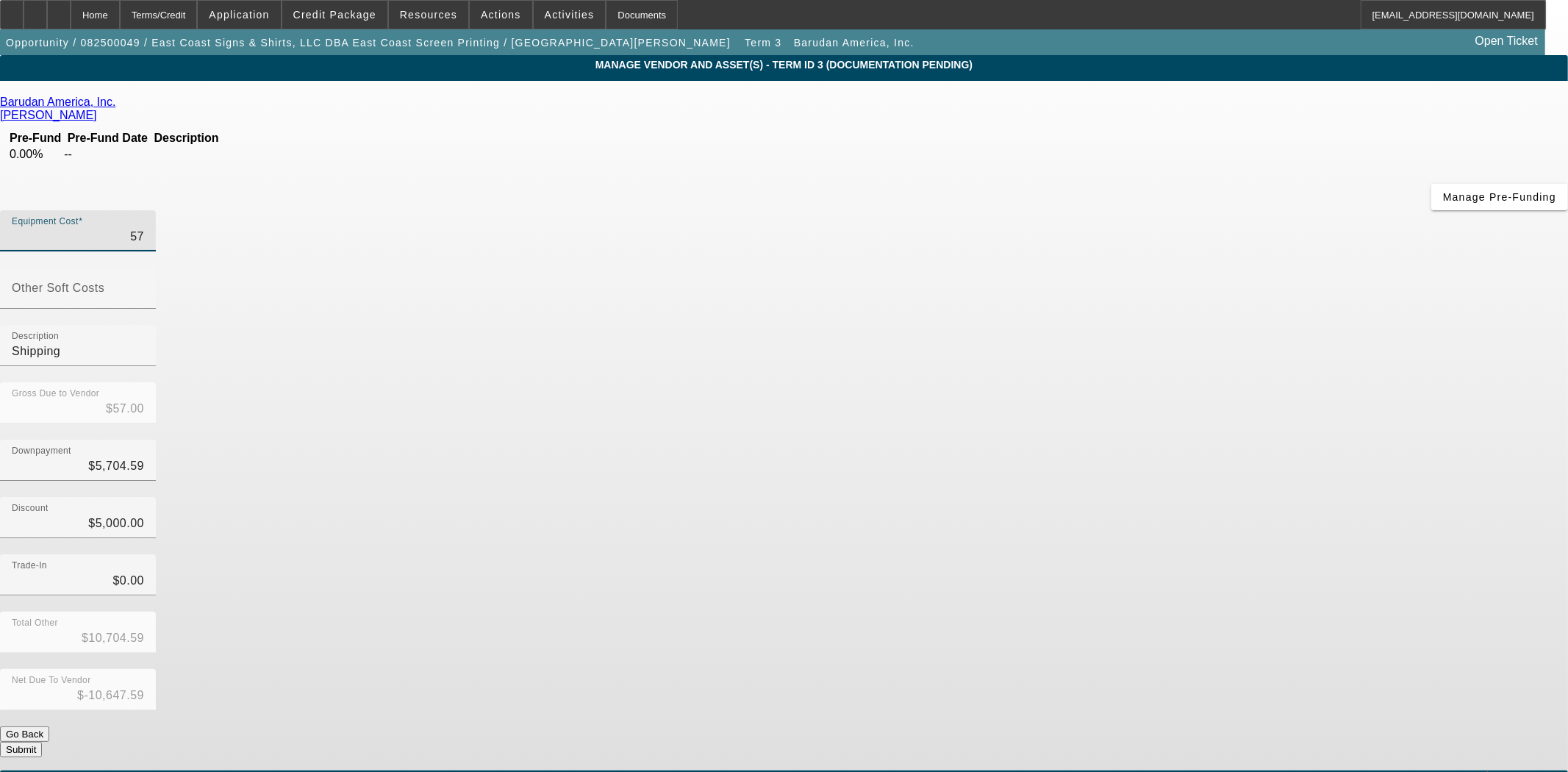
type input "$570.00"
type input "$-10,134.59"
type input "5704"
type input "$5,704.00"
type input "$-5,000.59"
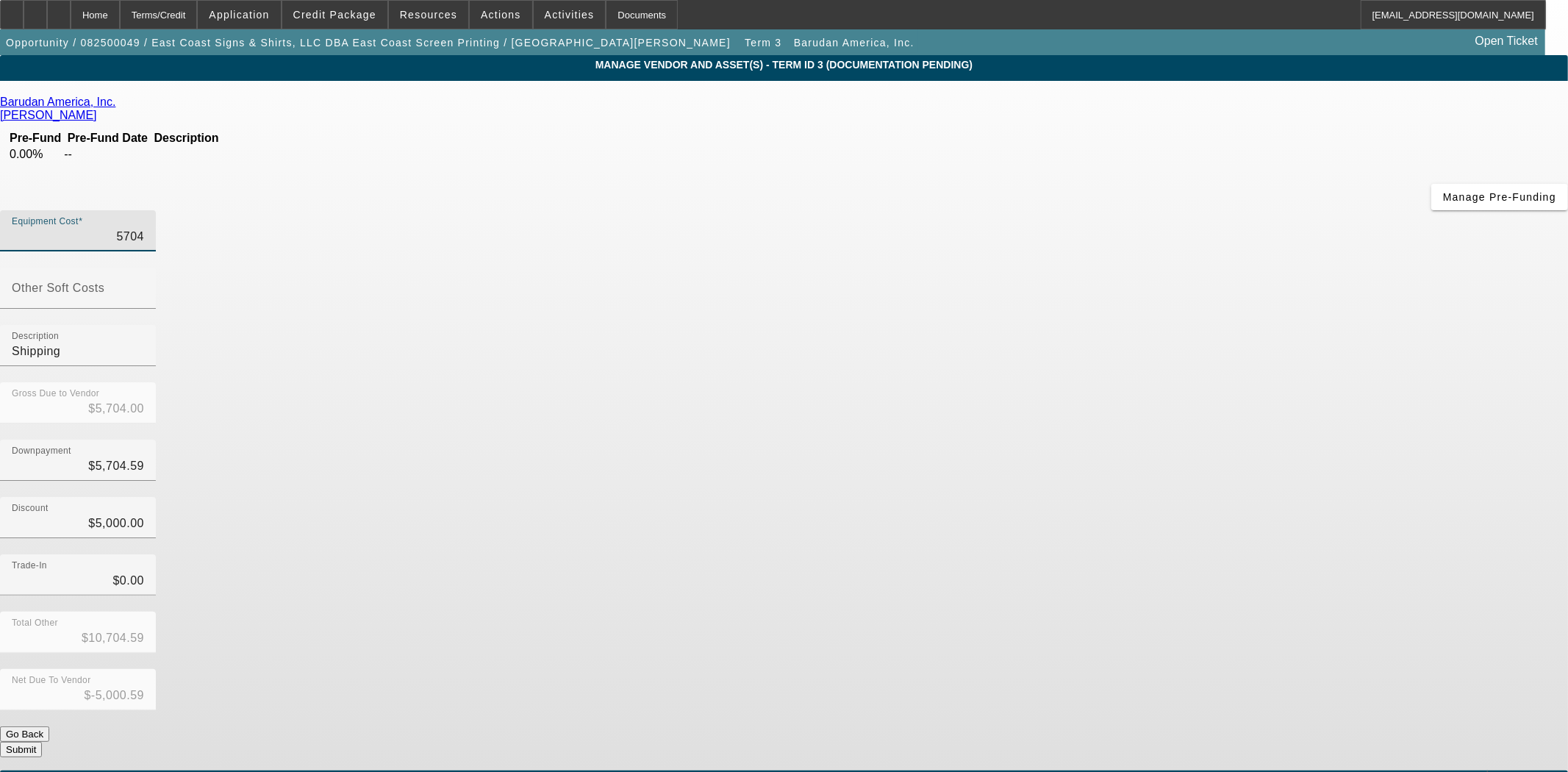
type input "57045"
type input "$57,045.00"
type input "$46,340.41"
type input "57045.9"
type input "$57,045.90"
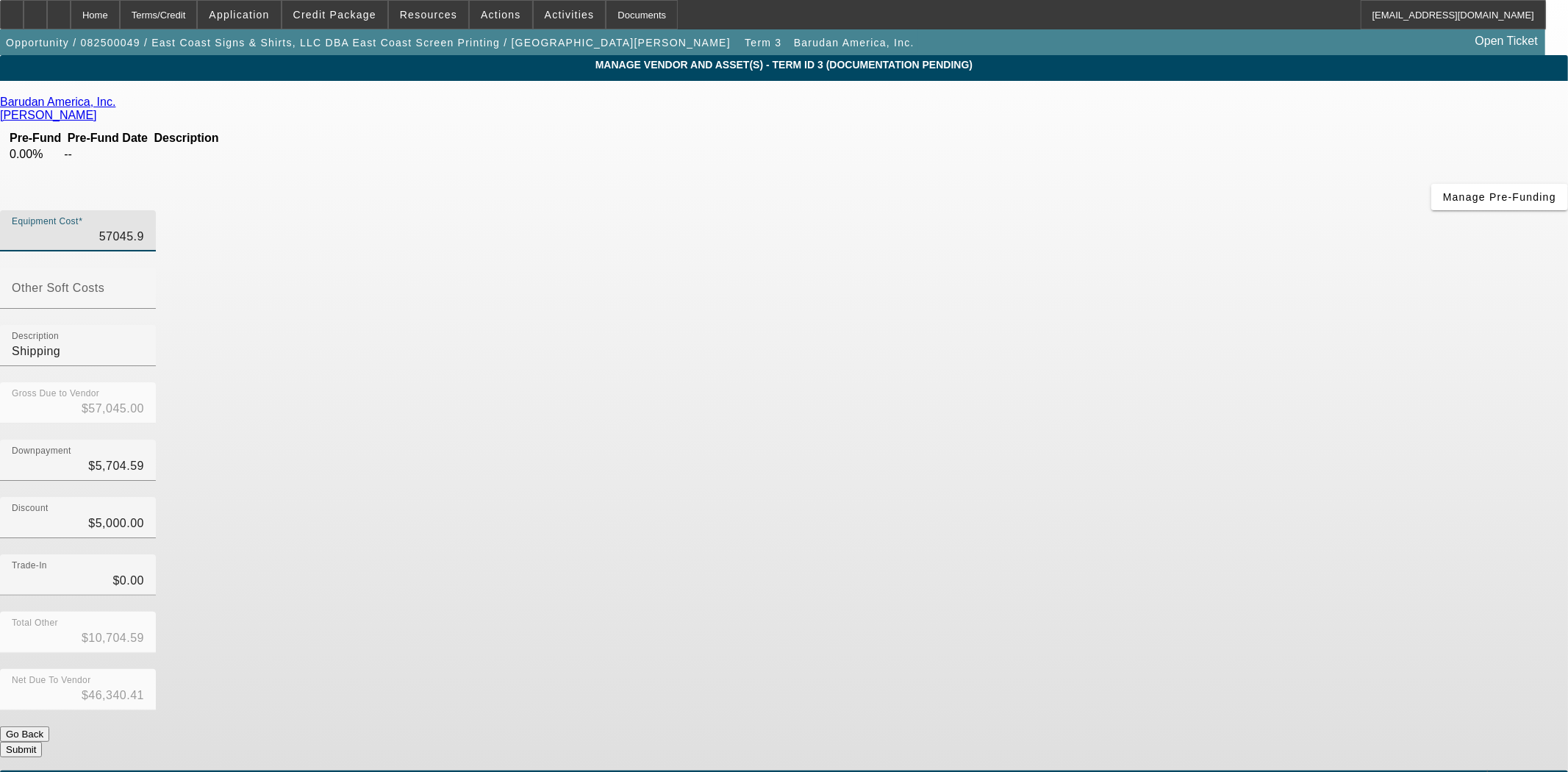
type input "$46,341.31"
type input "57045.93"
type input "$57,045.93"
type input "$46,341.34"
type input "$57,045.93"
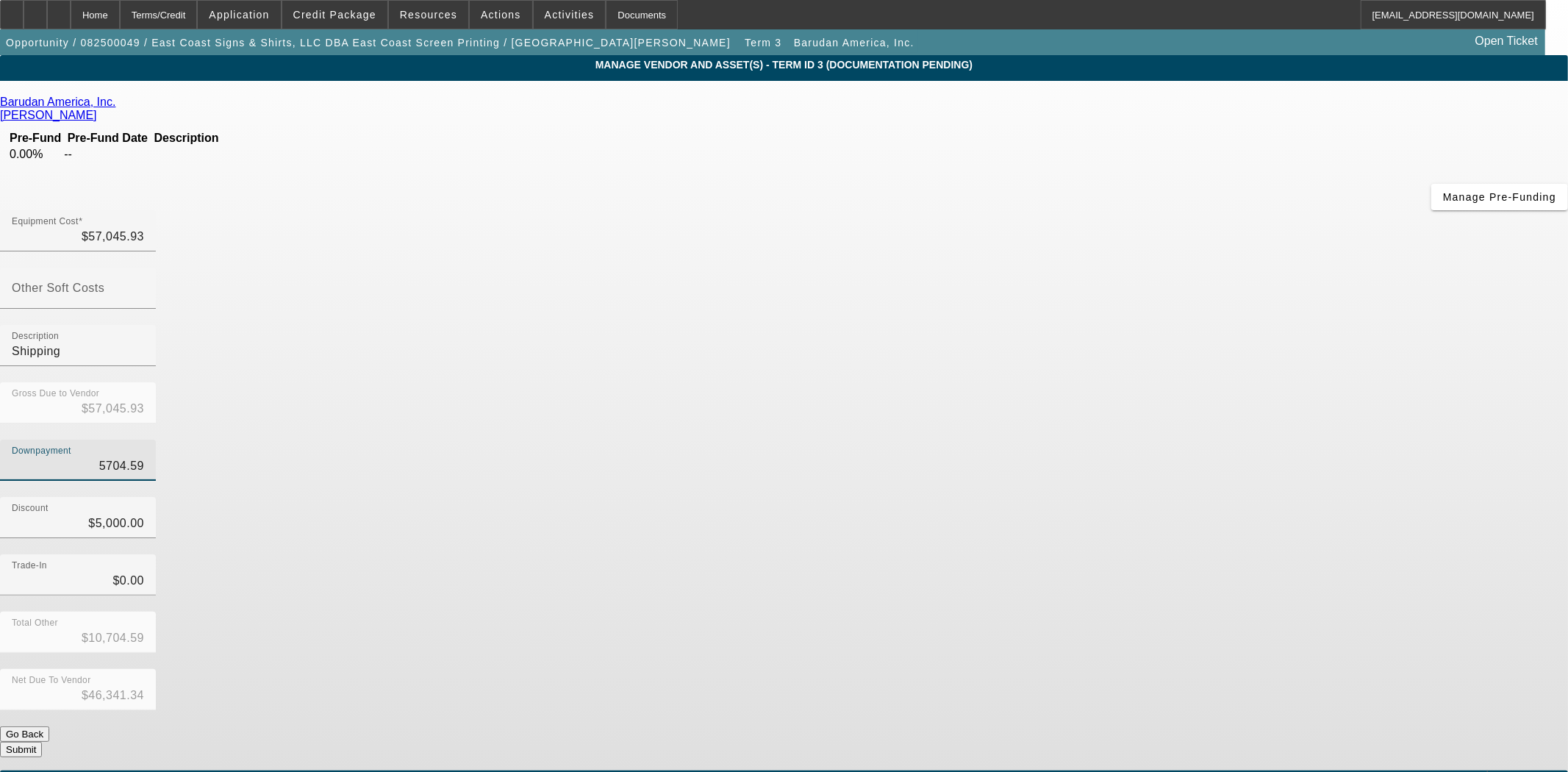
type input "$5,704.59"
type input "500"
type input "$6,204.59"
type input "$50,841.34"
type input "50"
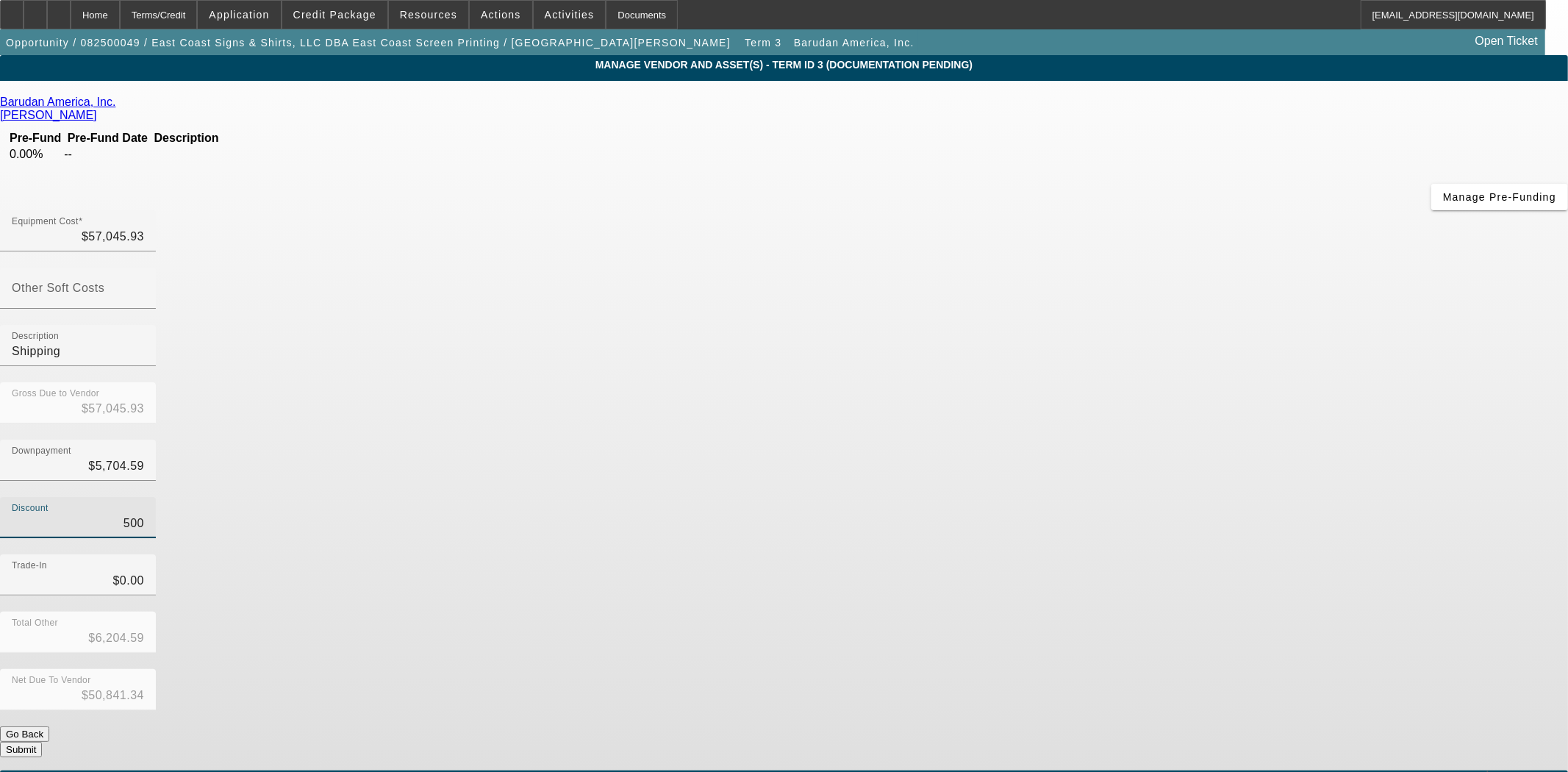
type input "$5,754.59"
type input "$51,291.34"
type input "5"
type input "$5,709.59"
type input "$51,336.34"
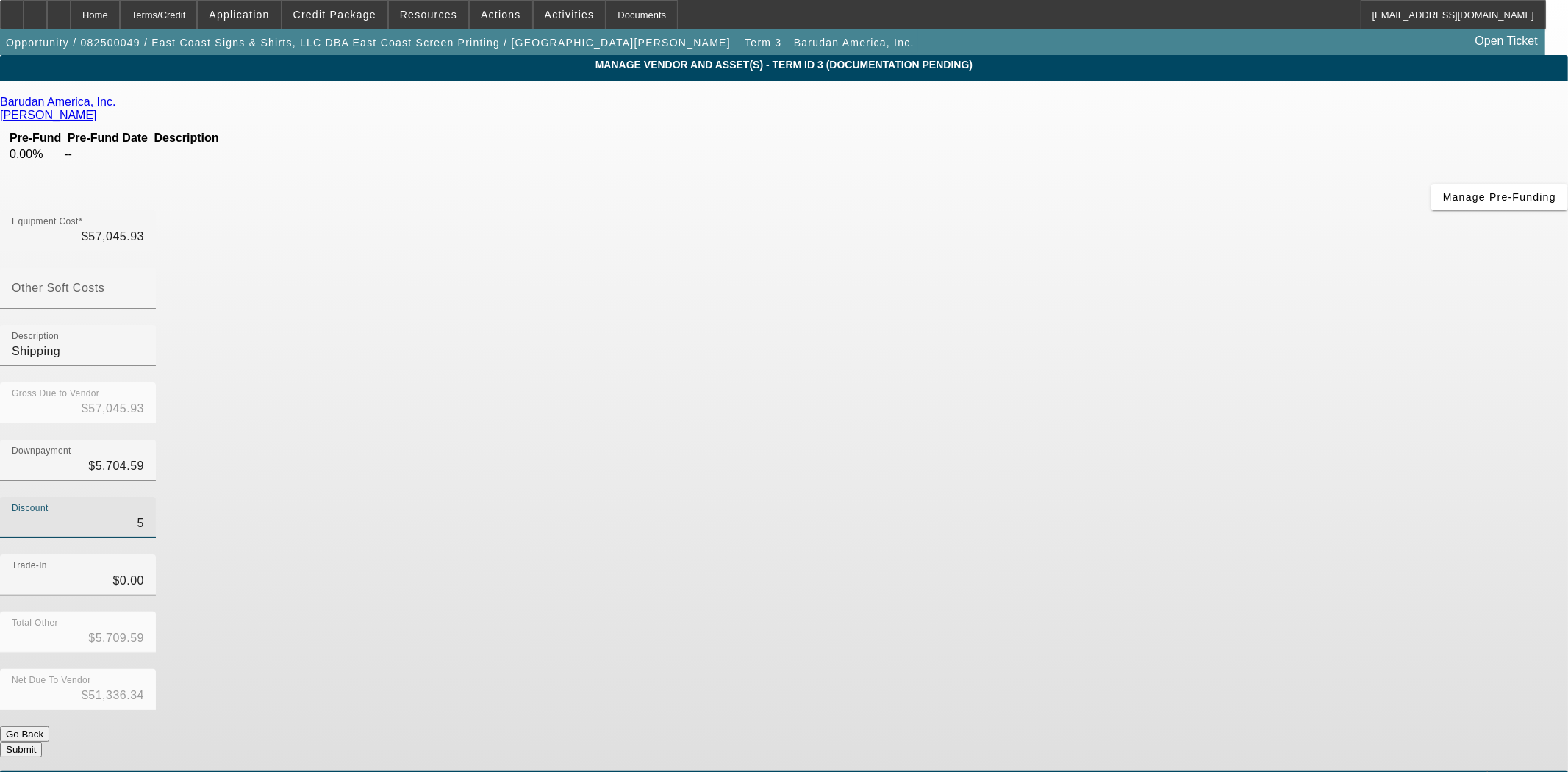
type input "$5,704.59"
type input "$51,341.34"
type input "$0.00"
click at [42, 742] on button "Submit" at bounding box center [21, 749] width 42 height 15
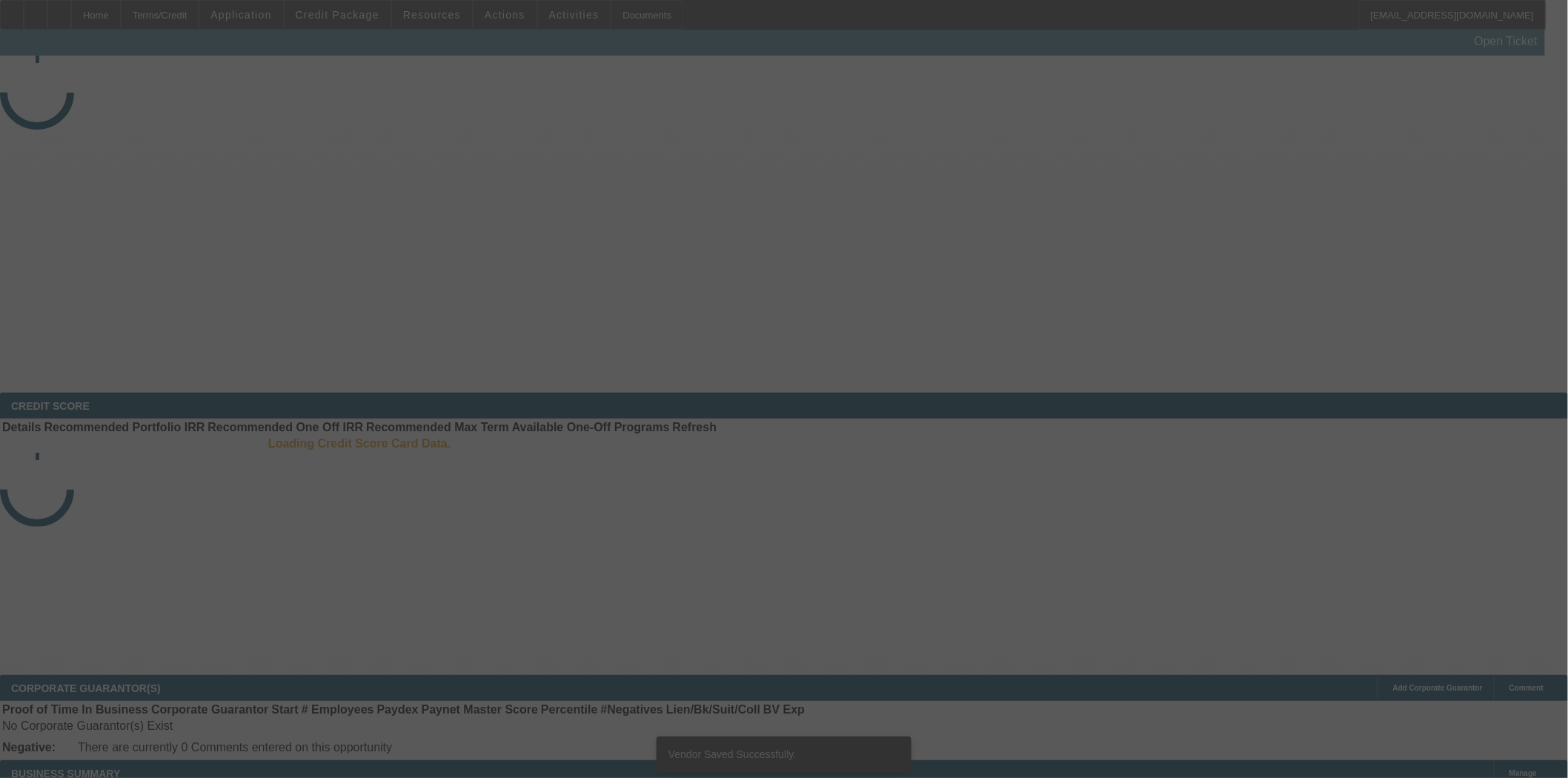
select select "3"
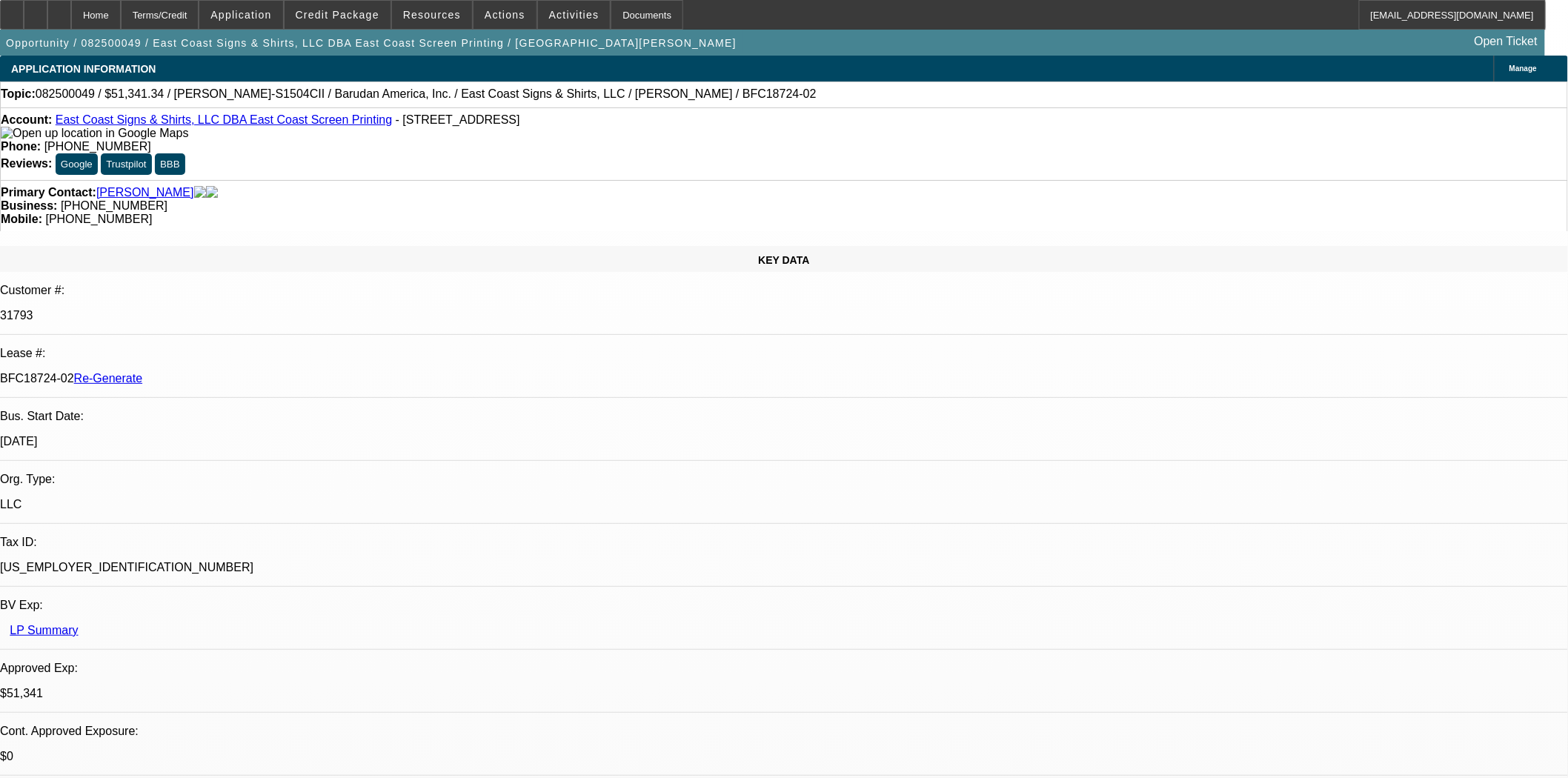
select select "0"
select select "2"
select select "0"
select select "6"
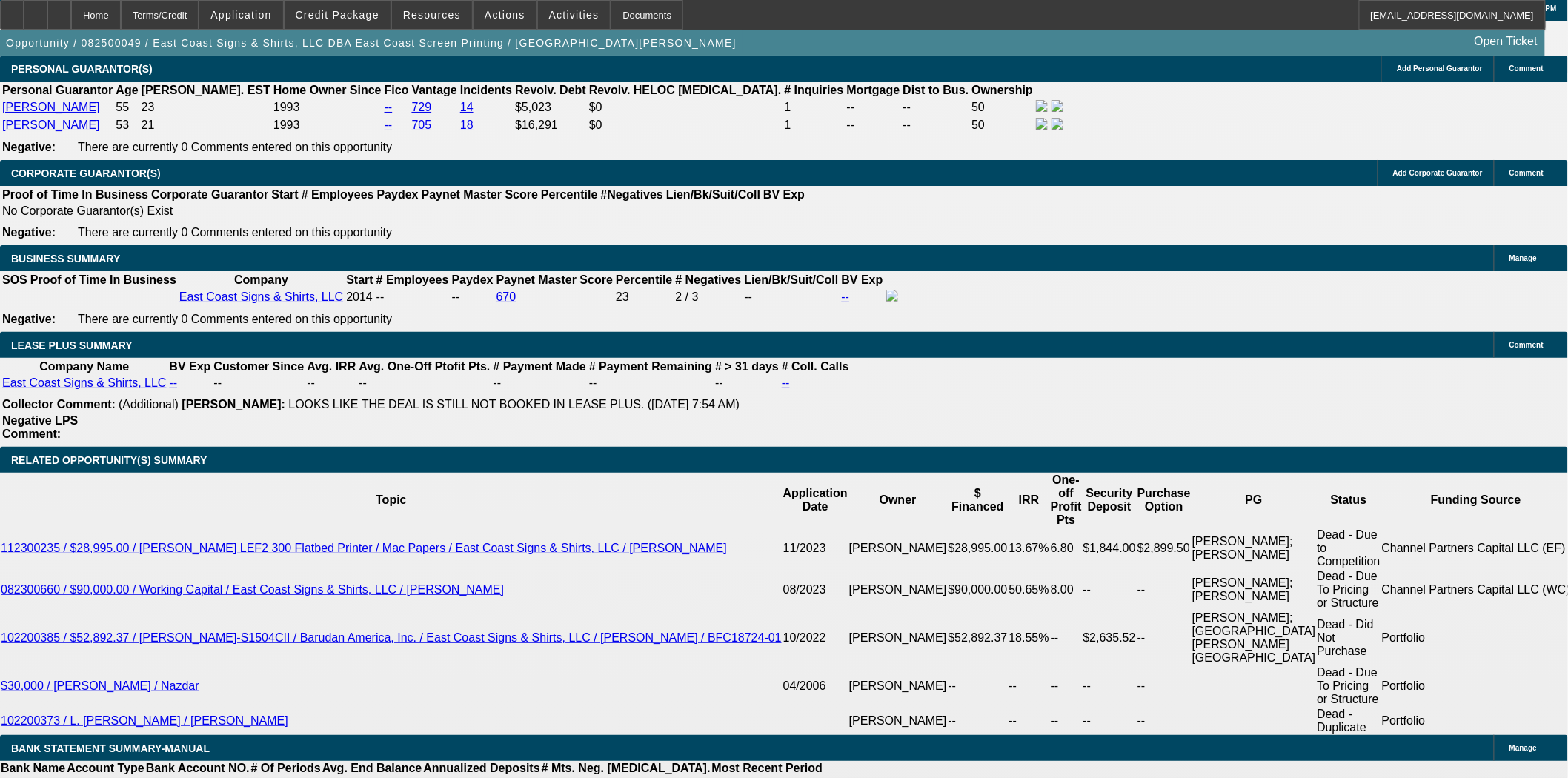
scroll to position [2508, 0]
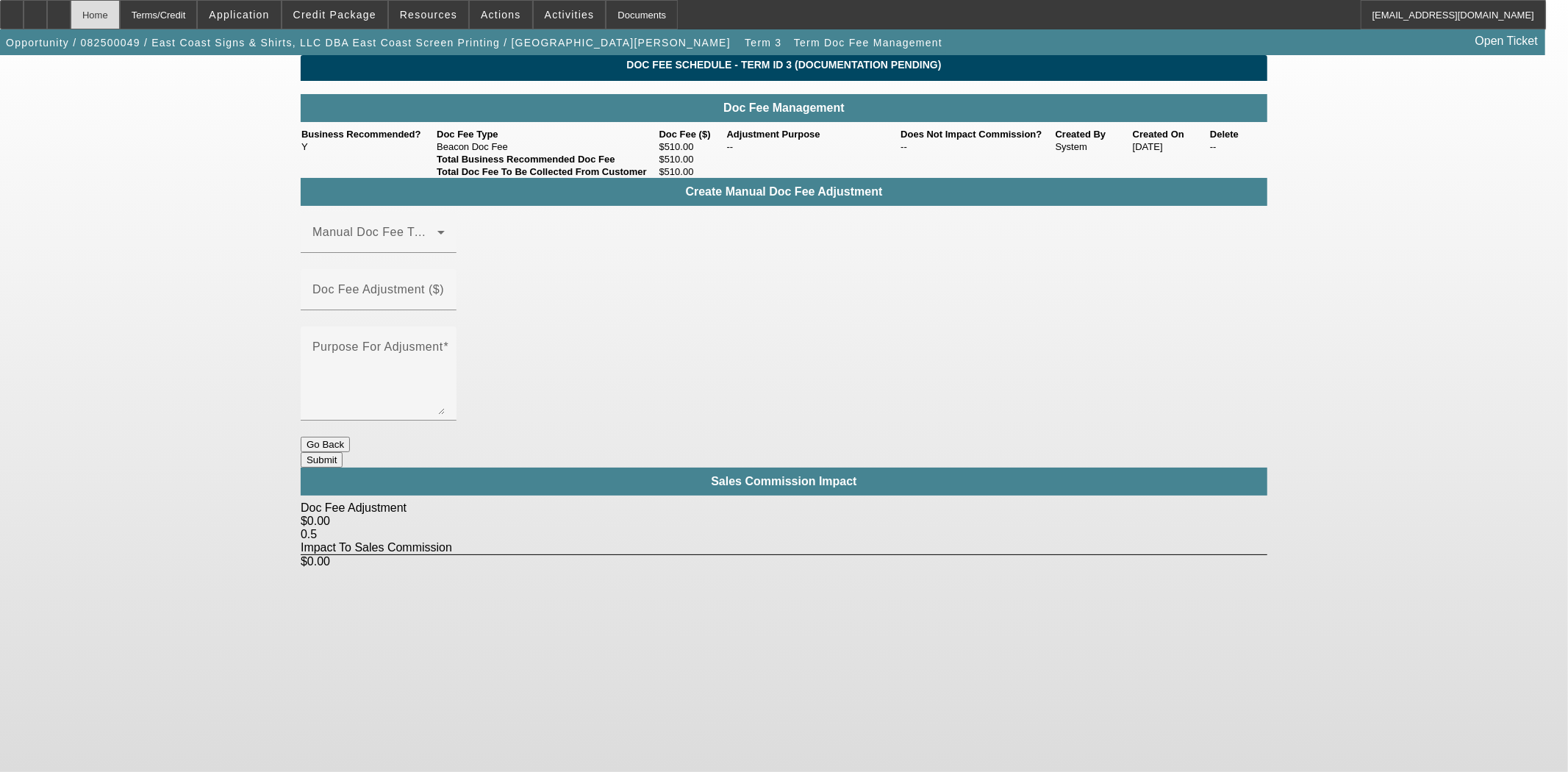
click at [120, 22] on div "Home" at bounding box center [95, 14] width 49 height 29
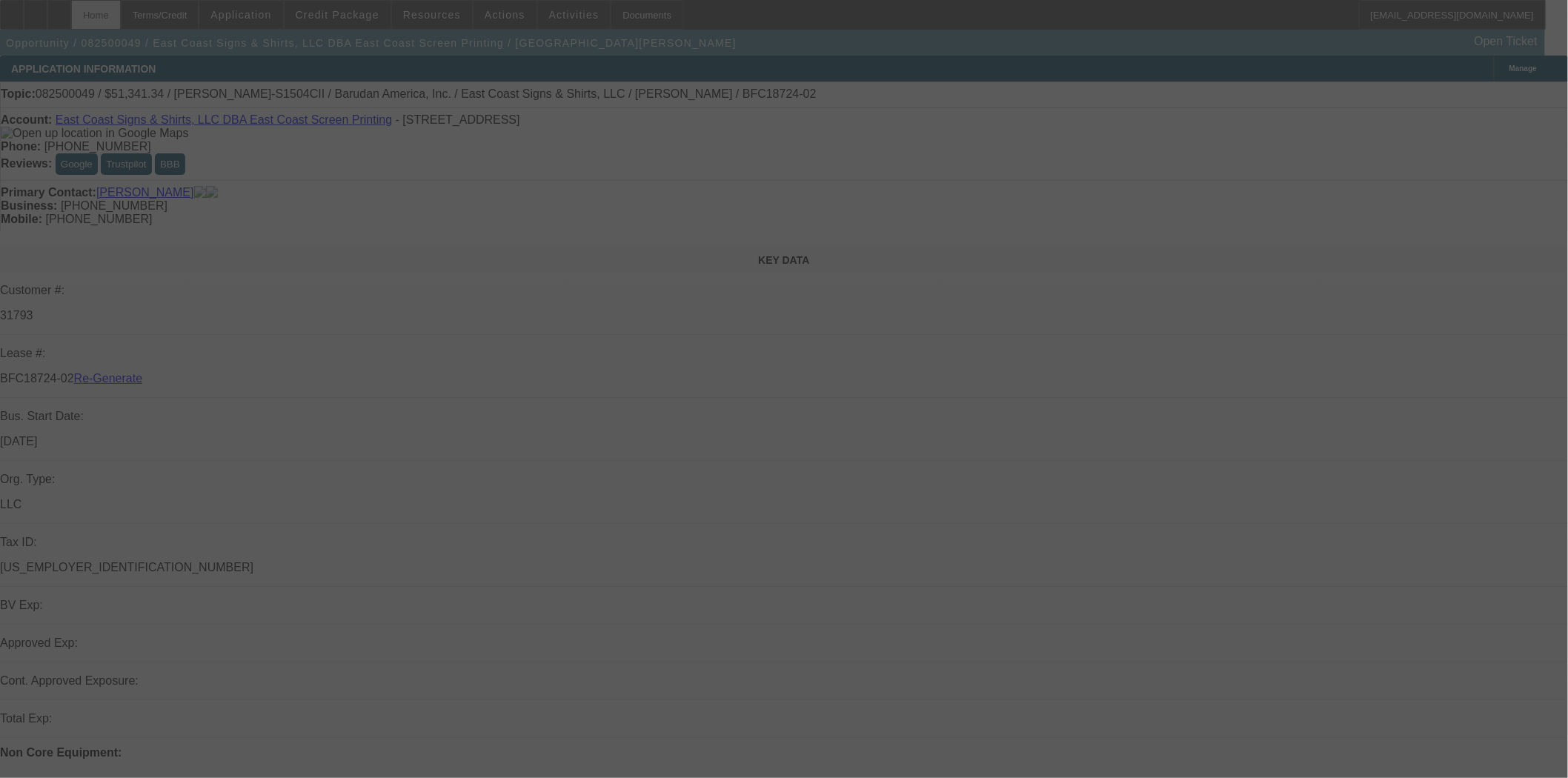
select select "3"
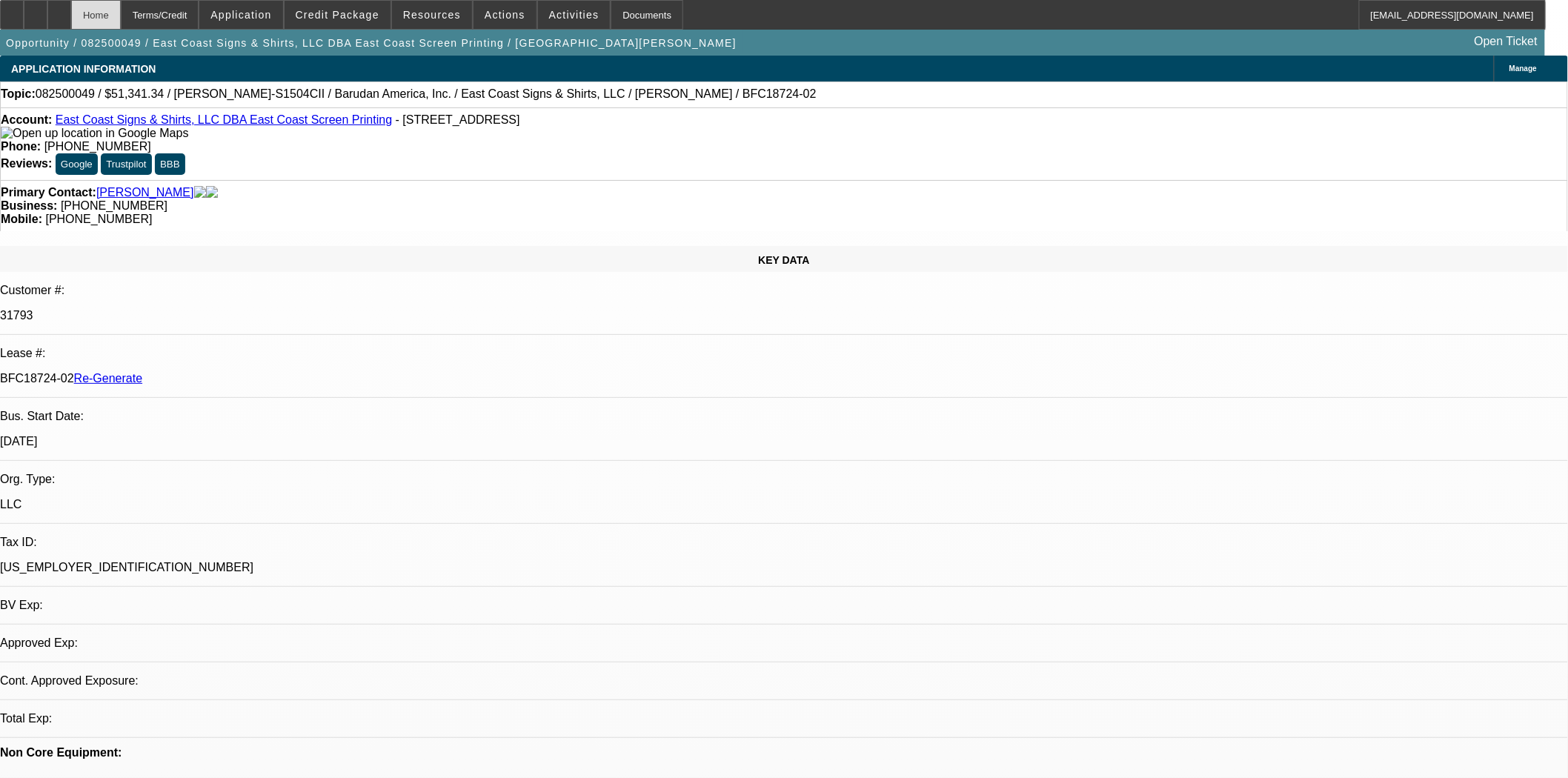
select select "0"
select select "2"
select select "0"
select select "6"
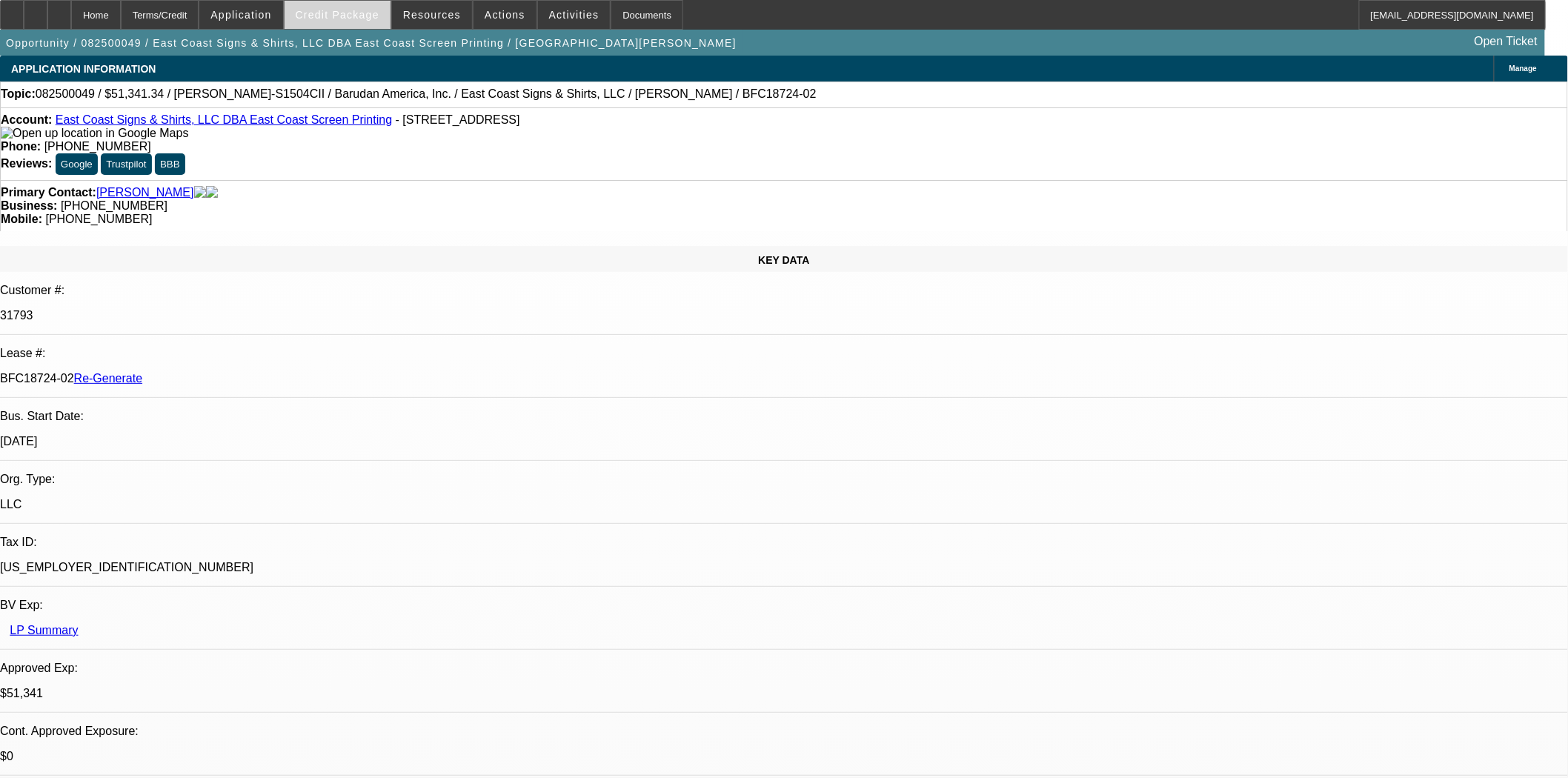
click at [349, 21] on span at bounding box center [337, 14] width 106 height 35
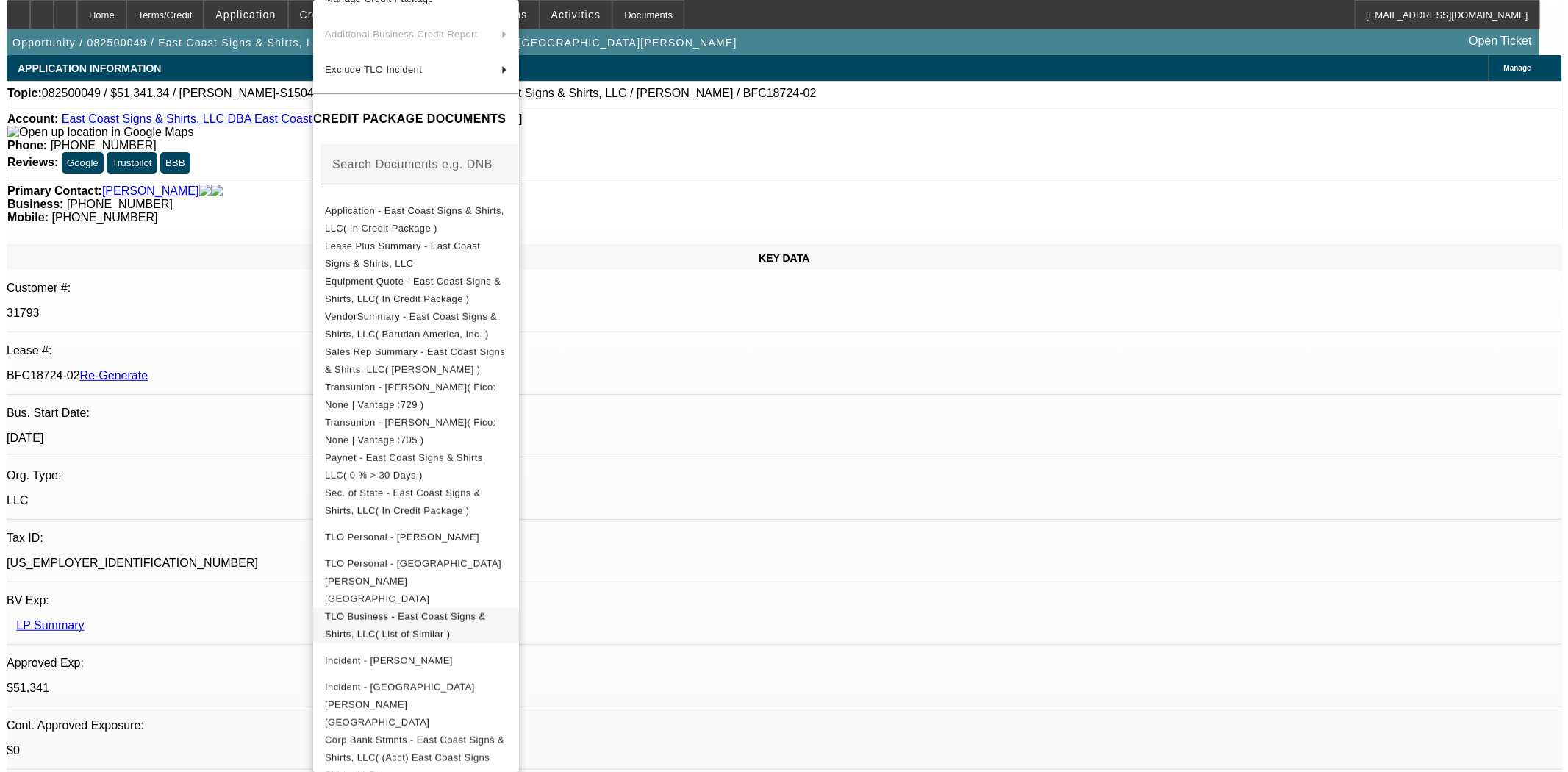
scroll to position [132, 0]
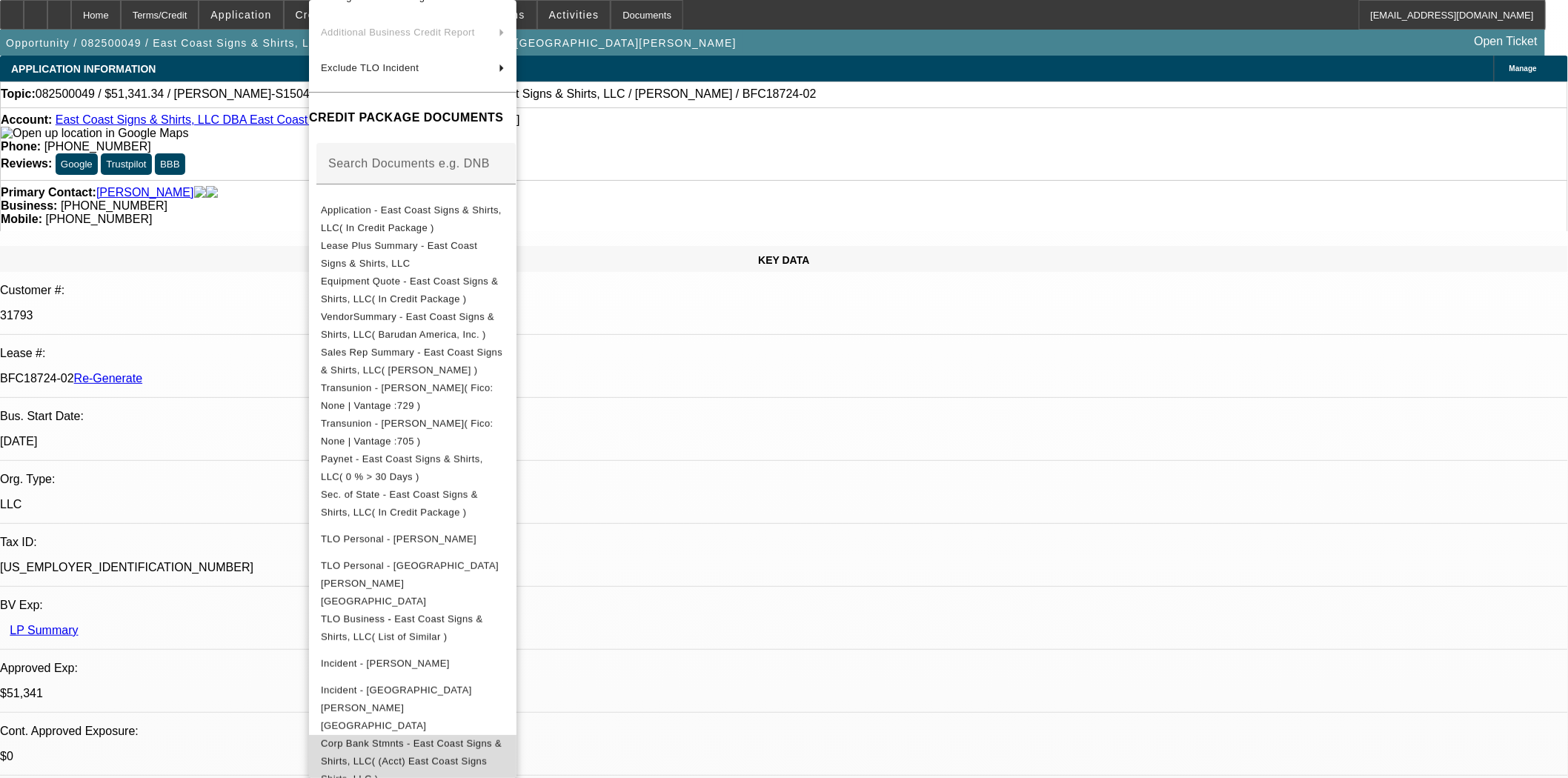
click at [479, 738] on span "Corp Bank Stmnts - East Coast Signs & Shirts, LLC( (Acct) East Coast Signs Shir…" at bounding box center [411, 761] width 181 height 47
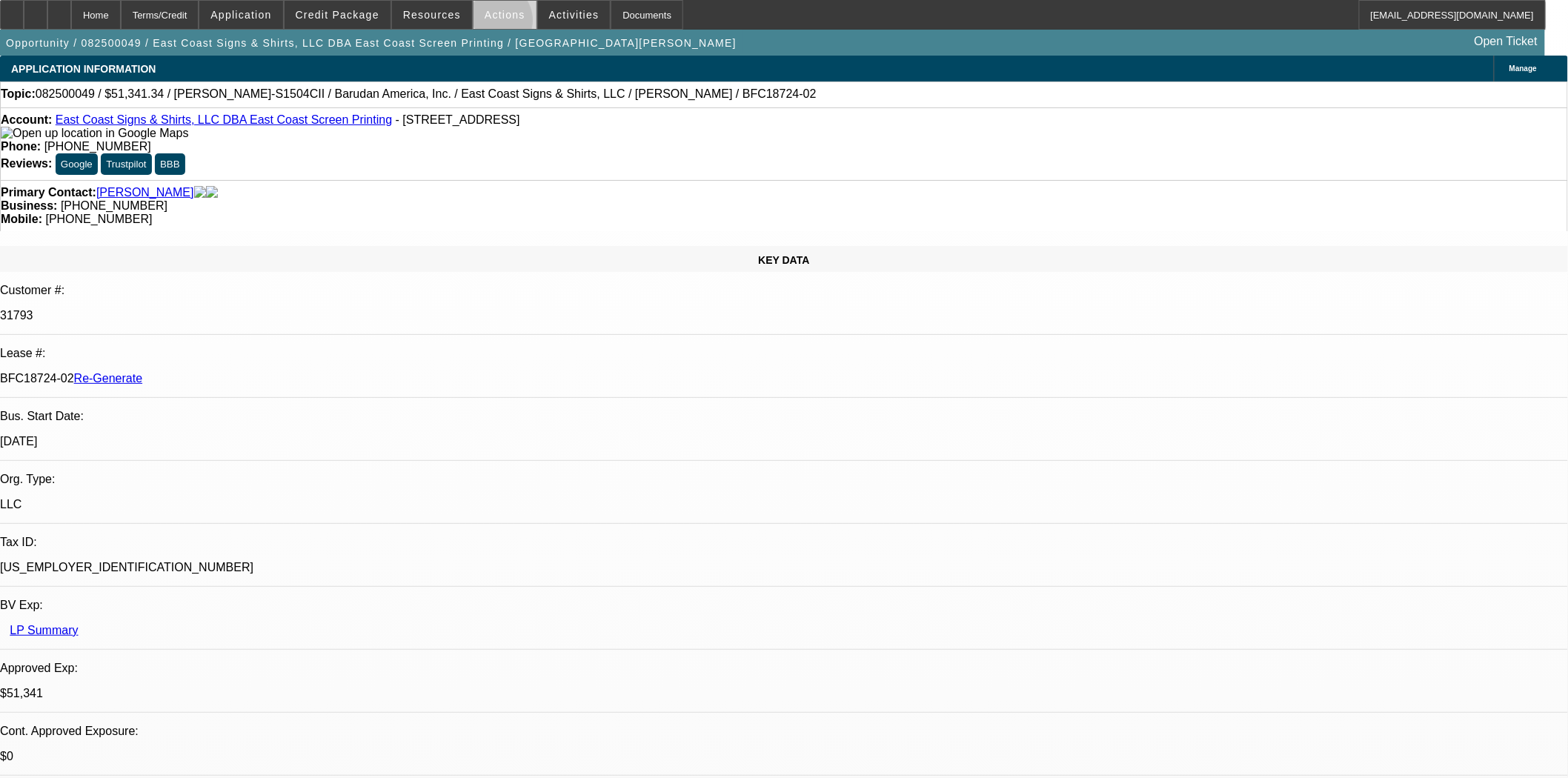
click at [489, 24] on span at bounding box center [505, 14] width 63 height 35
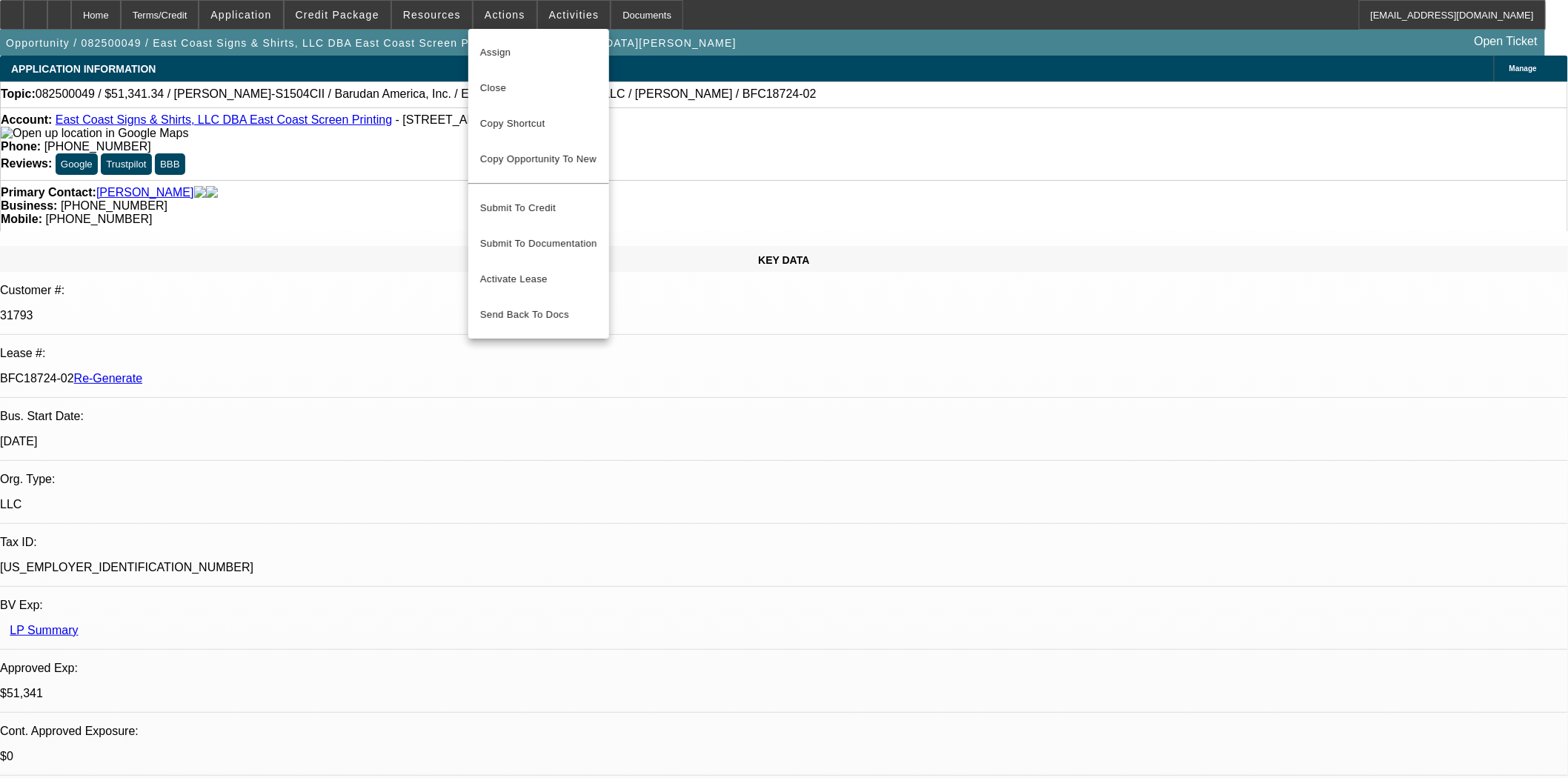
click at [510, 50] on span "Assign" at bounding box center [538, 53] width 117 height 18
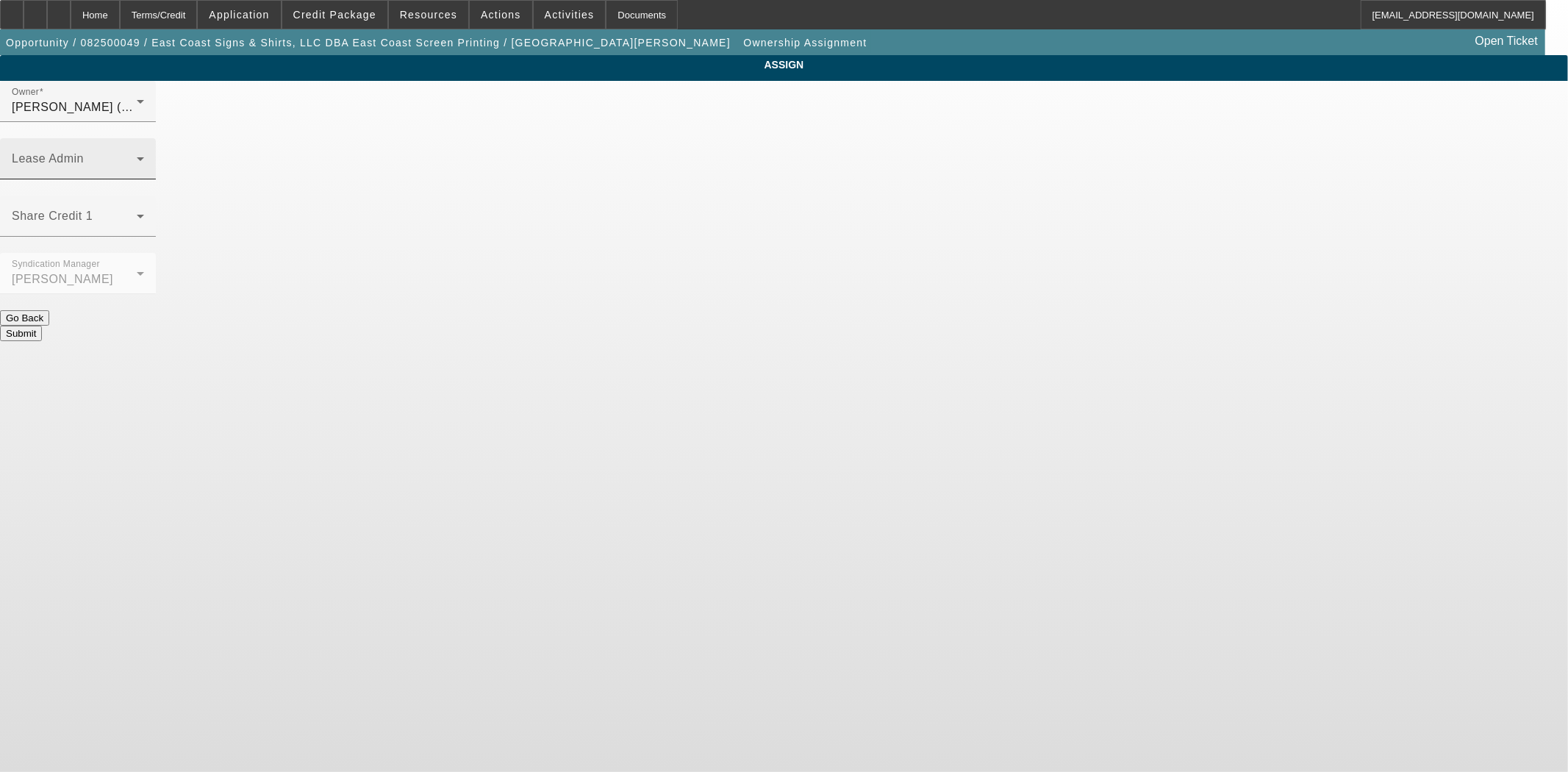
click at [144, 138] on div "Lease Admin" at bounding box center [77, 158] width 132 height 41
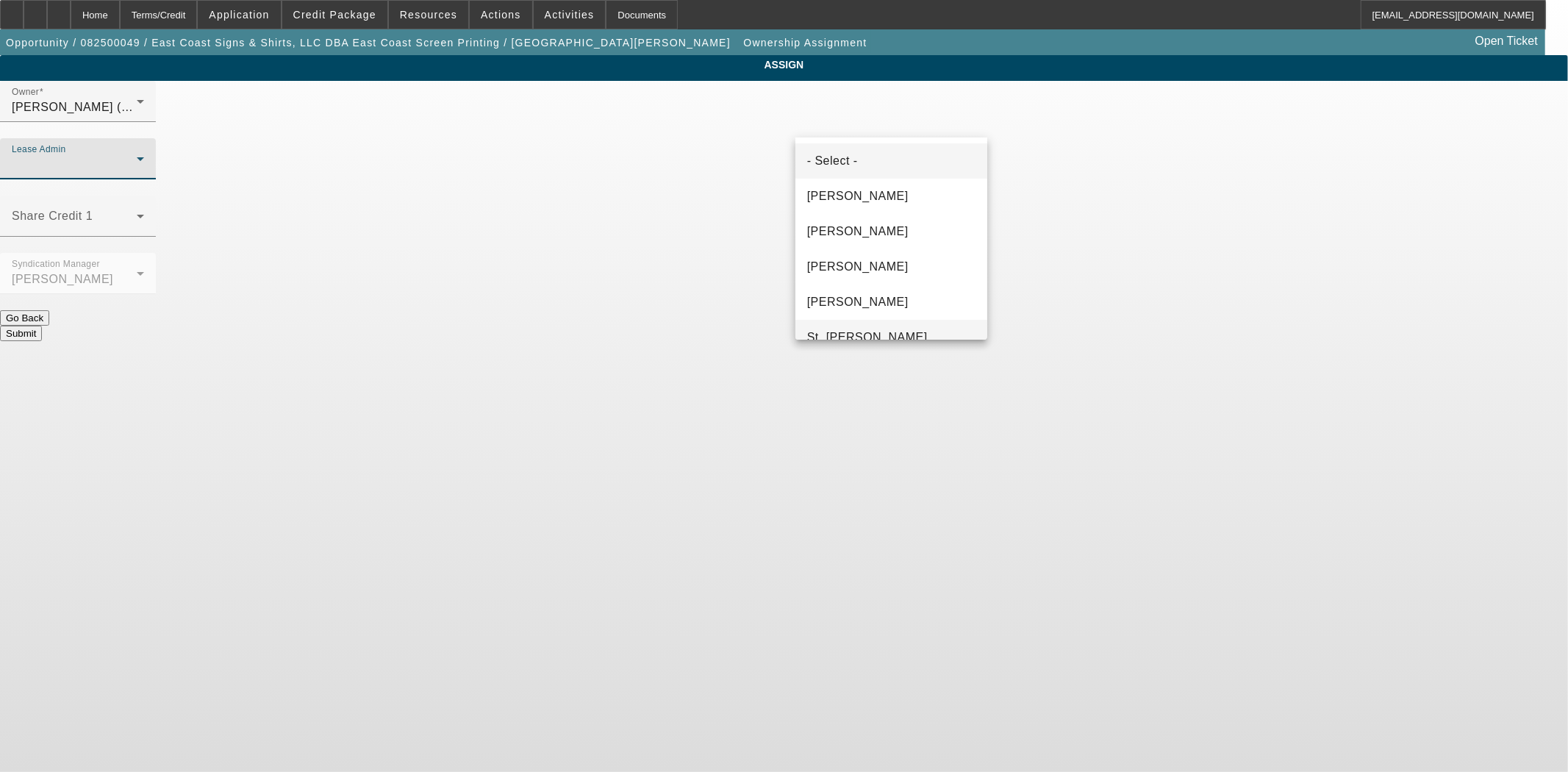
click at [869, 331] on span "St. Laurent, Kim" at bounding box center [867, 338] width 121 height 18
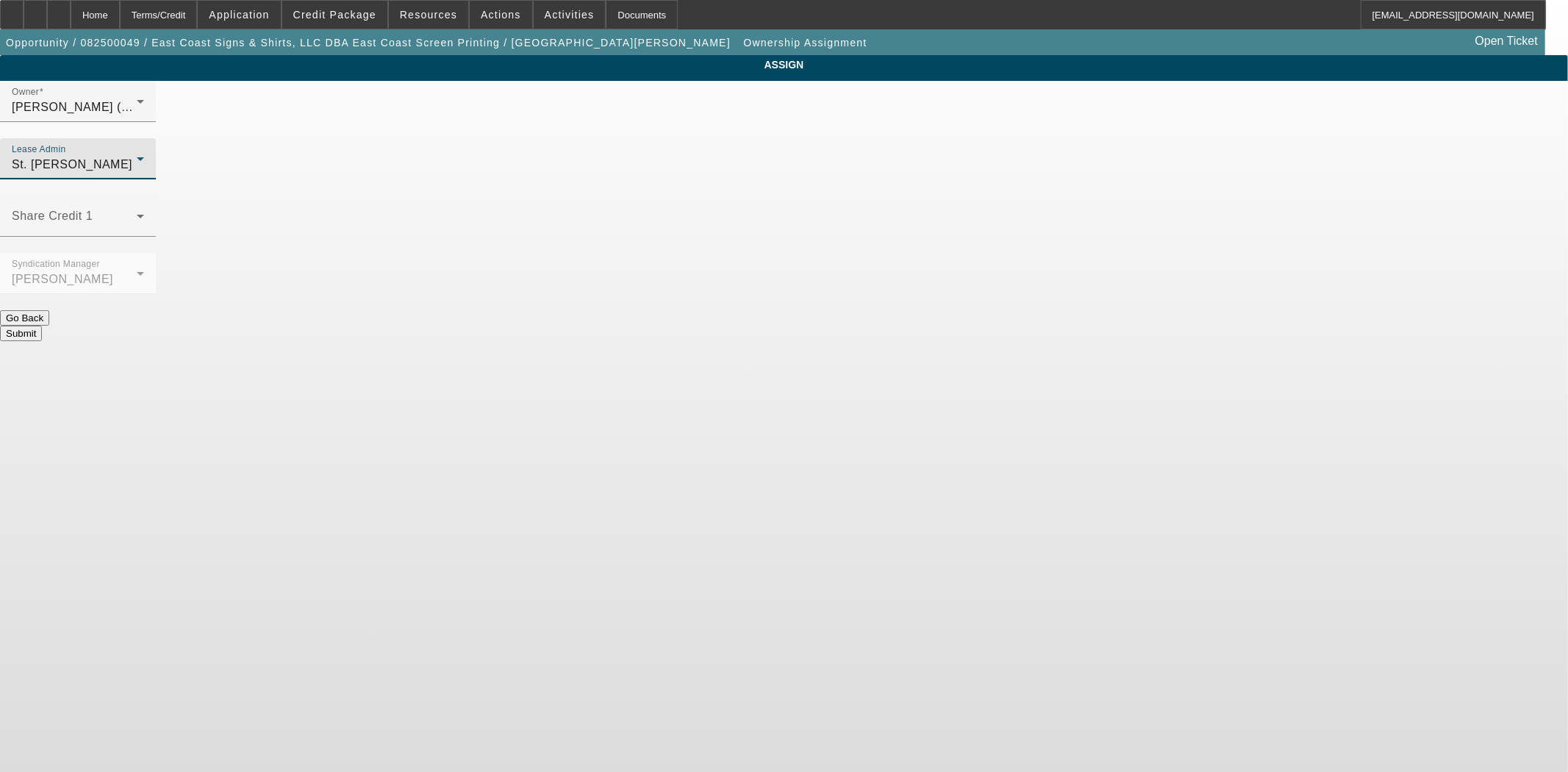
click at [42, 326] on button "Submit" at bounding box center [21, 334] width 42 height 15
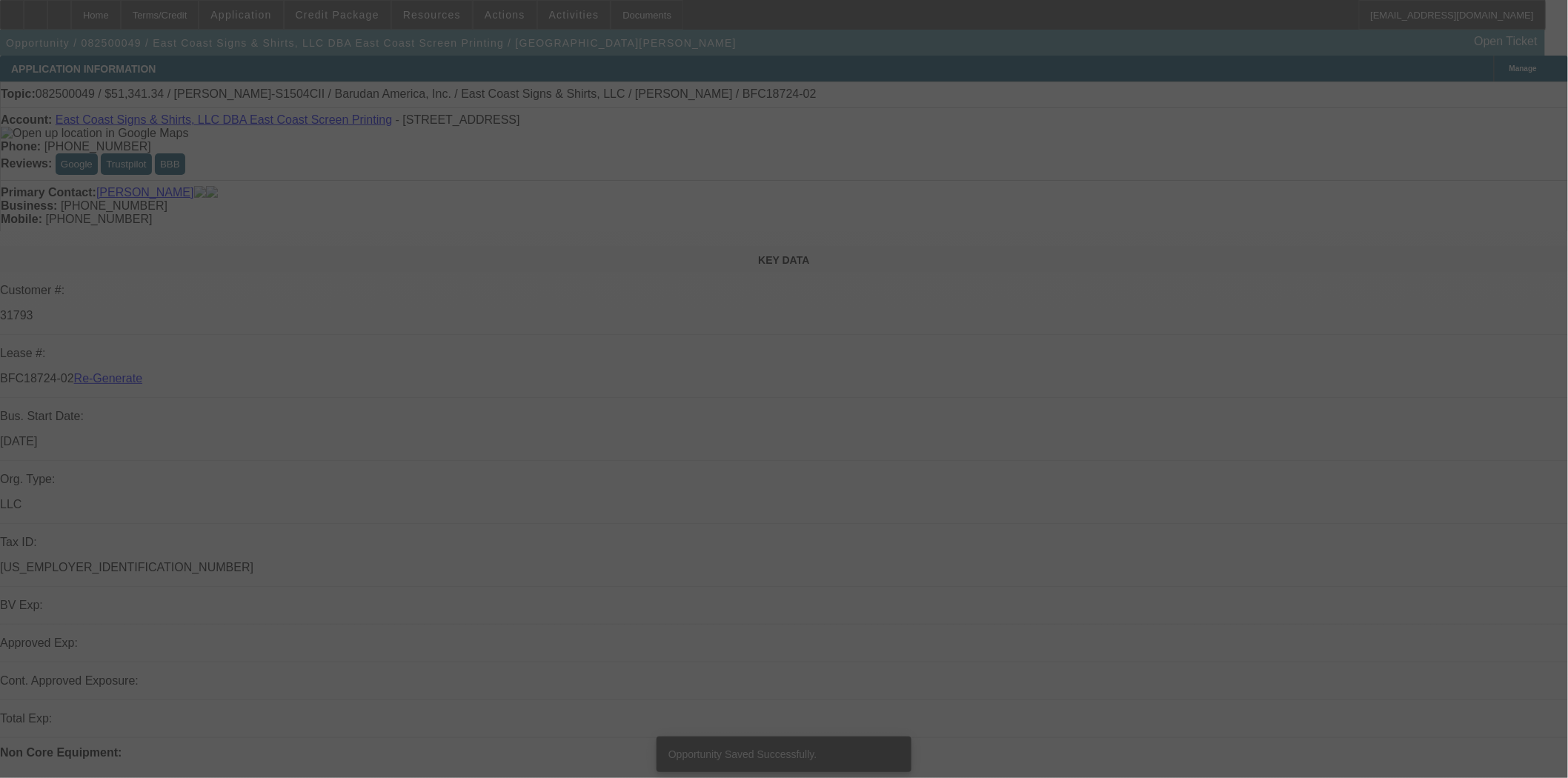
select select "3"
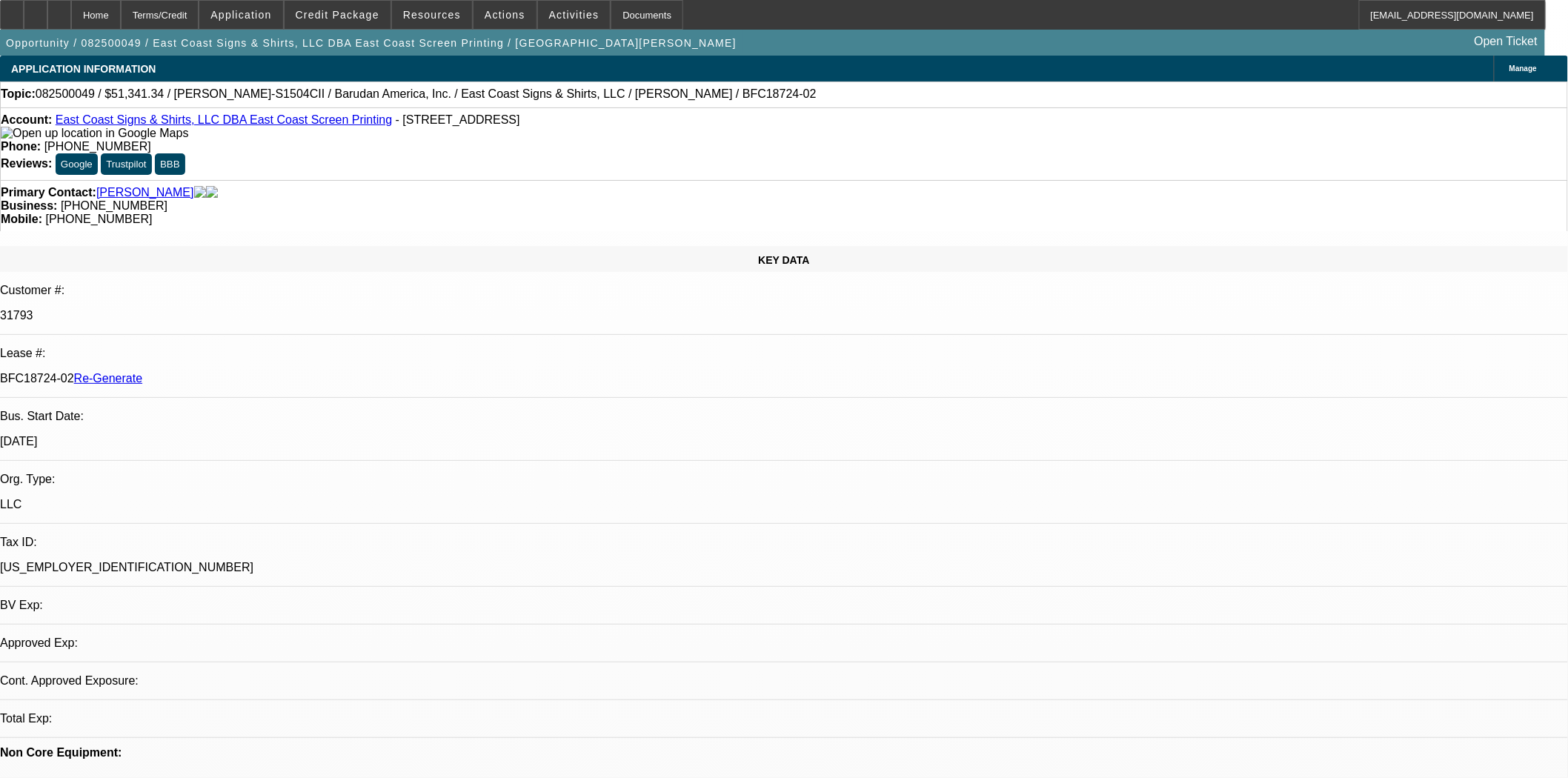
select select "0"
select select "2"
select select "0"
select select "6"
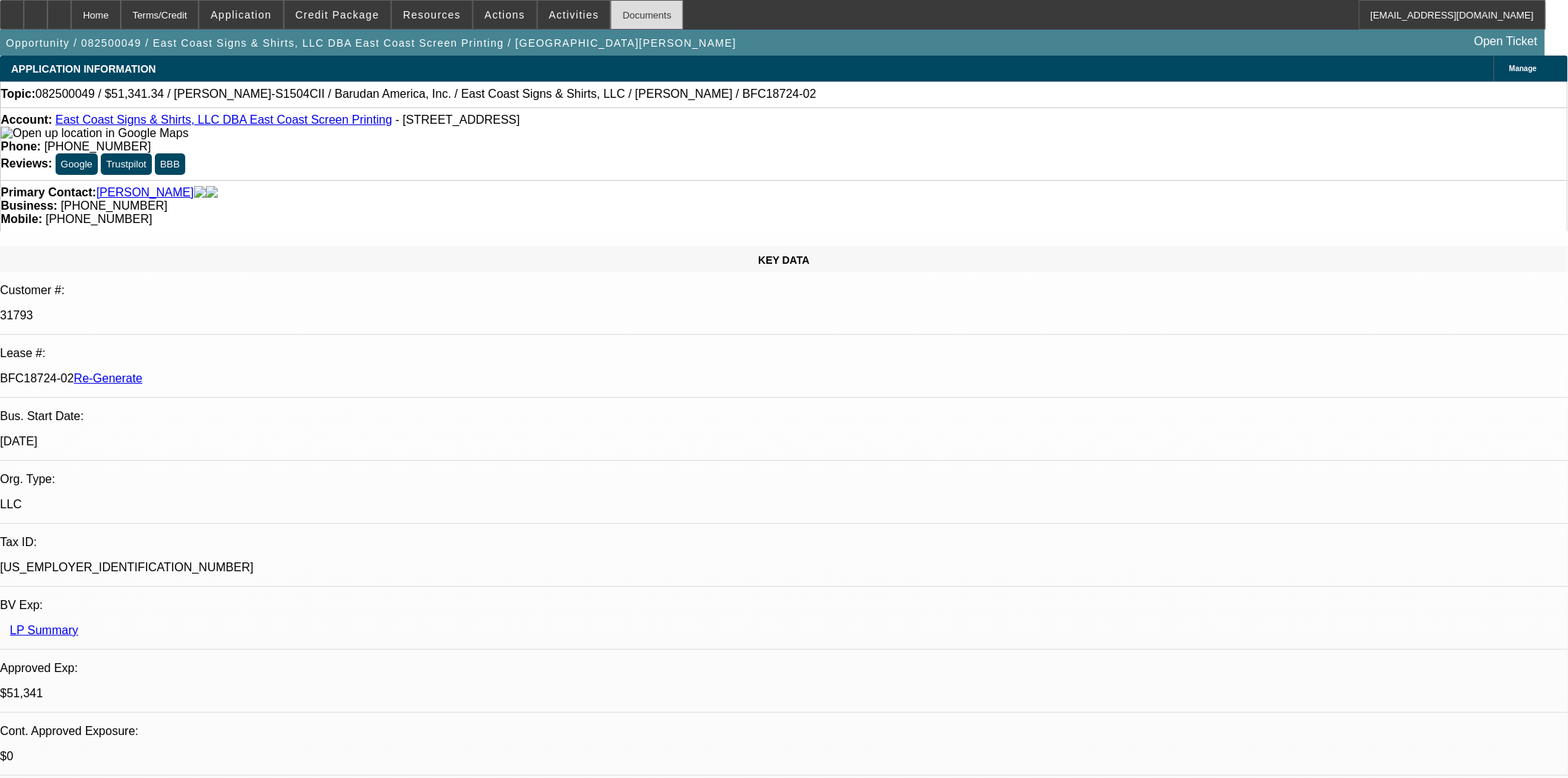
click at [620, 18] on div "Documents" at bounding box center [647, 14] width 73 height 30
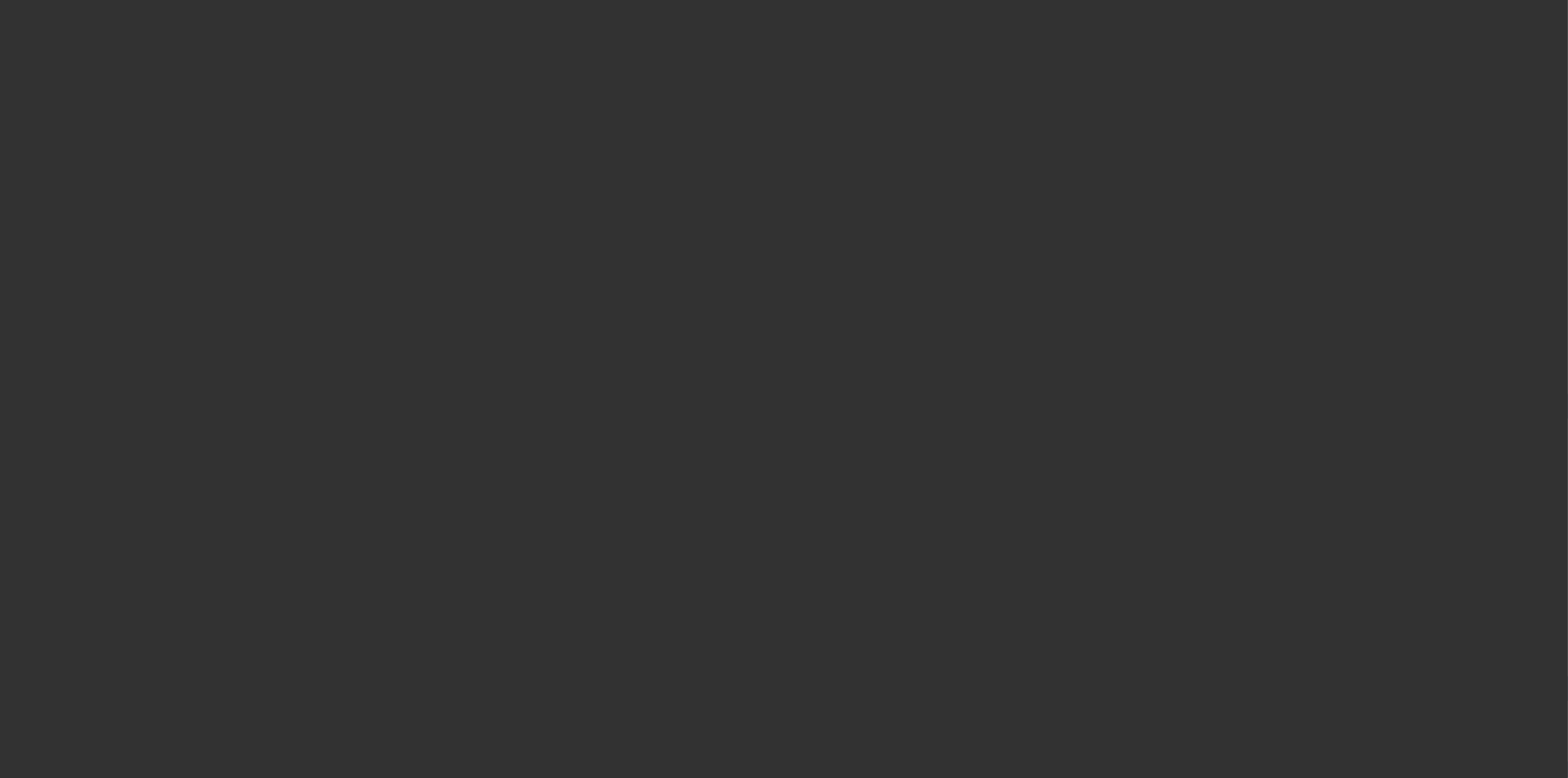
select select "4"
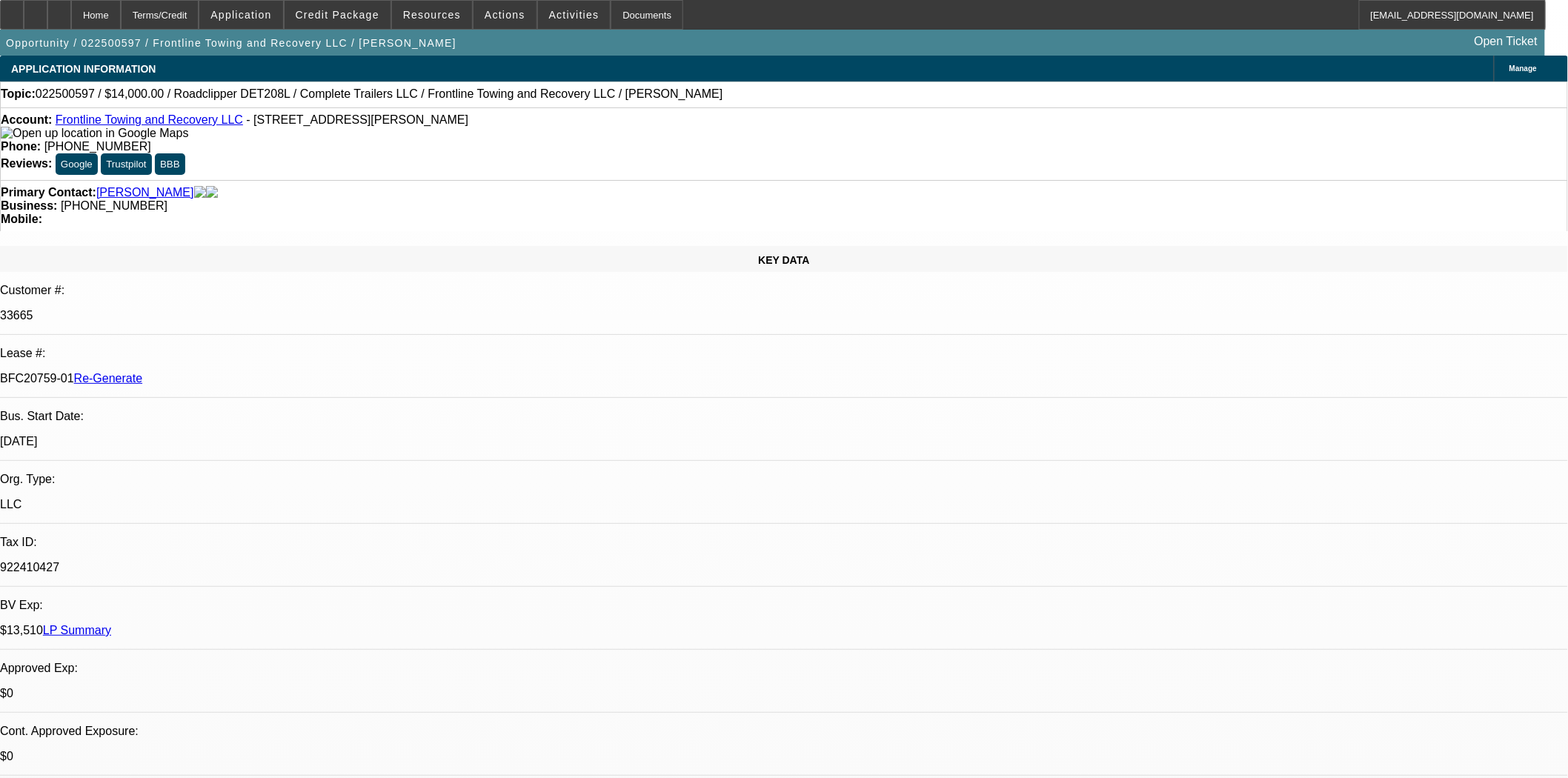
select select "0"
select select "2"
select select "0"
select select "6"
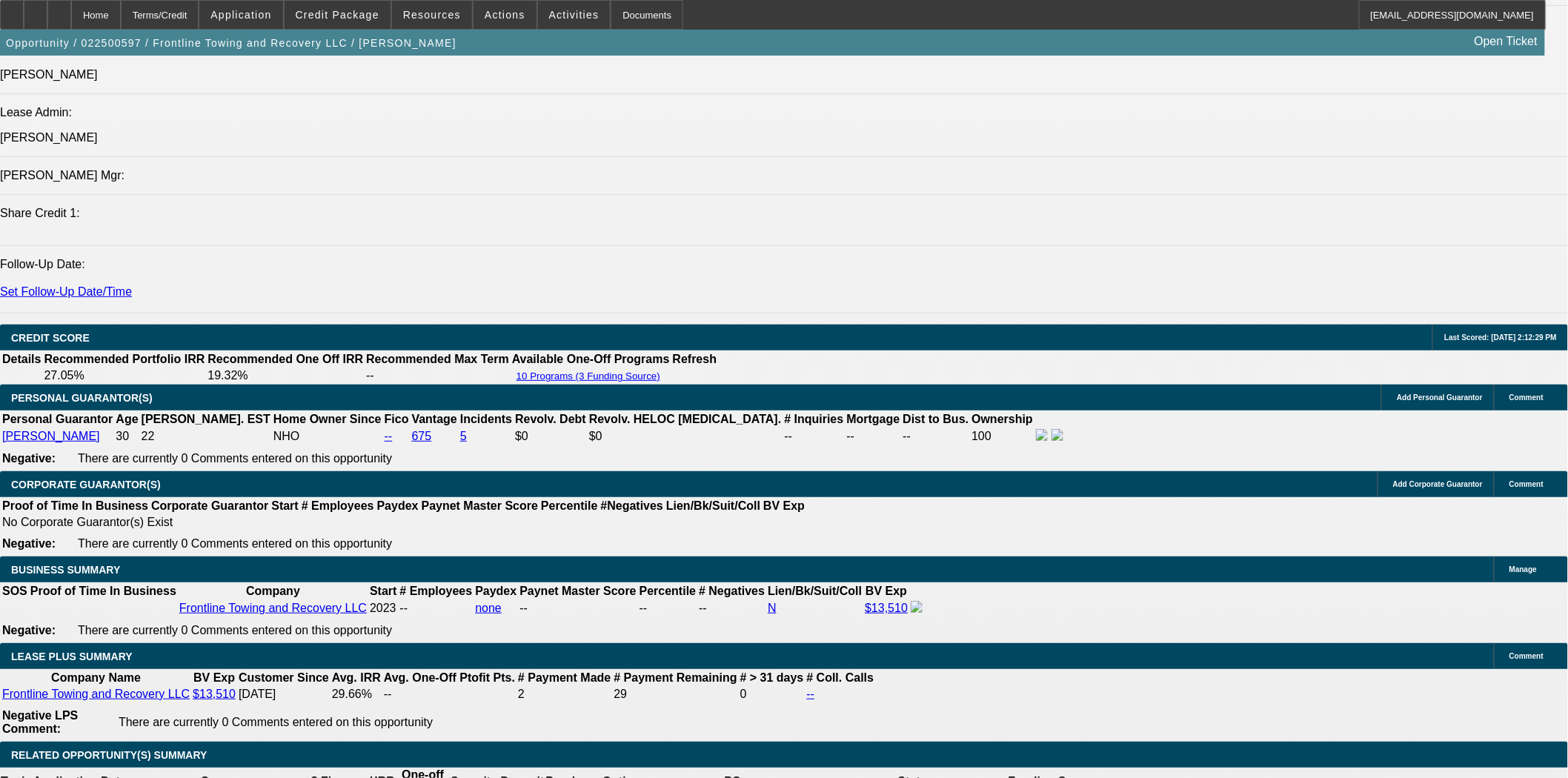
scroll to position [1893, 0]
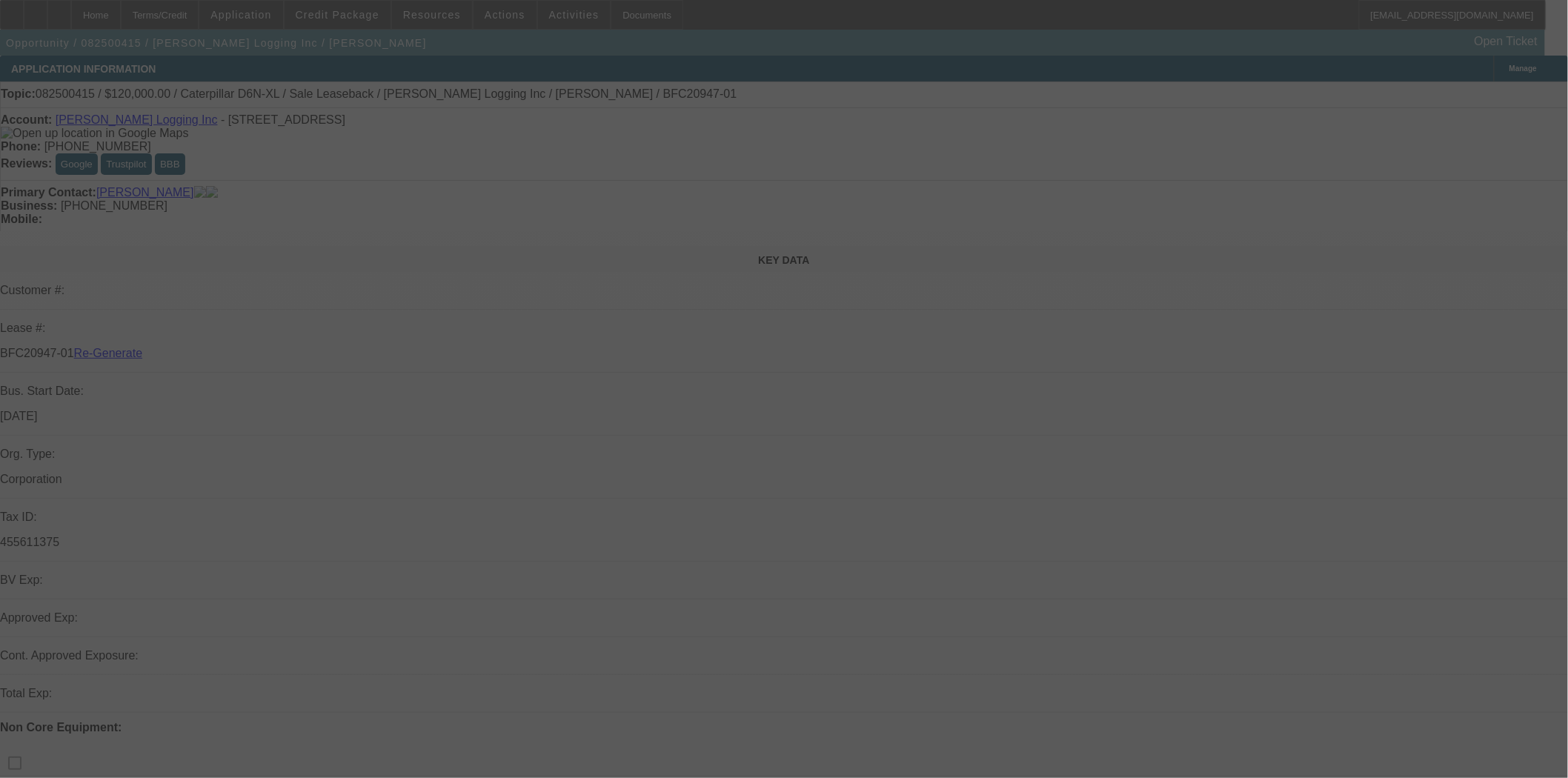
select select "3"
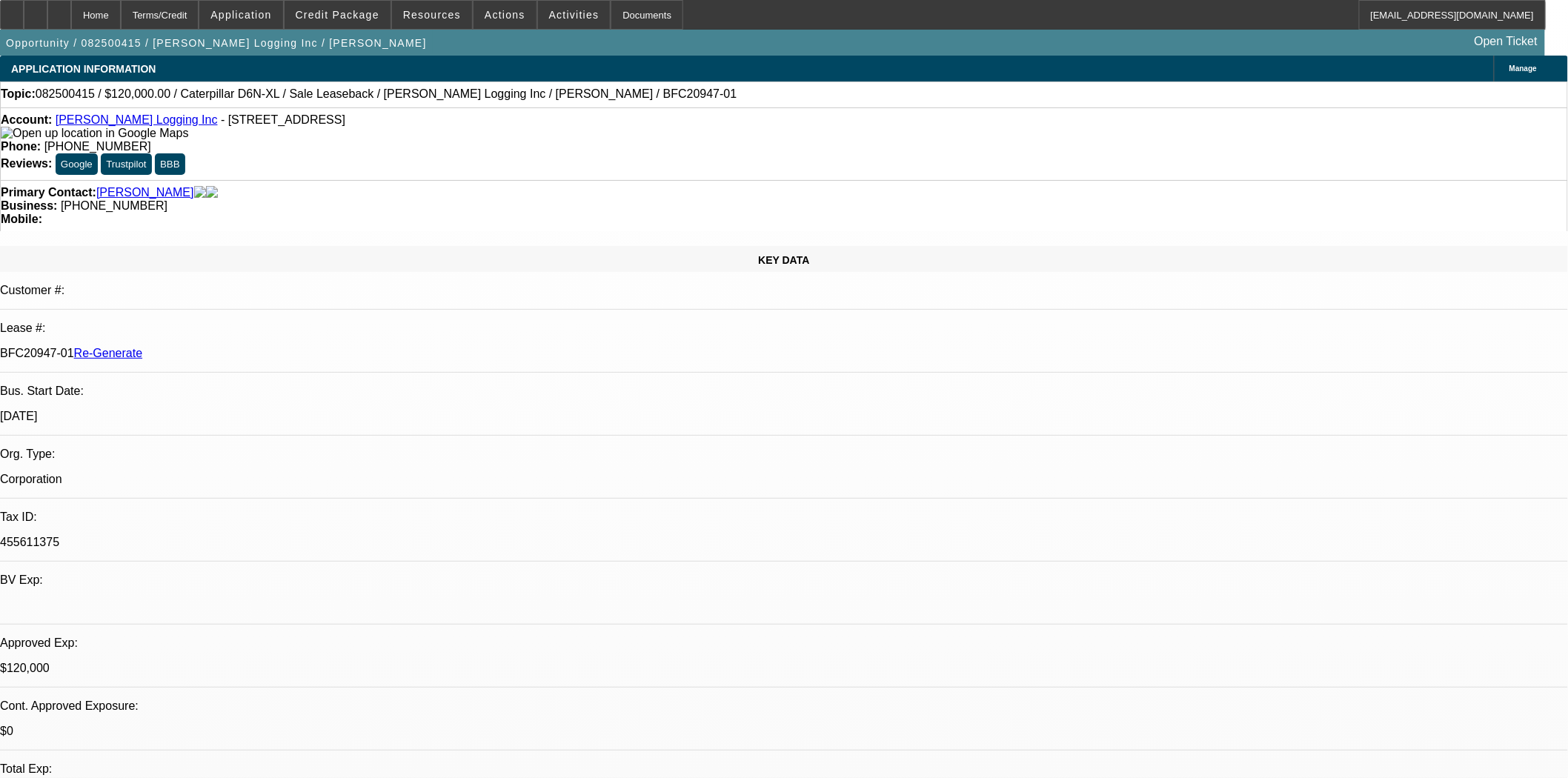
select select "0"
select select "2"
select select "0"
select select "6"
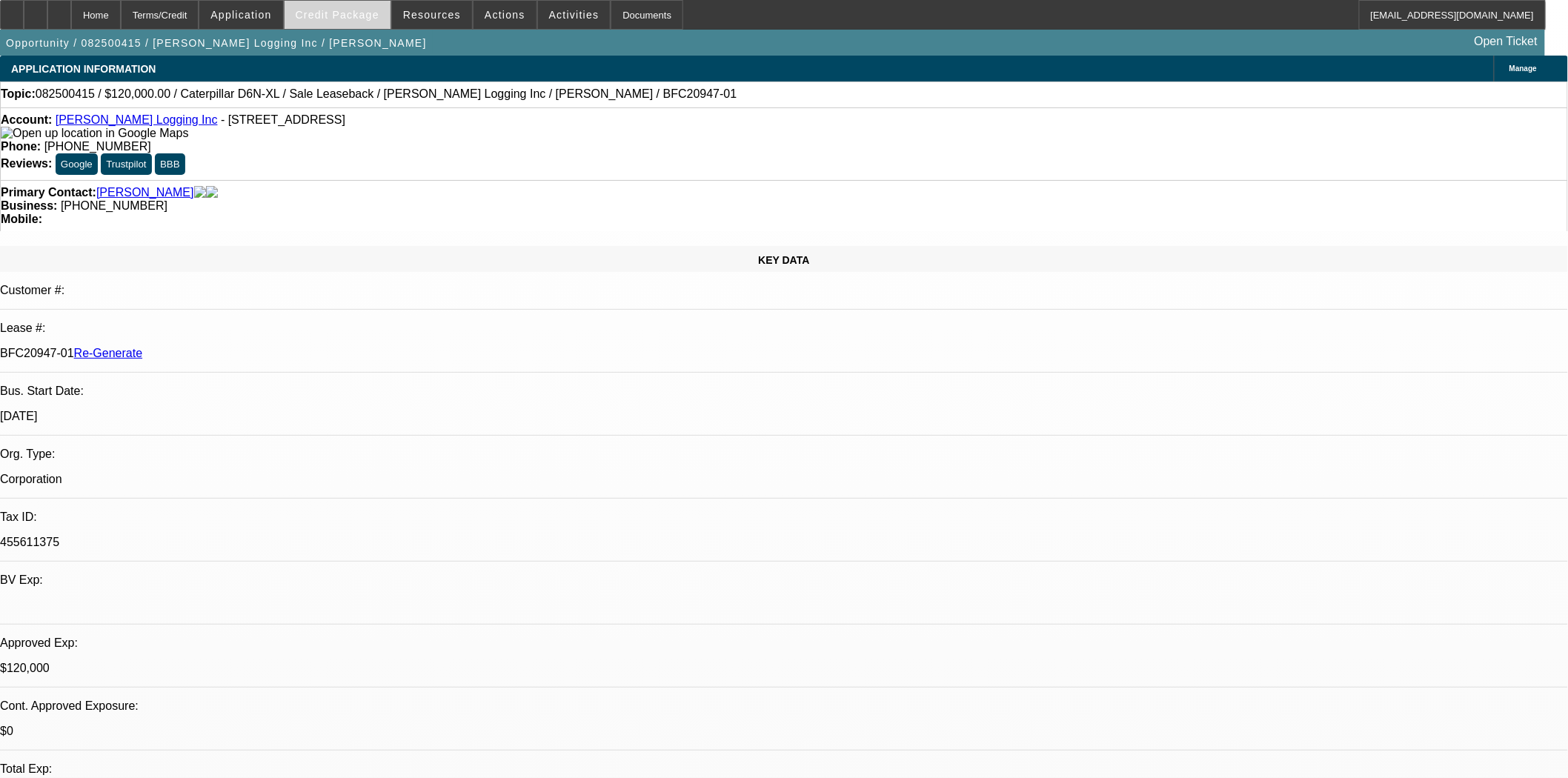
click at [311, 13] on span at bounding box center [337, 14] width 106 height 35
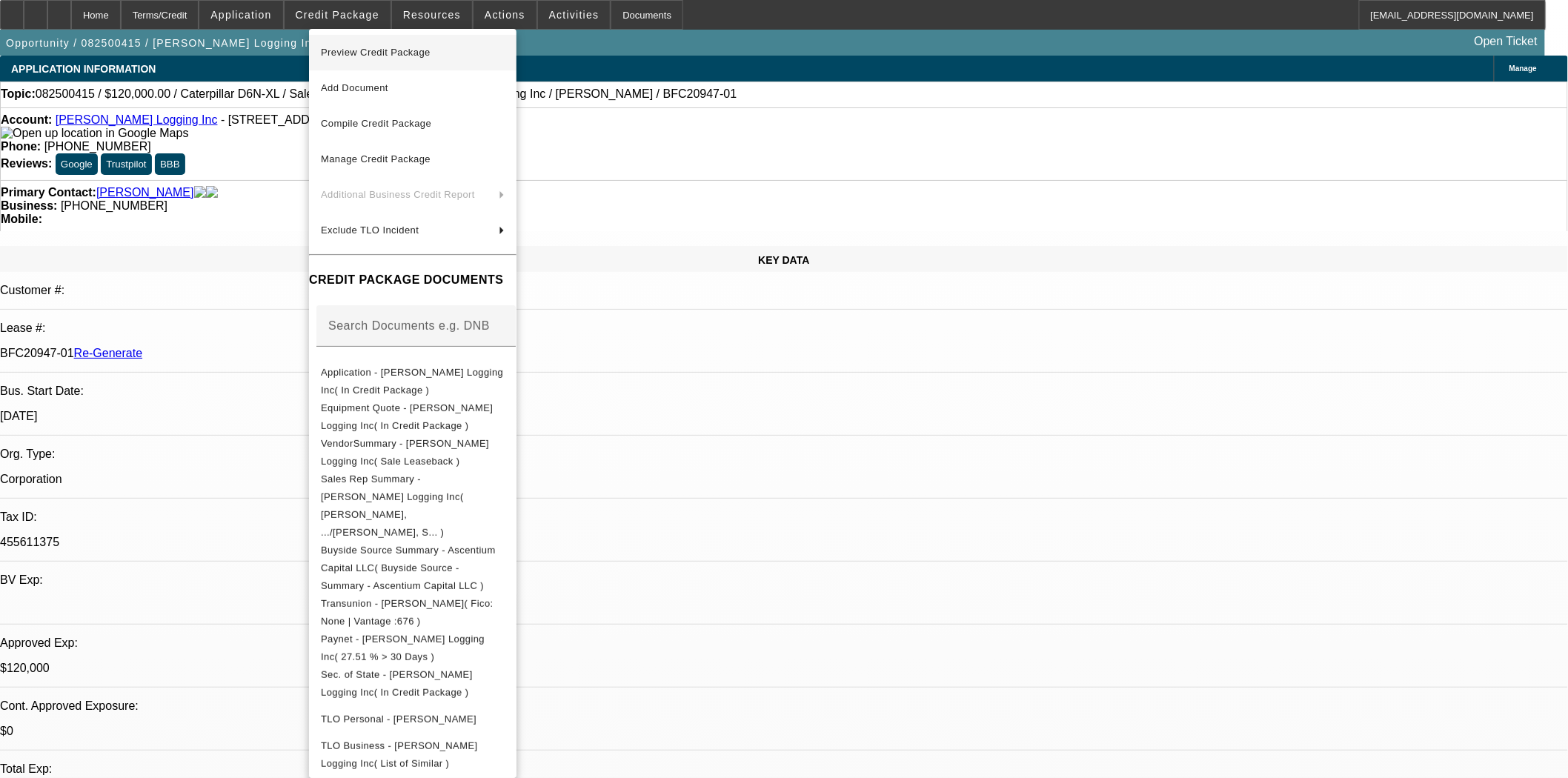
click at [352, 44] on span "Preview Credit Package" at bounding box center [413, 53] width 184 height 18
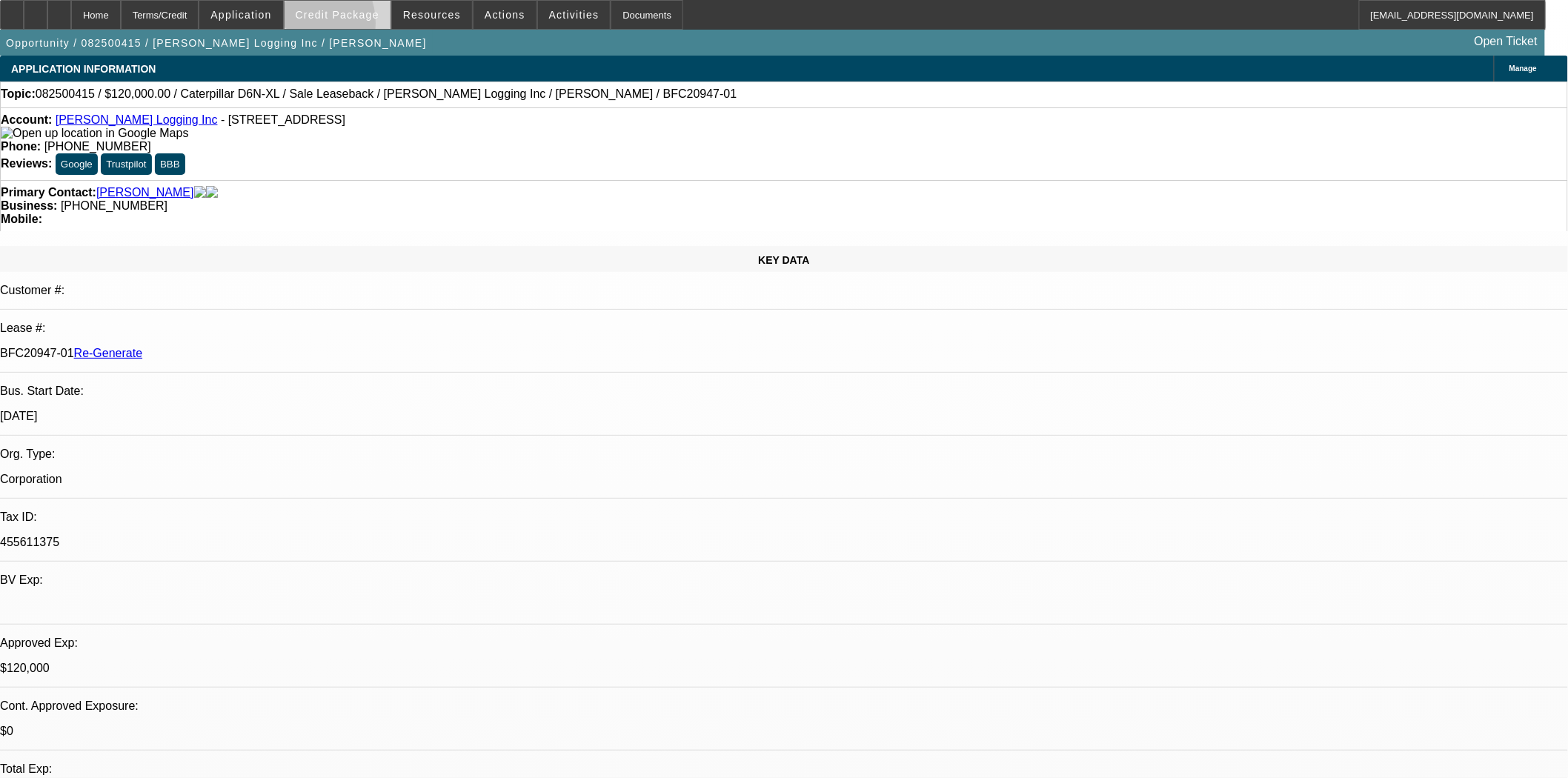
click at [322, 27] on span at bounding box center [337, 14] width 106 height 35
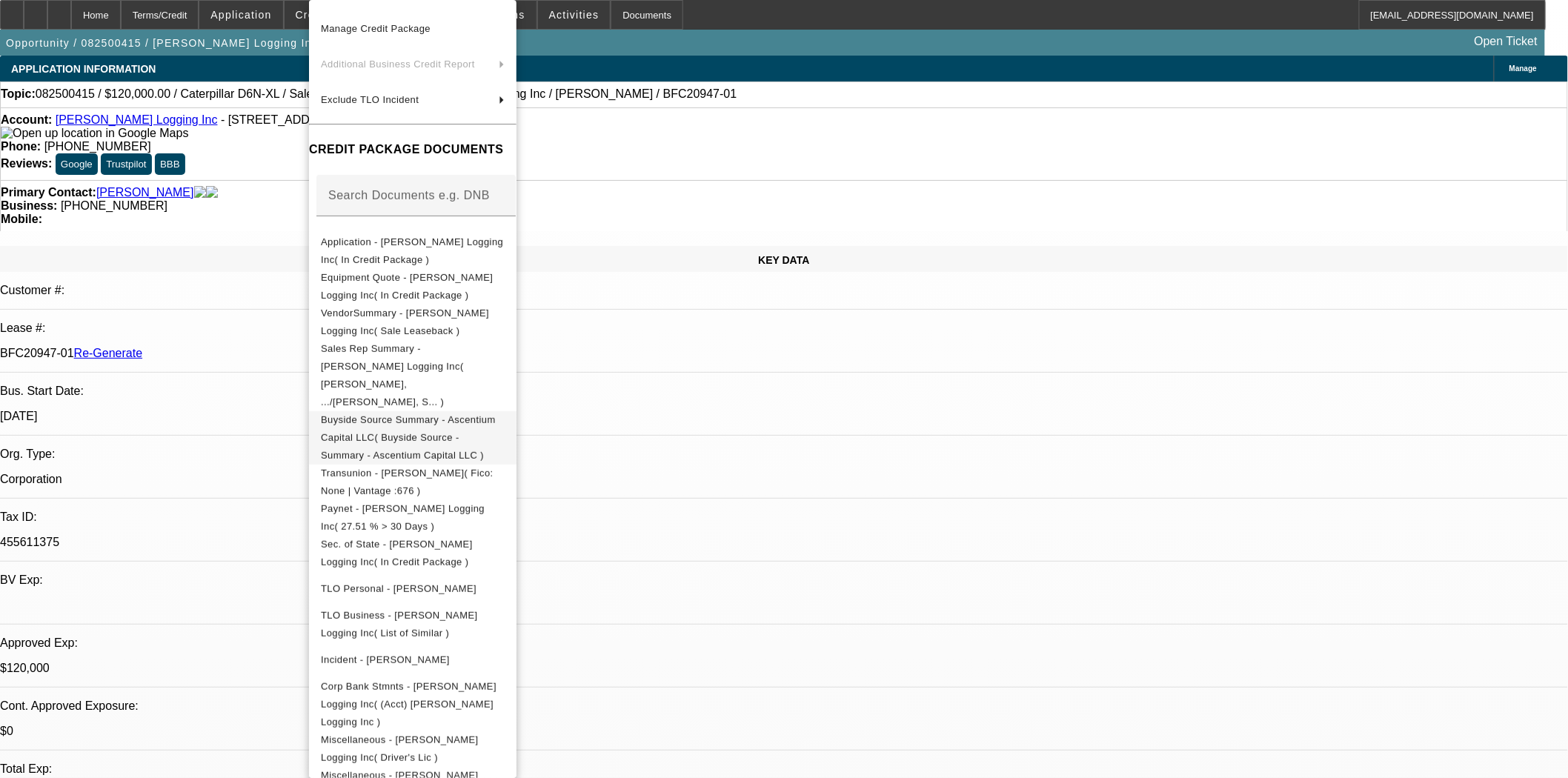
scroll to position [191, 0]
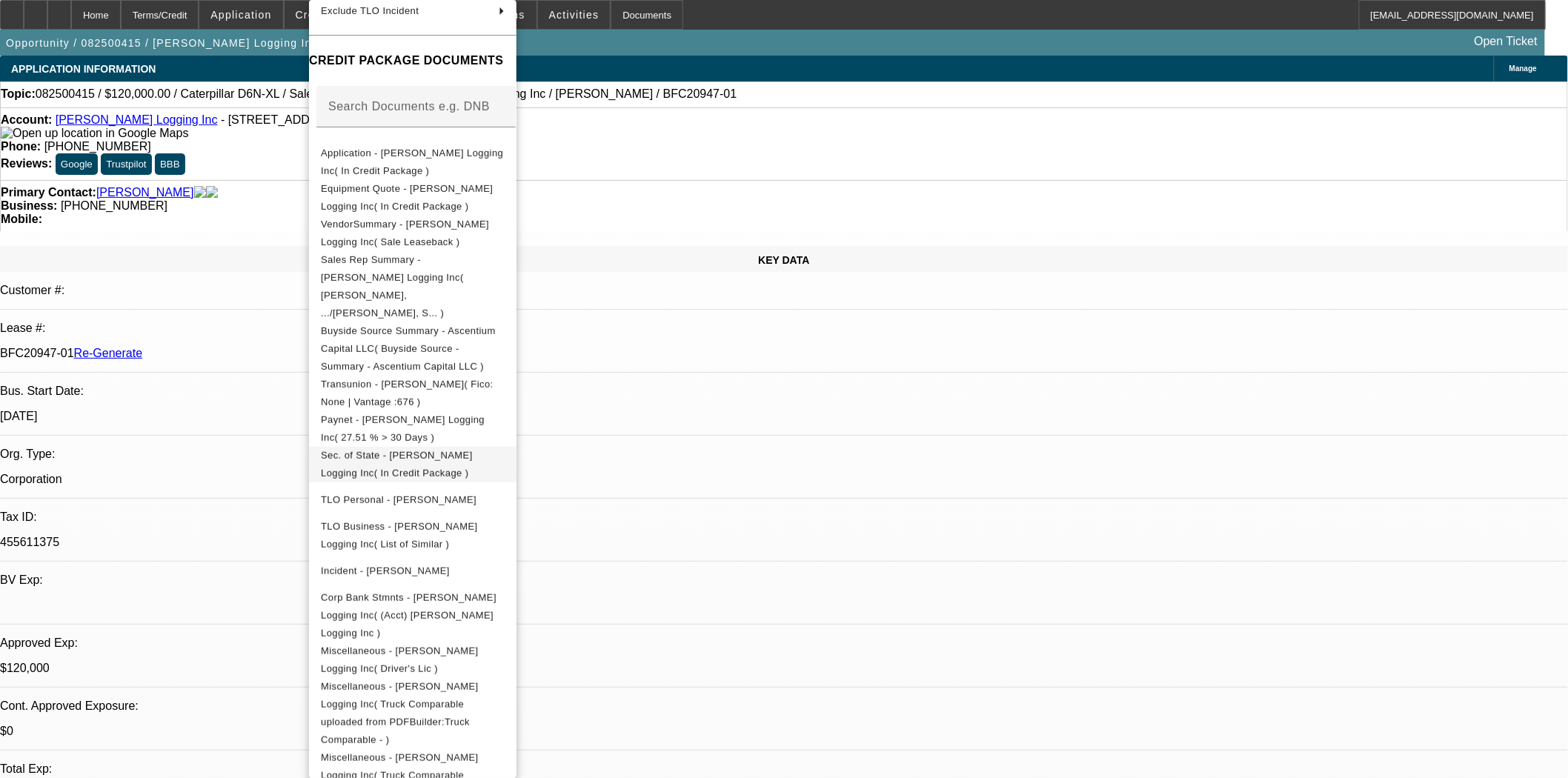
click at [441, 450] on span "Sec. of State - Jarman Logging Inc( In Credit Package )" at bounding box center [397, 465] width 152 height 29
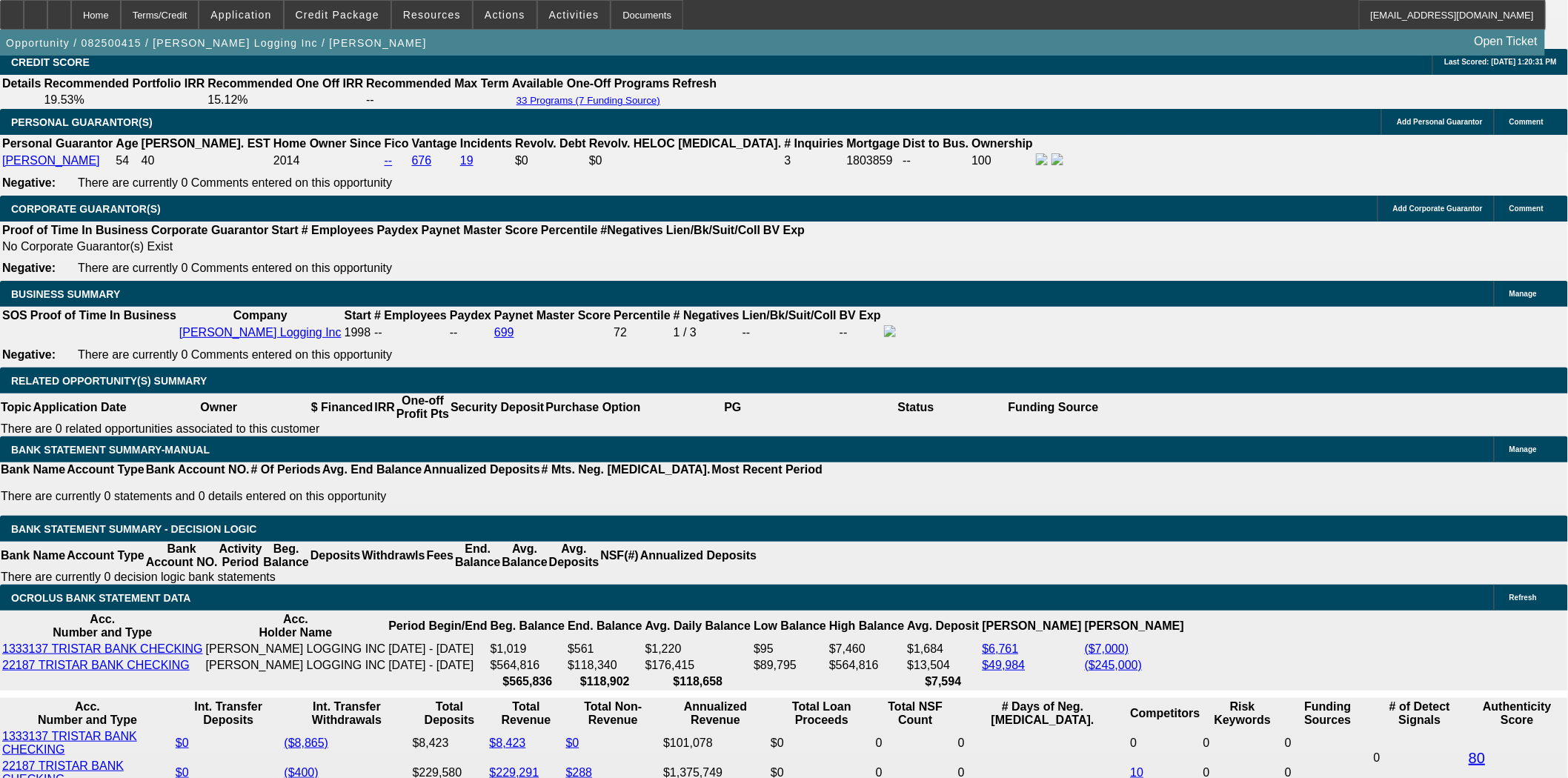
scroll to position [2305, 0]
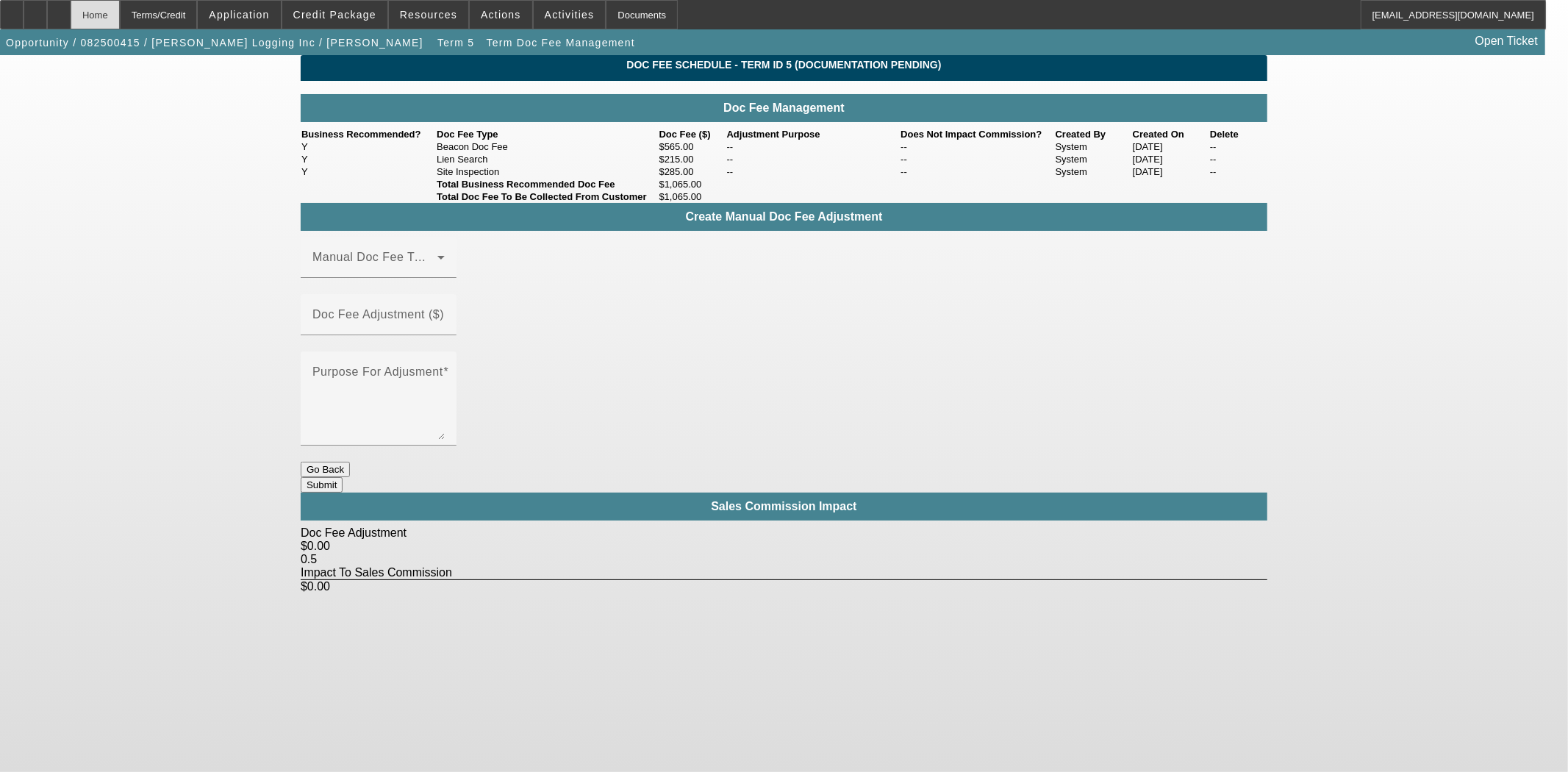
click at [120, 18] on div "Home" at bounding box center [95, 14] width 49 height 29
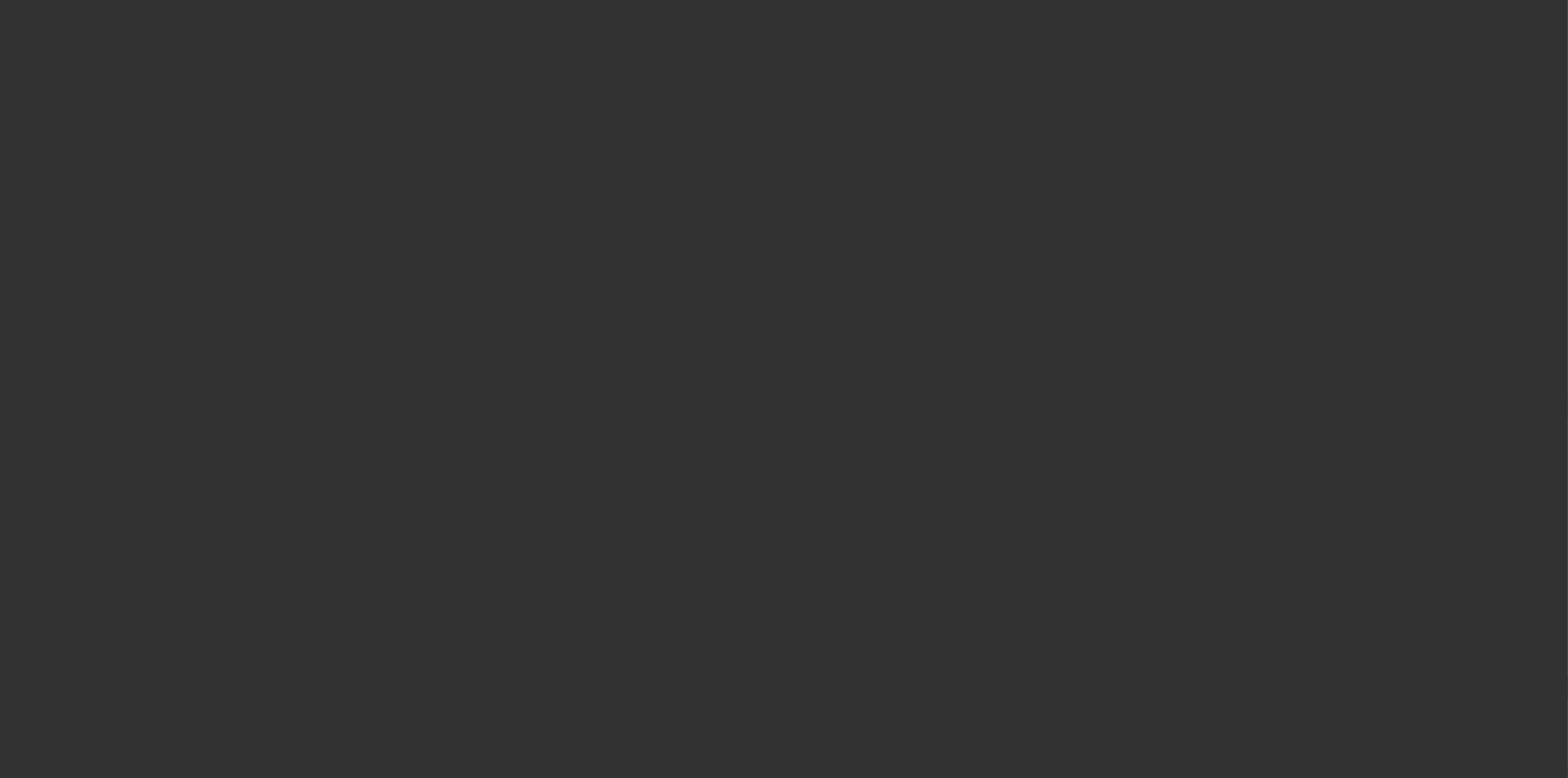
select select "3"
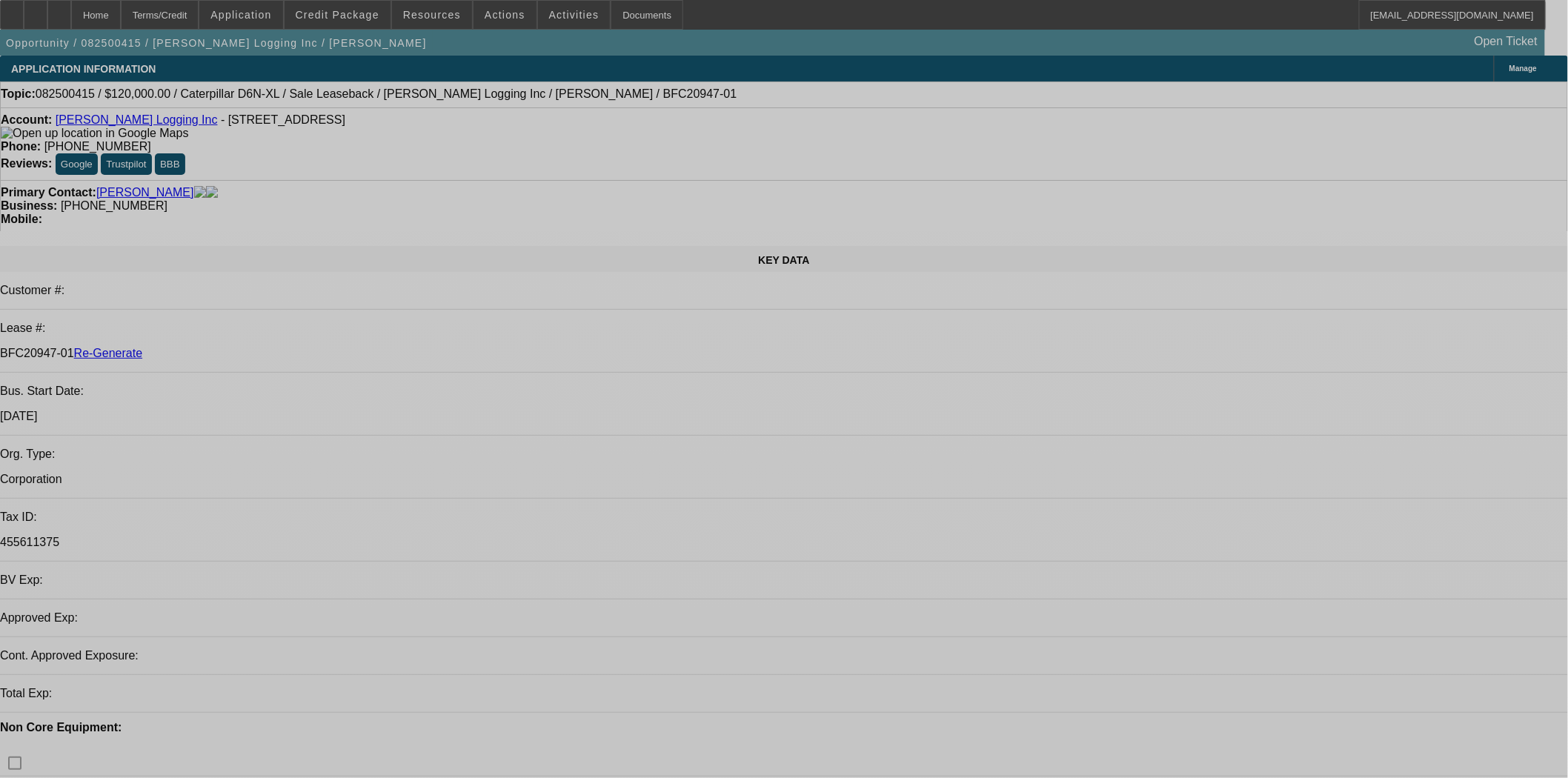
select select "0"
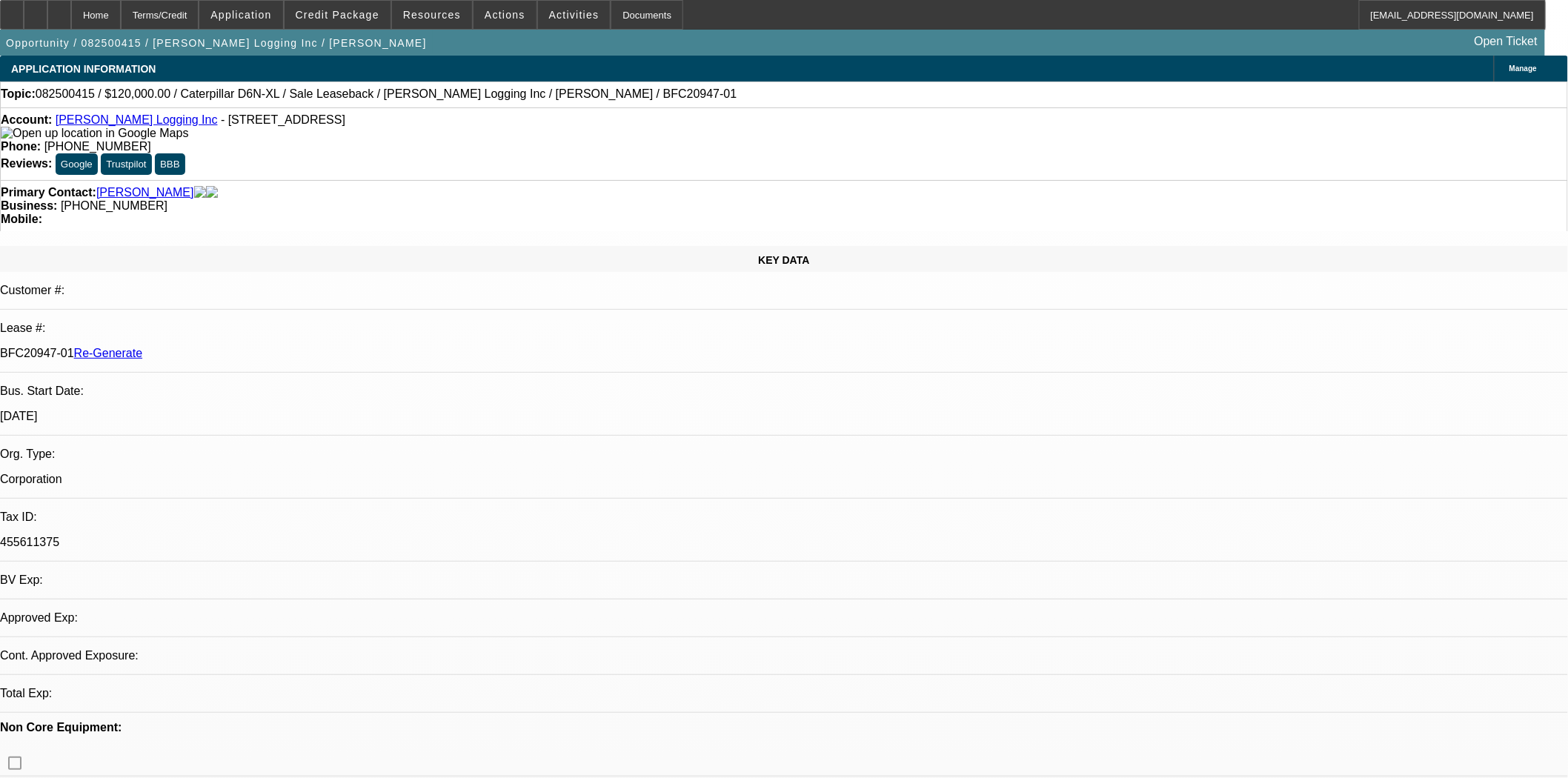
select select "2"
select select "0"
select select "6"
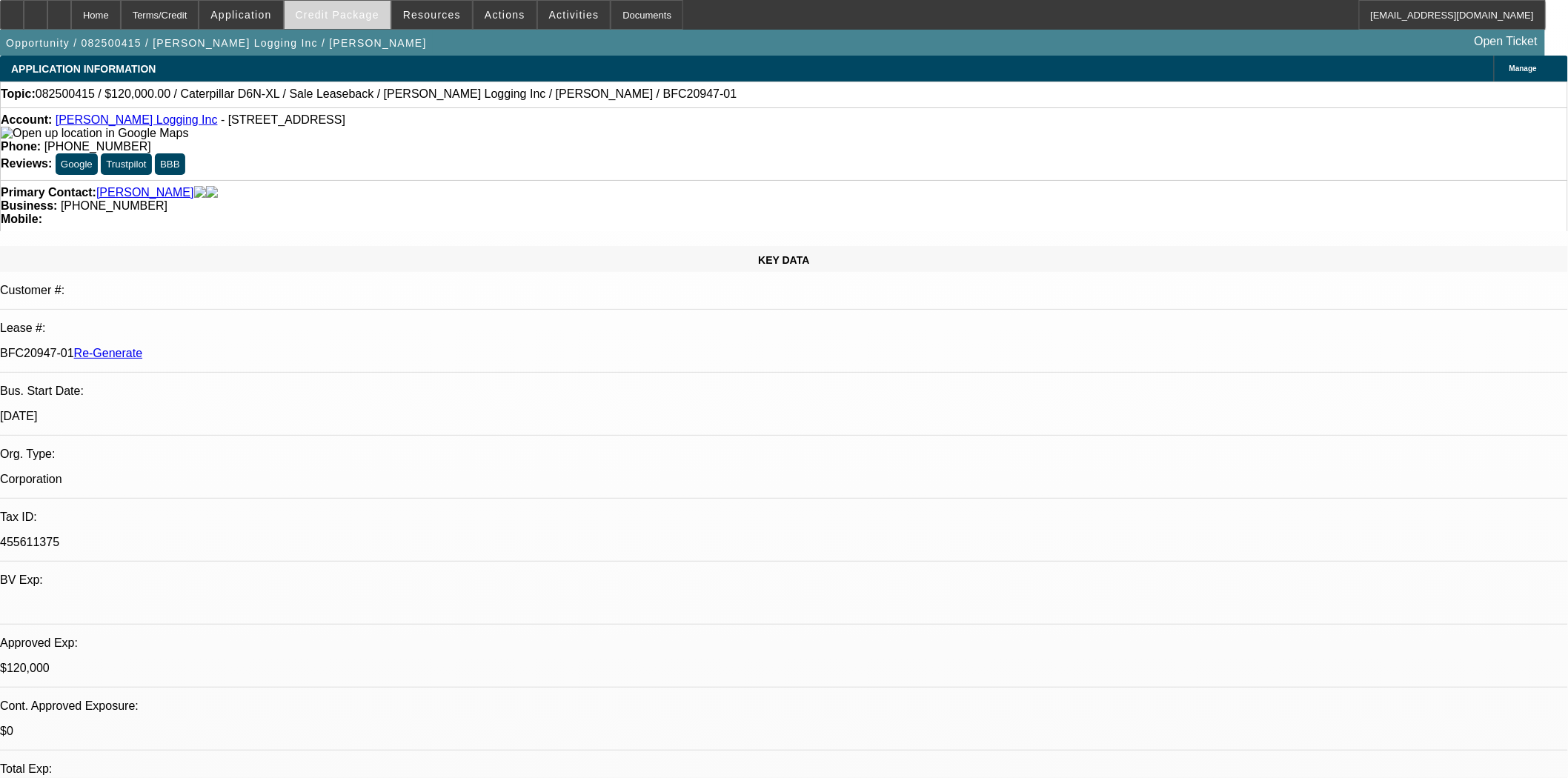
click at [381, 5] on span at bounding box center [337, 14] width 106 height 35
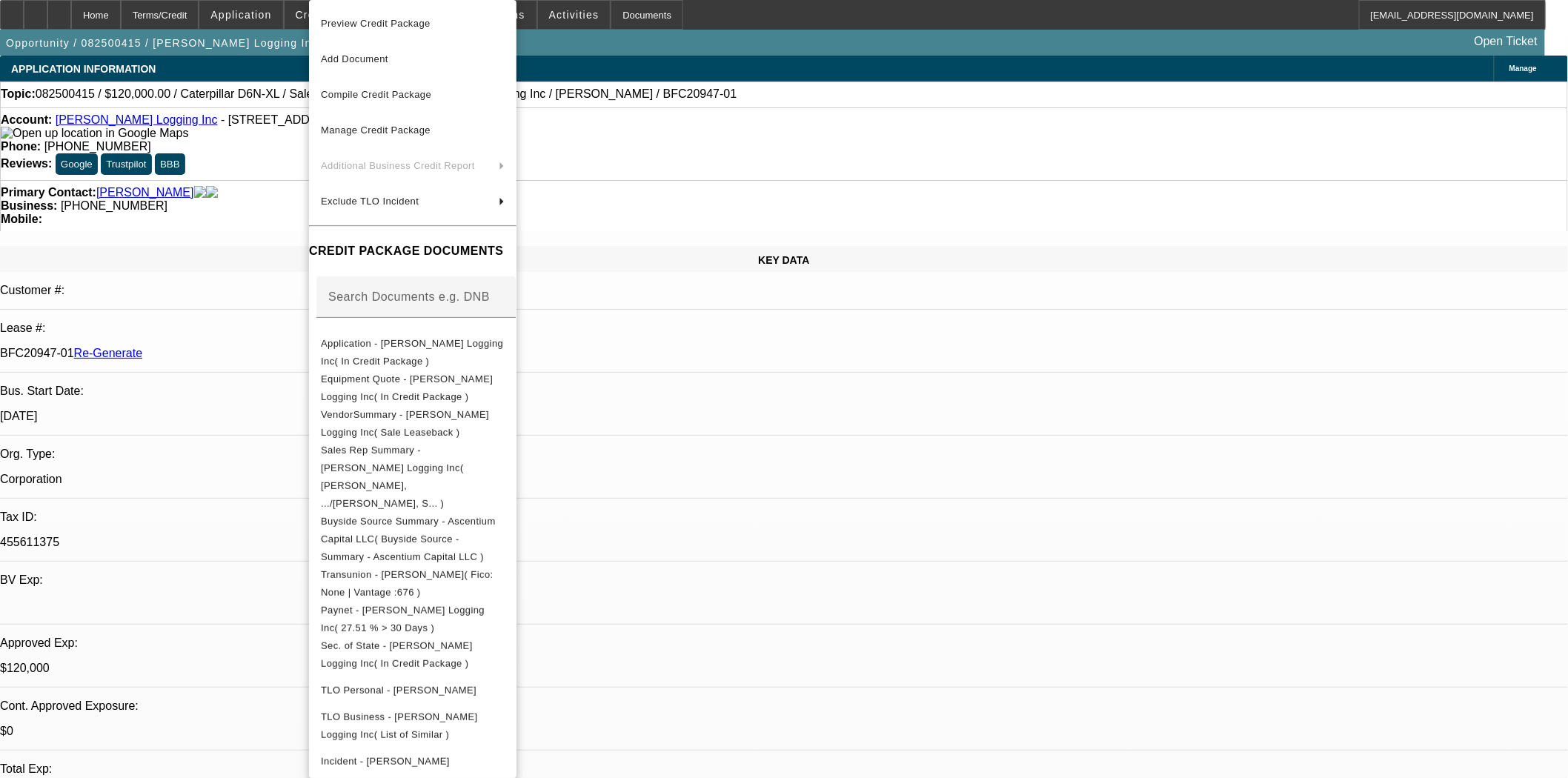
click at [781, 171] on div at bounding box center [784, 389] width 1568 height 778
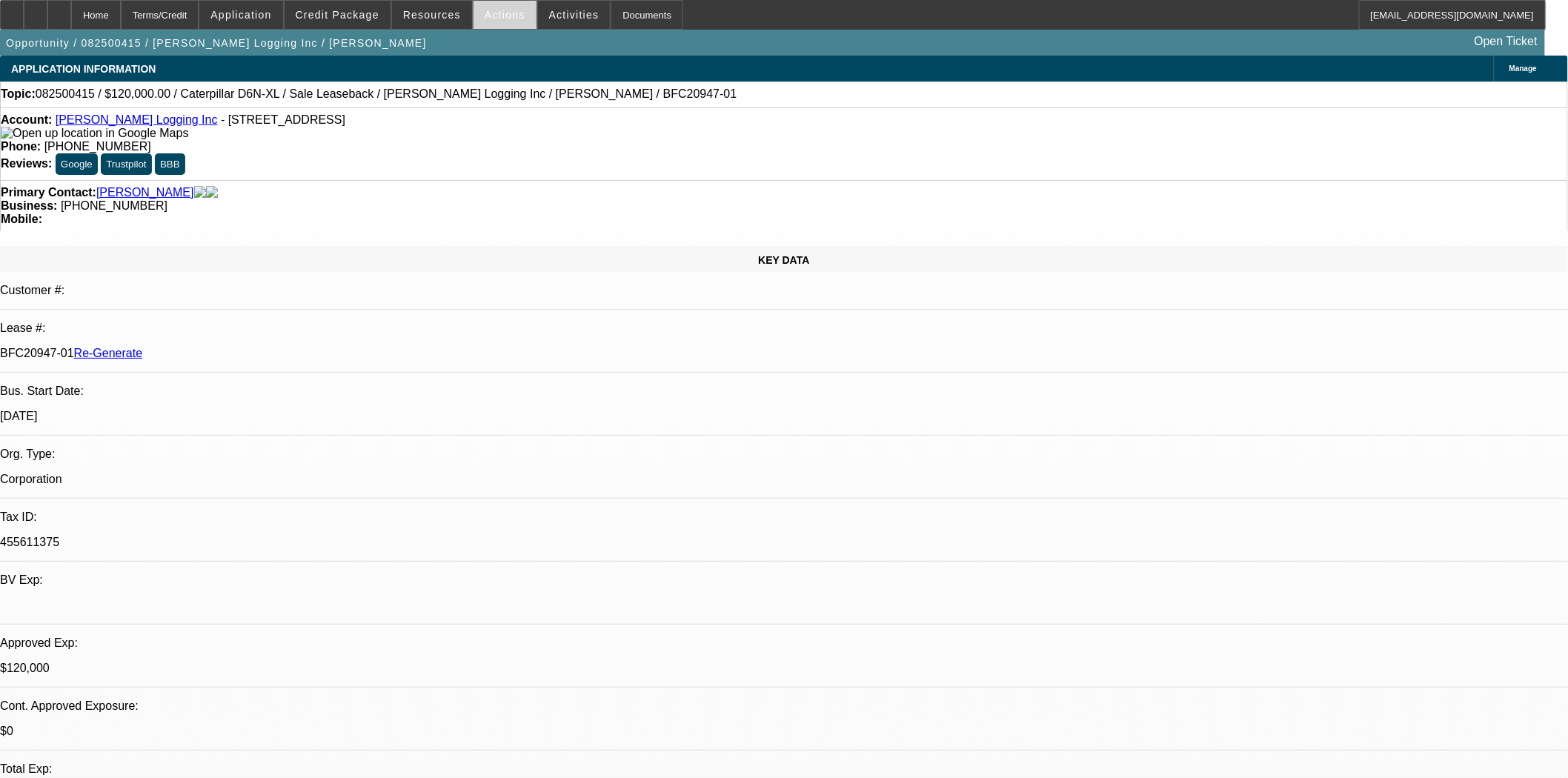
click at [499, 11] on span "Actions" at bounding box center [505, 14] width 41 height 11
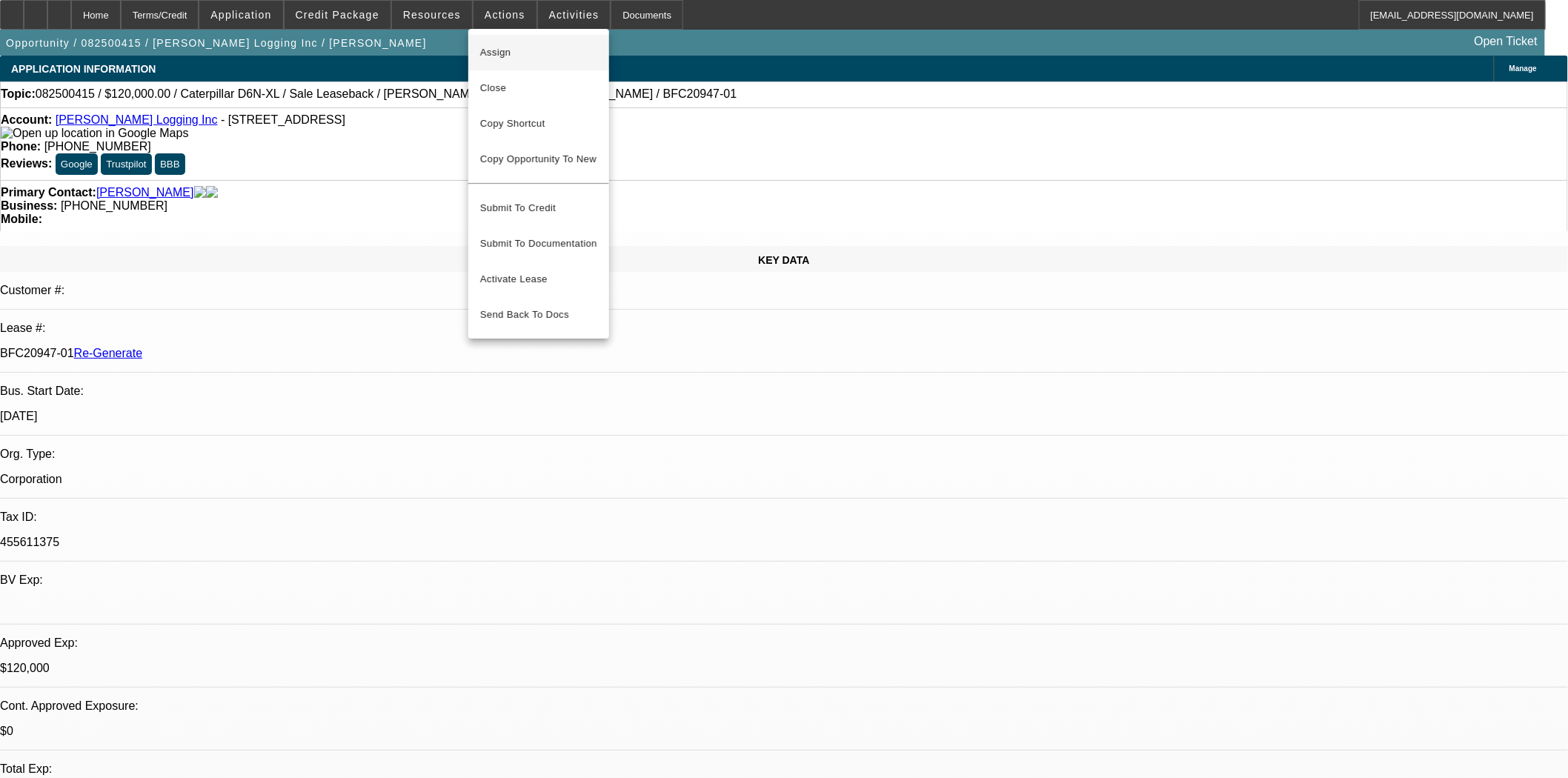
click at [509, 41] on button "Assign" at bounding box center [538, 52] width 141 height 35
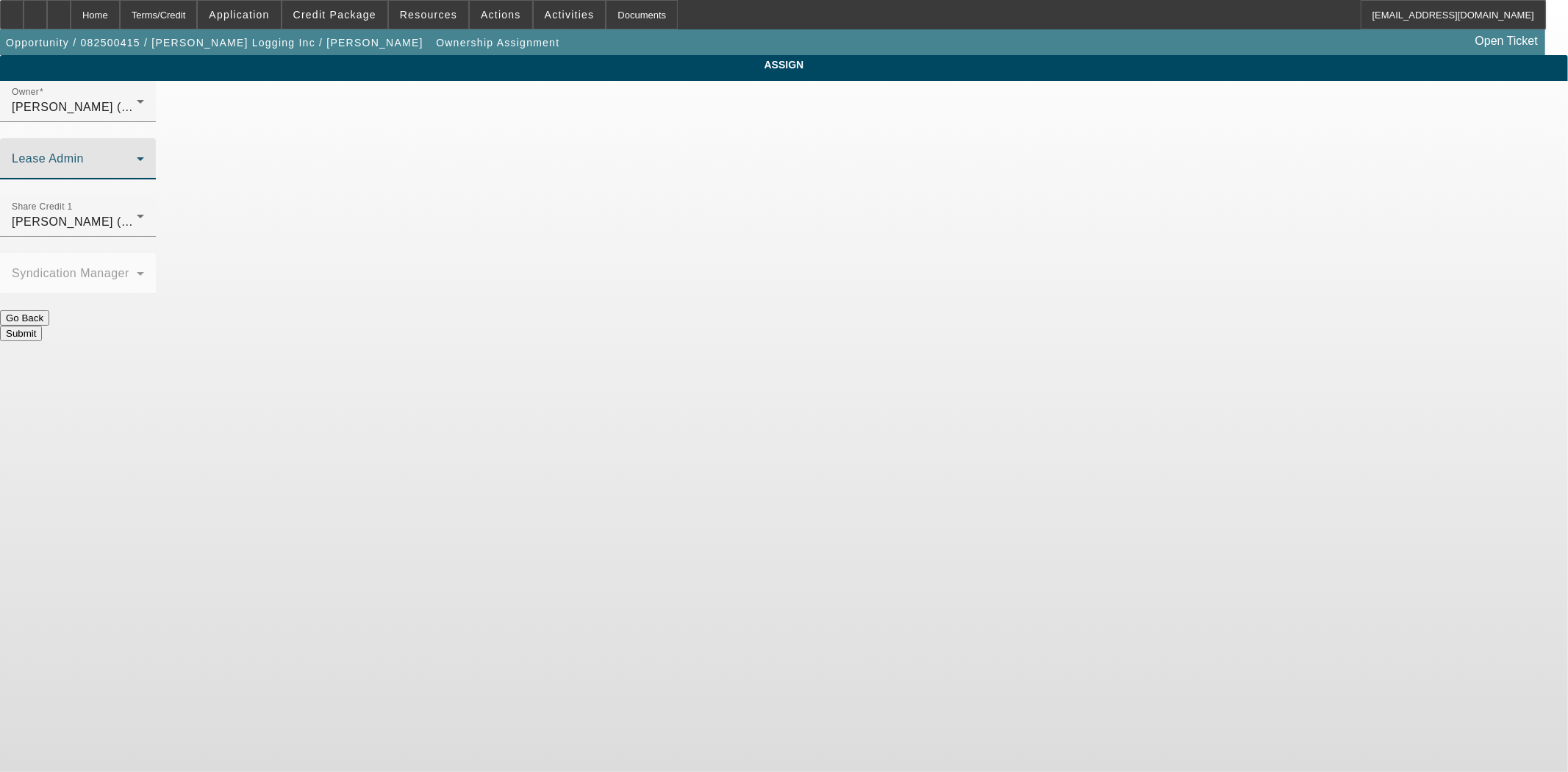
click at [137, 156] on span at bounding box center [73, 164] width 124 height 18
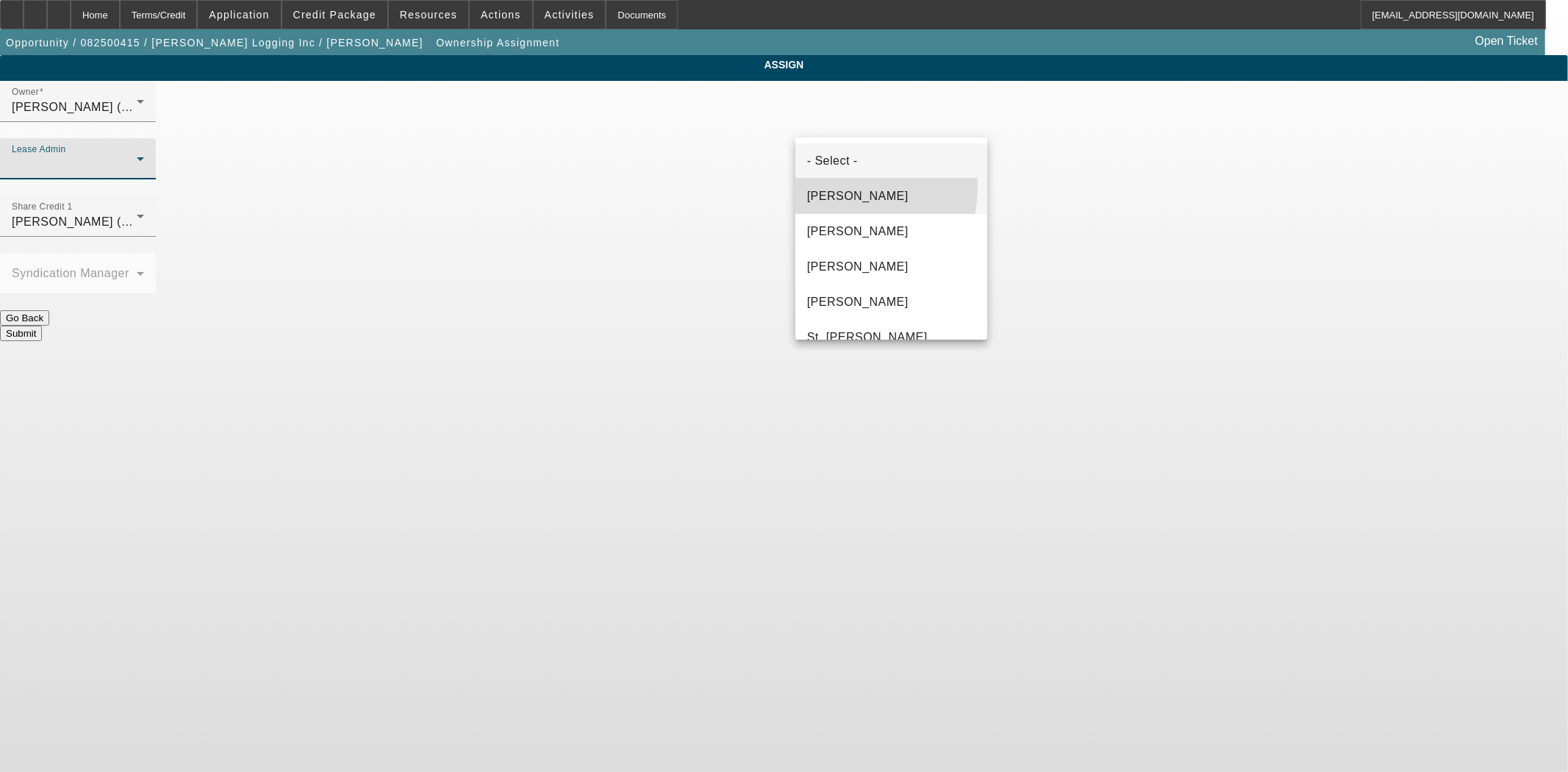
click at [839, 187] on span "Byrne, Mark" at bounding box center [857, 196] width 102 height 18
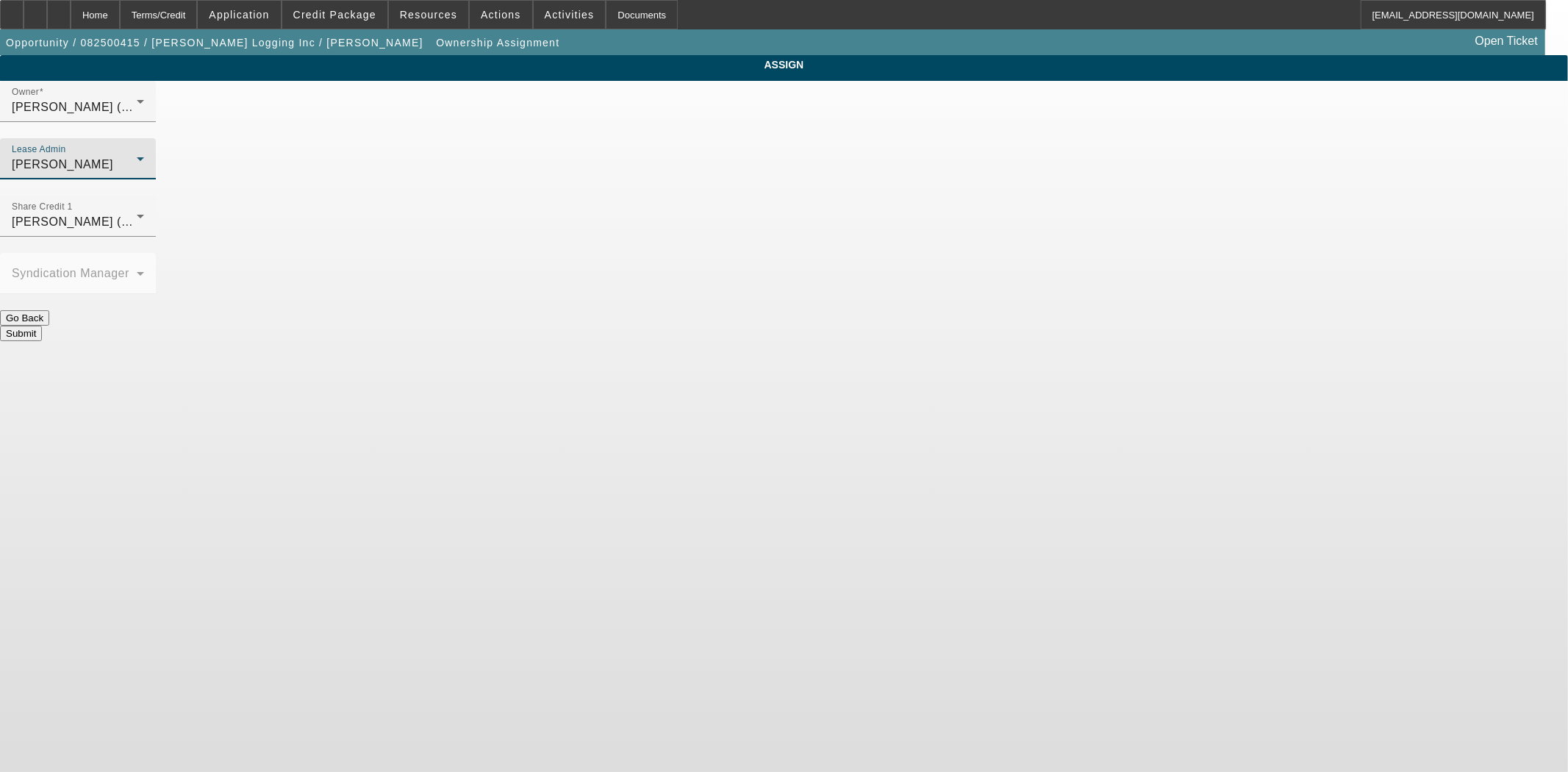
click at [42, 326] on button "Submit" at bounding box center [21, 334] width 42 height 15
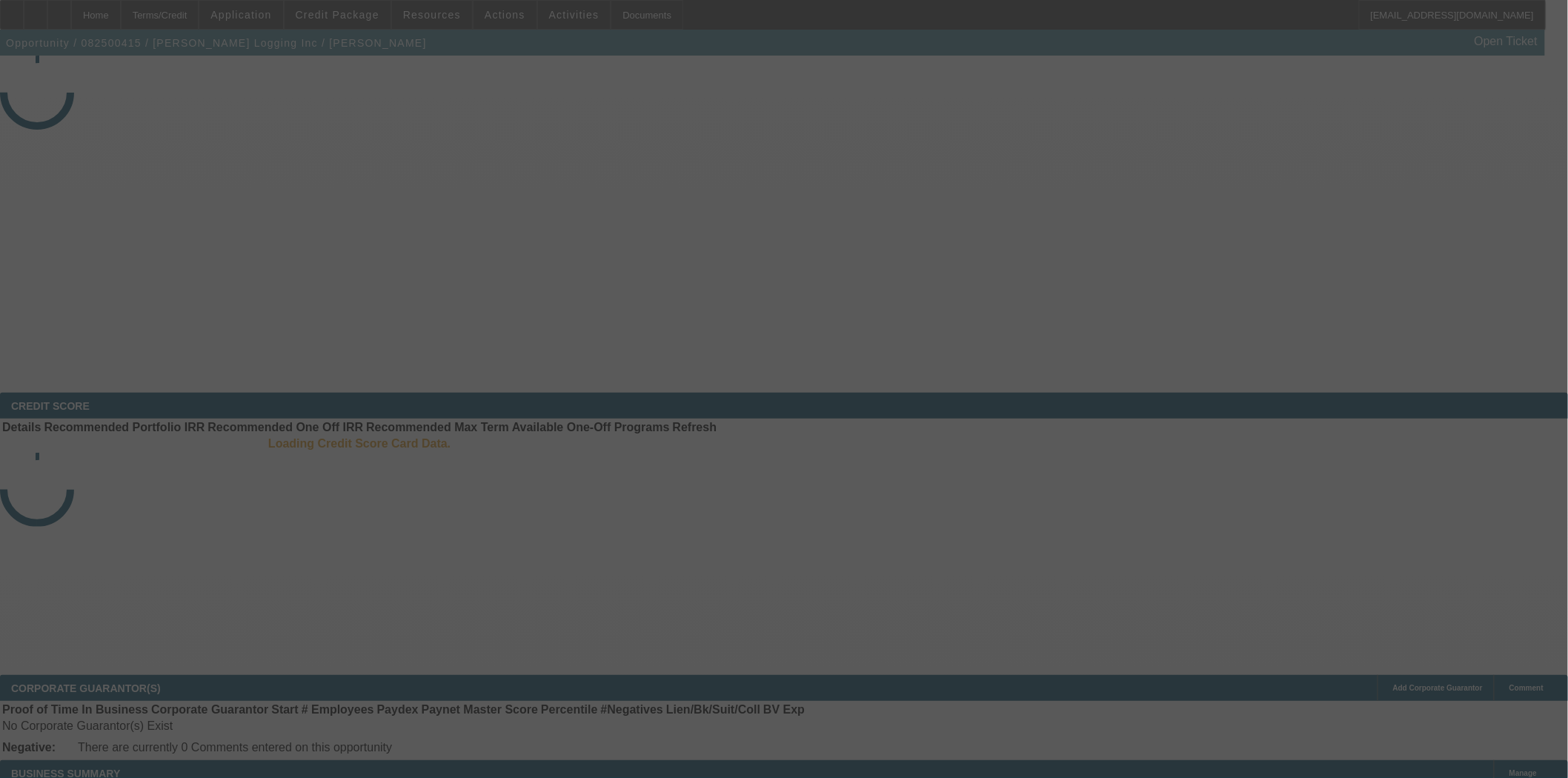
select select "3"
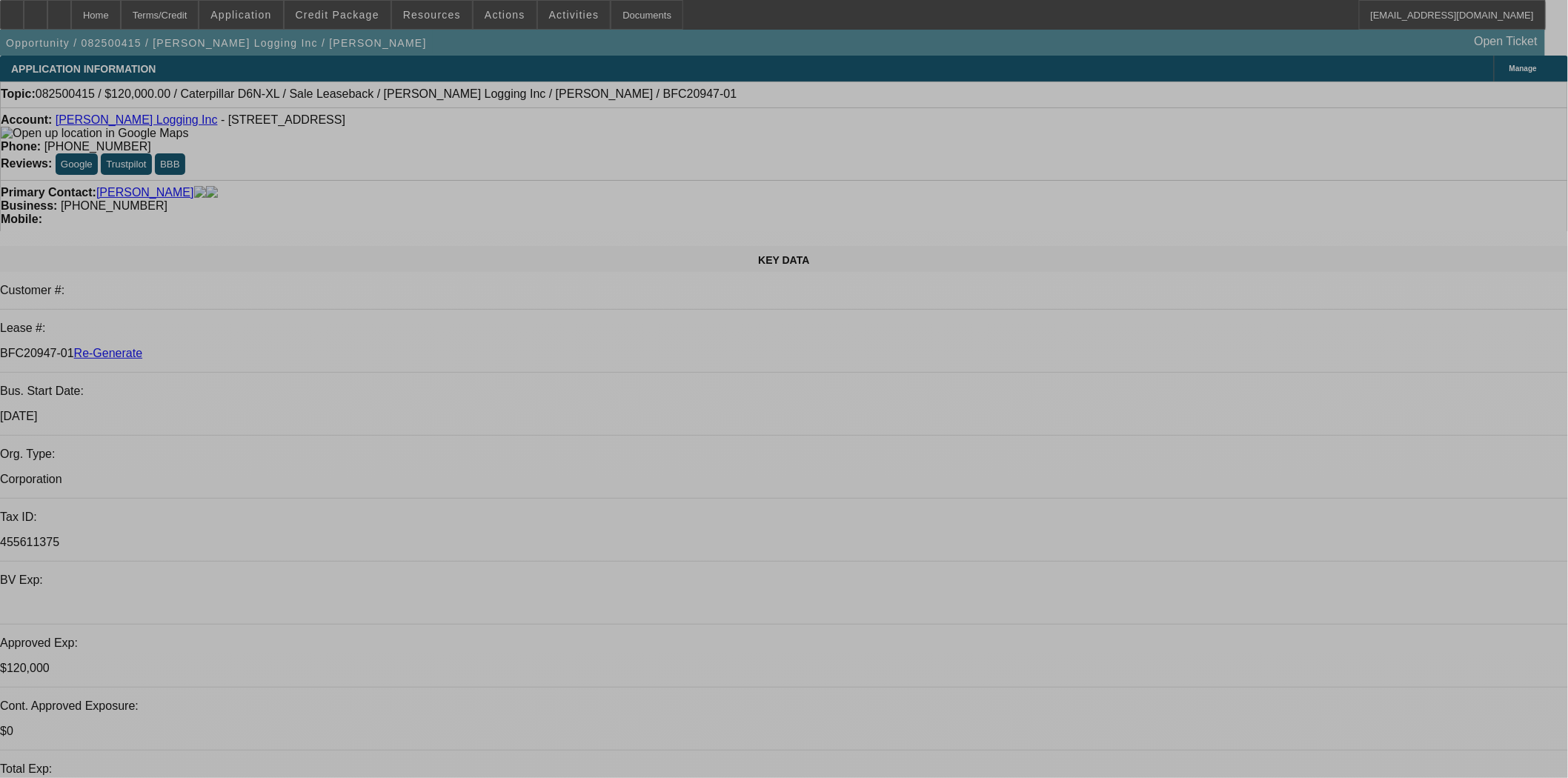
select select "0"
select select "2"
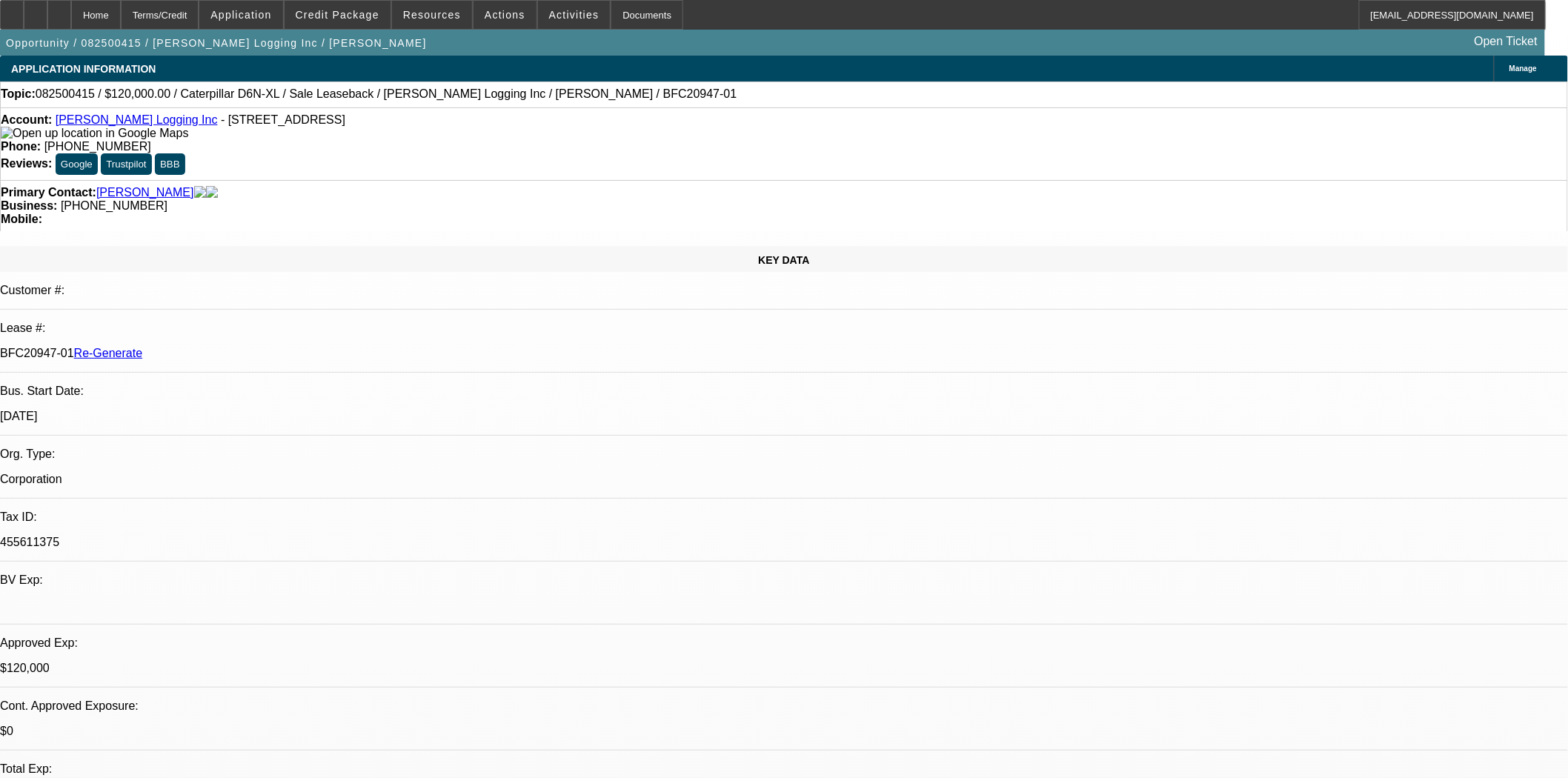
select select "2"
select select "0"
select select "6"
click at [636, 11] on div "Documents" at bounding box center [647, 14] width 73 height 30
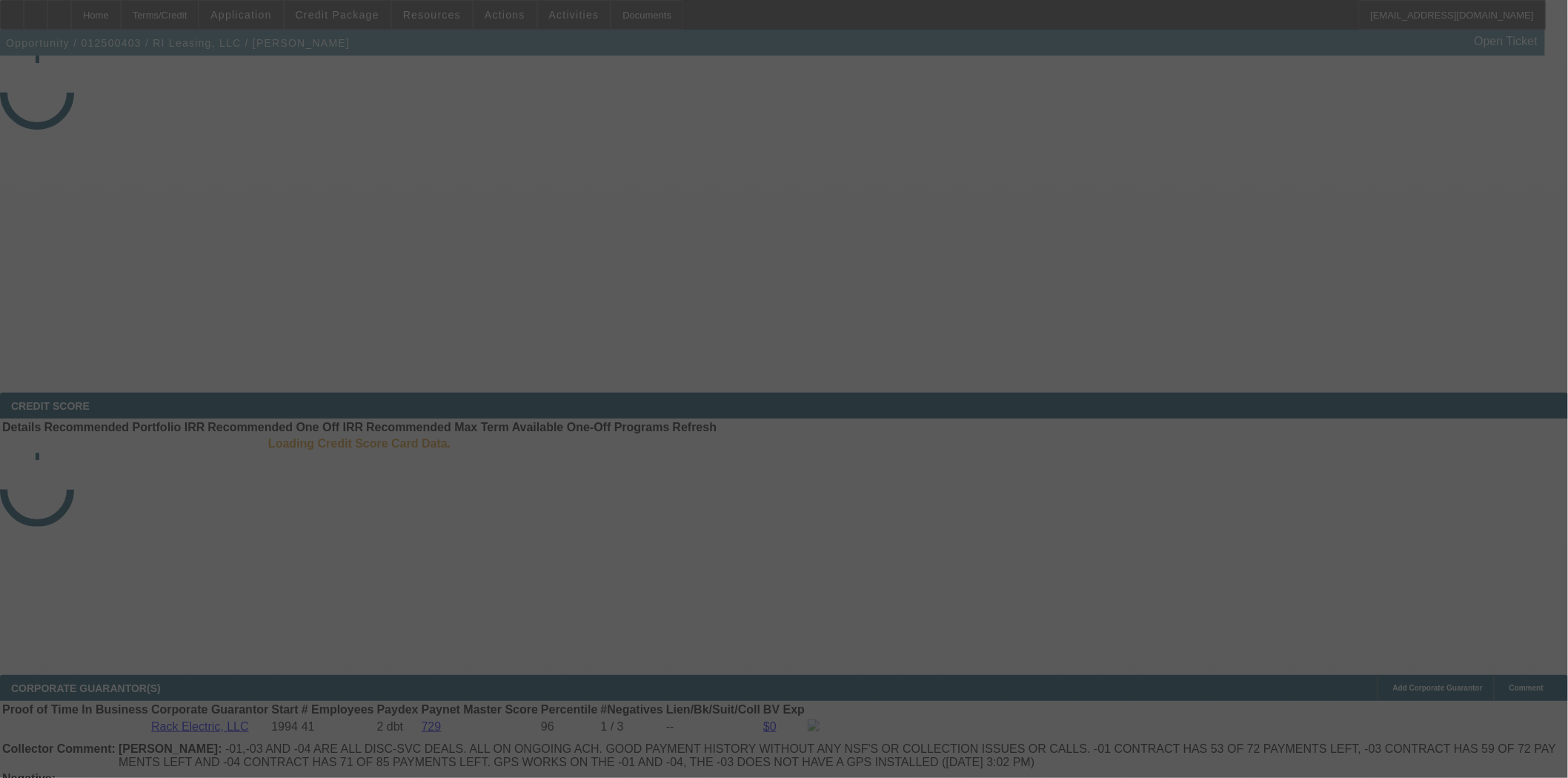
select select "4"
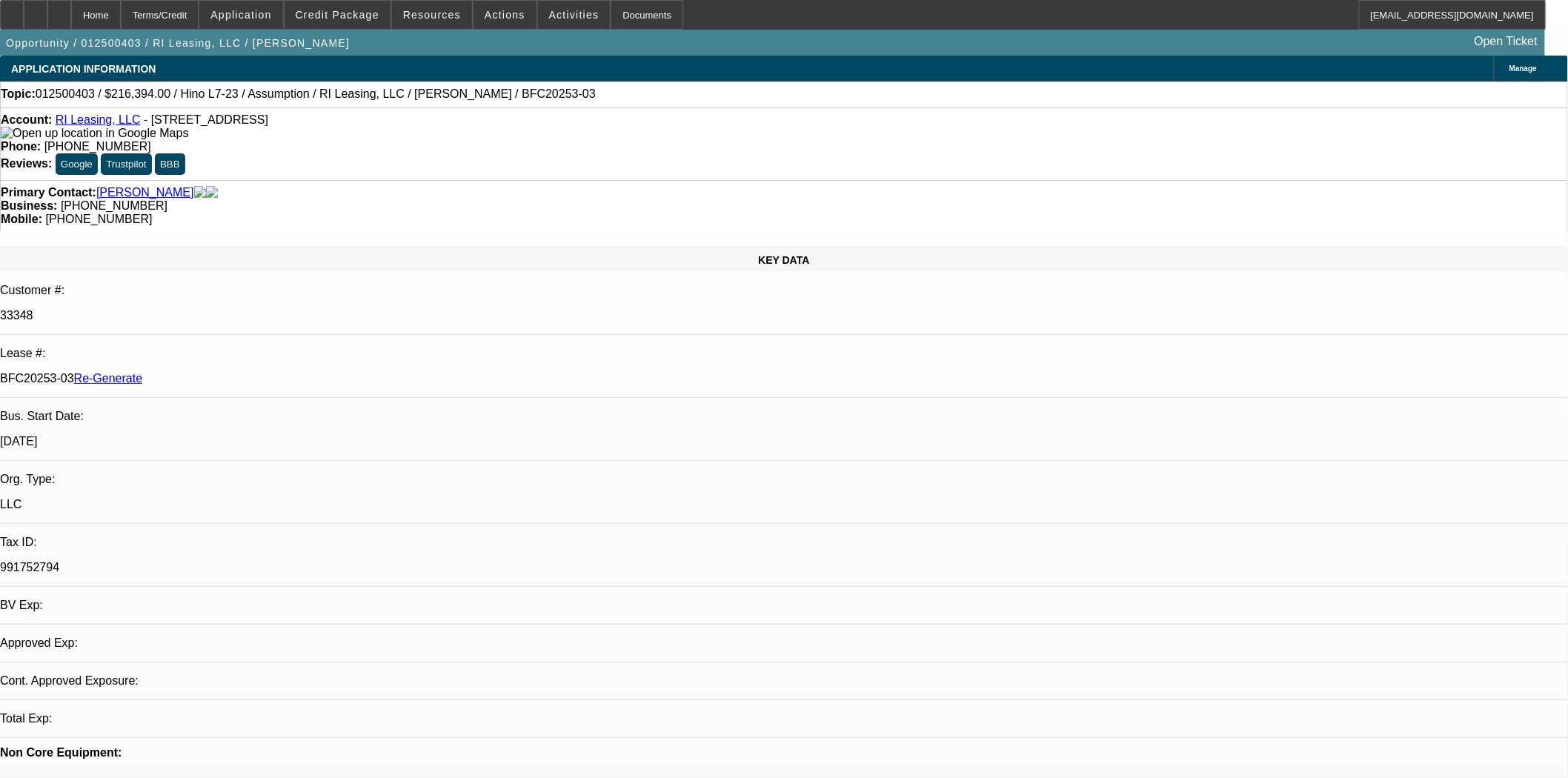
select select "0"
select select "2"
select select "0"
select select "6"
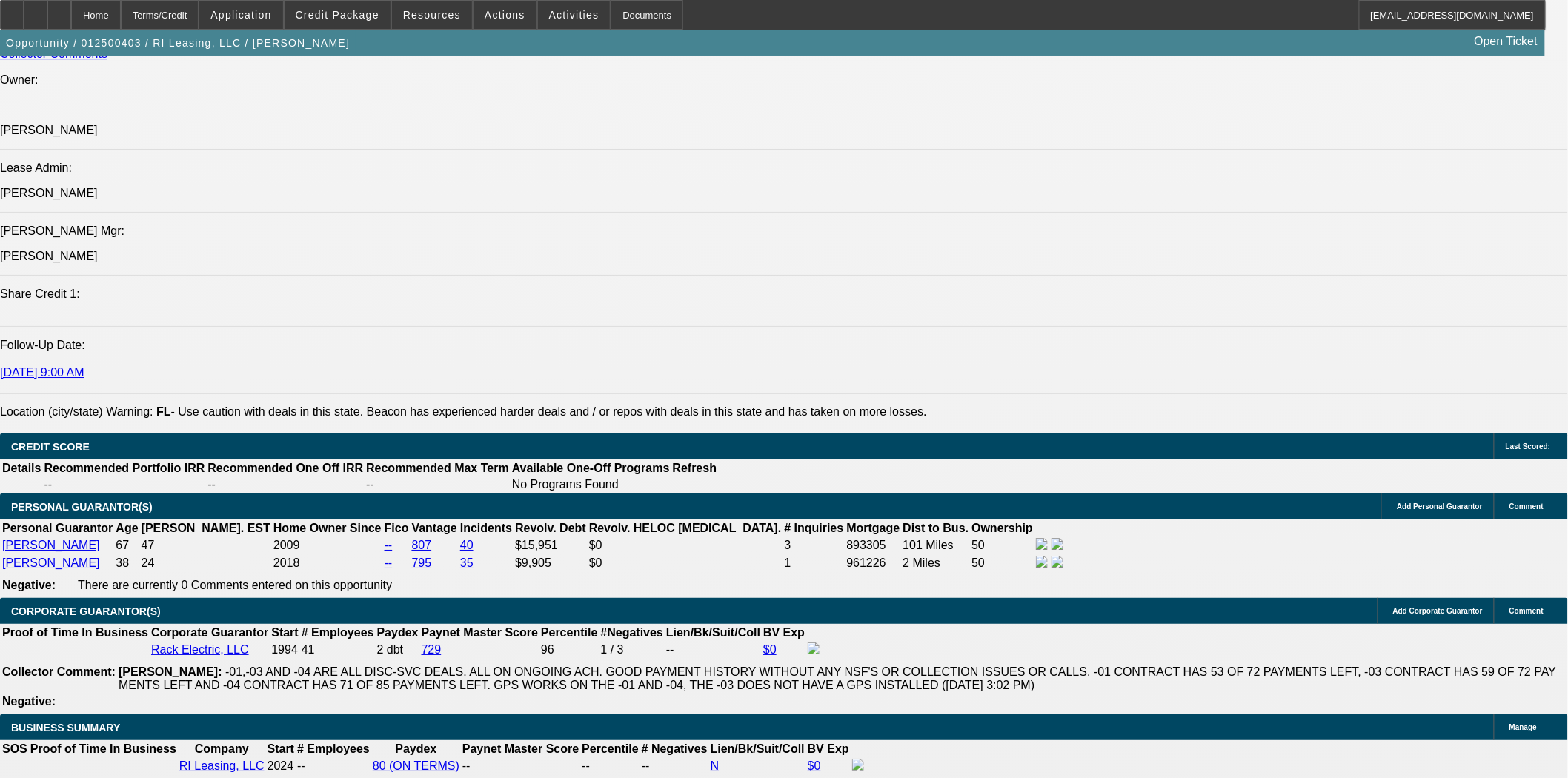
scroll to position [2305, 0]
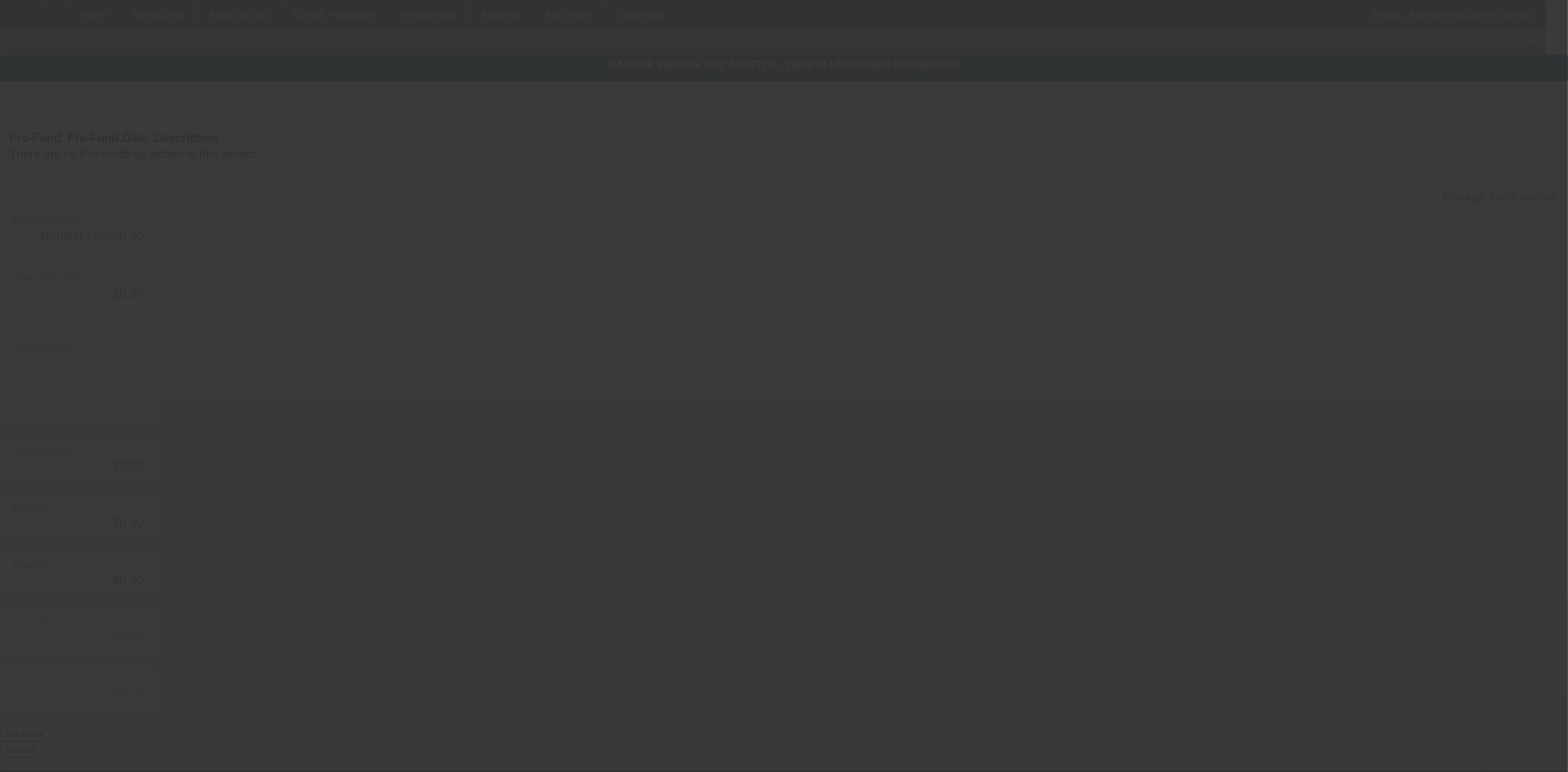
type input "$219,000.00"
type input "$2,606.00"
type input "$216,394.00"
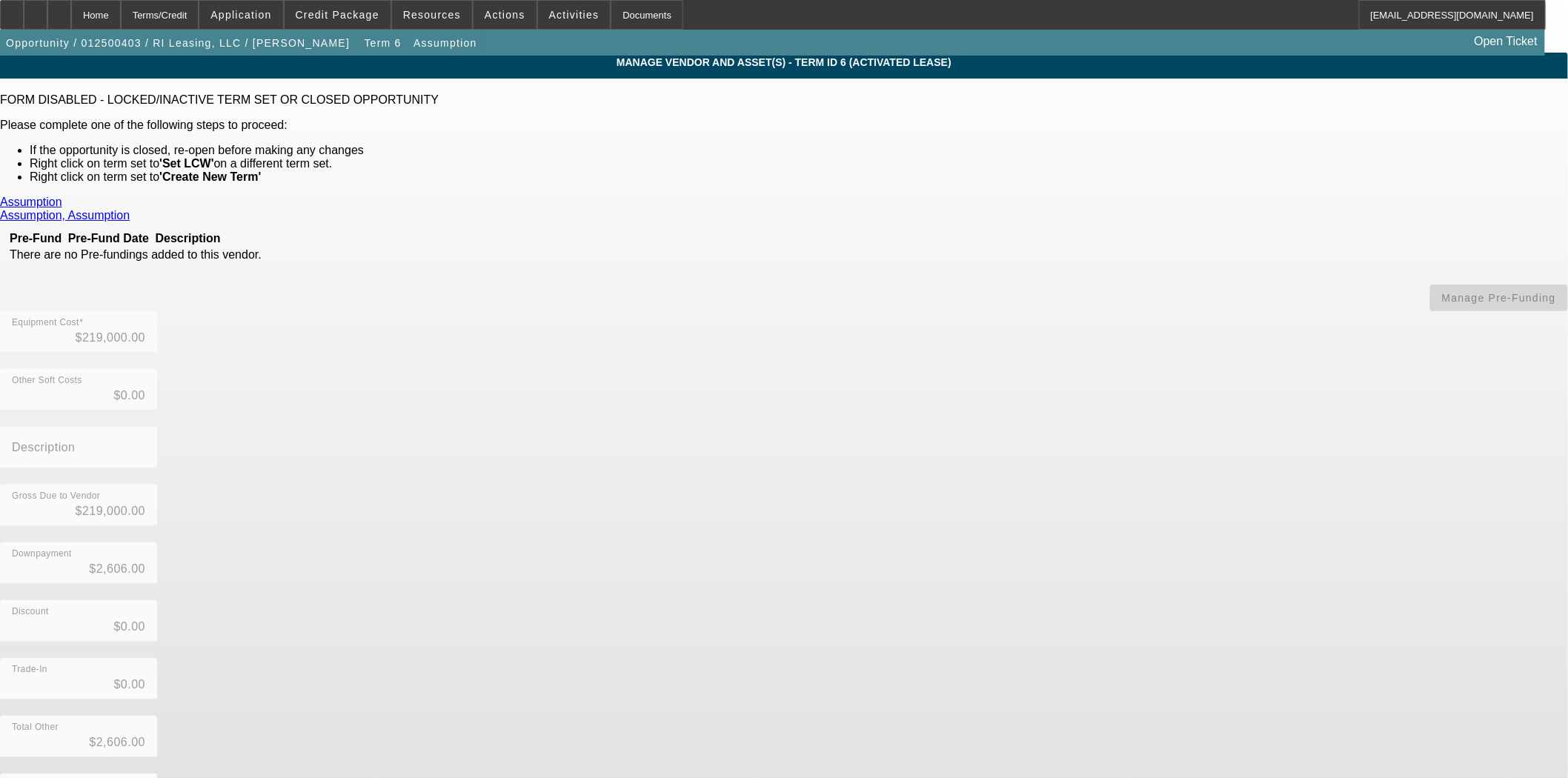
scroll to position [5, 0]
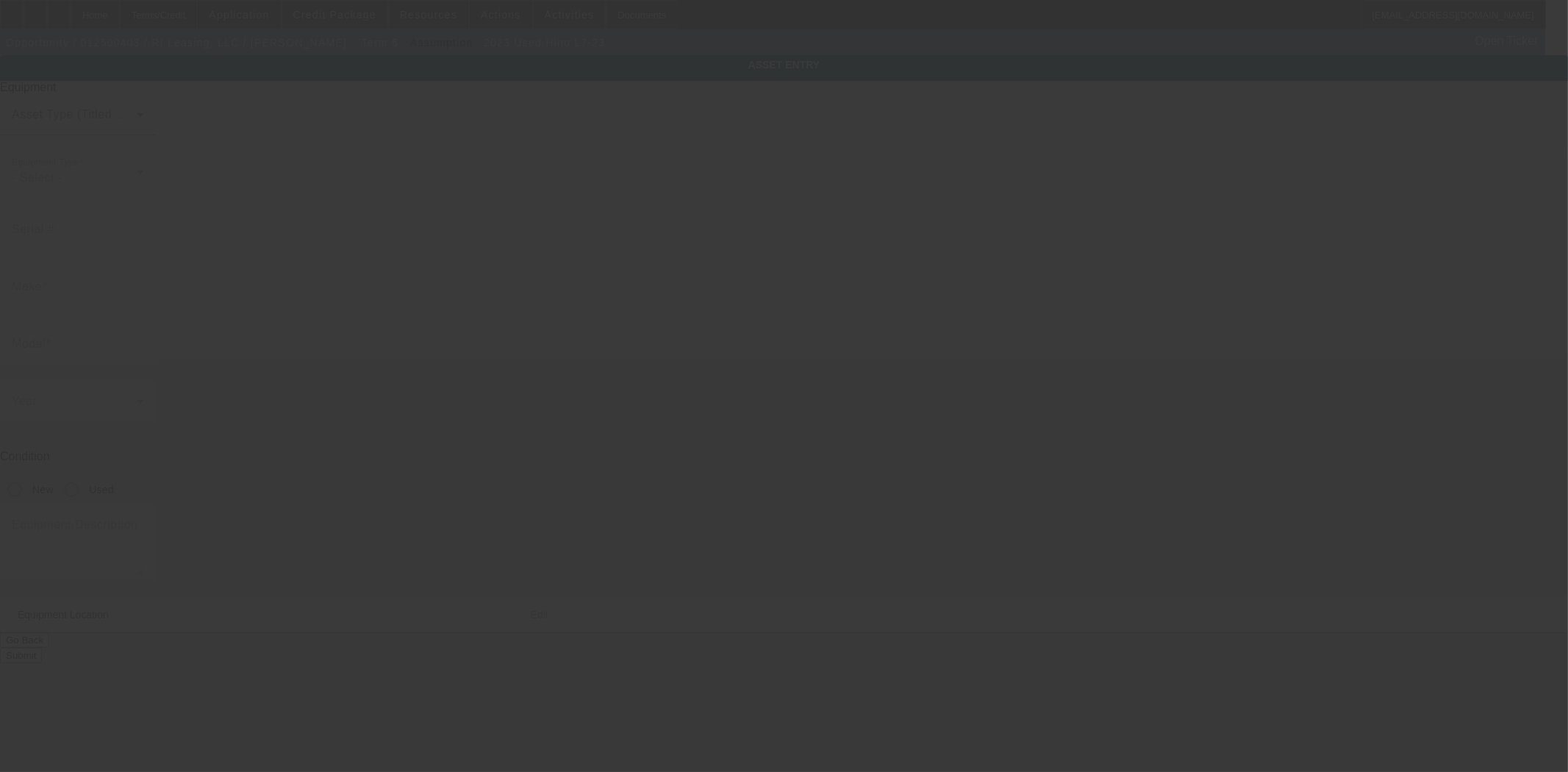
type input "5PVNV7AM7P5T50062"
type input "Hino"
type input "L7-23"
radio input "true"
type textarea "with 3,499 Gallon Propane Tank includes: all options, attachments and accessori…"
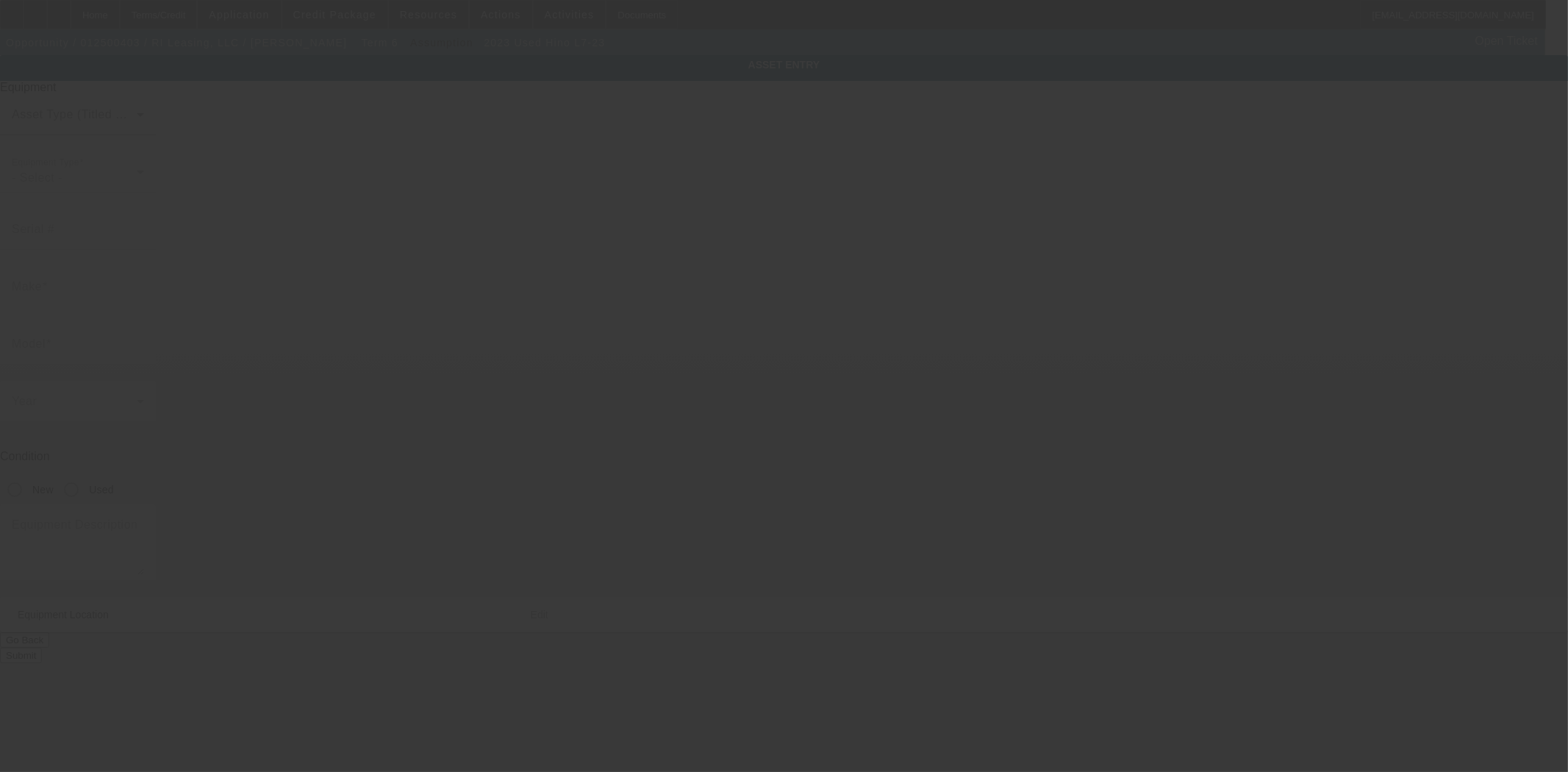
type input "153 NW 16th Street"
type input "Boca Raton"
type input "33432"
type input "Palm Beach"
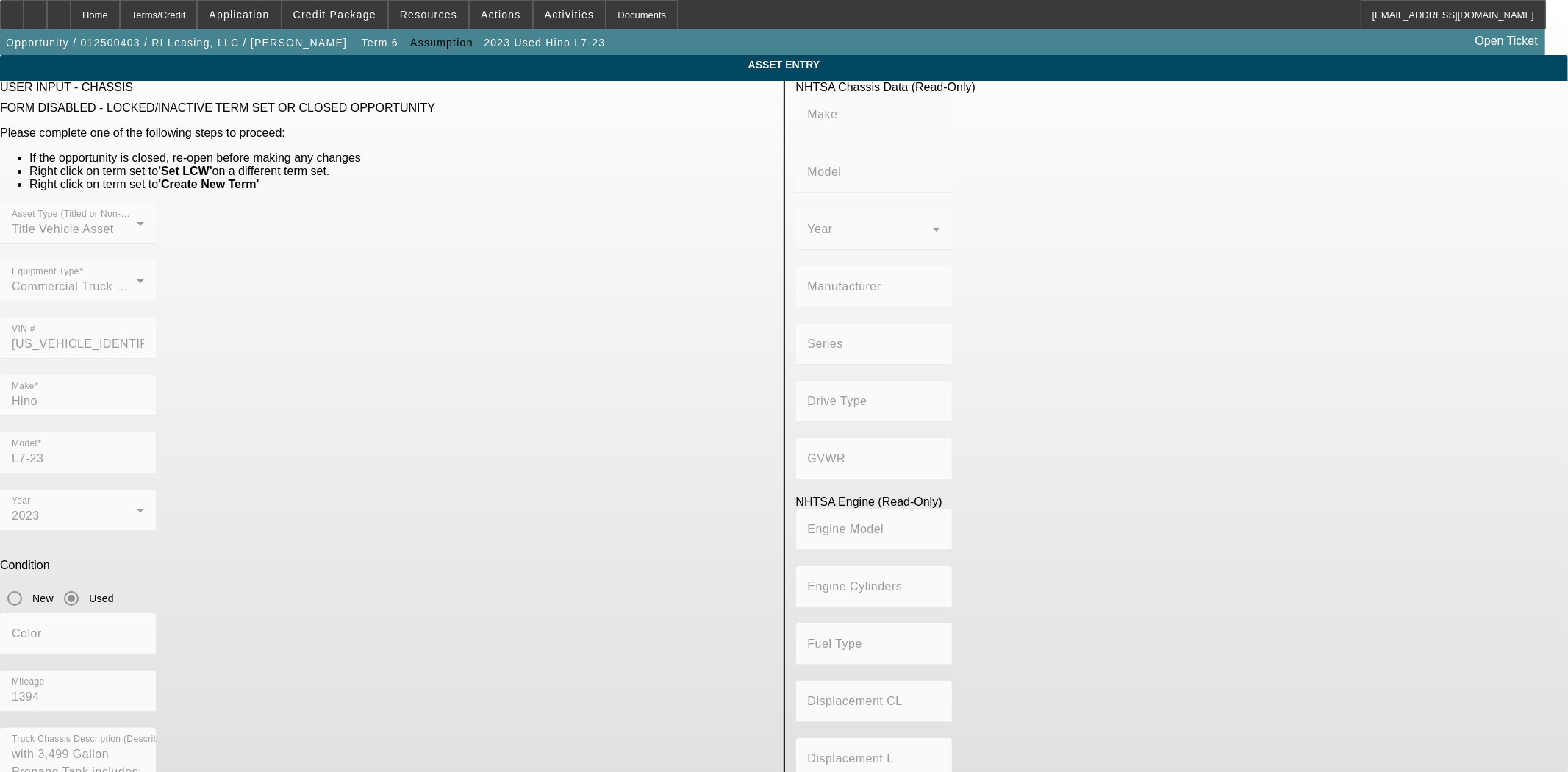
click at [539, 299] on div "Asset Type (Titled or Non-Titled) Title Vehicle Asset Equipment Type Commercial…" at bounding box center [386, 288] width 773 height 172
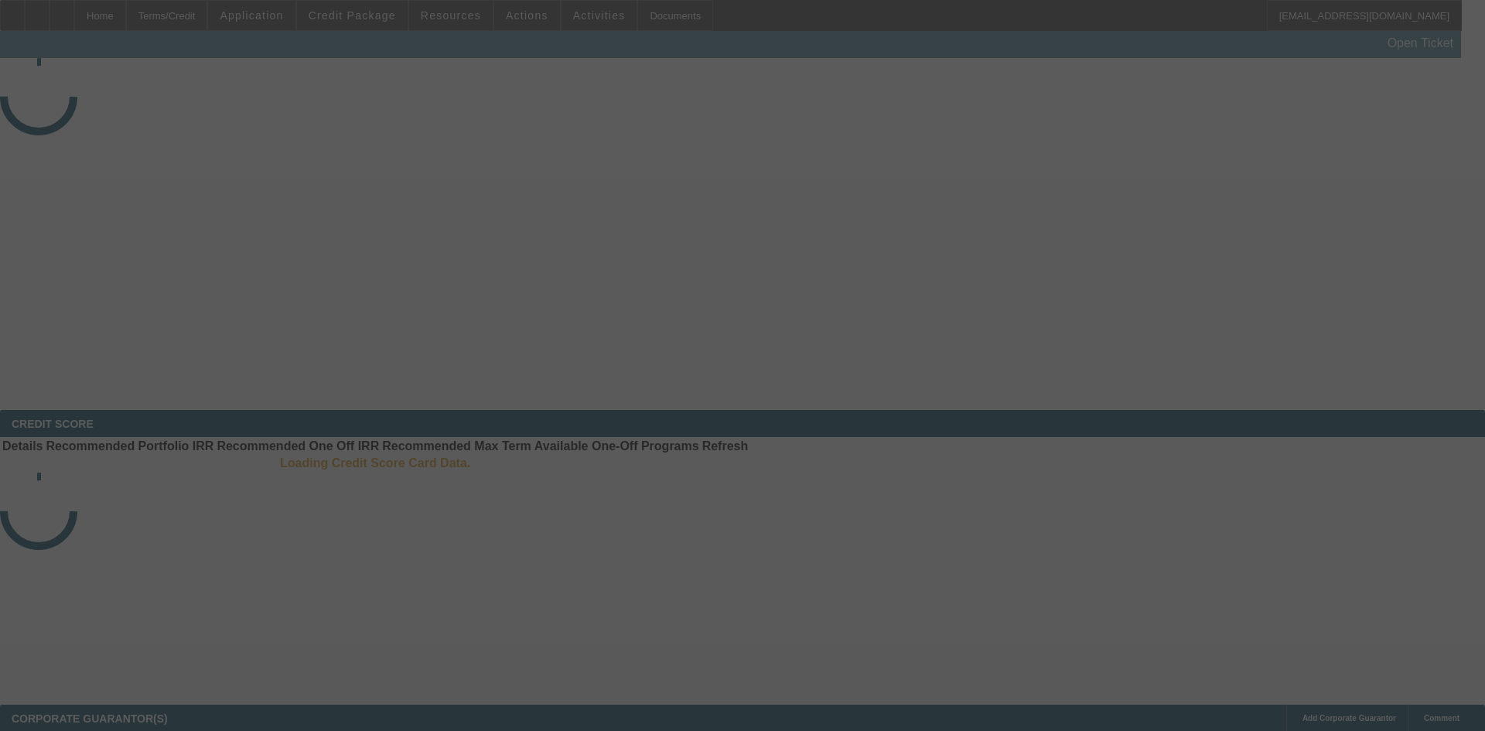
select select "4"
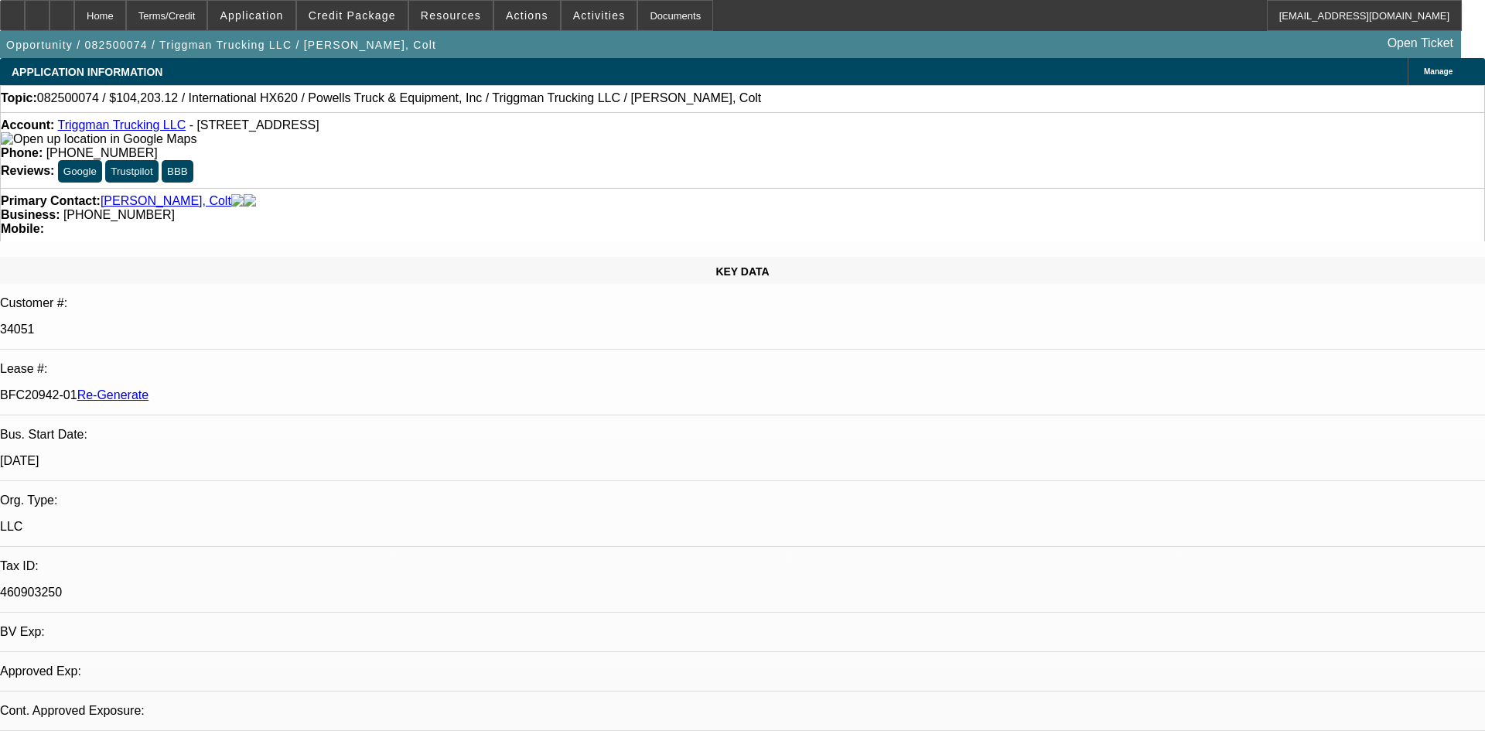
select select "0"
select select "2"
select select "0.1"
select select "4"
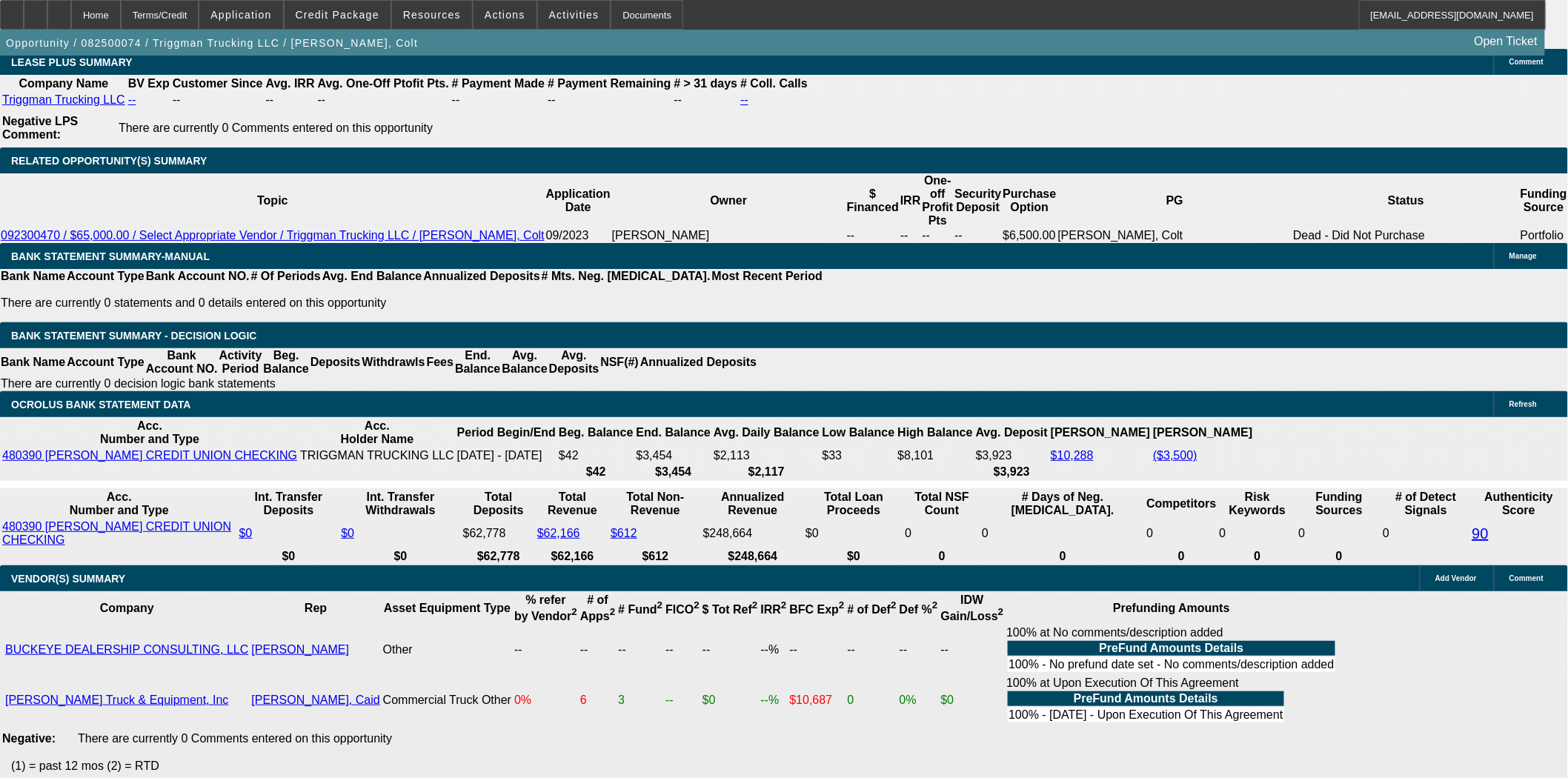
scroll to position [2552, 0]
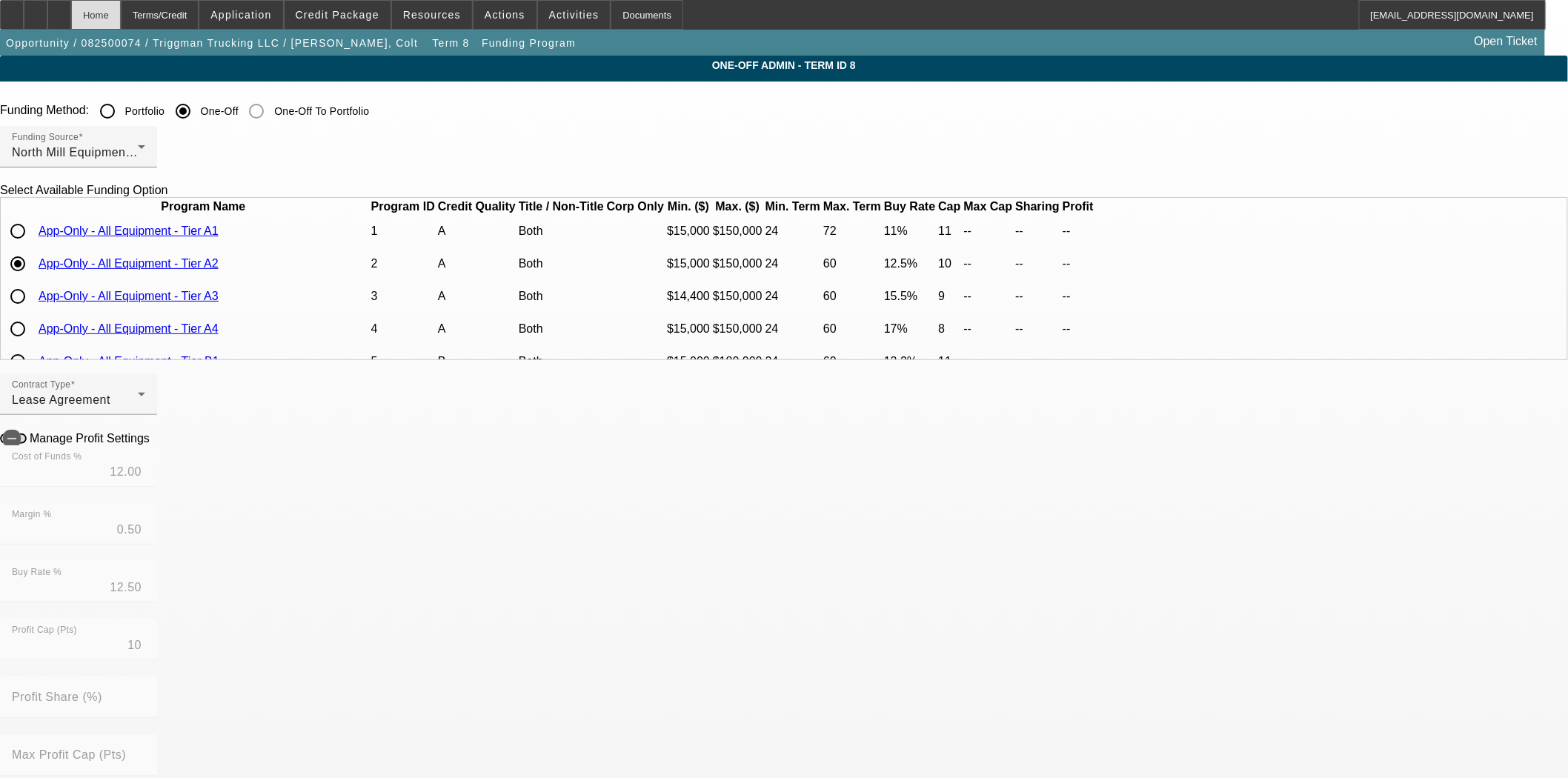
click at [121, 15] on div "Home" at bounding box center [96, 14] width 50 height 30
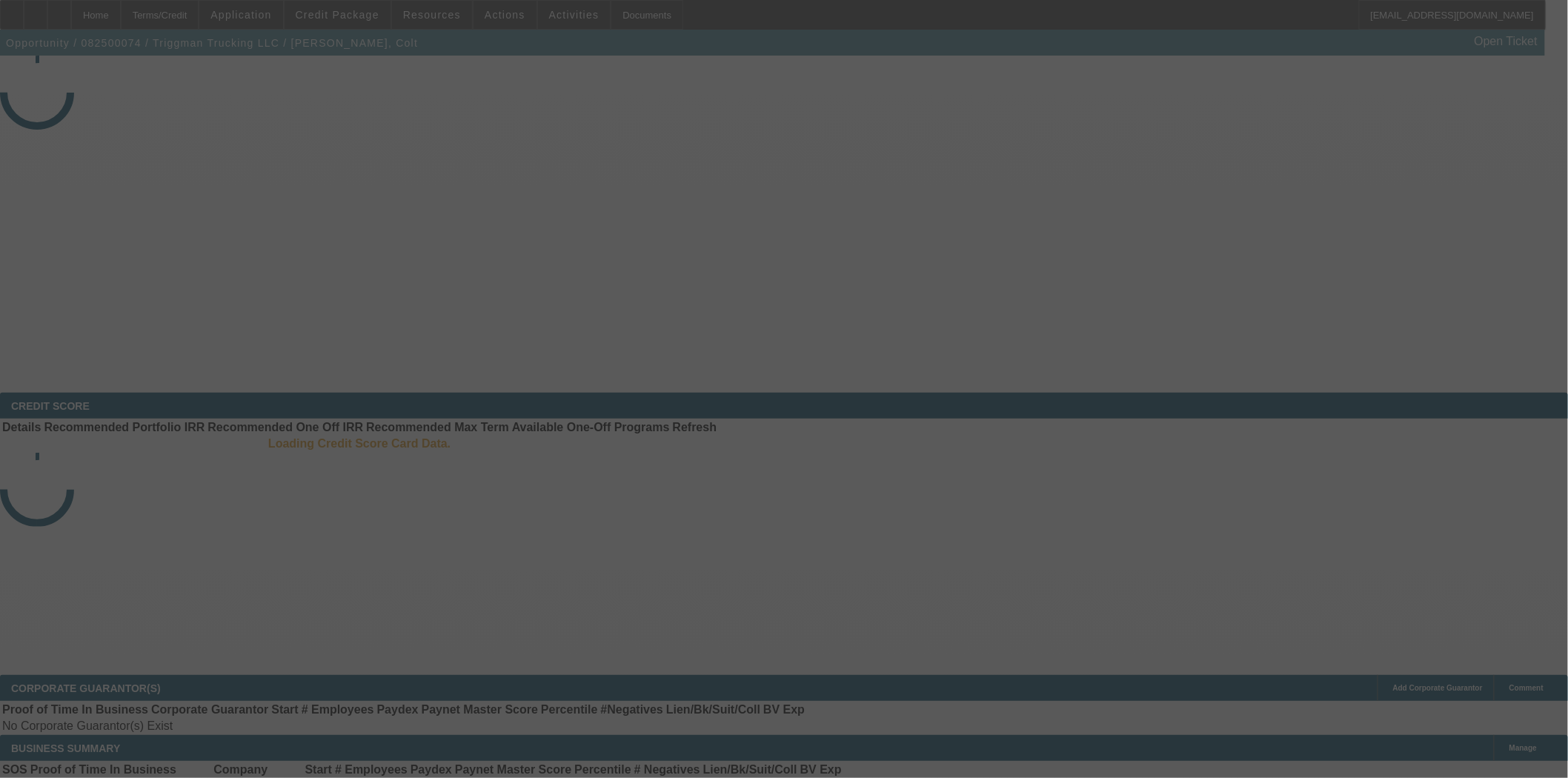
select select "4"
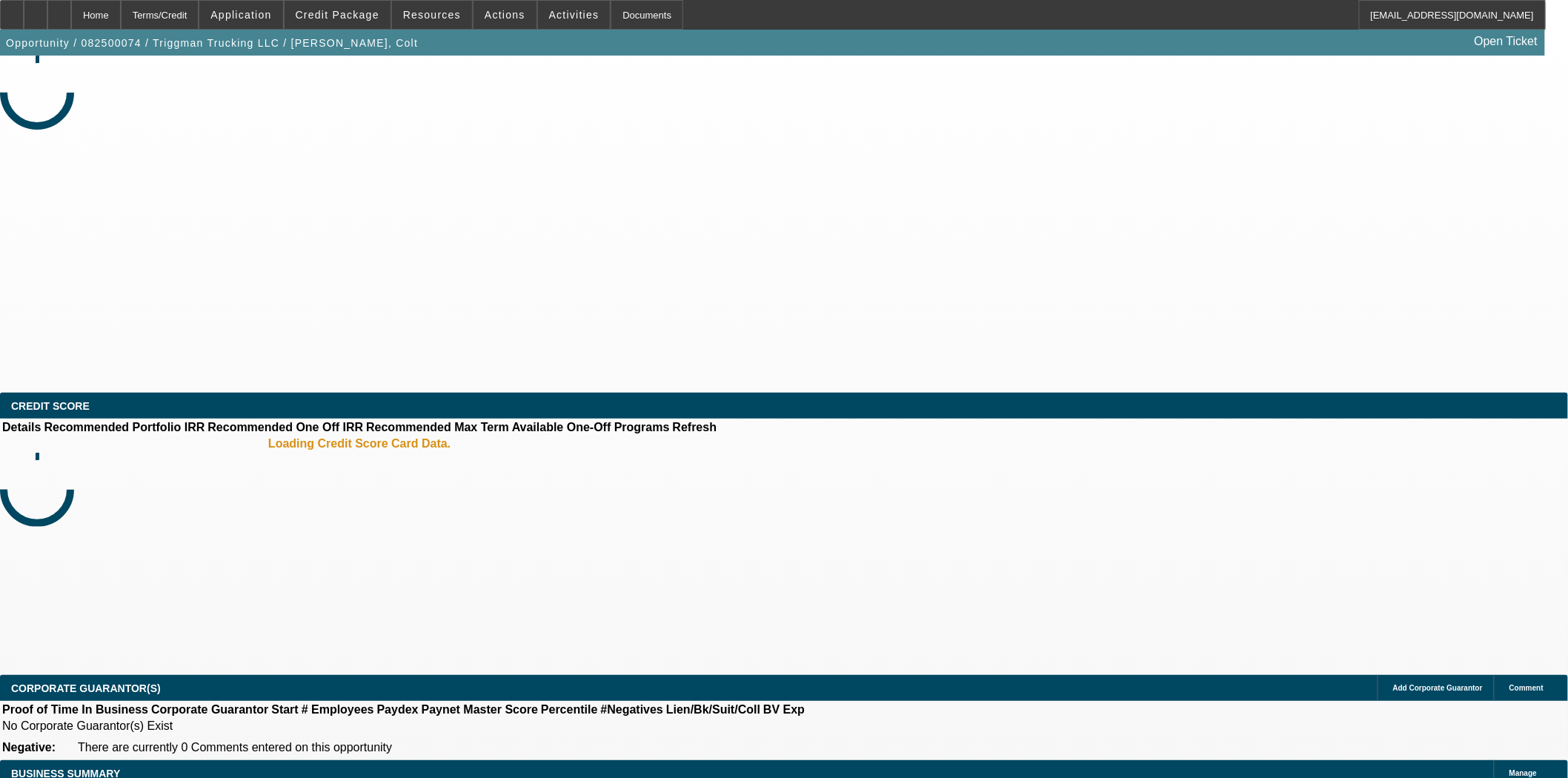
select select "0"
select select "2"
select select "0.1"
select select "4"
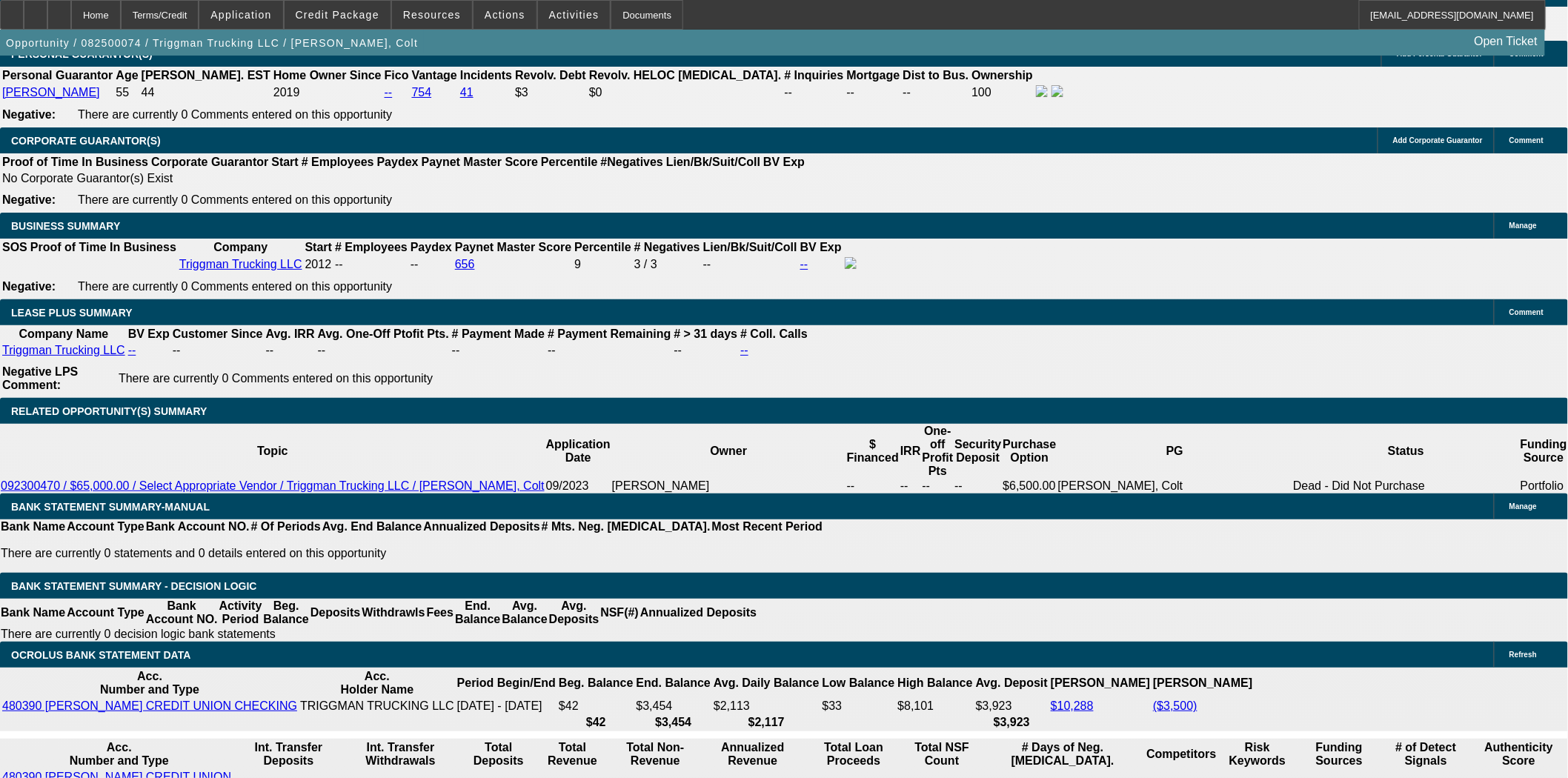
scroll to position [2388, 0]
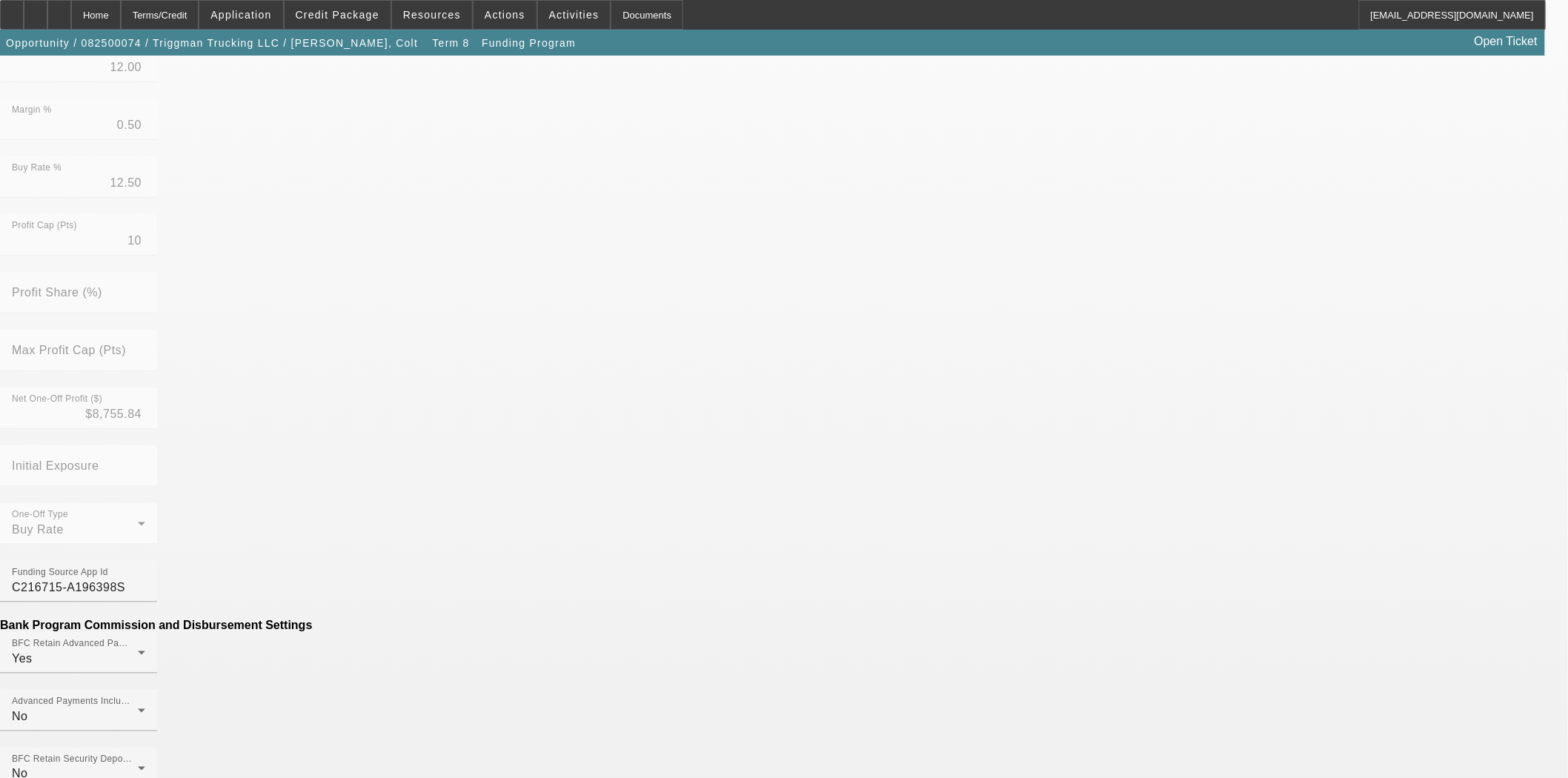
scroll to position [411, 0]
drag, startPoint x: 469, startPoint y: 582, endPoint x: 613, endPoint y: 569, distance: 144.6
type input "$200.00"
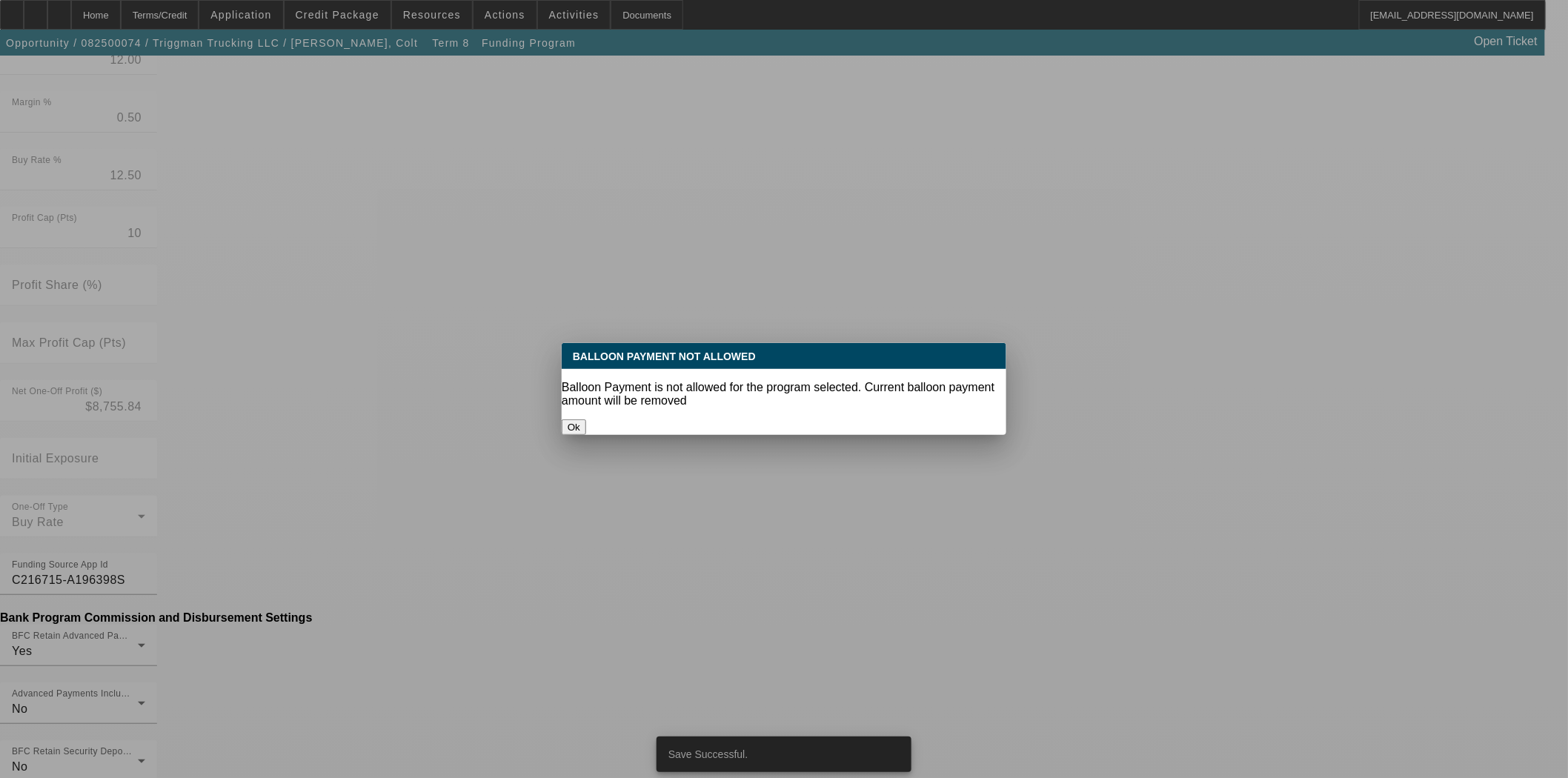
scroll to position [0, 0]
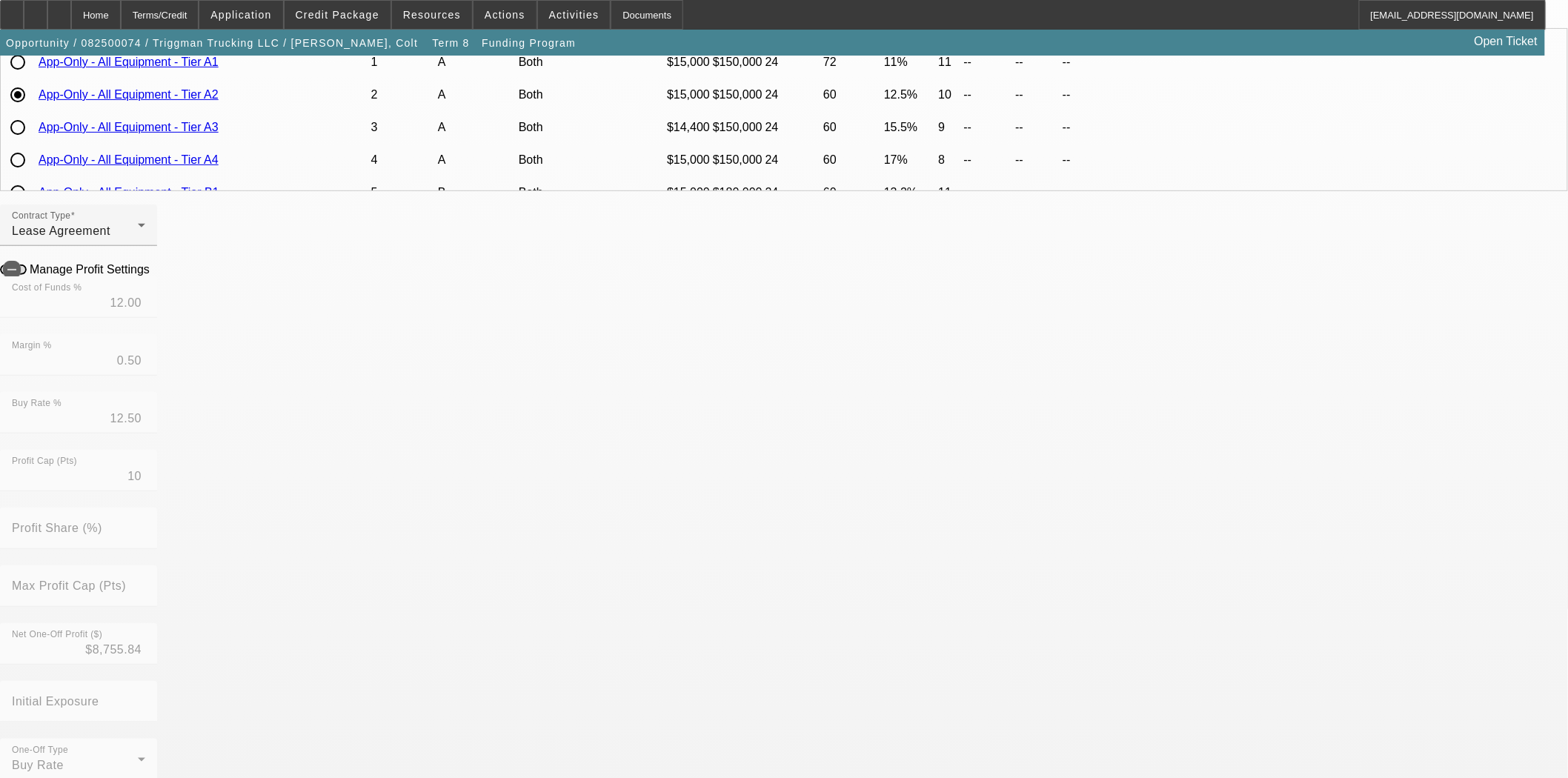
scroll to position [411, 0]
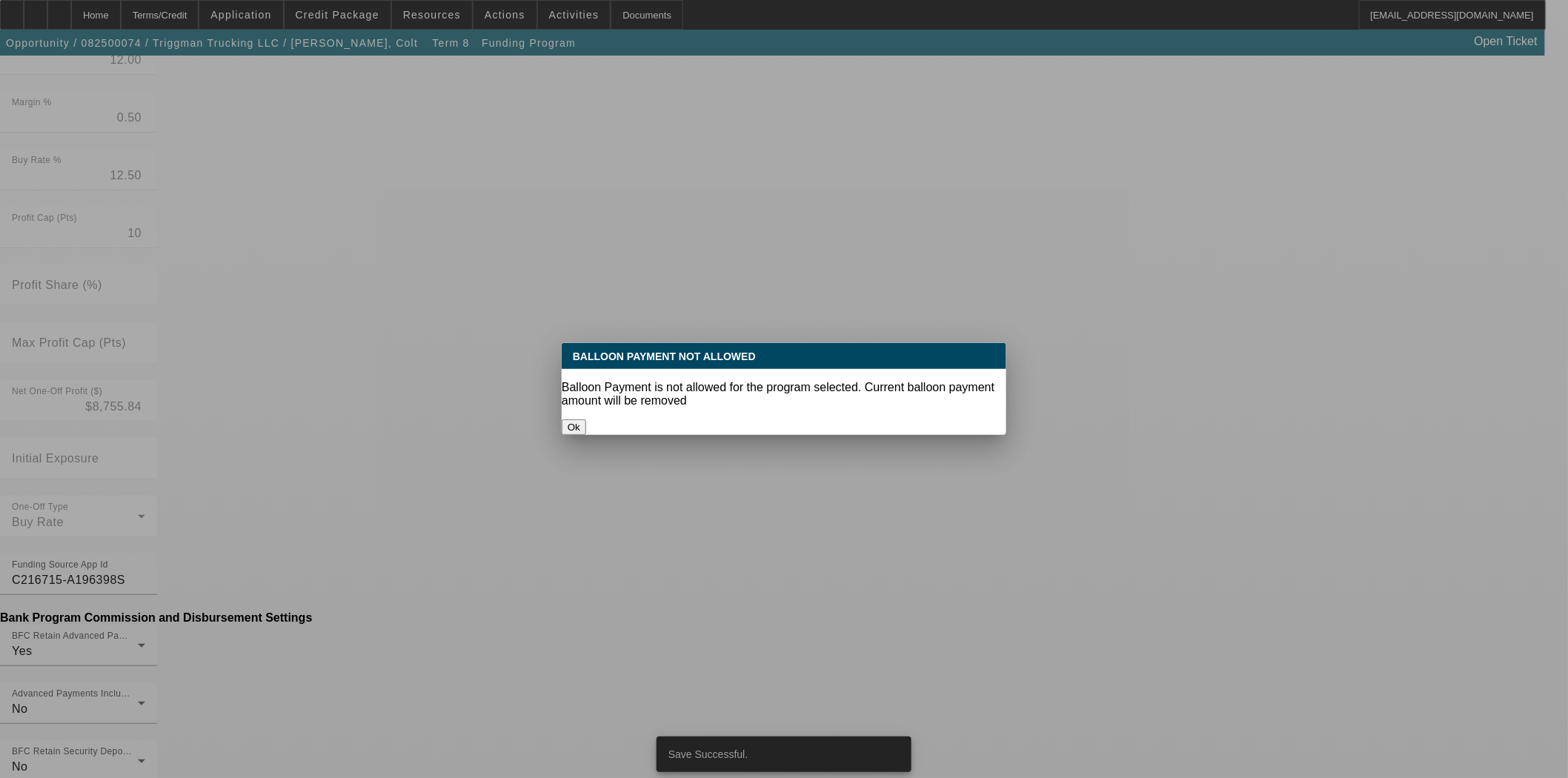
scroll to position [0, 0]
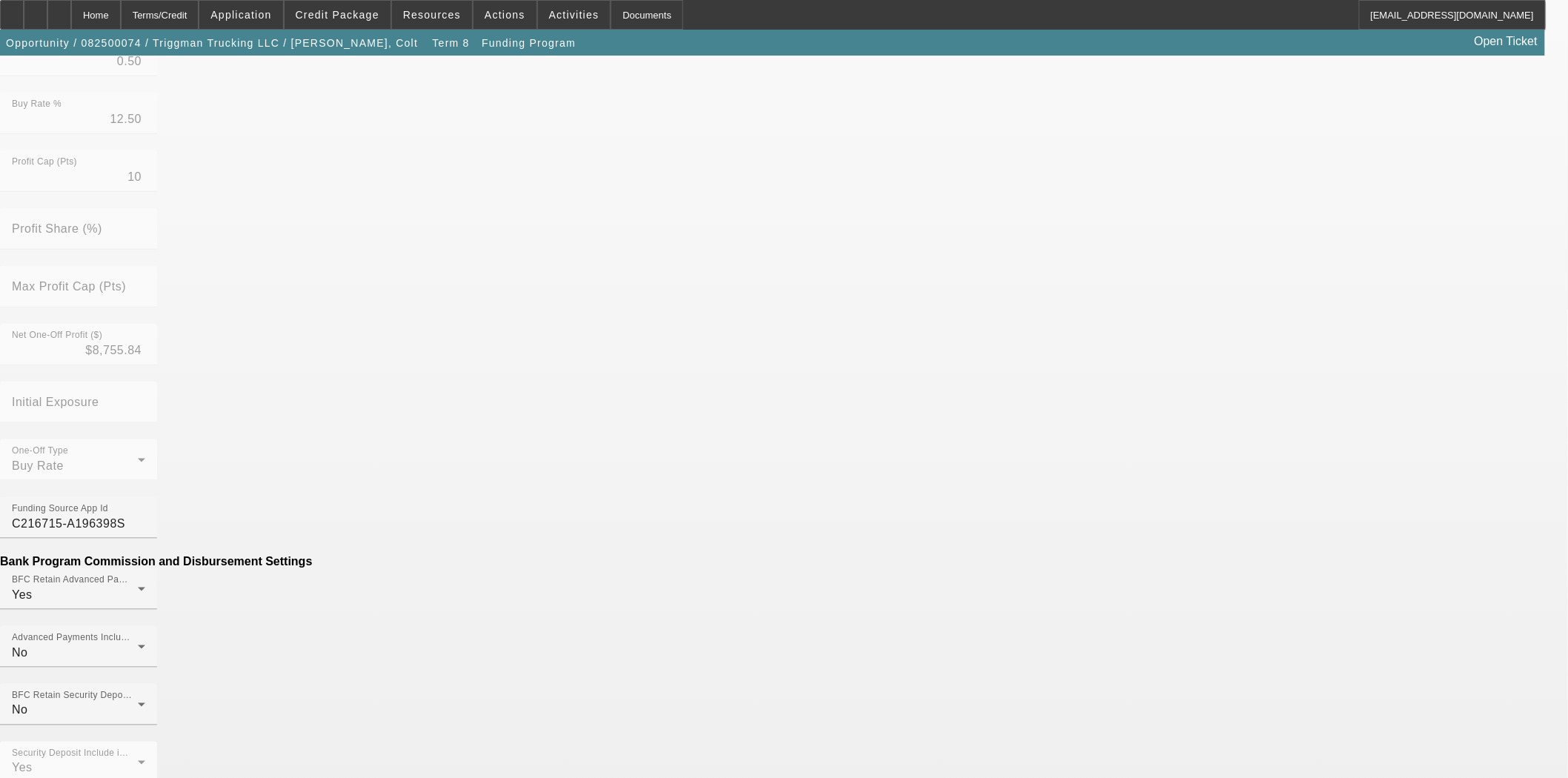
scroll to position [576, 0]
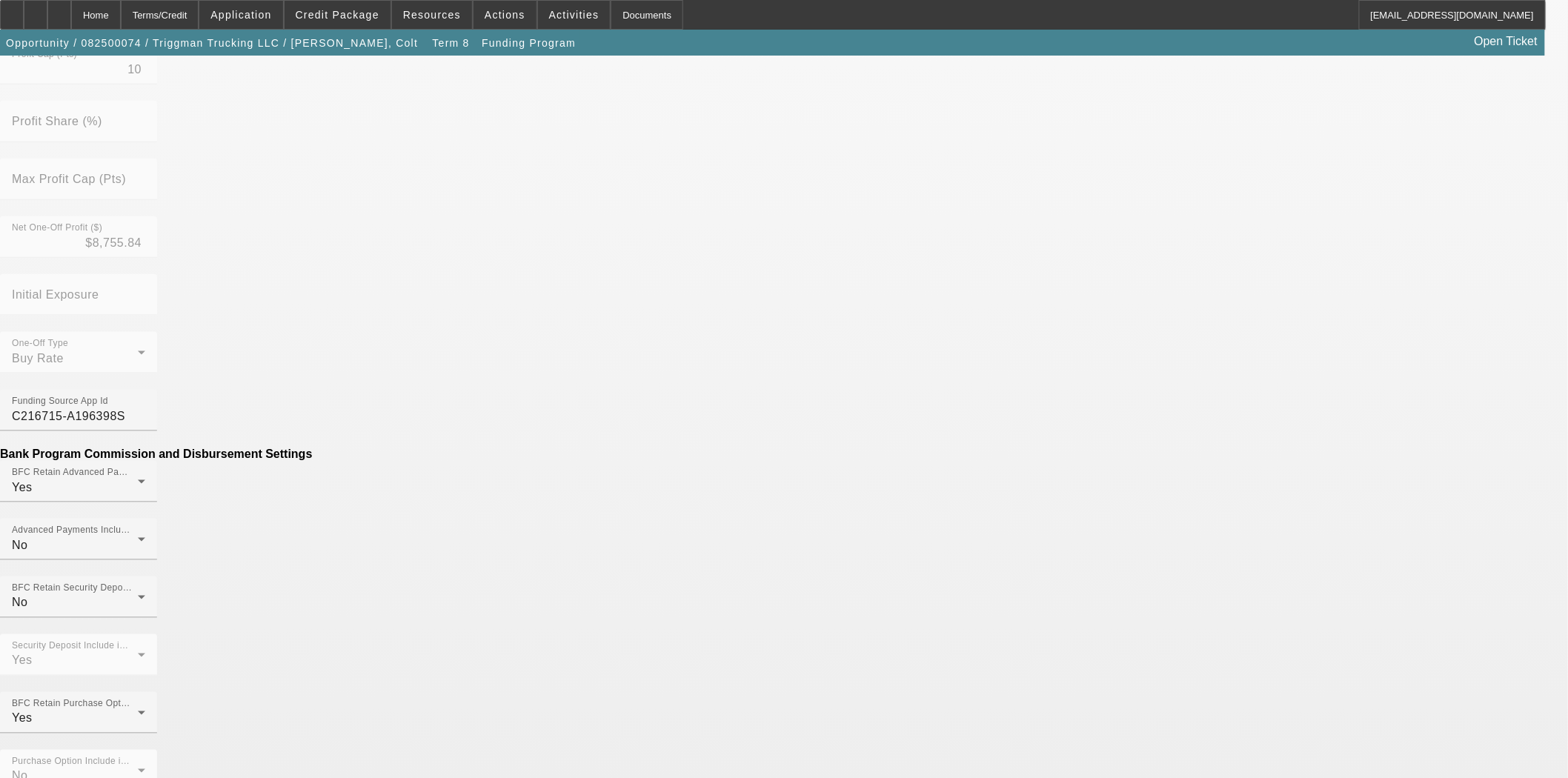
type input "($375.00)"
type input "Warranty Fee"
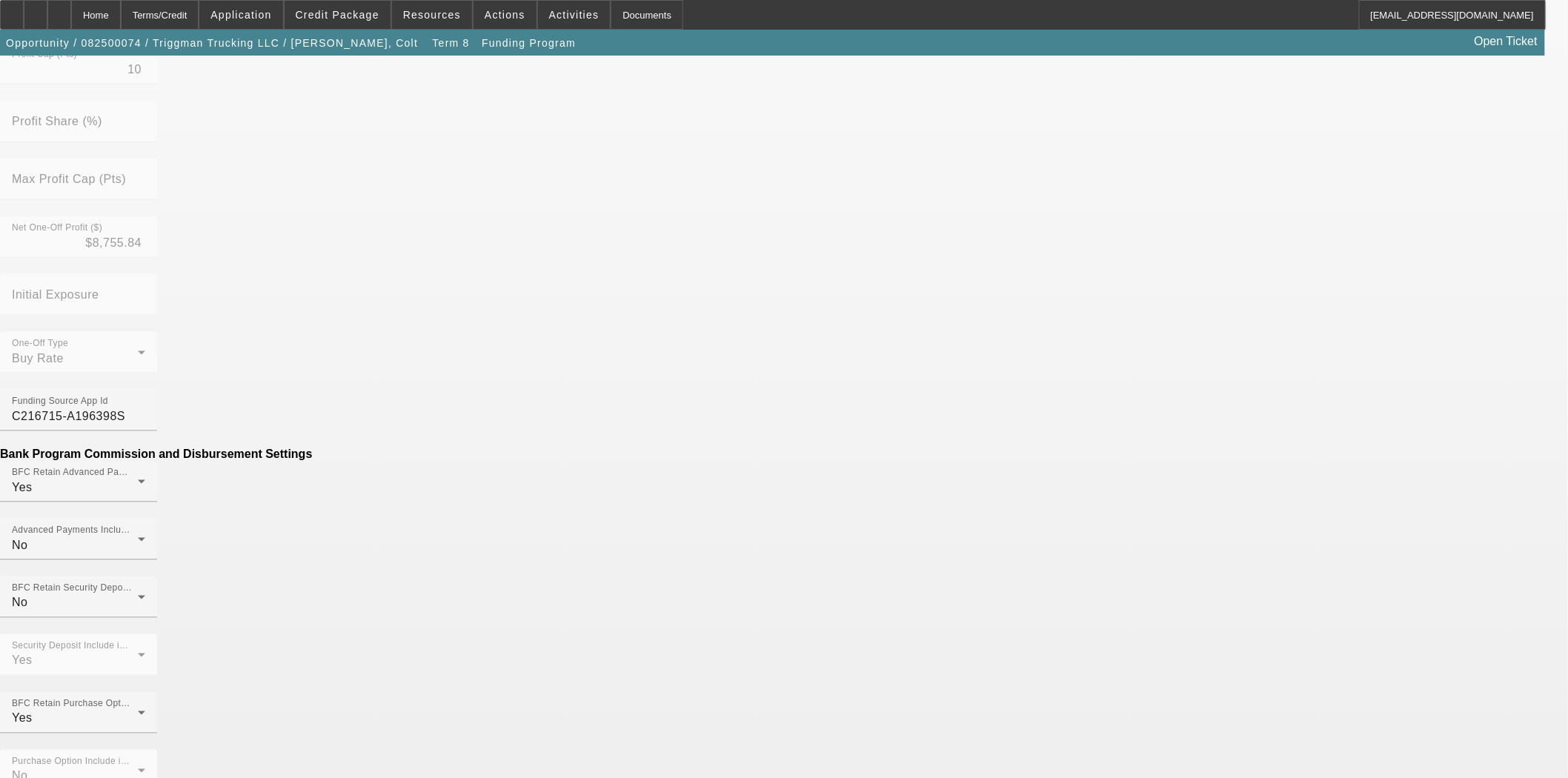
type input "($9,375.00)"
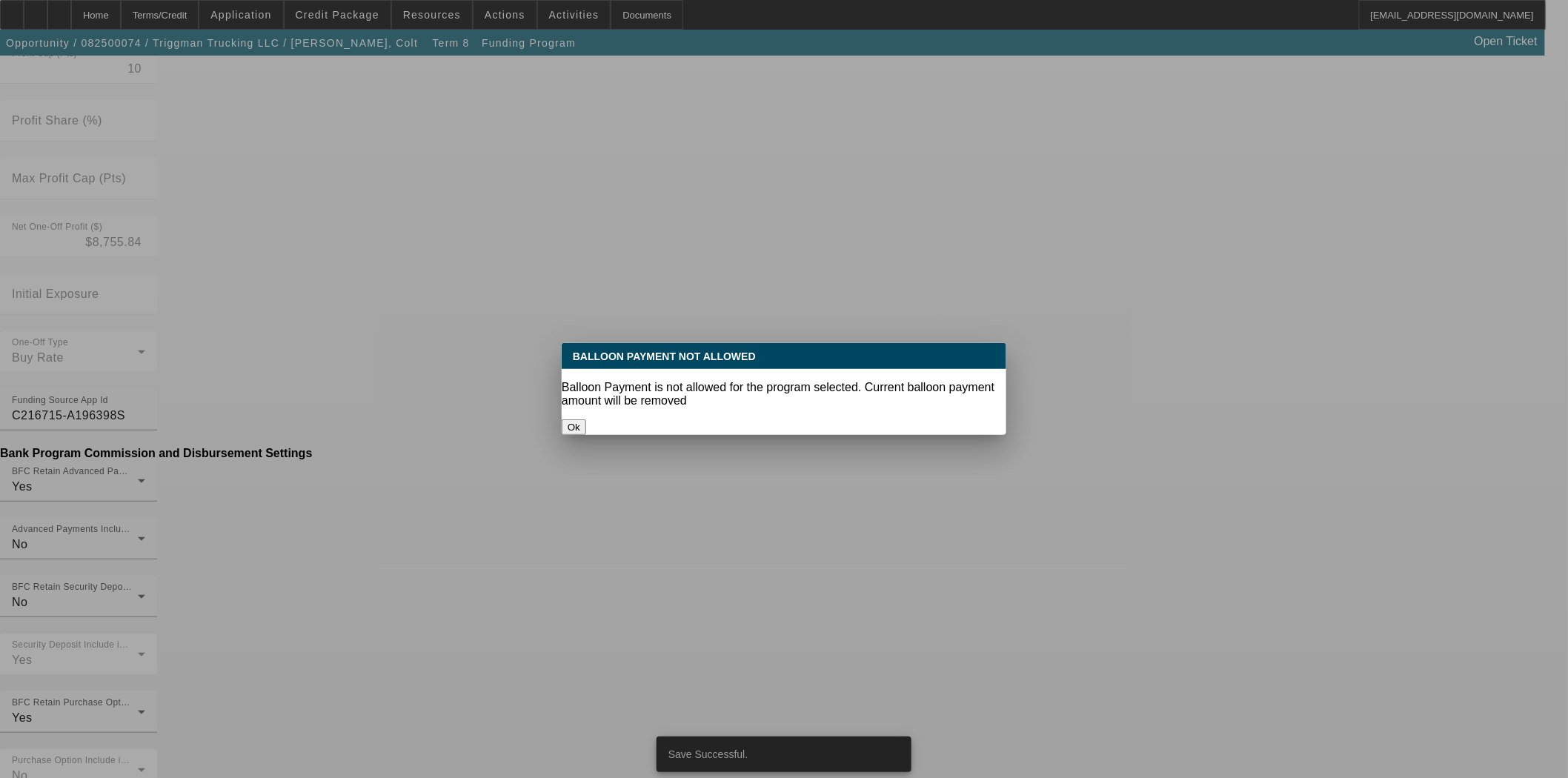
click at [586, 420] on button "Ok" at bounding box center [574, 427] width 25 height 15
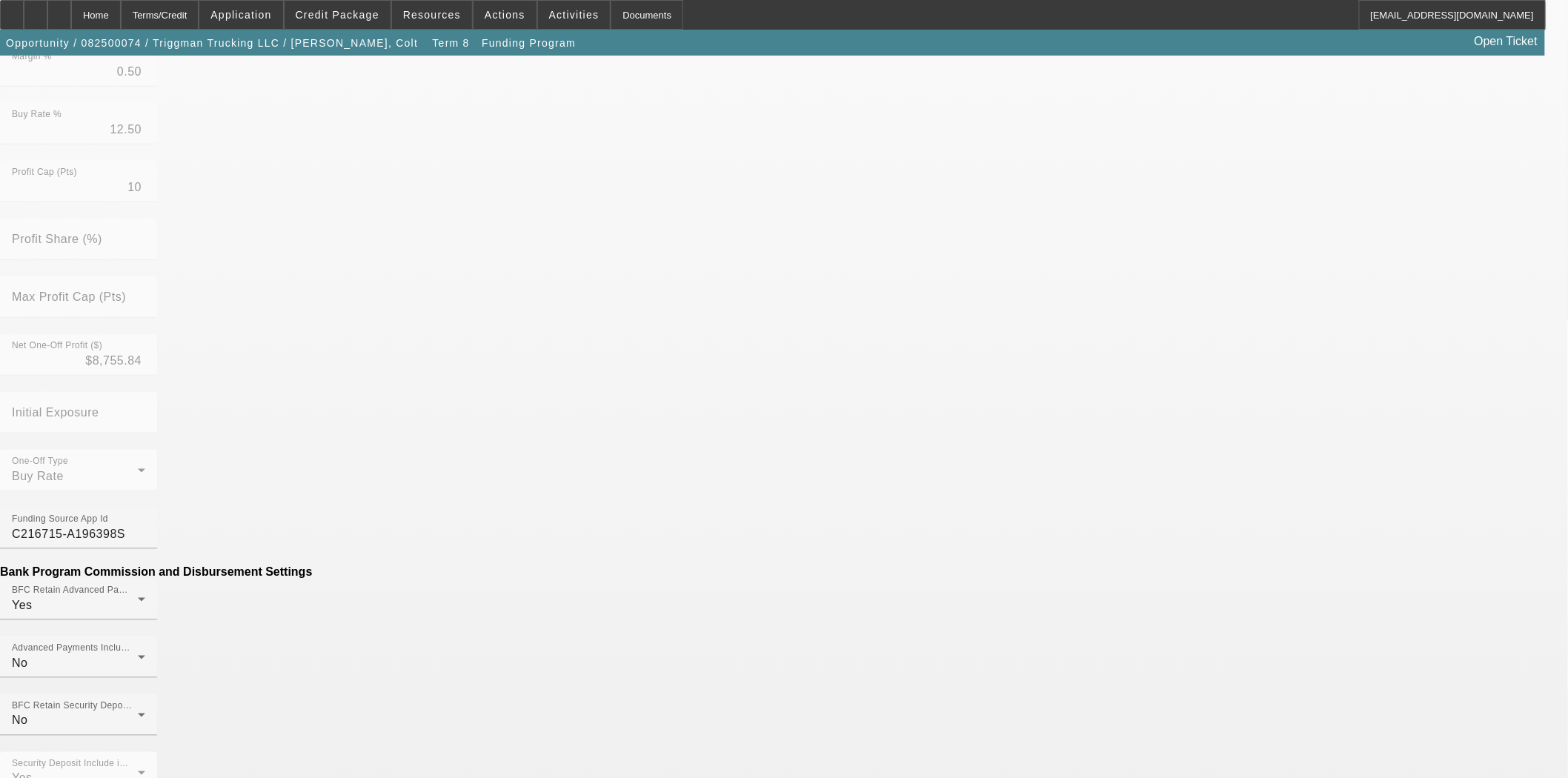
scroll to position [493, 0]
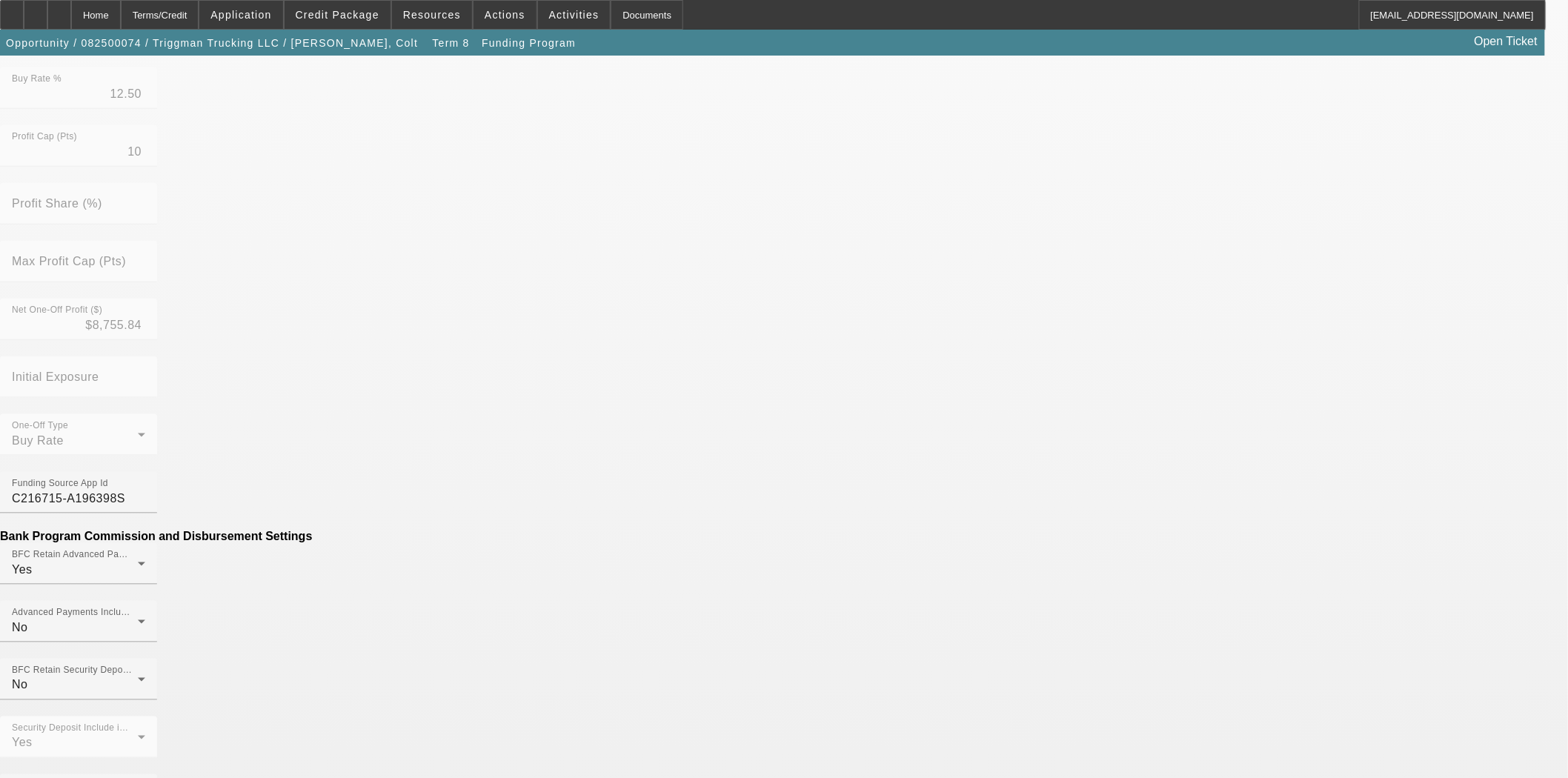
type input "$9,375.00"
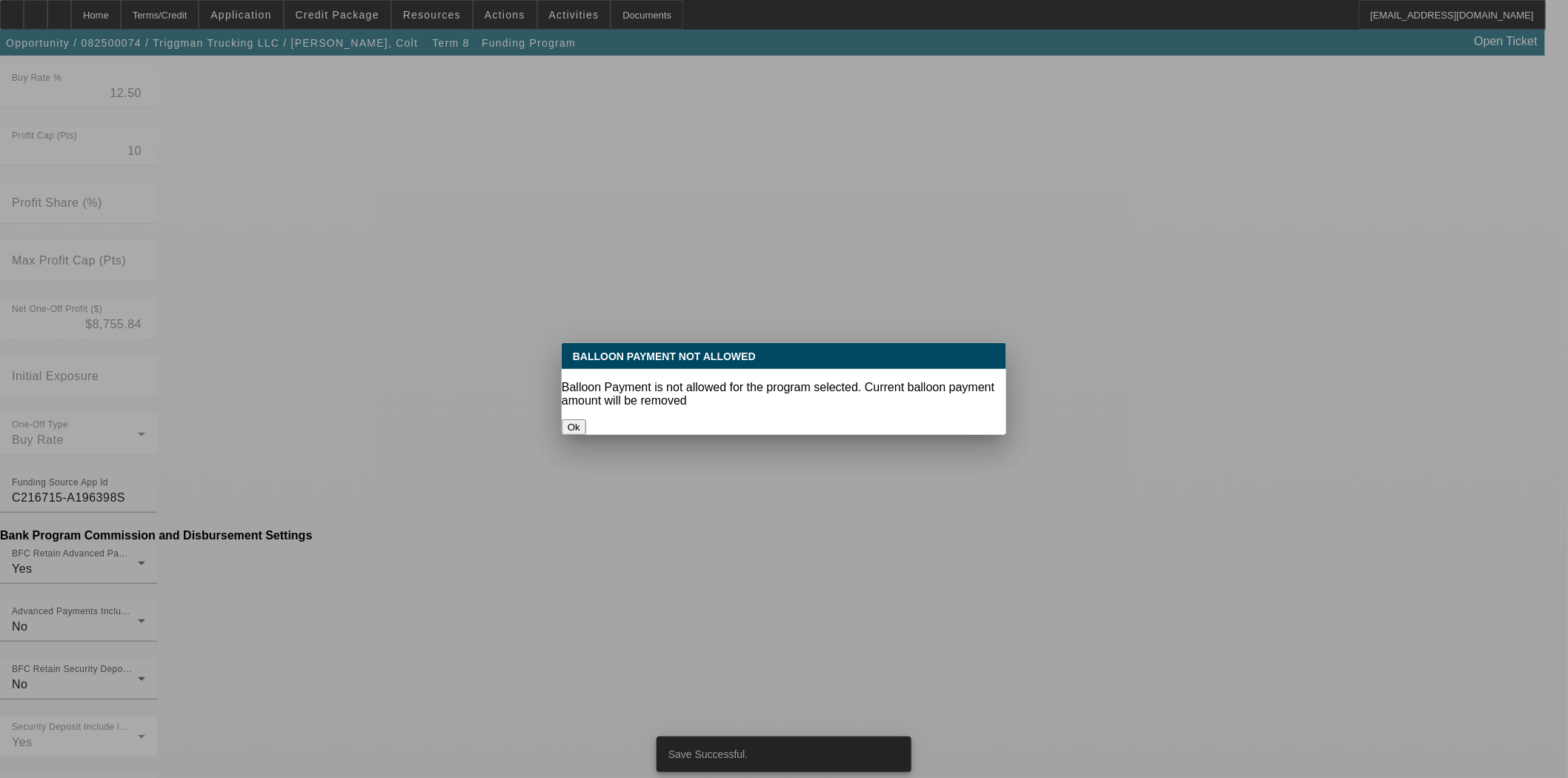
scroll to position [0, 0]
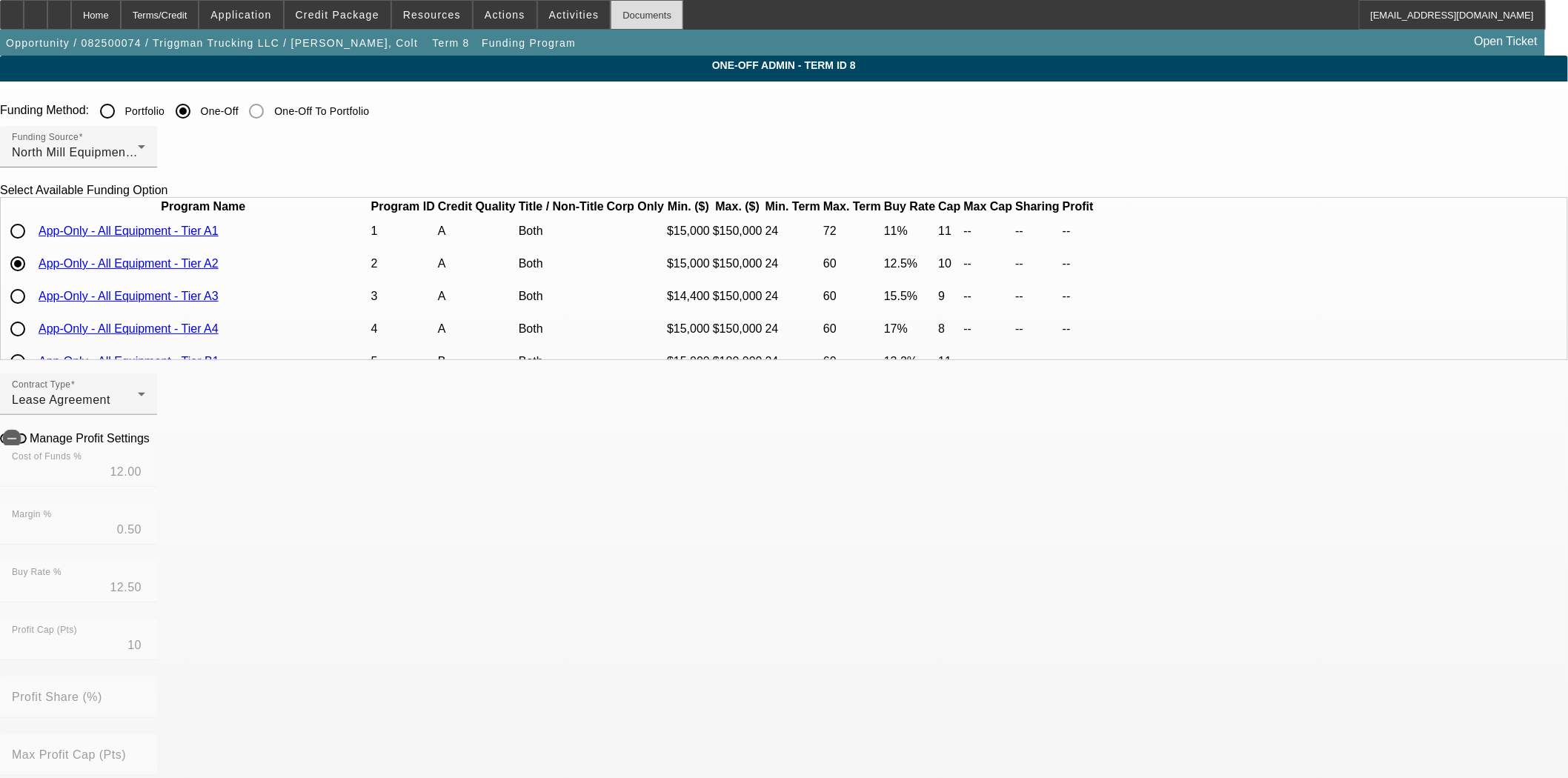
click at [610, 12] on div "Documents" at bounding box center [647, 14] width 73 height 30
click at [121, 11] on div "Home" at bounding box center [96, 14] width 50 height 30
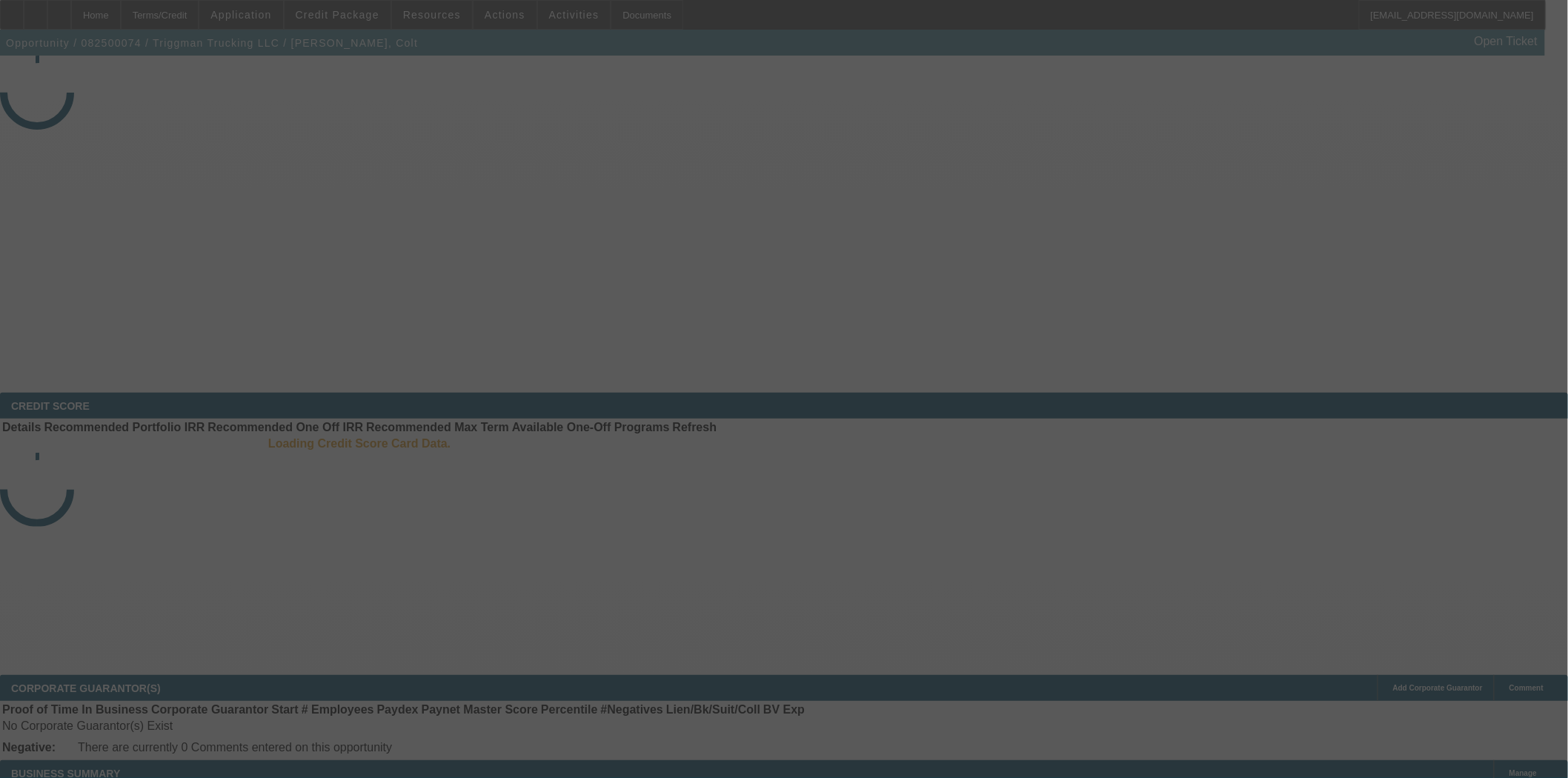
select select "4"
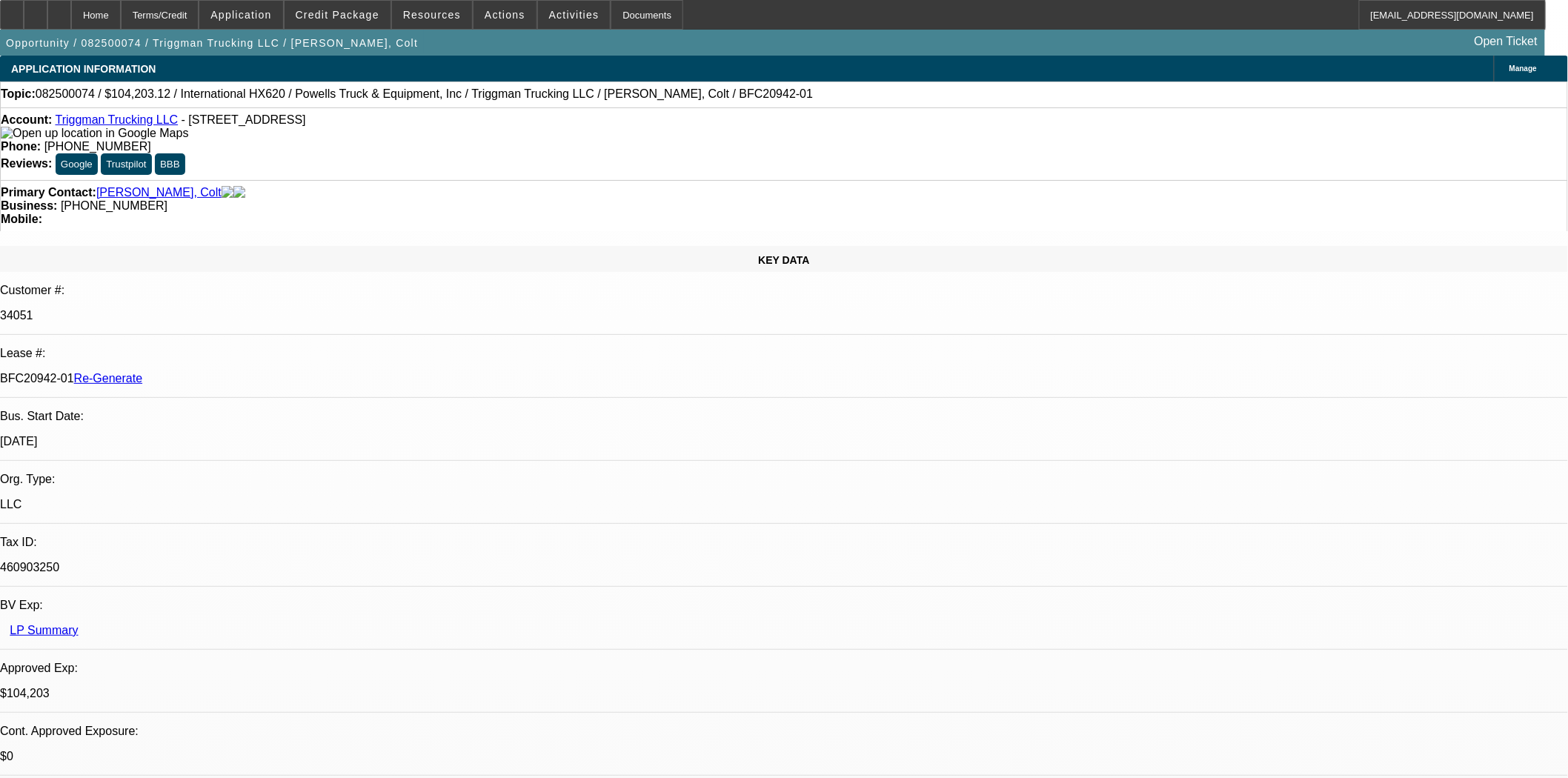
select select "0"
select select "0.1"
select select "1"
select select "2"
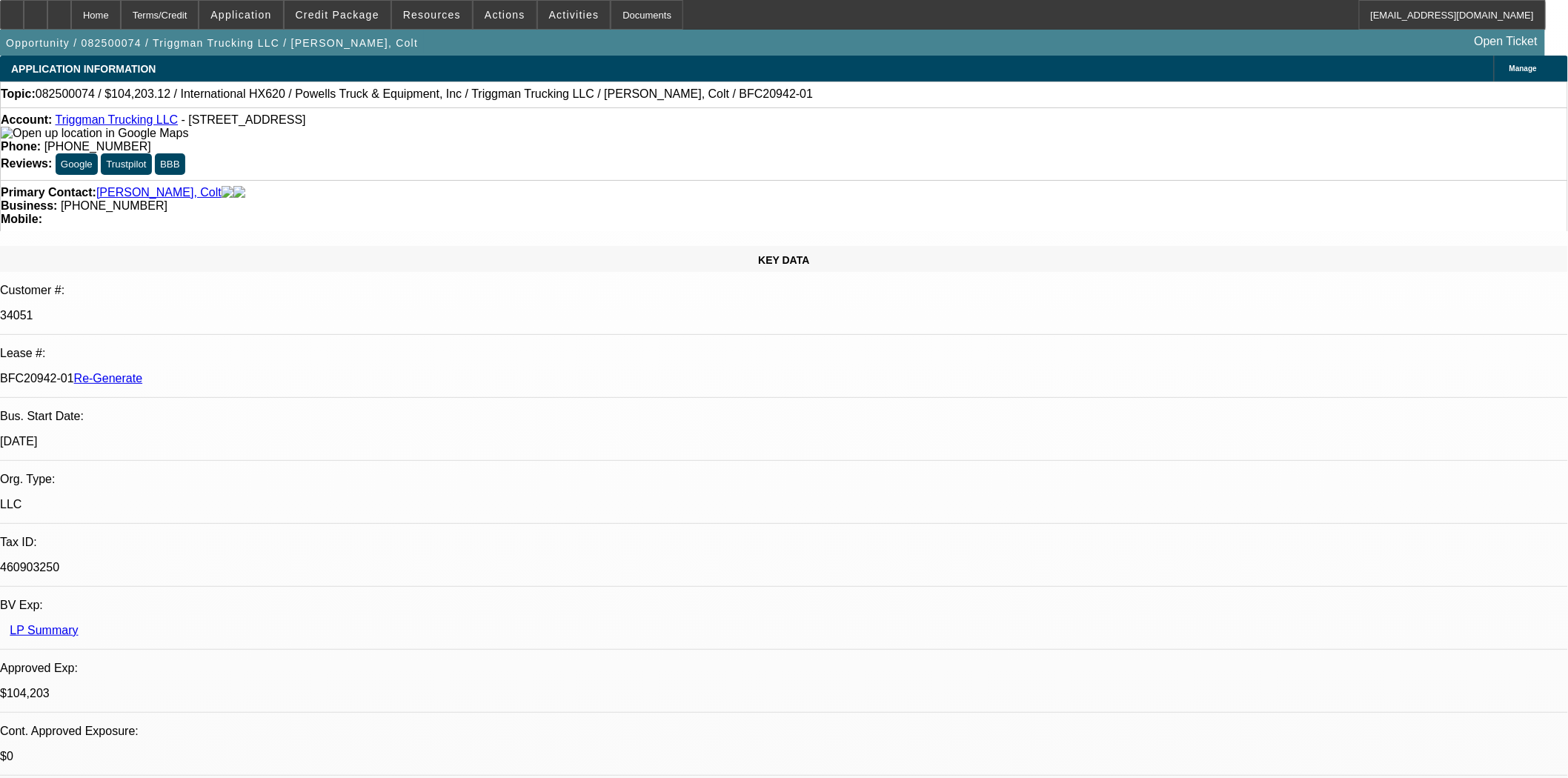
select select "4"
click at [551, 19] on span "Activities" at bounding box center [574, 14] width 51 height 11
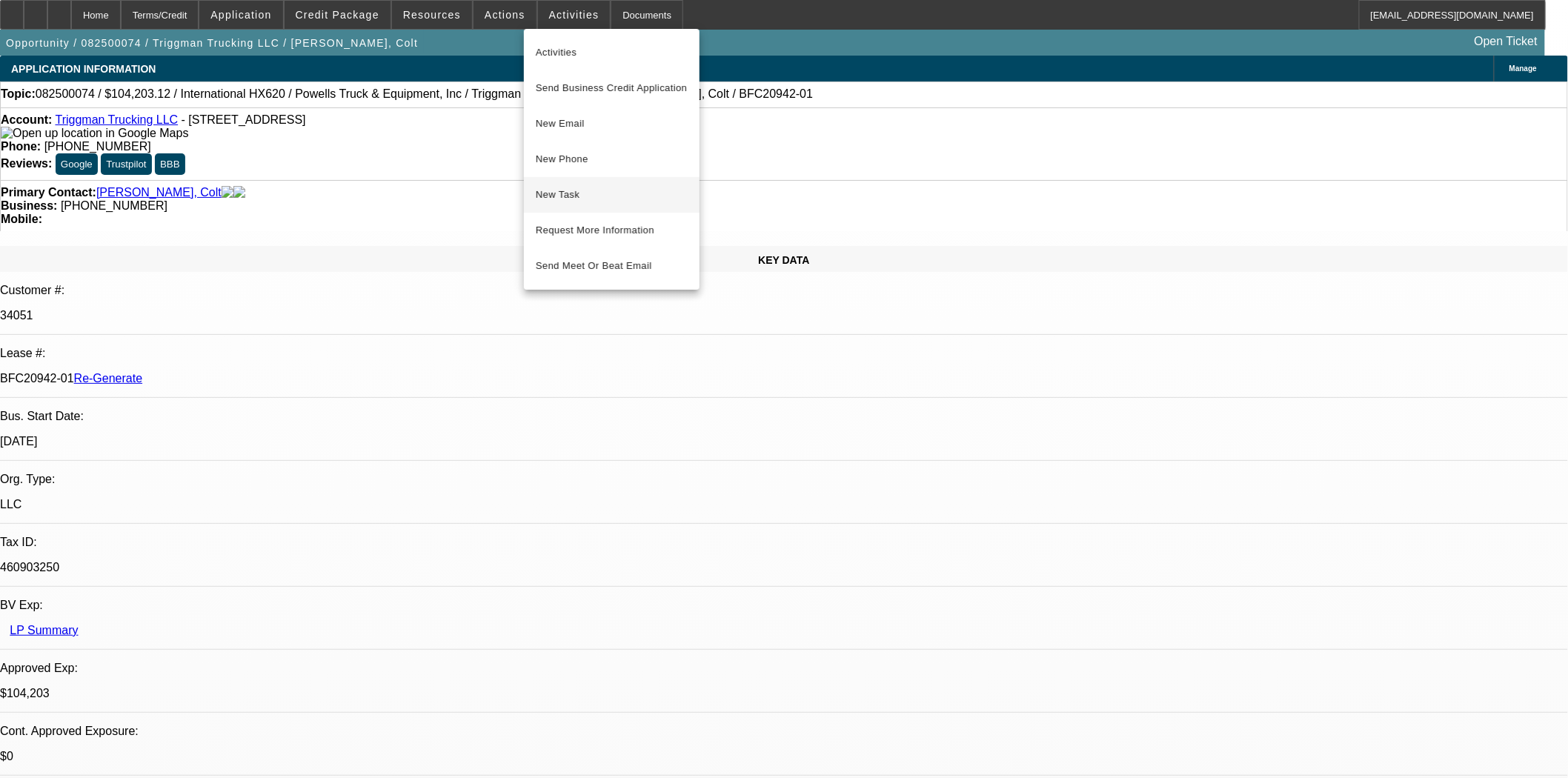
click at [544, 194] on span "New Task" at bounding box center [611, 194] width 152 height 18
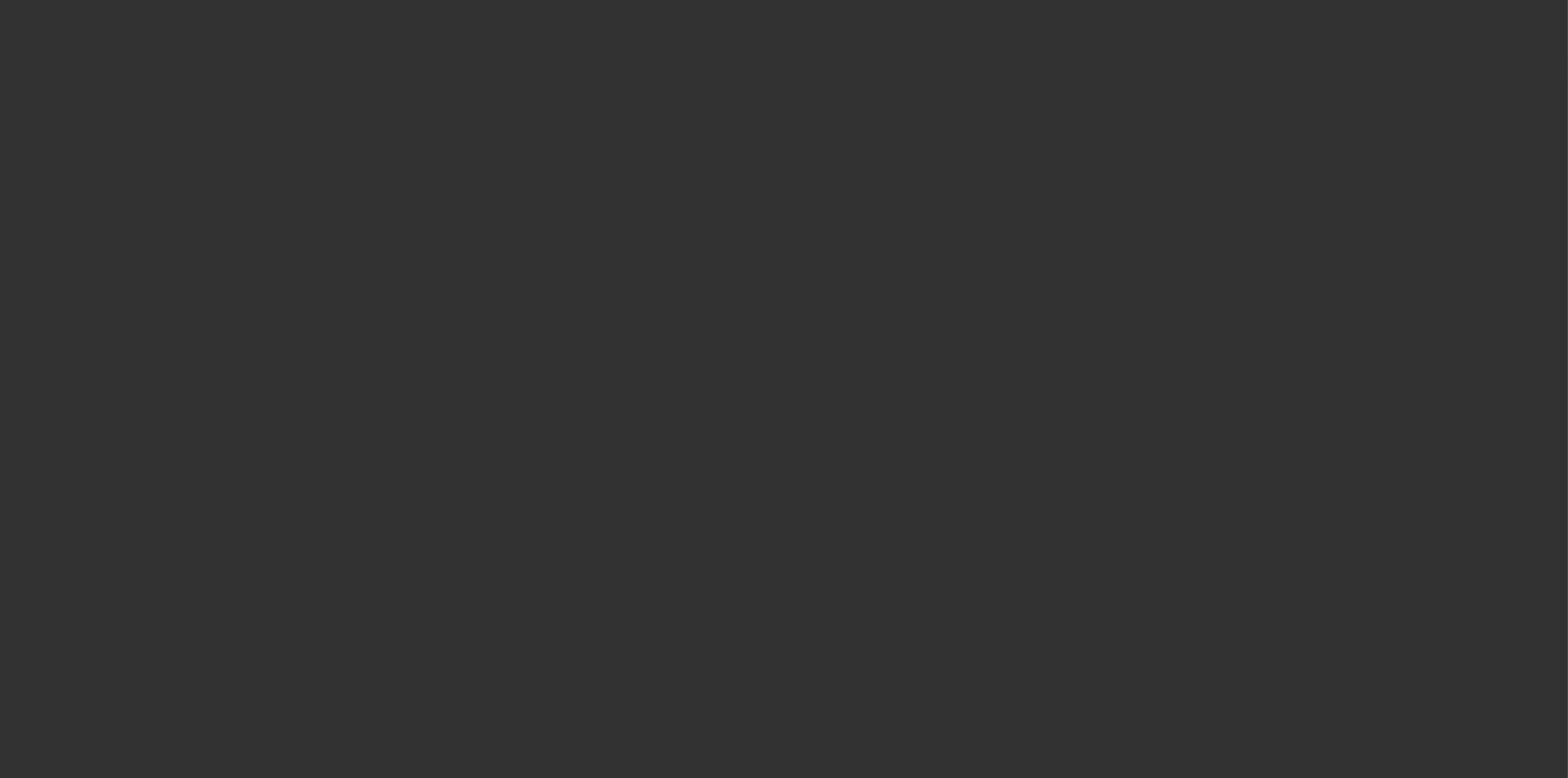
select select "4"
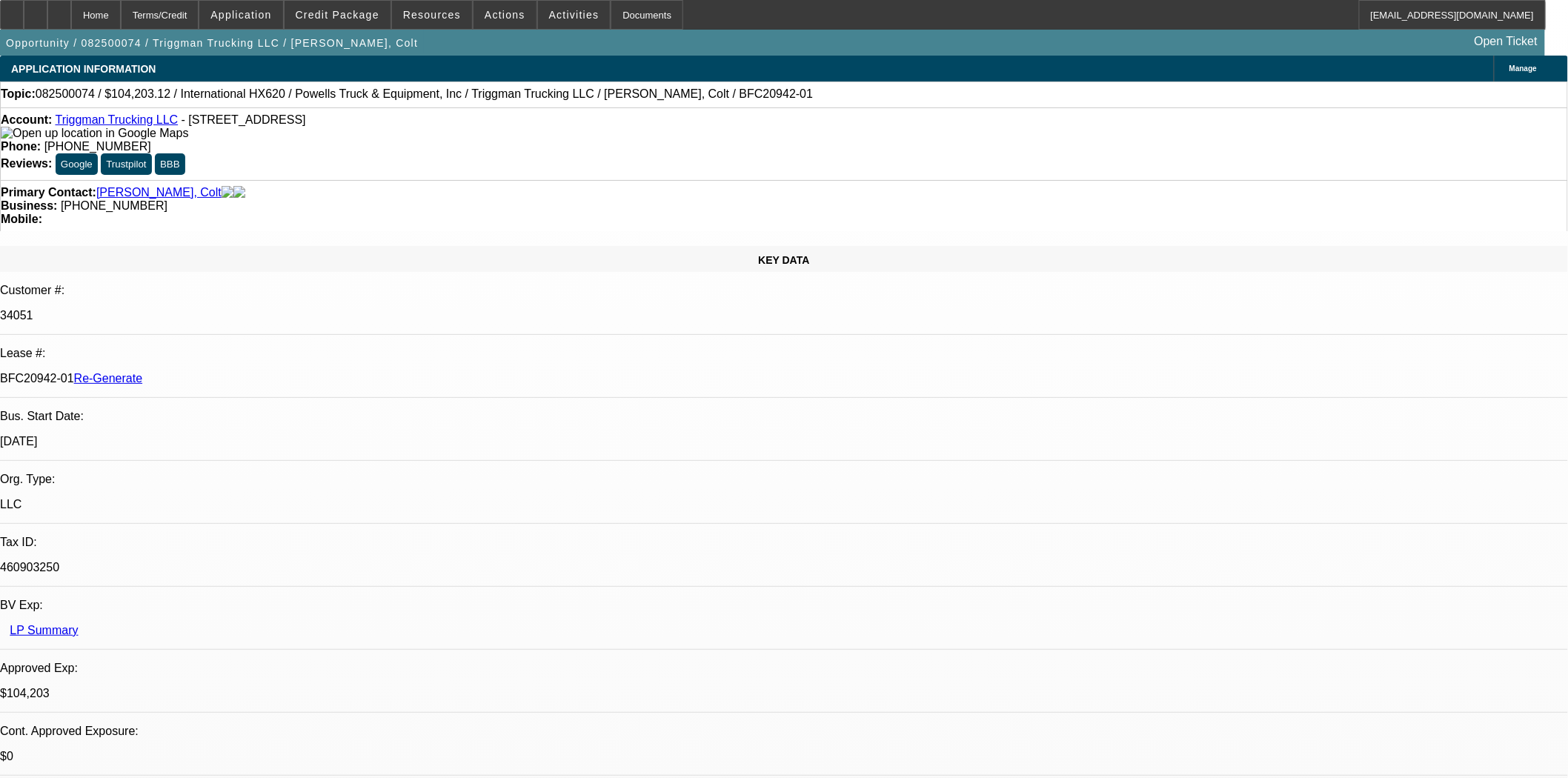
select select "0"
select select "2"
select select "0.1"
select select "4"
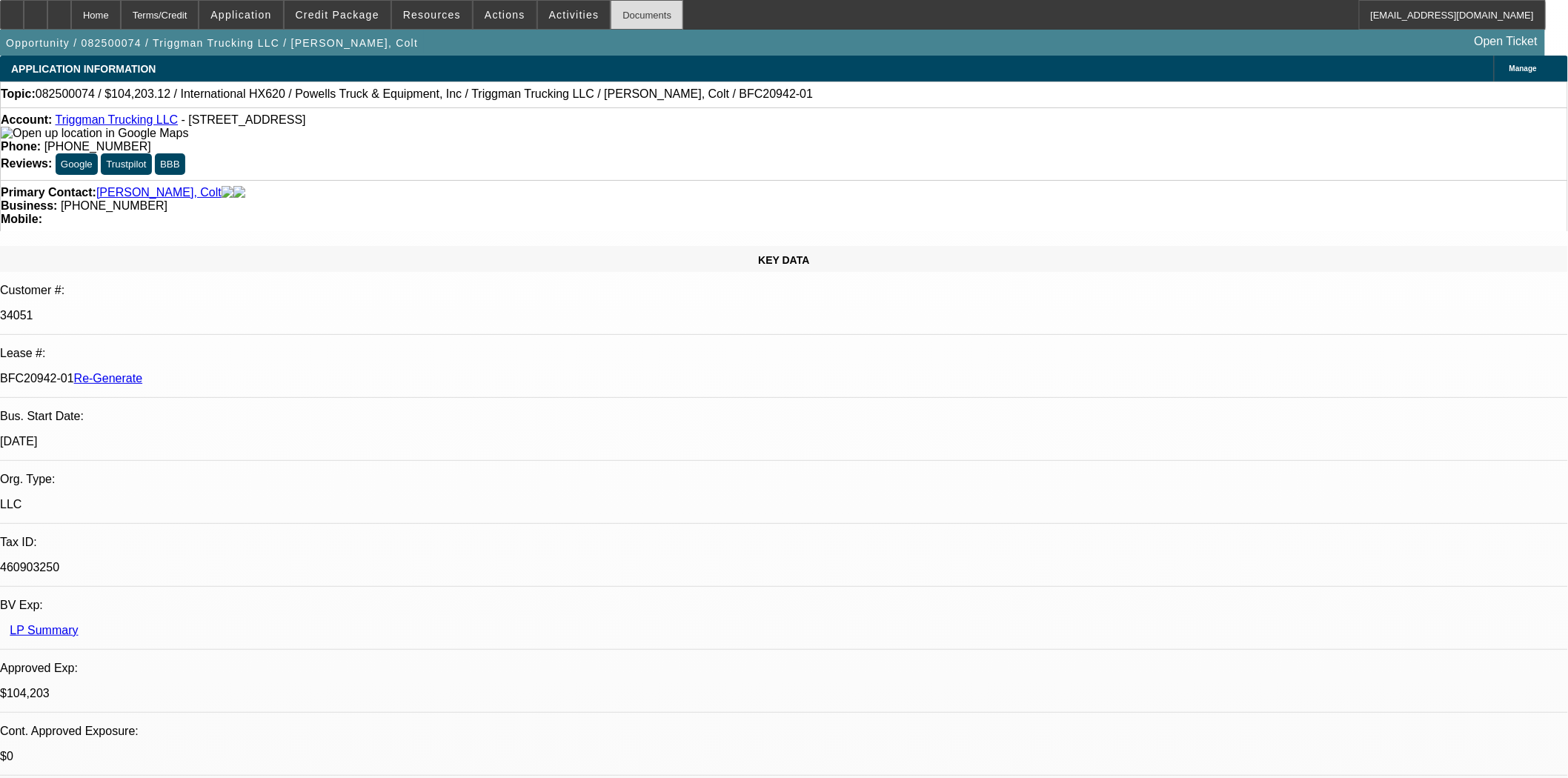
click at [628, 14] on div "Documents" at bounding box center [647, 14] width 73 height 30
